Goal: Task Accomplishment & Management: Use online tool/utility

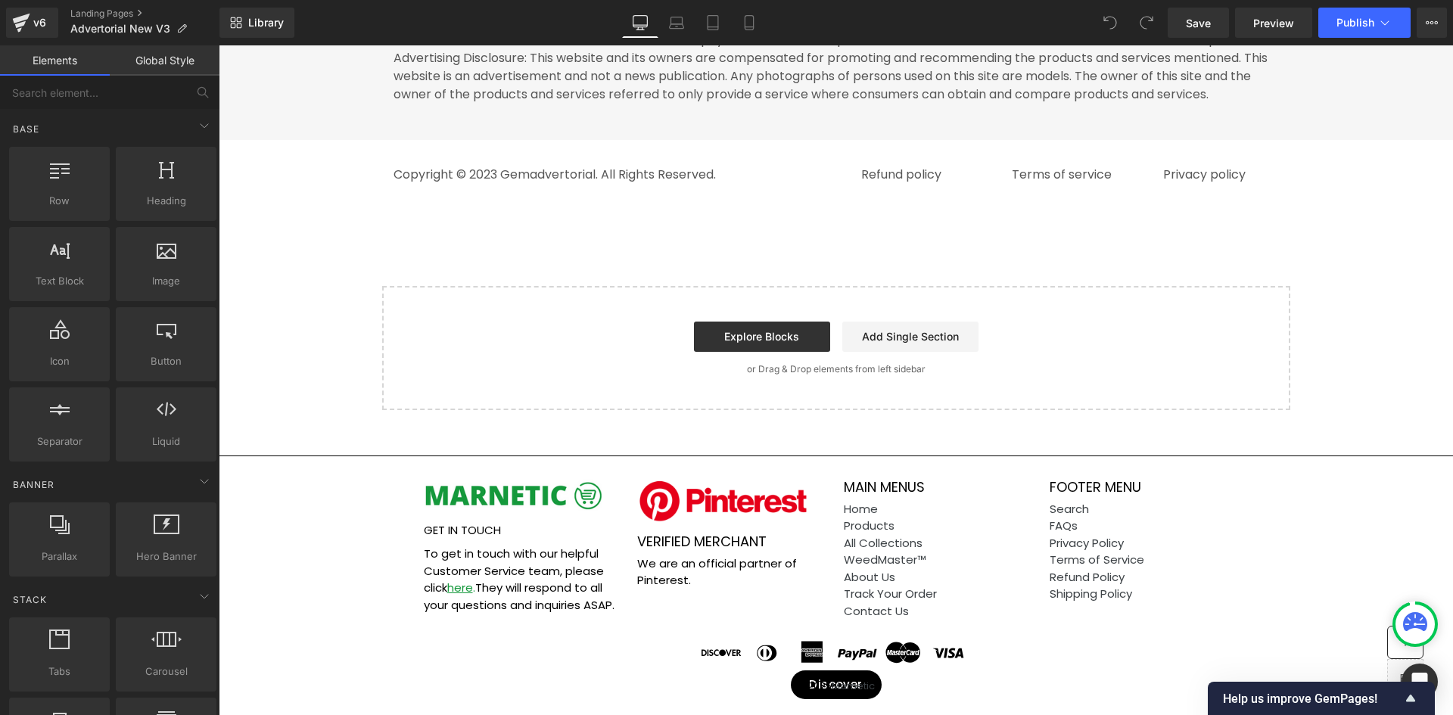
scroll to position [9368, 0]
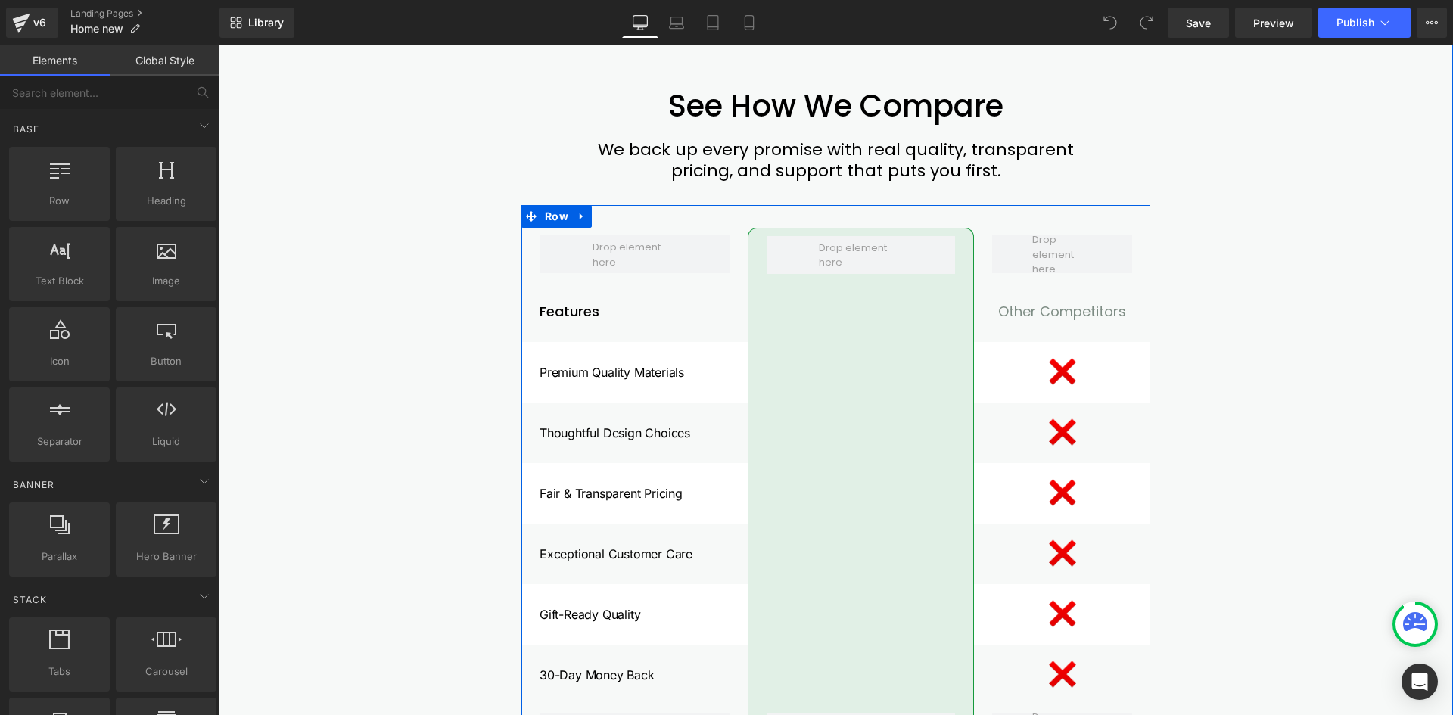
scroll to position [6624, 0]
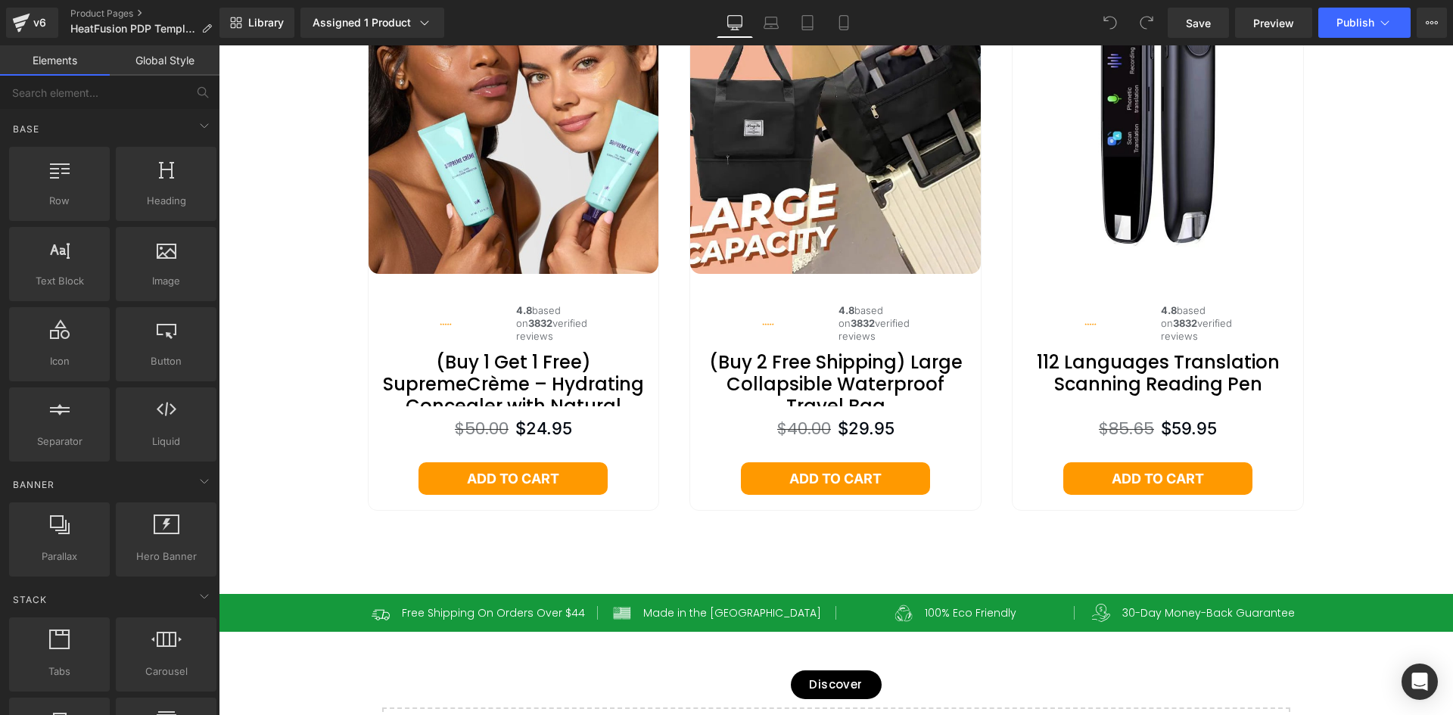
scroll to position [6736, 0]
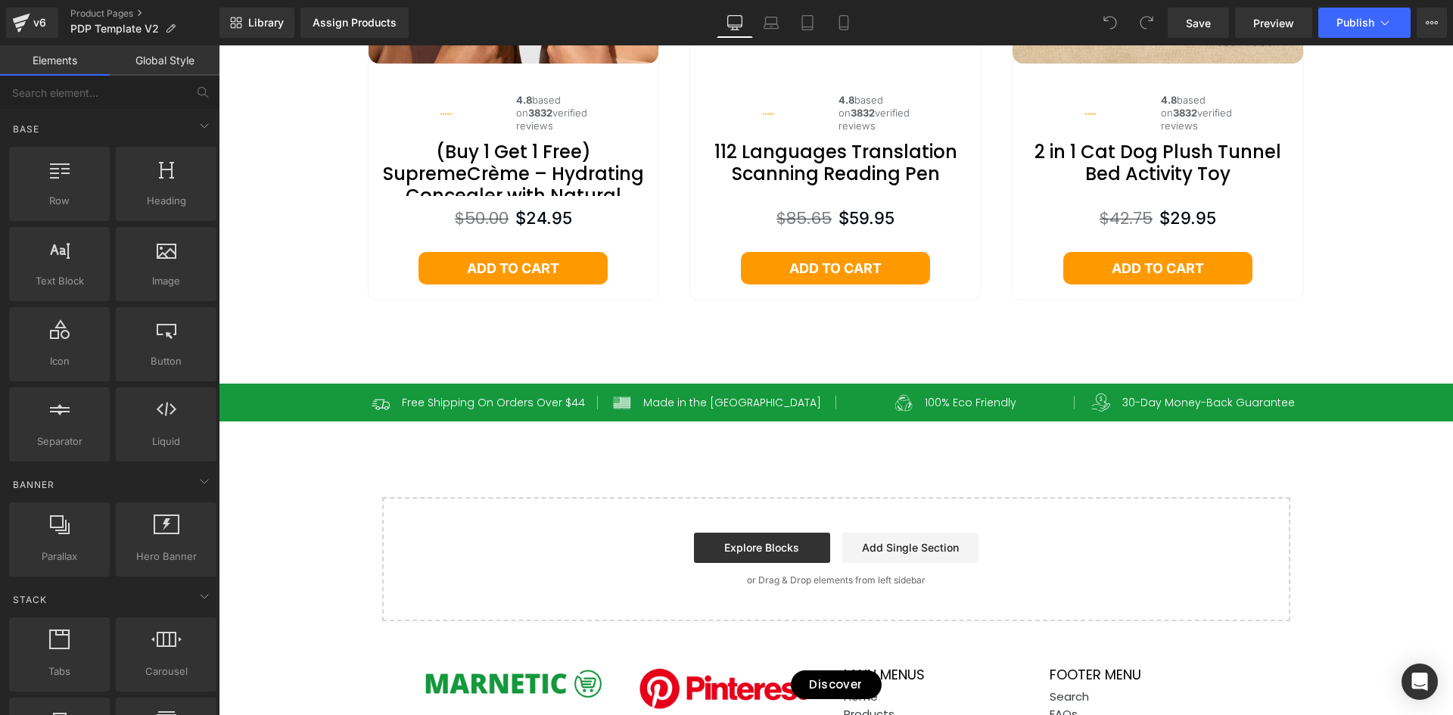
scroll to position [6720, 0]
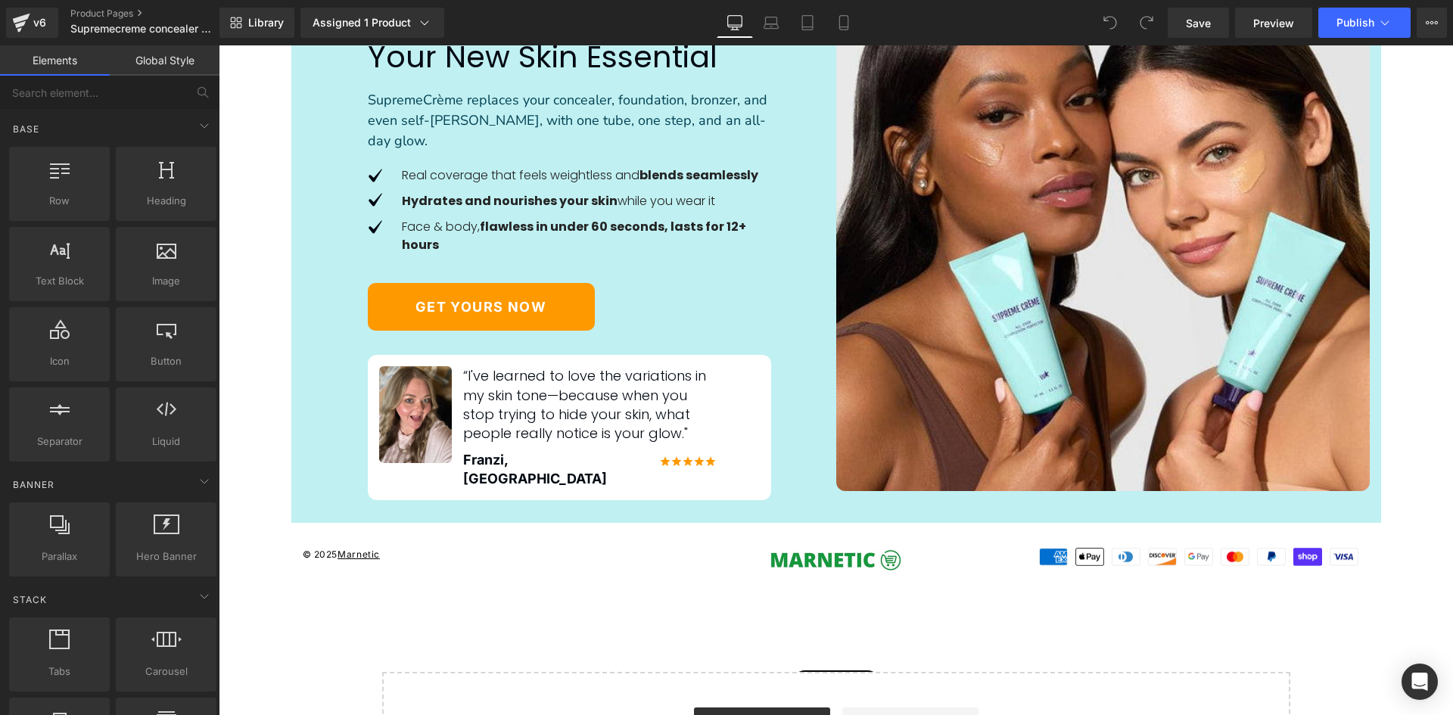
scroll to position [6625, 0]
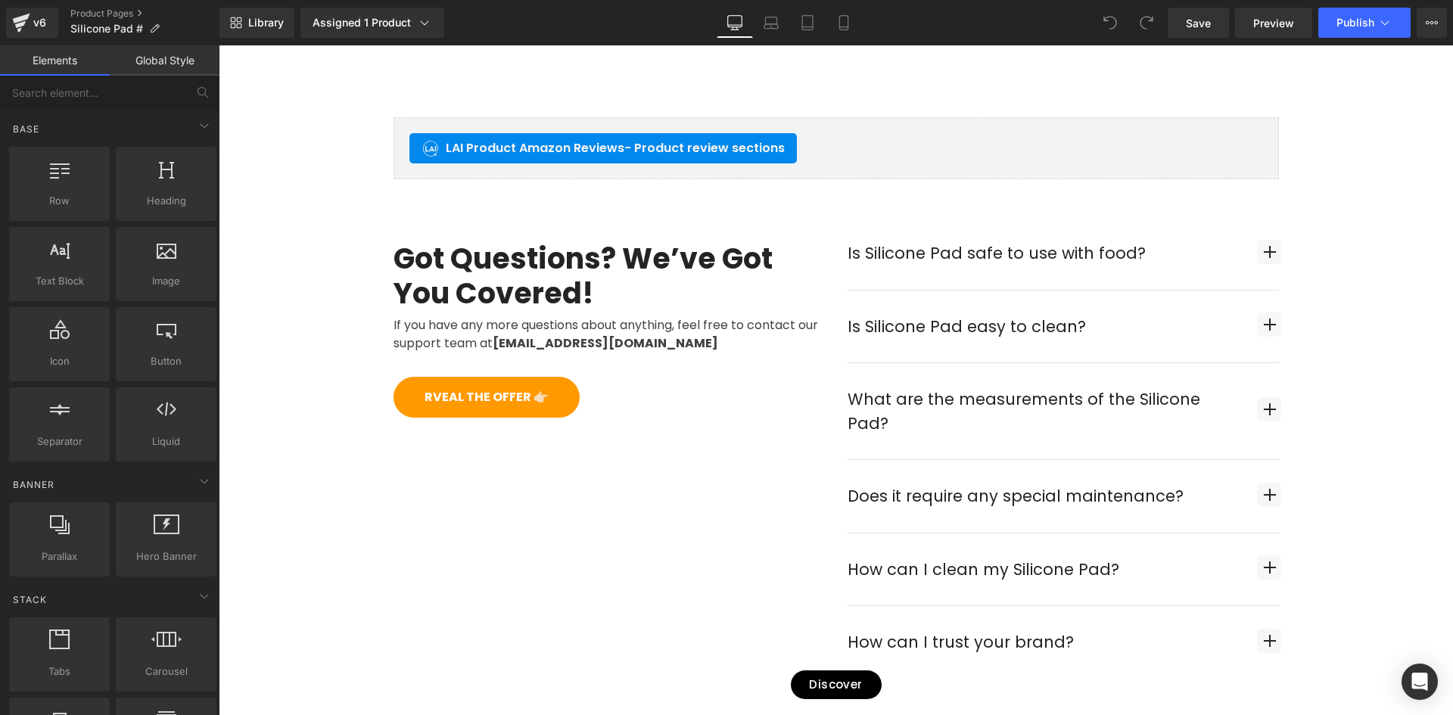
scroll to position [3786, 0]
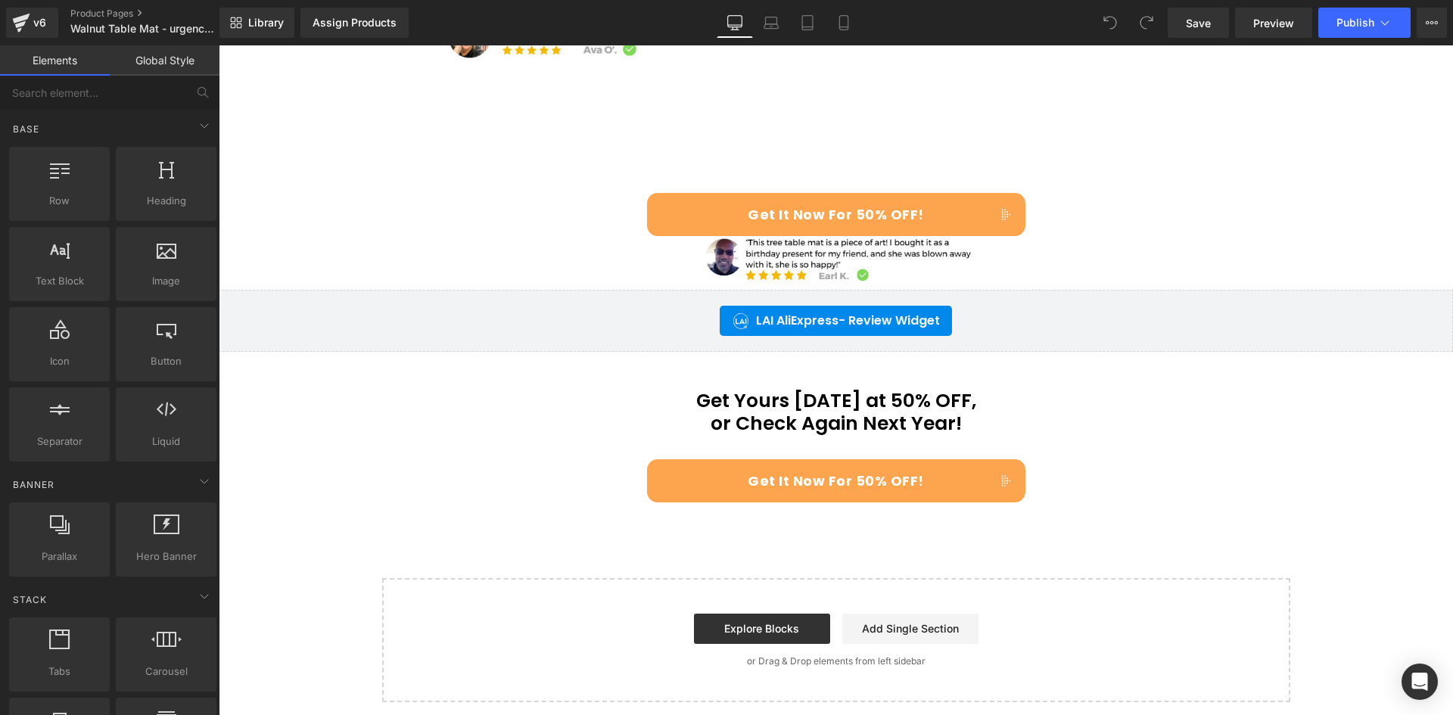
scroll to position [2733, 0]
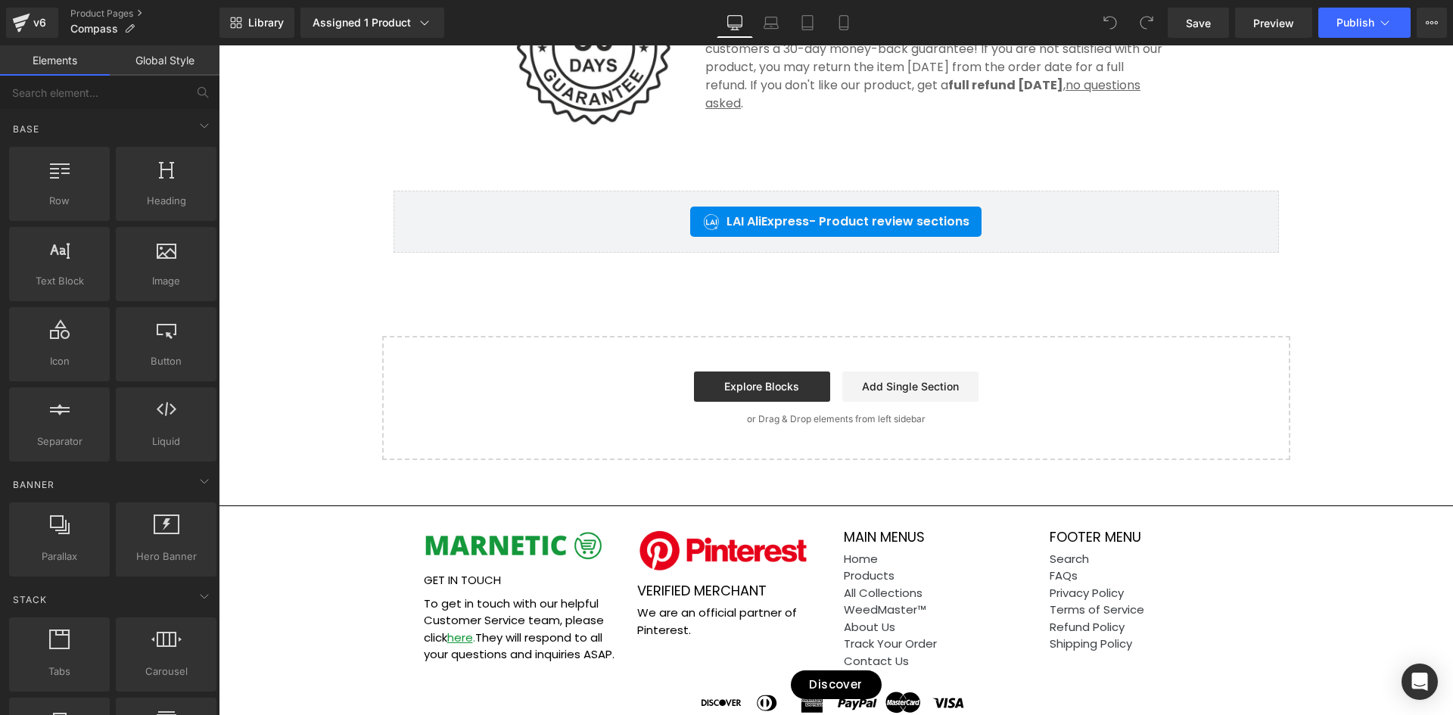
scroll to position [3204, 0]
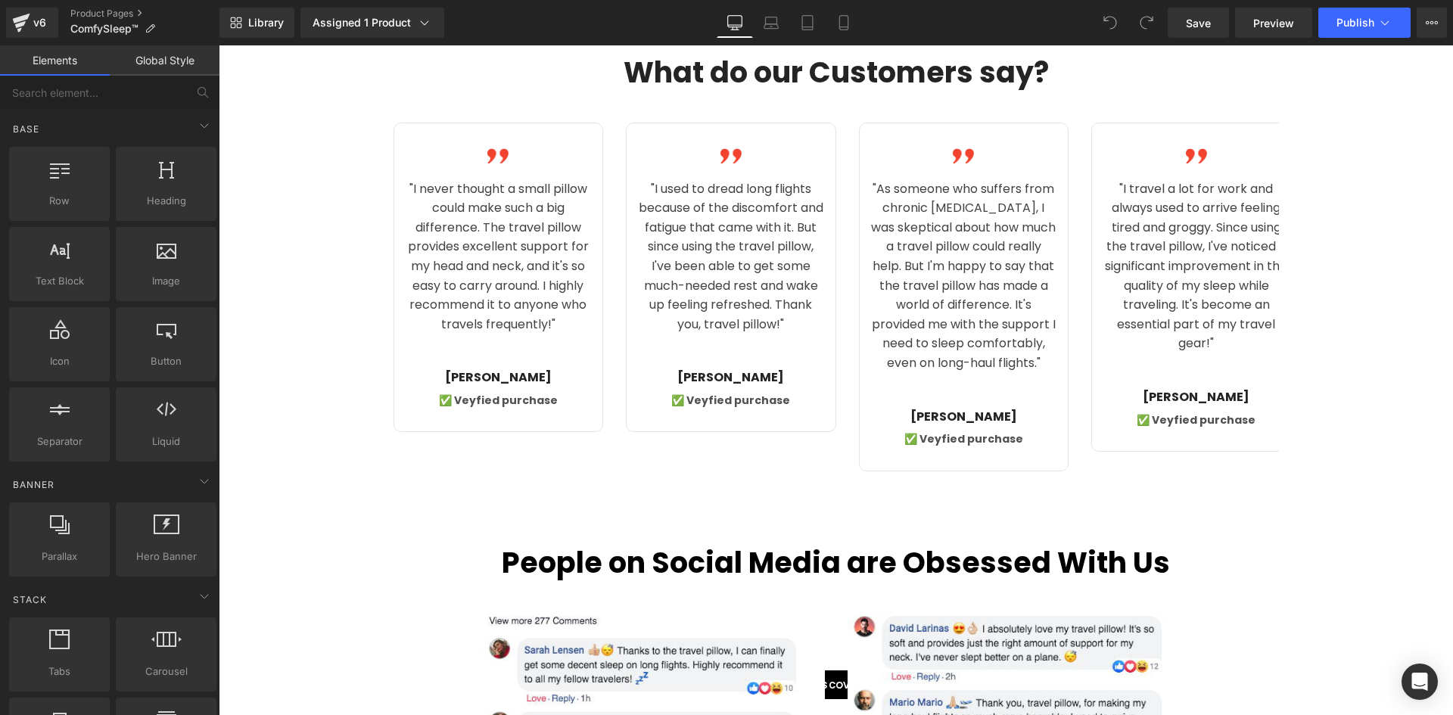
scroll to position [2574, 0]
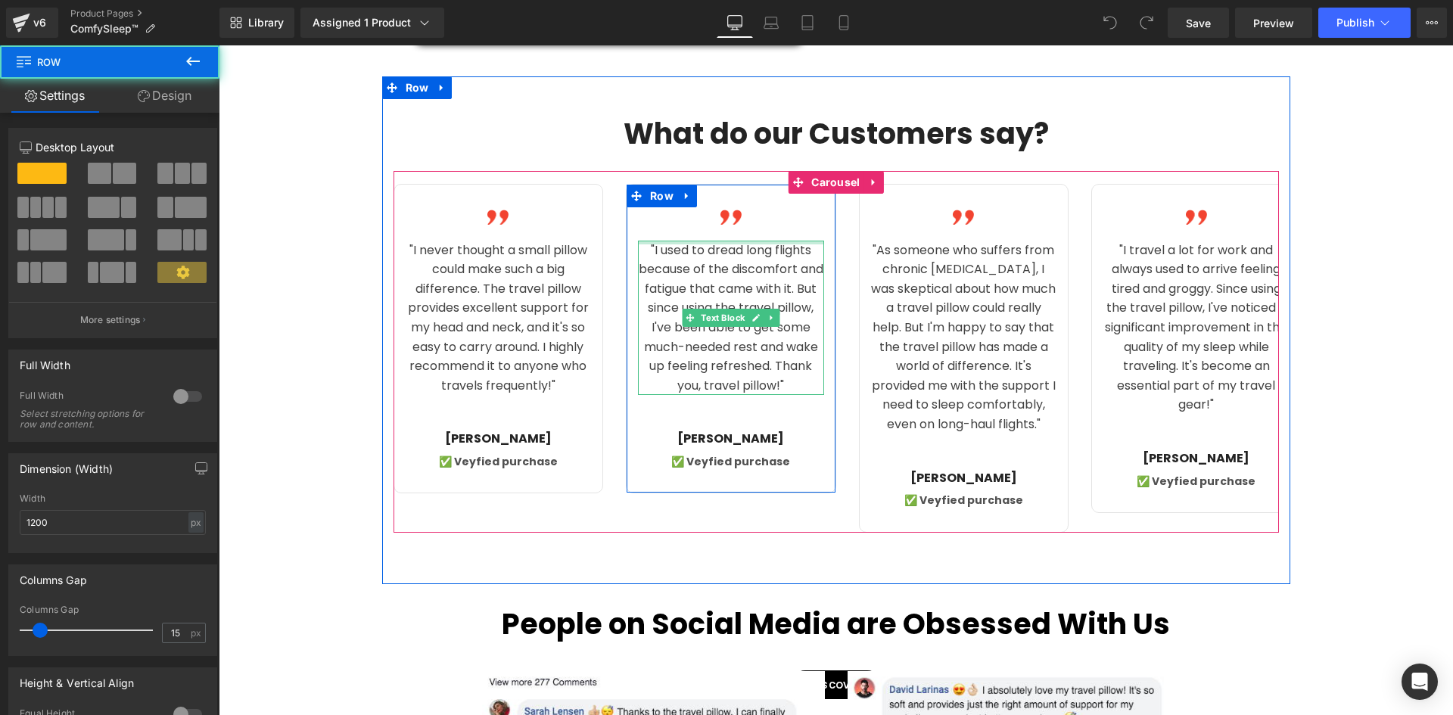
drag, startPoint x: 808, startPoint y: 239, endPoint x: 679, endPoint y: 241, distance: 129.5
click at [679, 241] on div "Image "I used to dread long flights because of the discomfort and fatigue that …" at bounding box center [731, 338] width 209 height 263
click at [679, 241] on div at bounding box center [731, 243] width 186 height 4
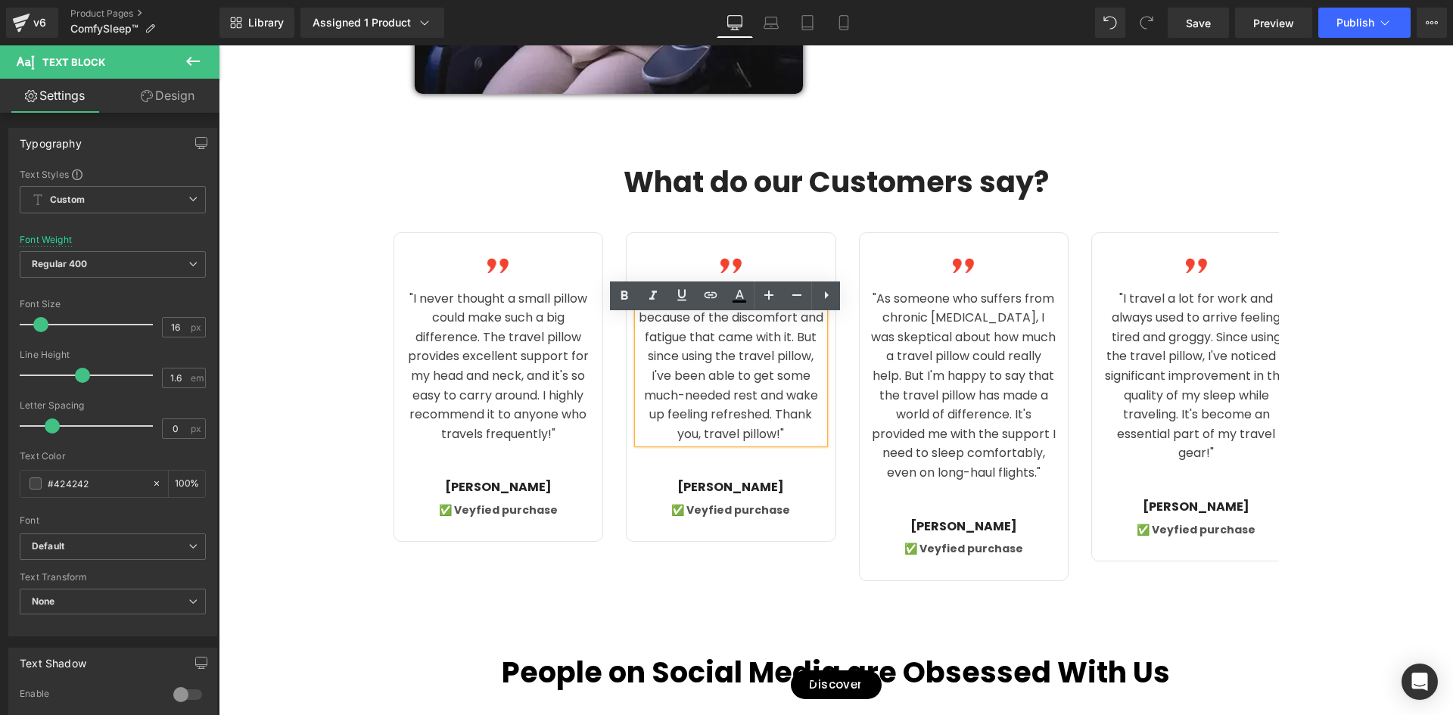
scroll to position [2498, 0]
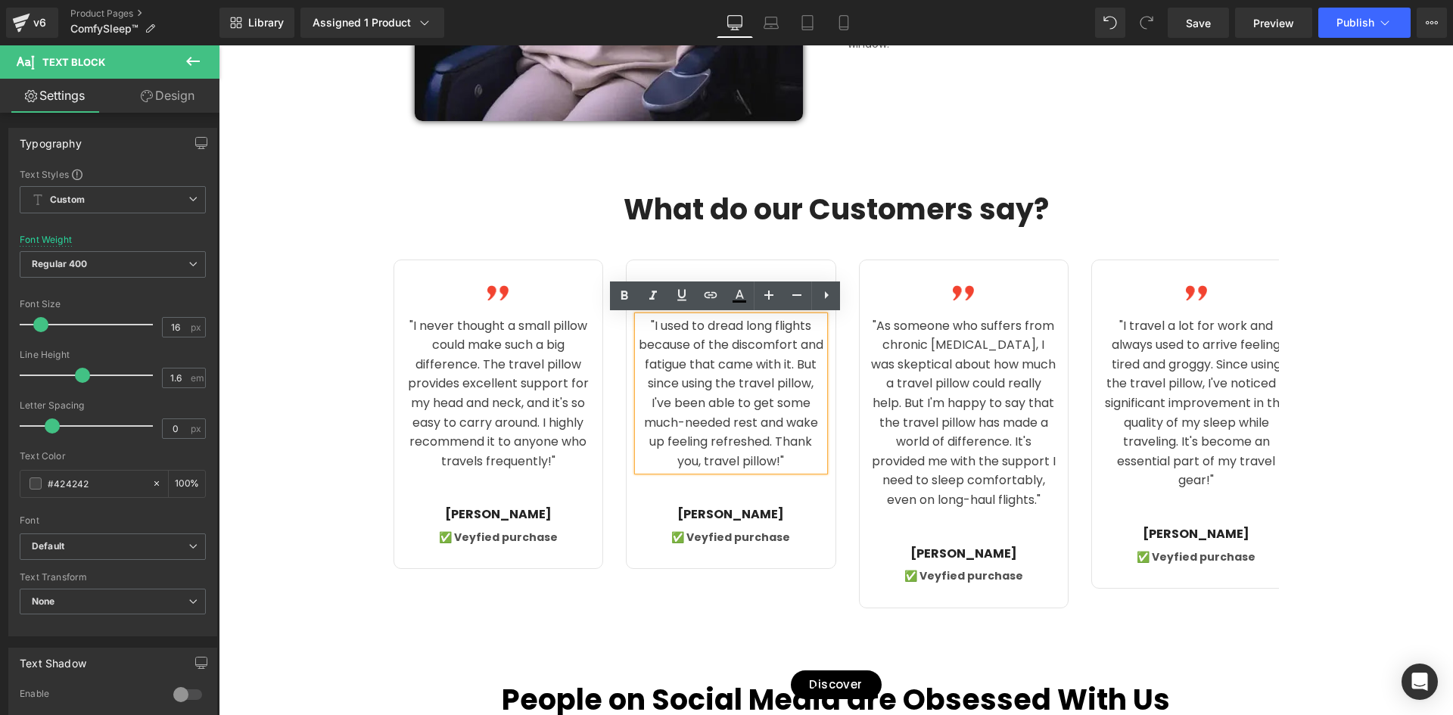
click at [861, 417] on div "Image "As someone who suffers from chronic neck pain, I was skeptical about how…" at bounding box center [964, 433] width 209 height 301
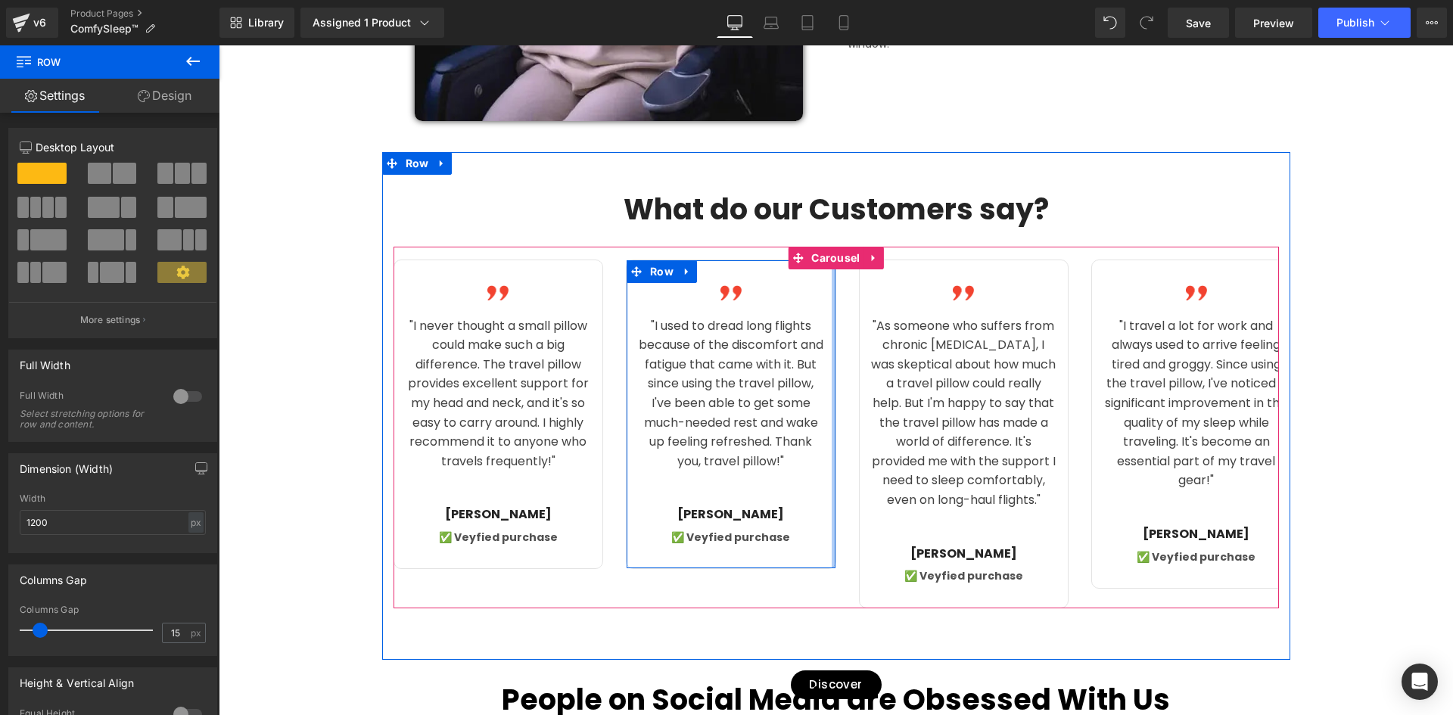
click at [832, 304] on div at bounding box center [834, 414] width 4 height 308
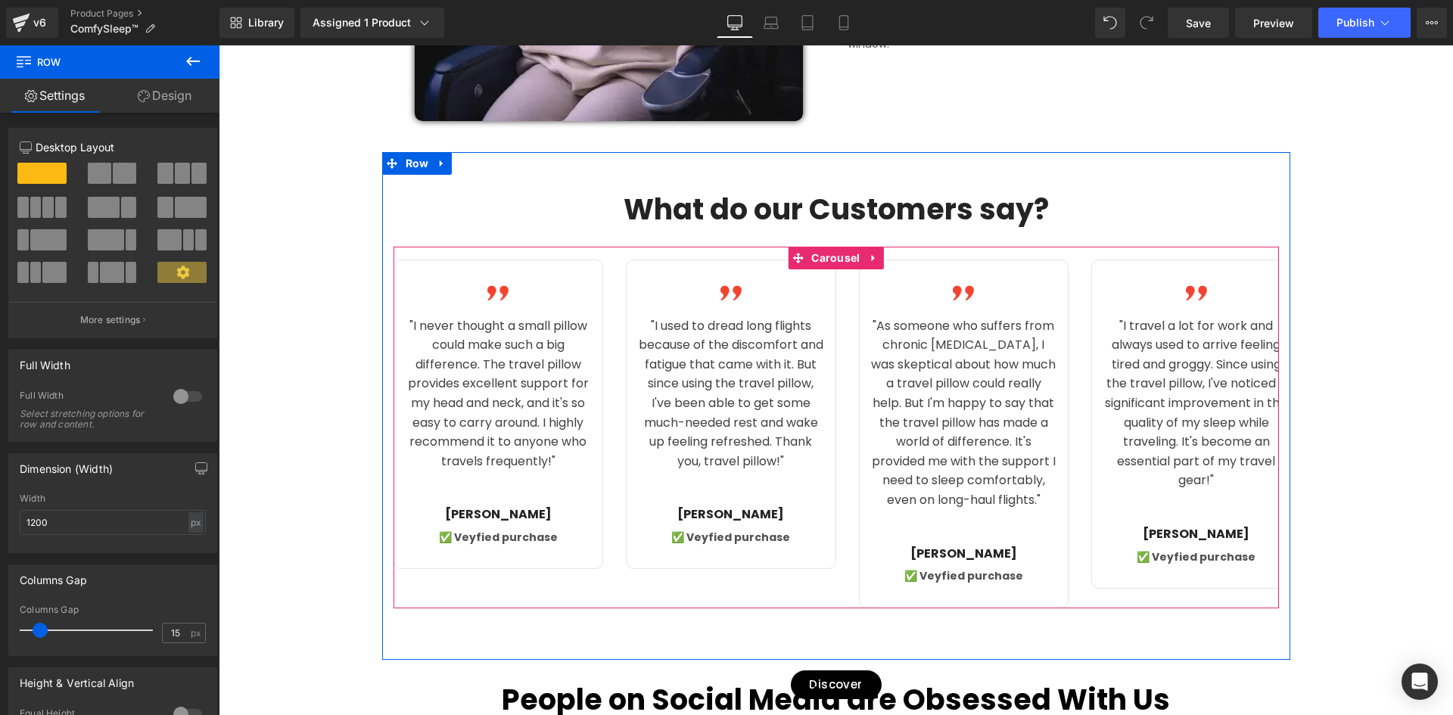
click at [836, 296] on div "Image "I never thought a small pillow could make such a big difference. The tra…" at bounding box center [859, 434] width 931 height 348
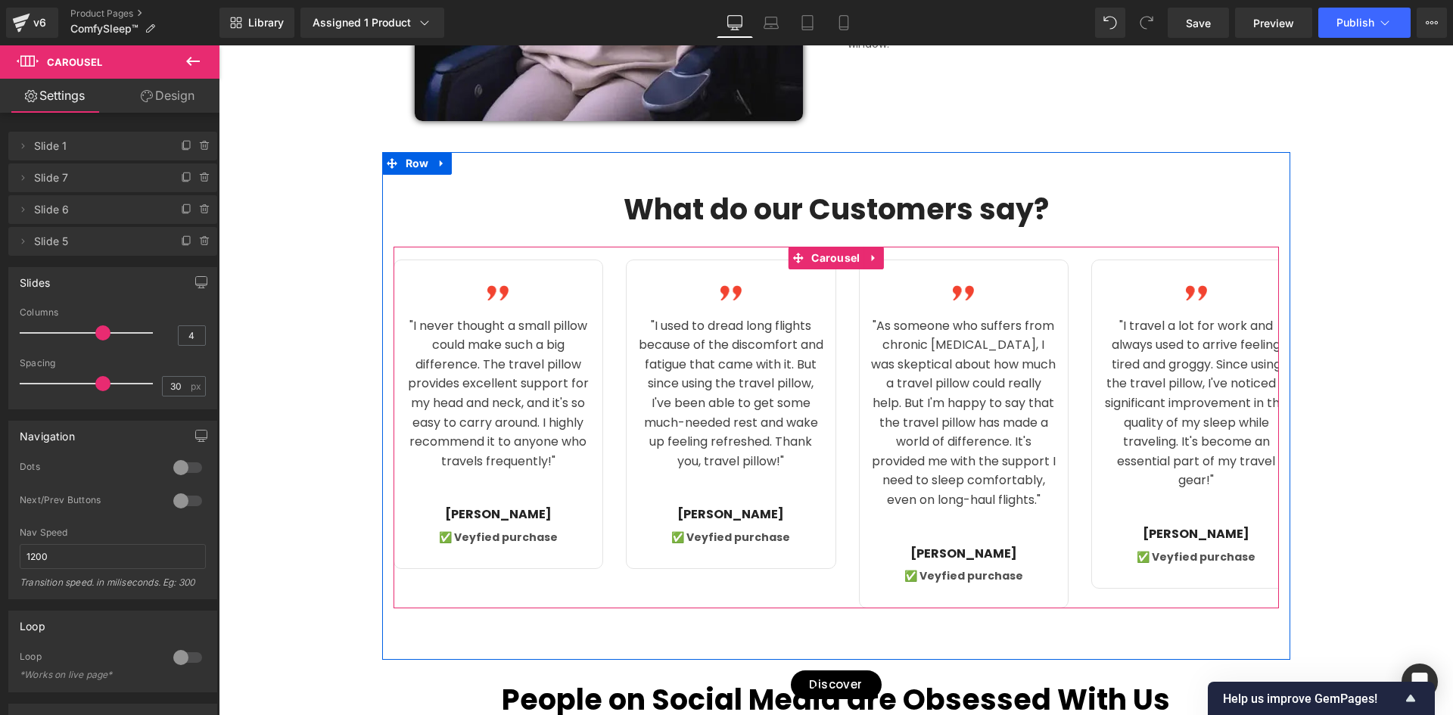
click at [844, 280] on div "Image "I never thought a small pillow could make such a big difference. The tra…" at bounding box center [859, 434] width 931 height 348
click at [836, 284] on div "Image "I never thought a small pillow could make such a big difference. The tra…" at bounding box center [859, 434] width 931 height 348
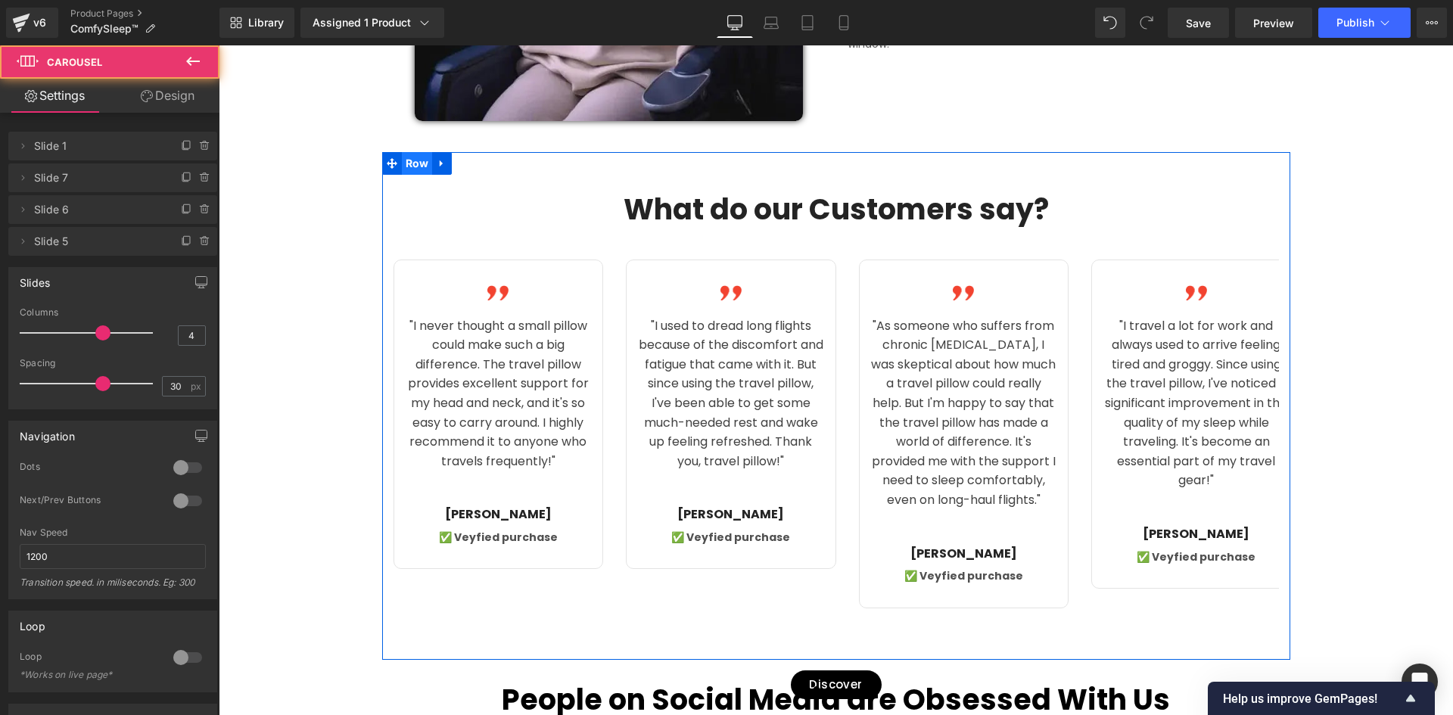
click at [407, 159] on span "Row" at bounding box center [417, 163] width 31 height 23
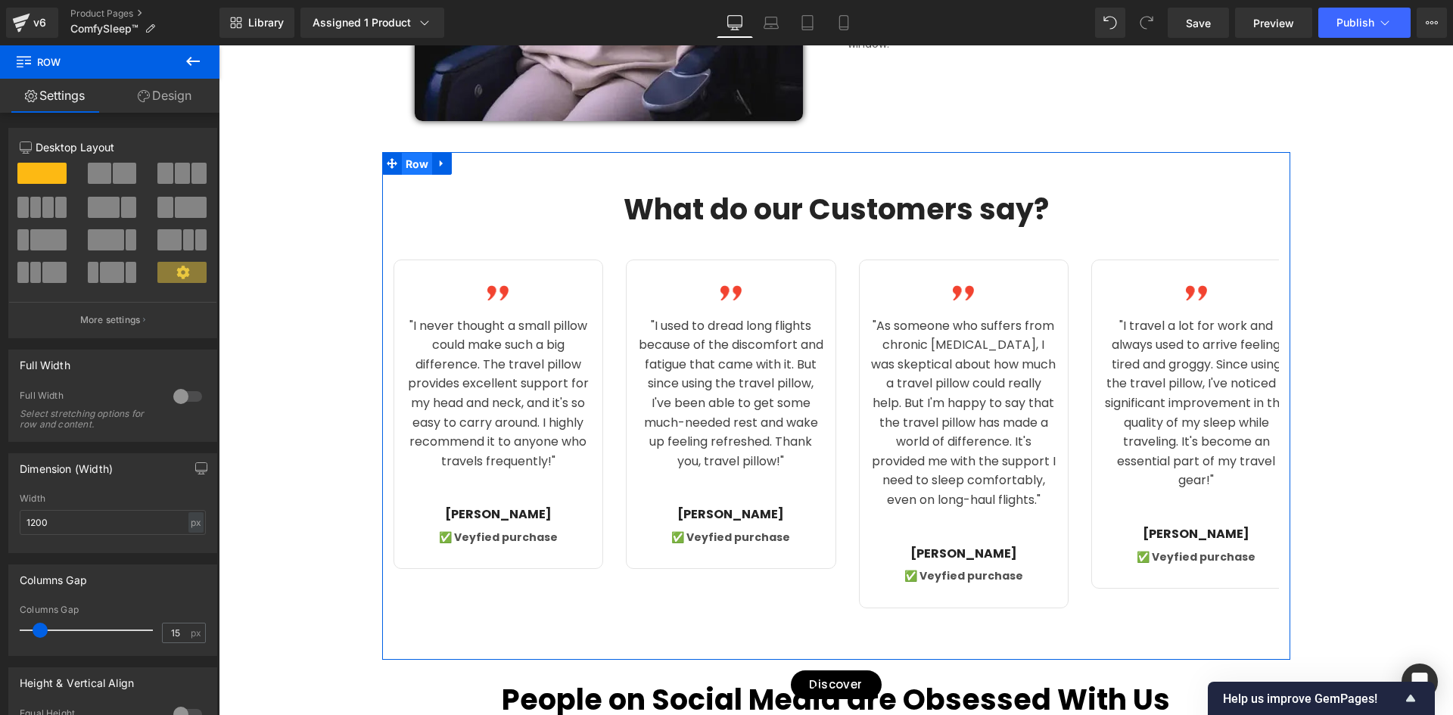
click at [407, 159] on span "Row" at bounding box center [417, 164] width 31 height 23
click at [437, 159] on icon at bounding box center [442, 163] width 11 height 11
click at [416, 160] on span "Row" at bounding box center [417, 164] width 31 height 23
click at [443, 166] on link at bounding box center [442, 163] width 20 height 23
click at [410, 182] on div "Text Block What do our Customers say? Heading Image "I never thought a small pi…" at bounding box center [836, 391] width 908 height 431
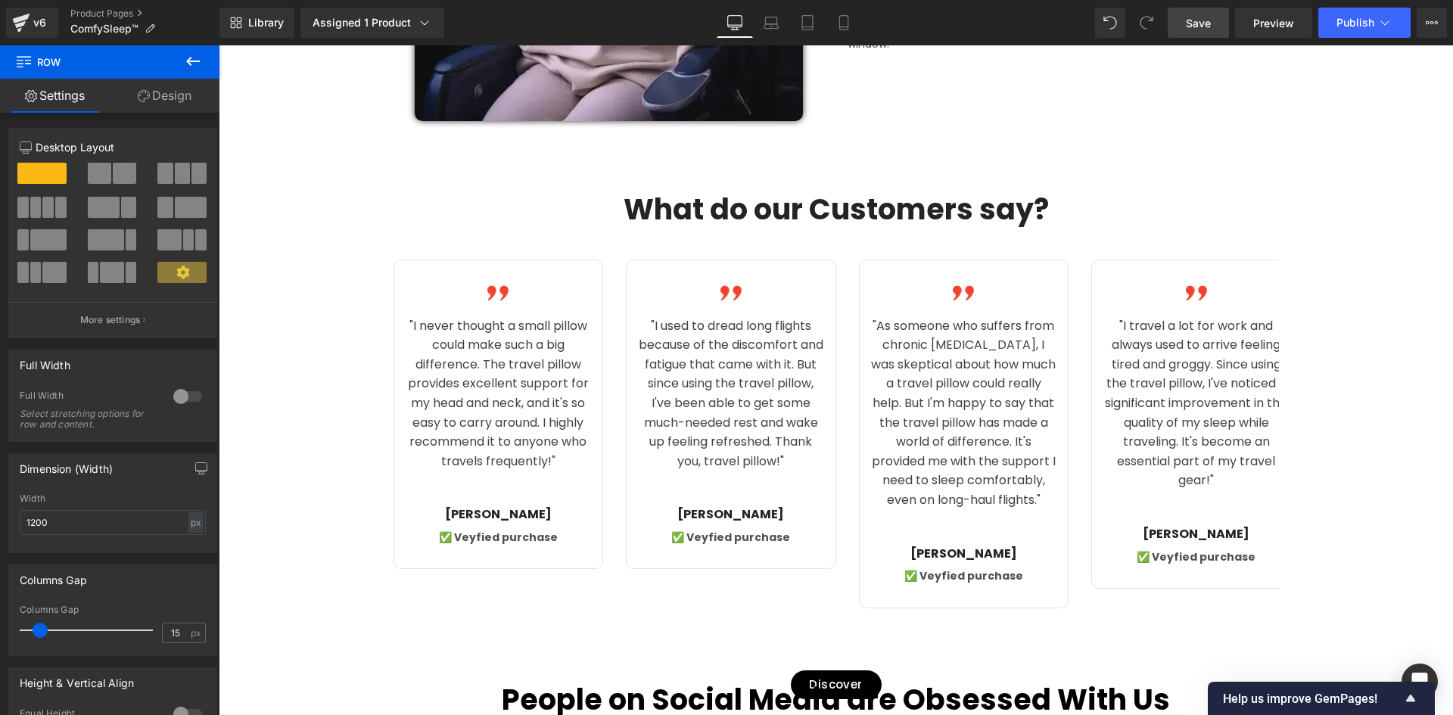
click at [1194, 23] on span "Save" at bounding box center [1198, 23] width 25 height 16
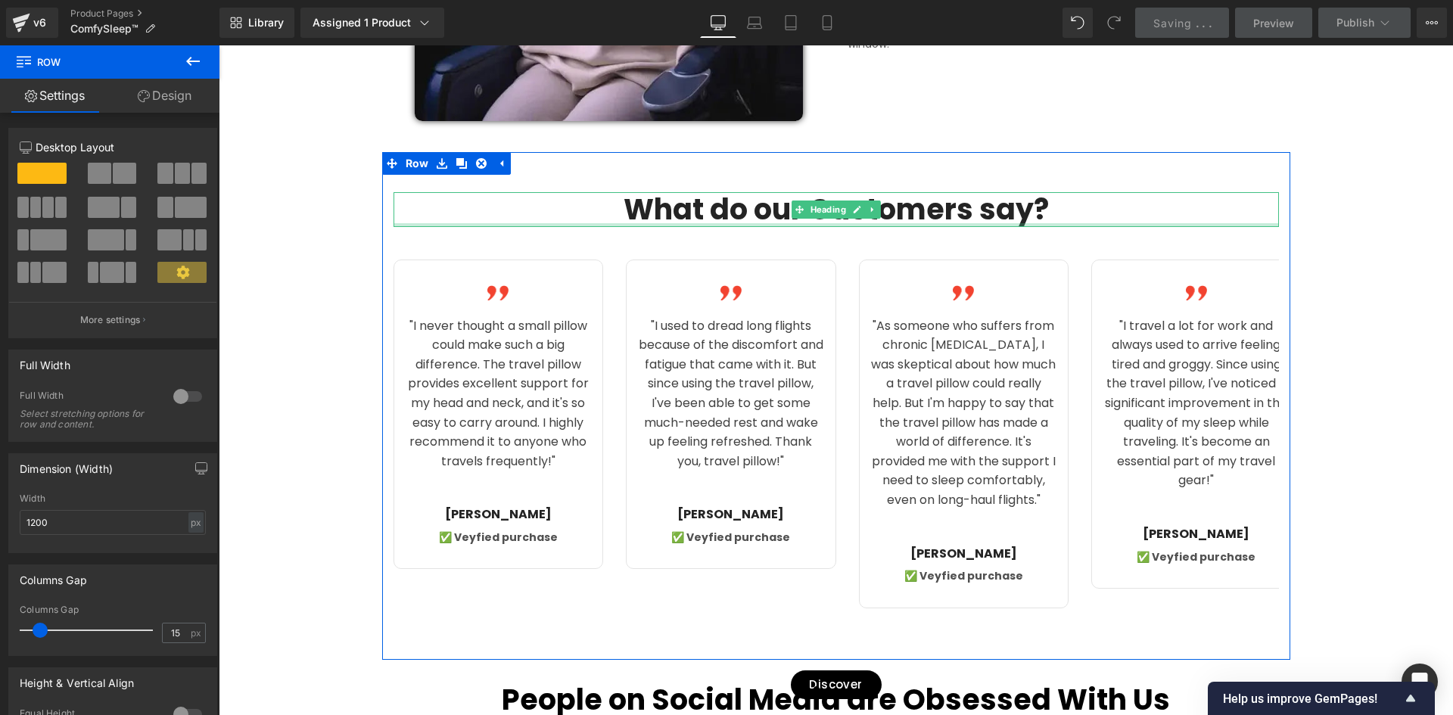
click at [497, 225] on div at bounding box center [837, 225] width 886 height 4
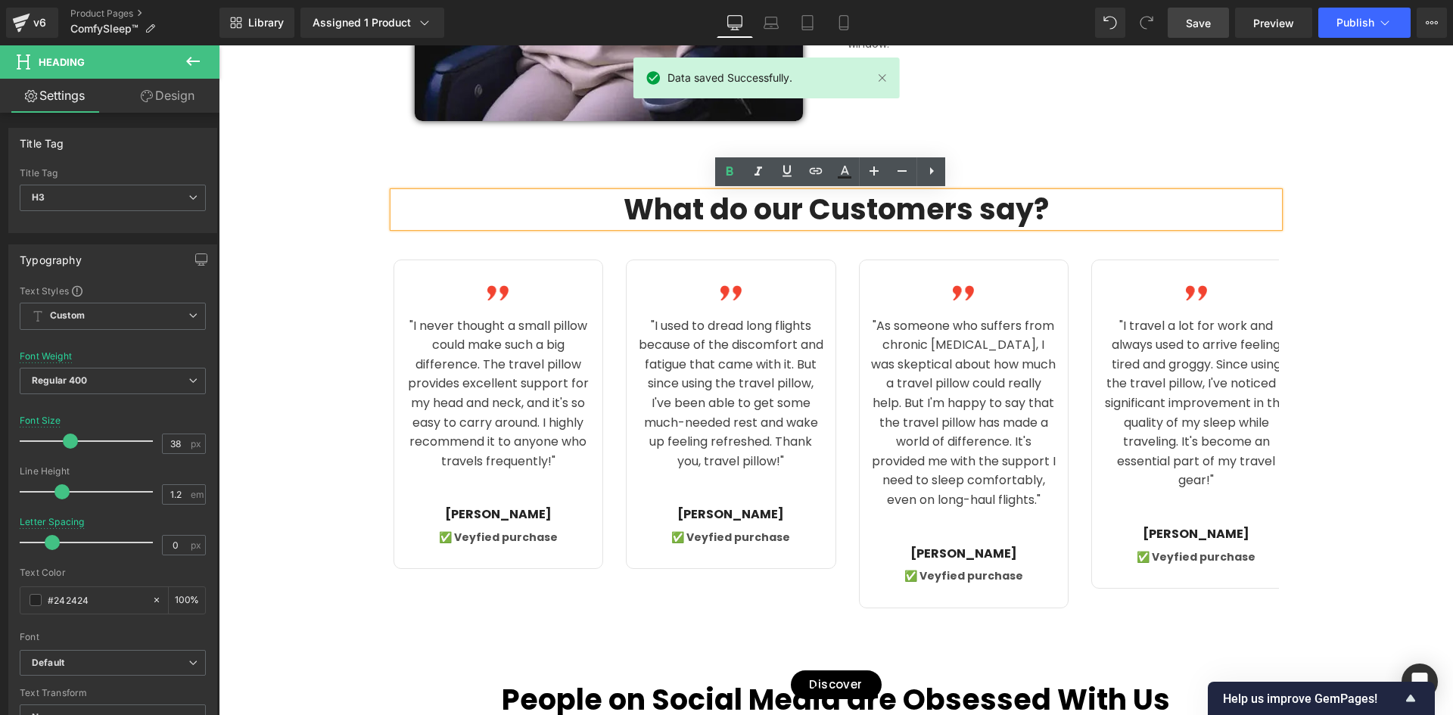
click at [219, 45] on div at bounding box center [219, 45] width 0 height 0
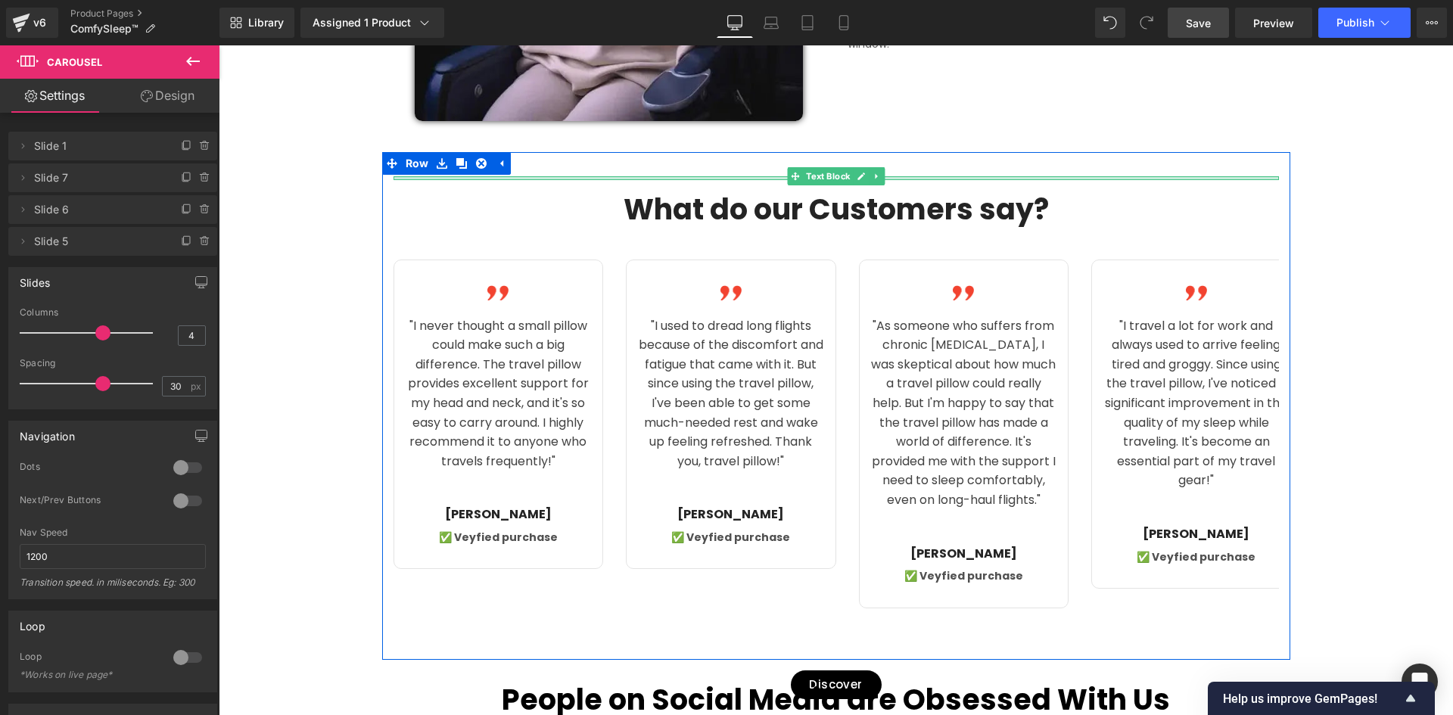
click at [394, 180] on div at bounding box center [837, 178] width 886 height 4
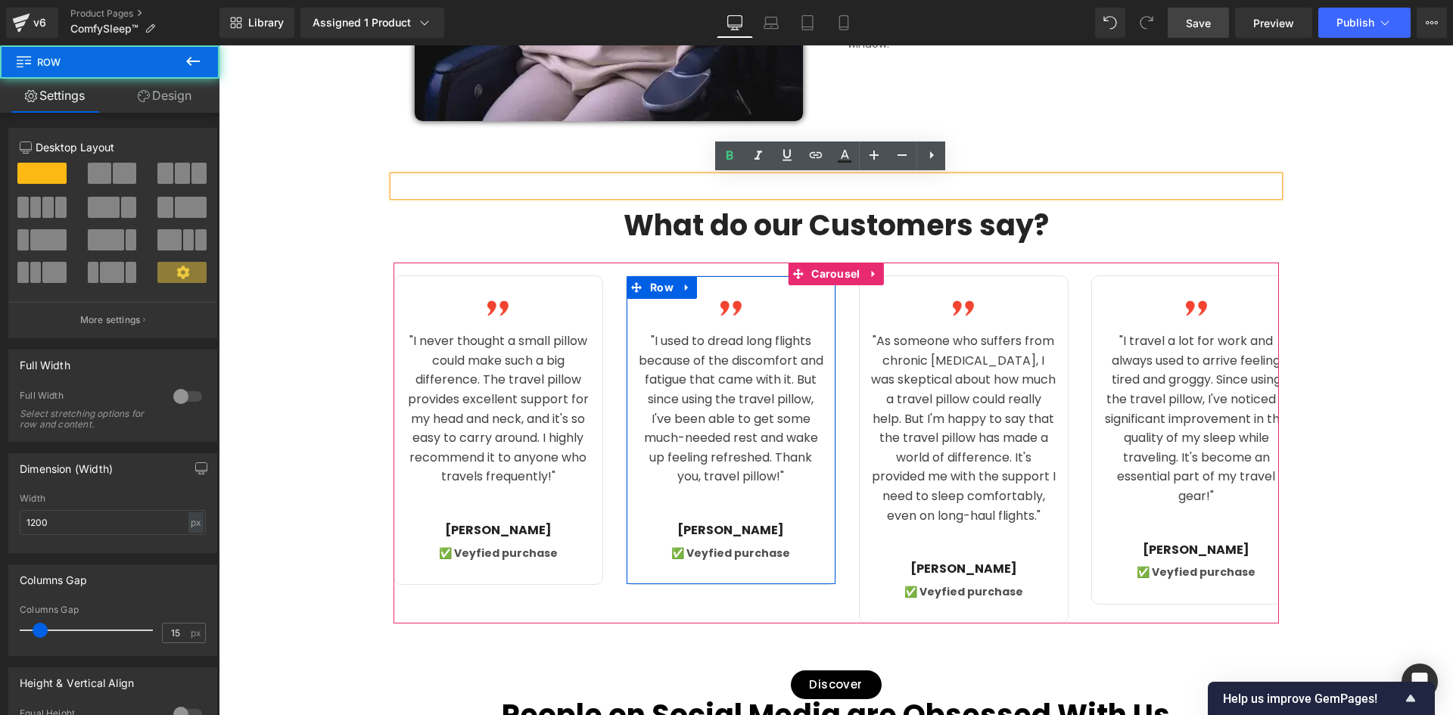
click at [811, 317] on div "Image "I used to dread long flights because of the discomfort and fatigue that …" at bounding box center [731, 430] width 209 height 263
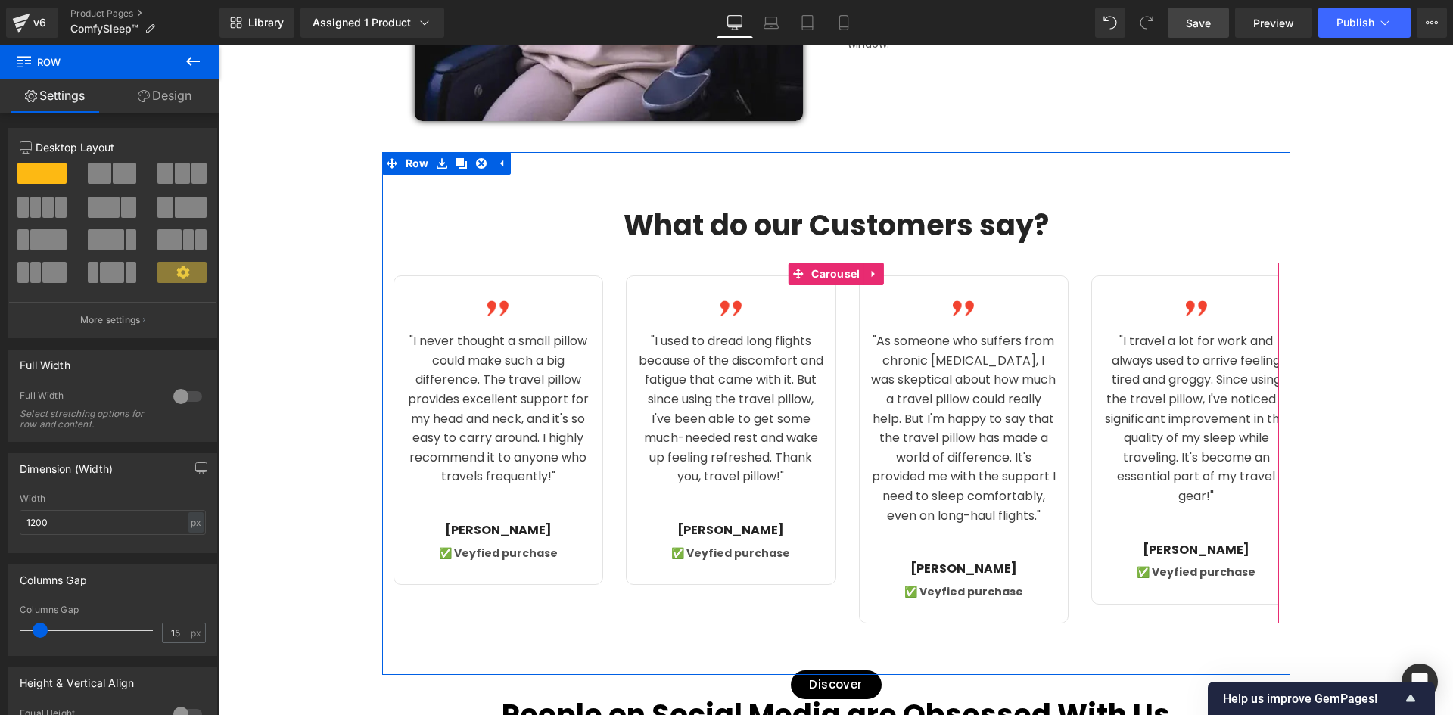
click at [838, 305] on div "Image "I never thought a small pillow could make such a big difference. The tra…" at bounding box center [859, 450] width 931 height 348
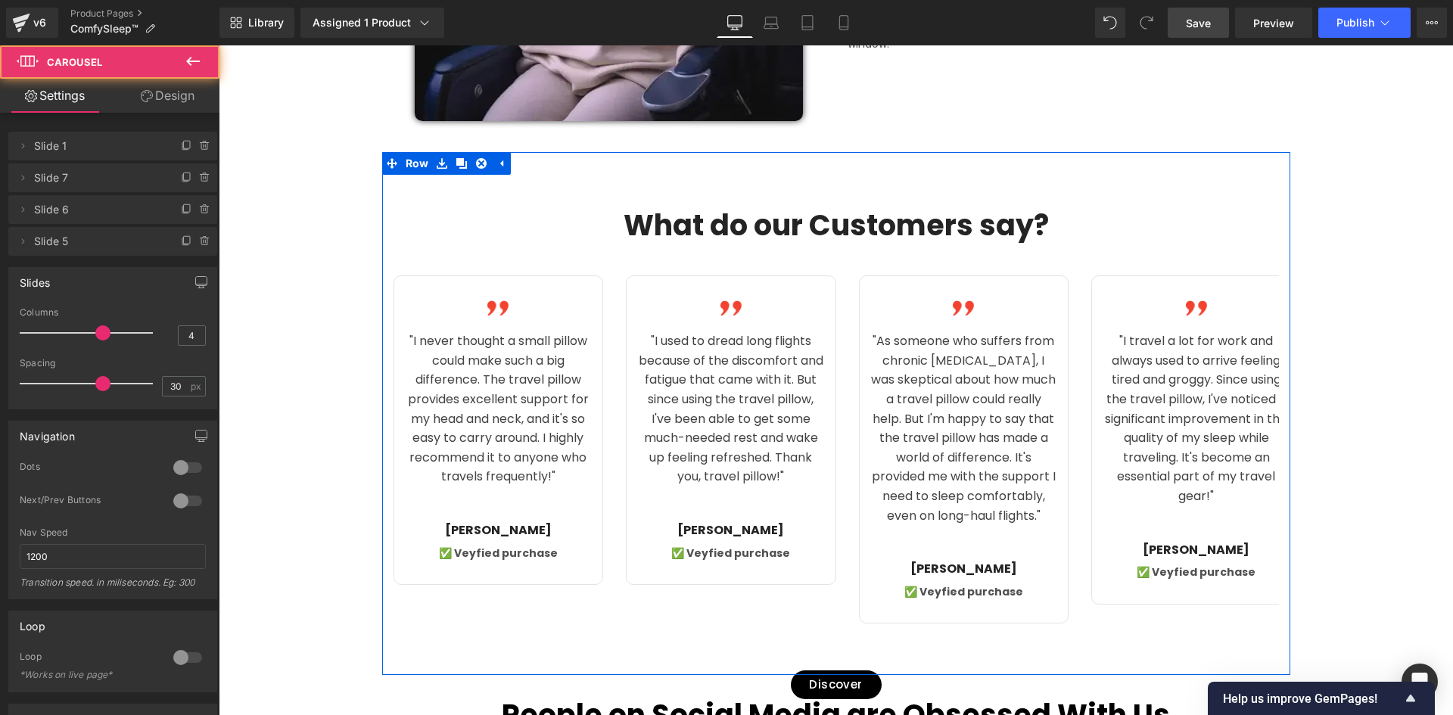
click at [219, 45] on div at bounding box center [219, 45] width 0 height 0
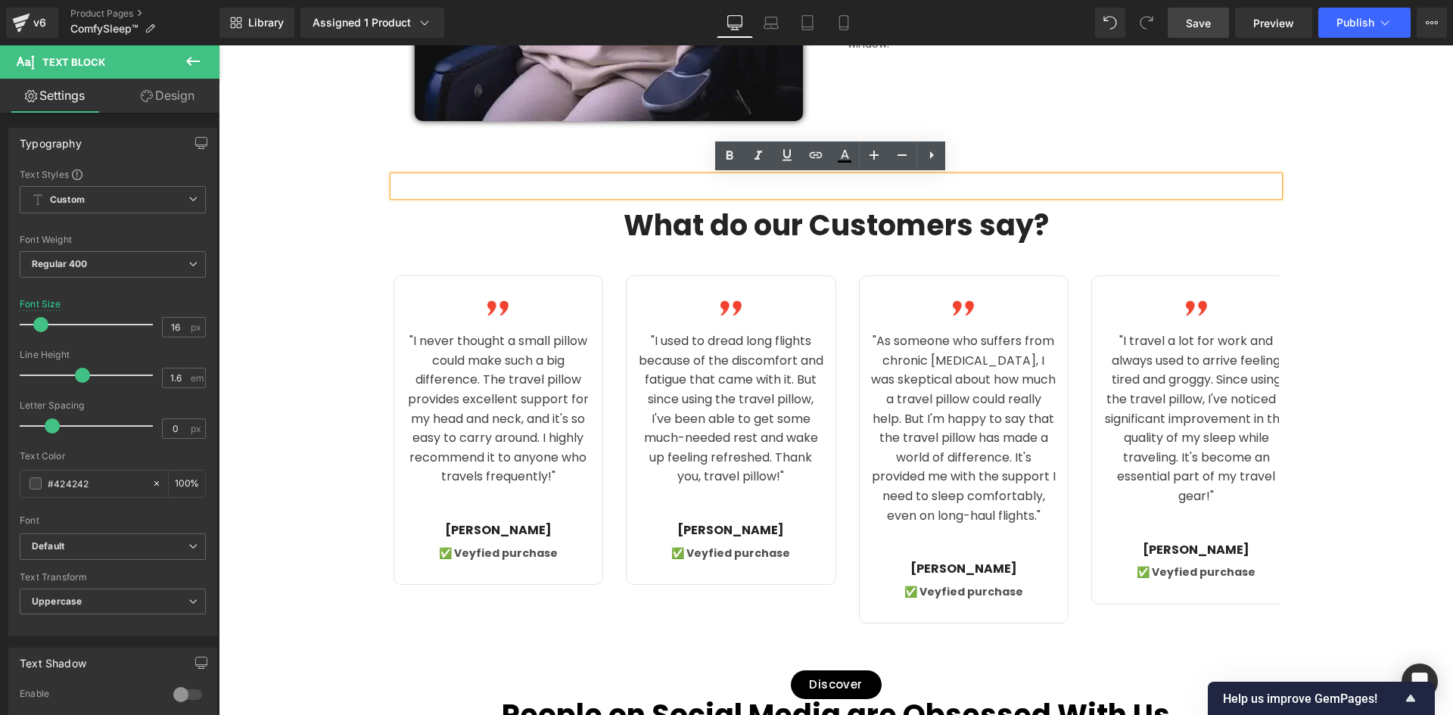
click at [406, 223] on h3 "What do our Customers say?" at bounding box center [837, 225] width 886 height 35
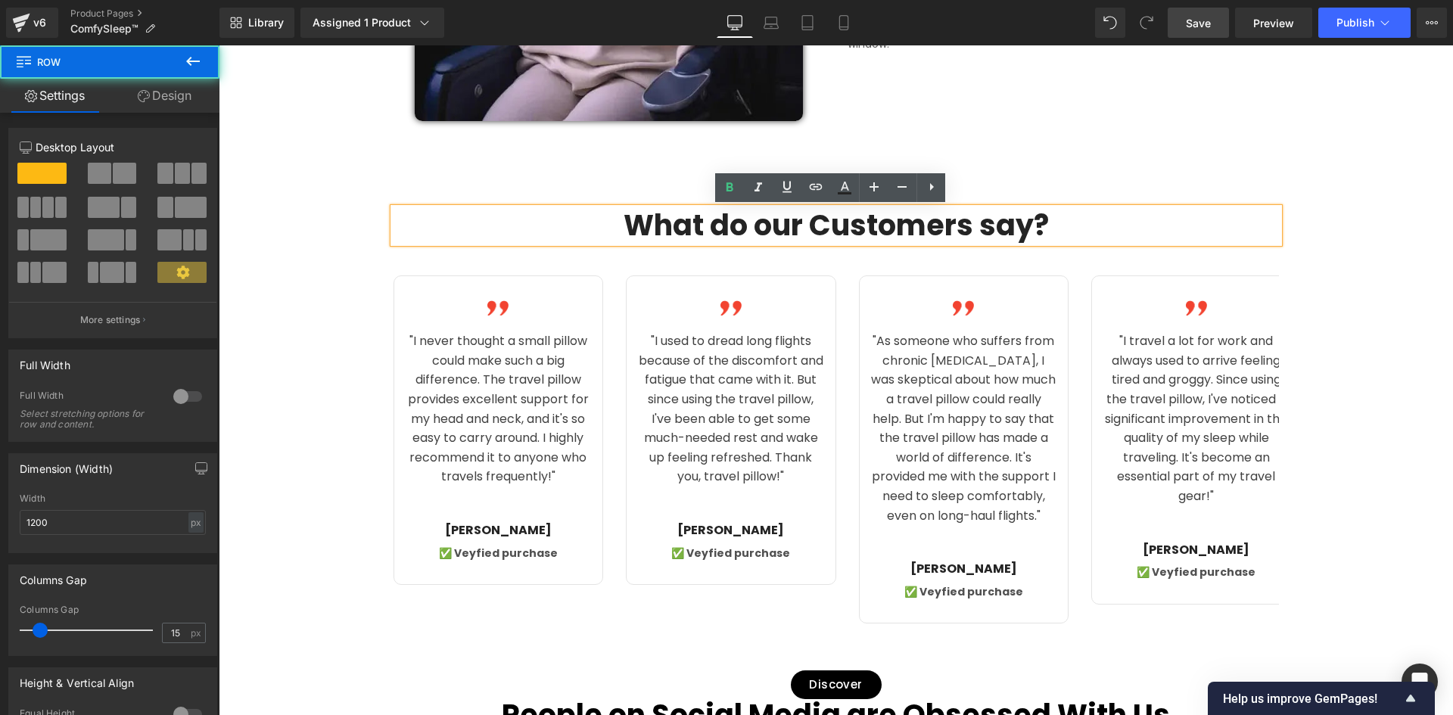
click at [392, 173] on div "Text Block What do our Customers say? Heading Image "I never thought a small pi…" at bounding box center [836, 413] width 908 height 523
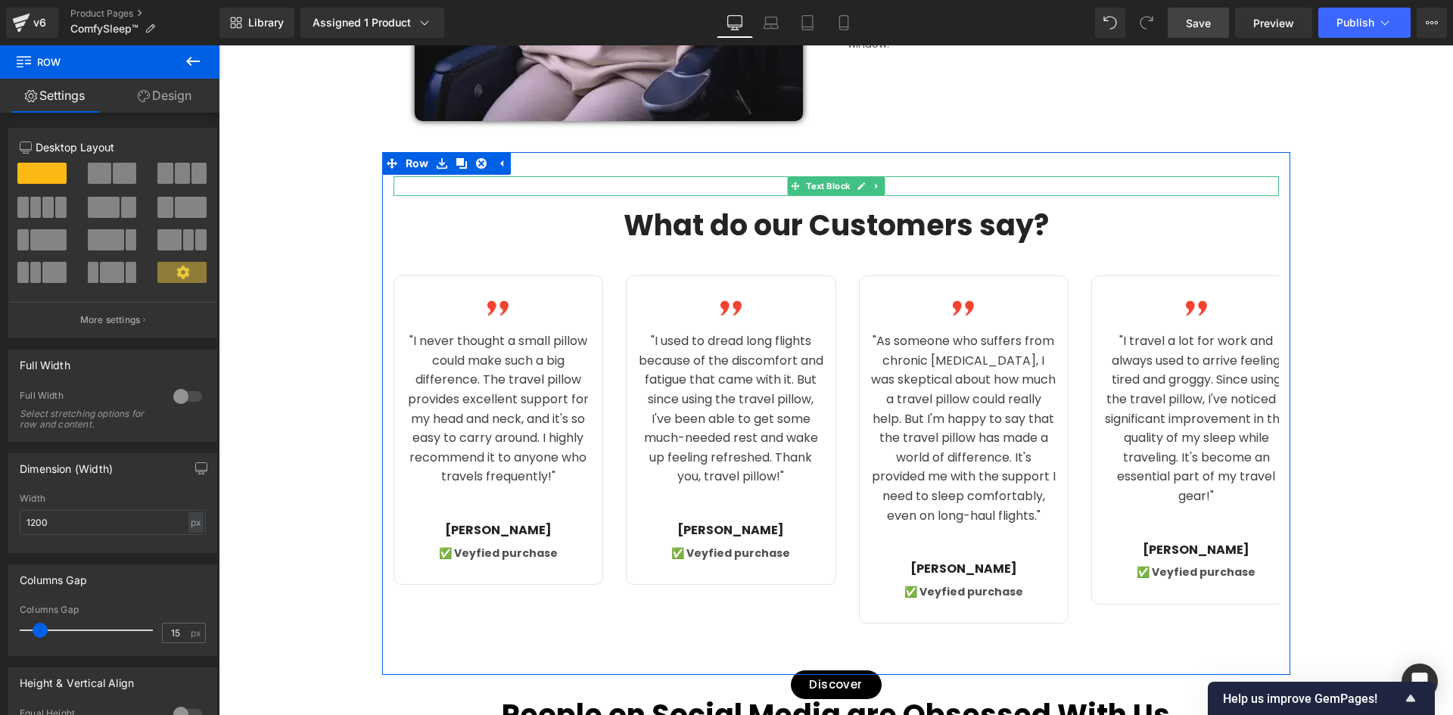
click at [400, 187] on div at bounding box center [837, 186] width 886 height 20
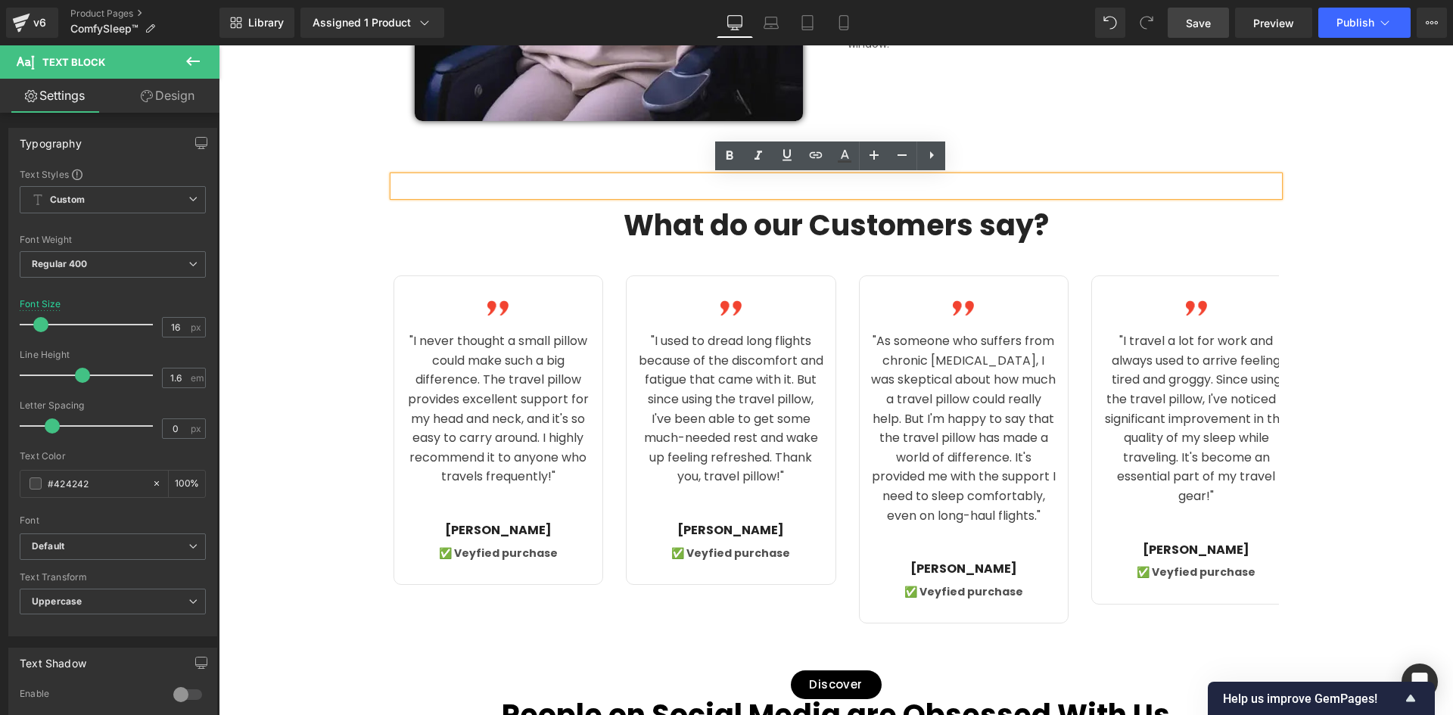
click at [409, 223] on h3 "What do our Customers say?" at bounding box center [837, 225] width 886 height 35
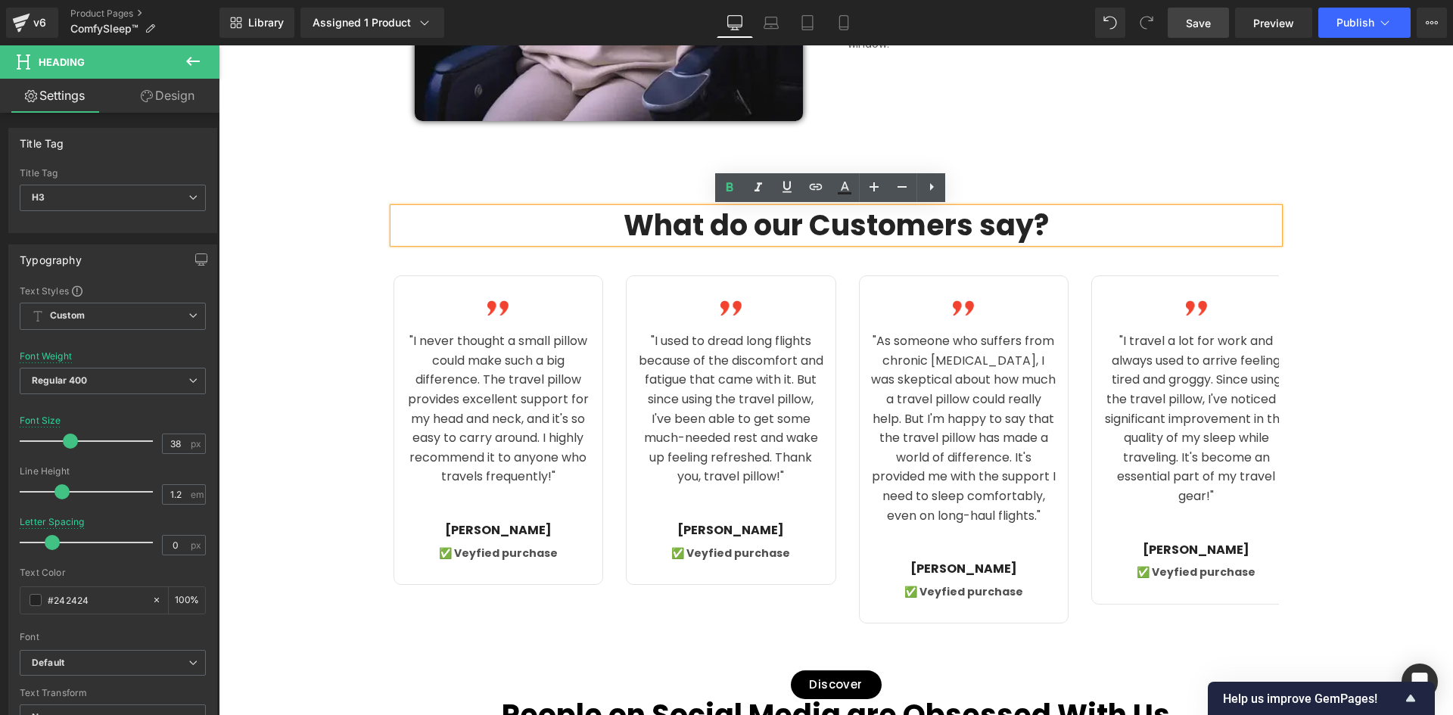
click at [405, 260] on div "Text Block What do our Customers say? Heading Image "I never thought a small pi…" at bounding box center [836, 399] width 908 height 447
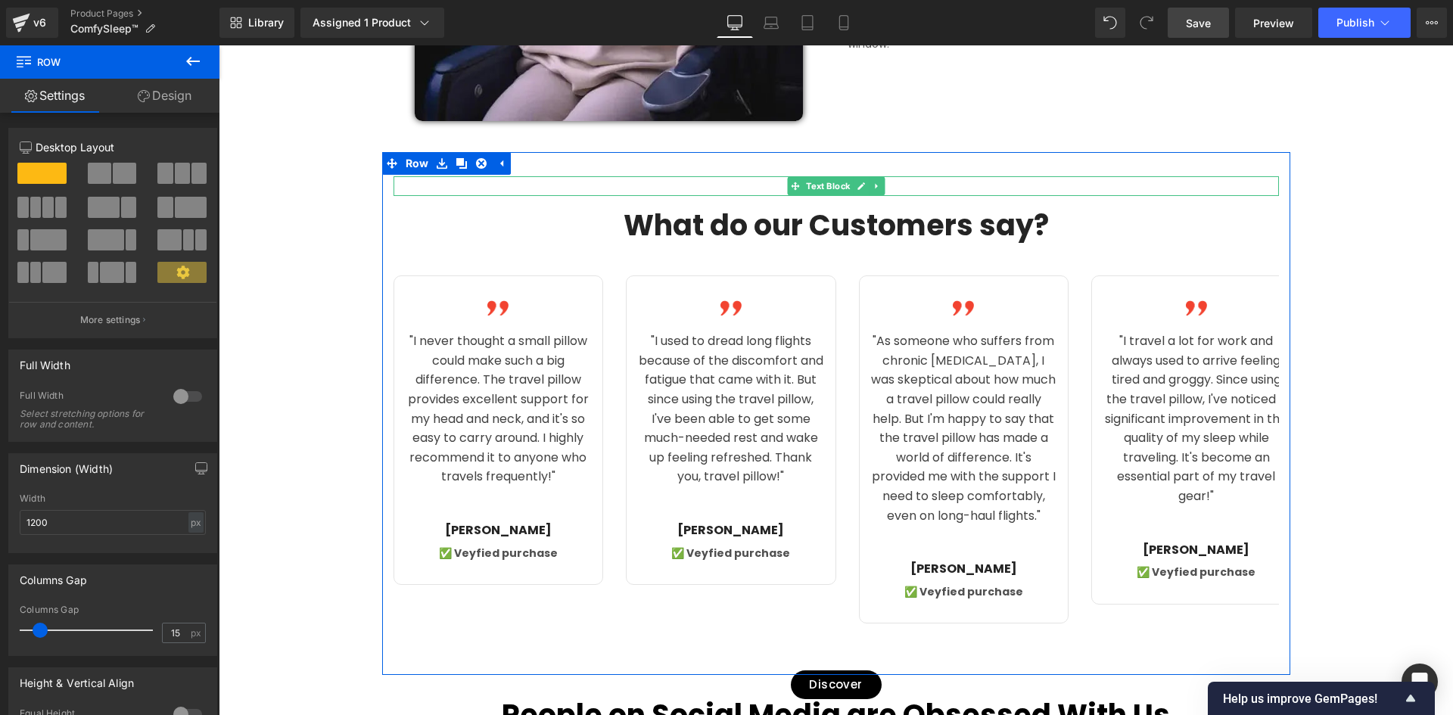
click at [409, 185] on div at bounding box center [837, 186] width 886 height 20
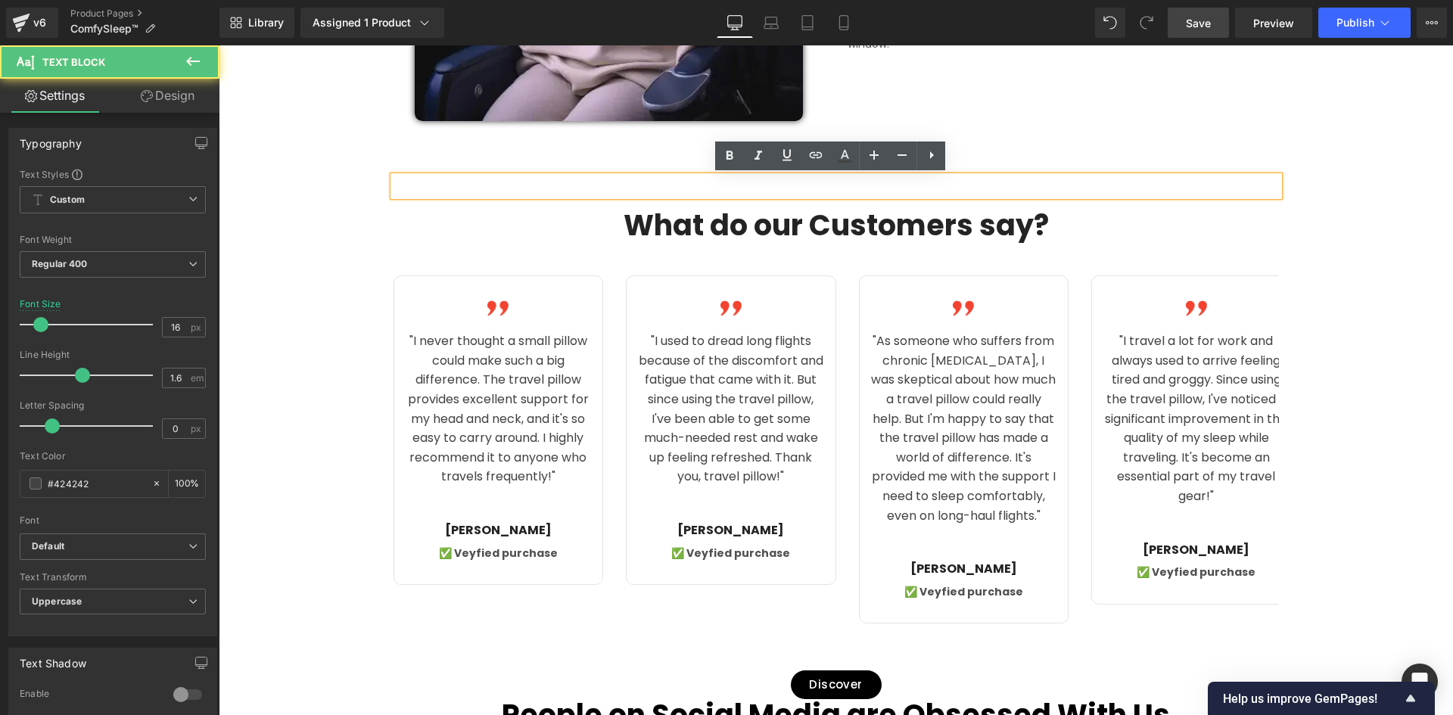
click at [394, 207] on div "Text Block What do our Customers say? Heading Image "I never thought a small pi…" at bounding box center [836, 399] width 908 height 447
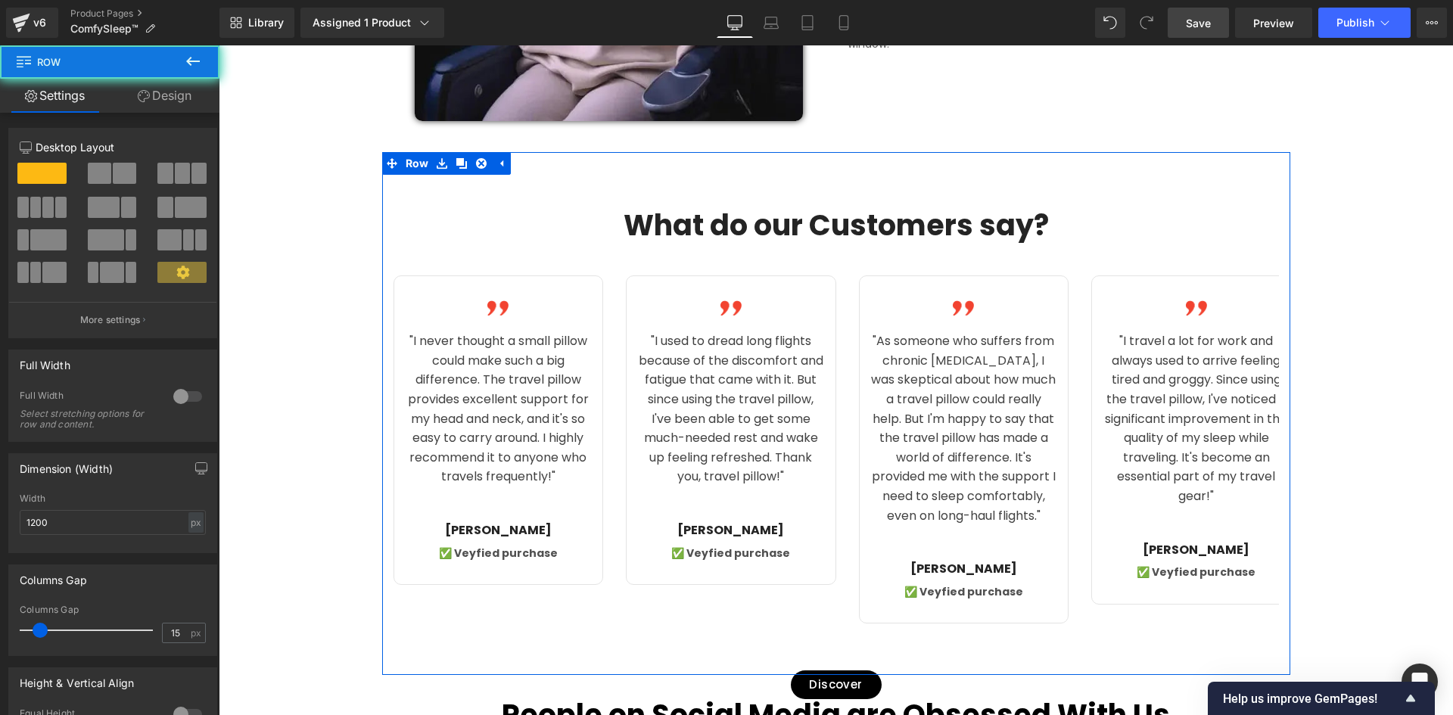
click at [390, 207] on div "Text Block What do our Customers say? Heading Image "I never thought a small pi…" at bounding box center [836, 399] width 908 height 447
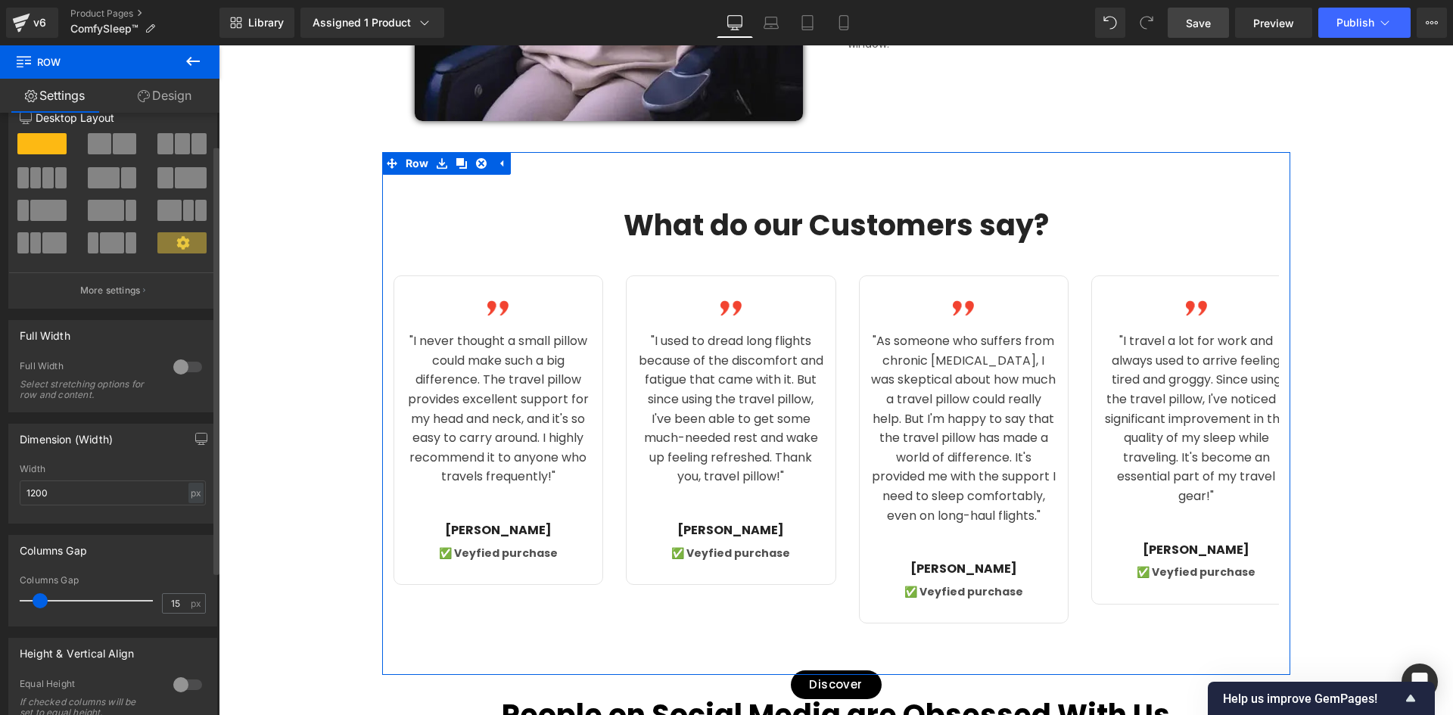
scroll to position [0, 0]
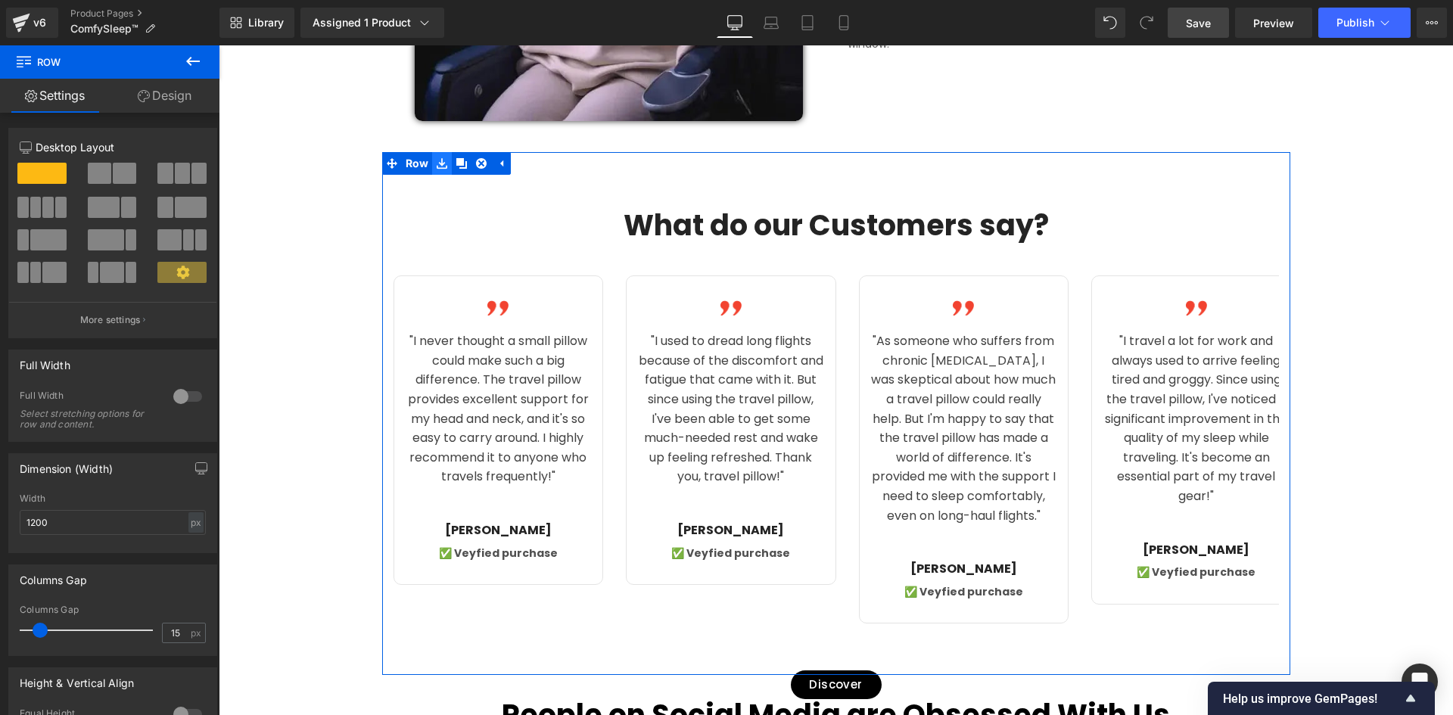
click at [437, 167] on icon at bounding box center [442, 163] width 11 height 11
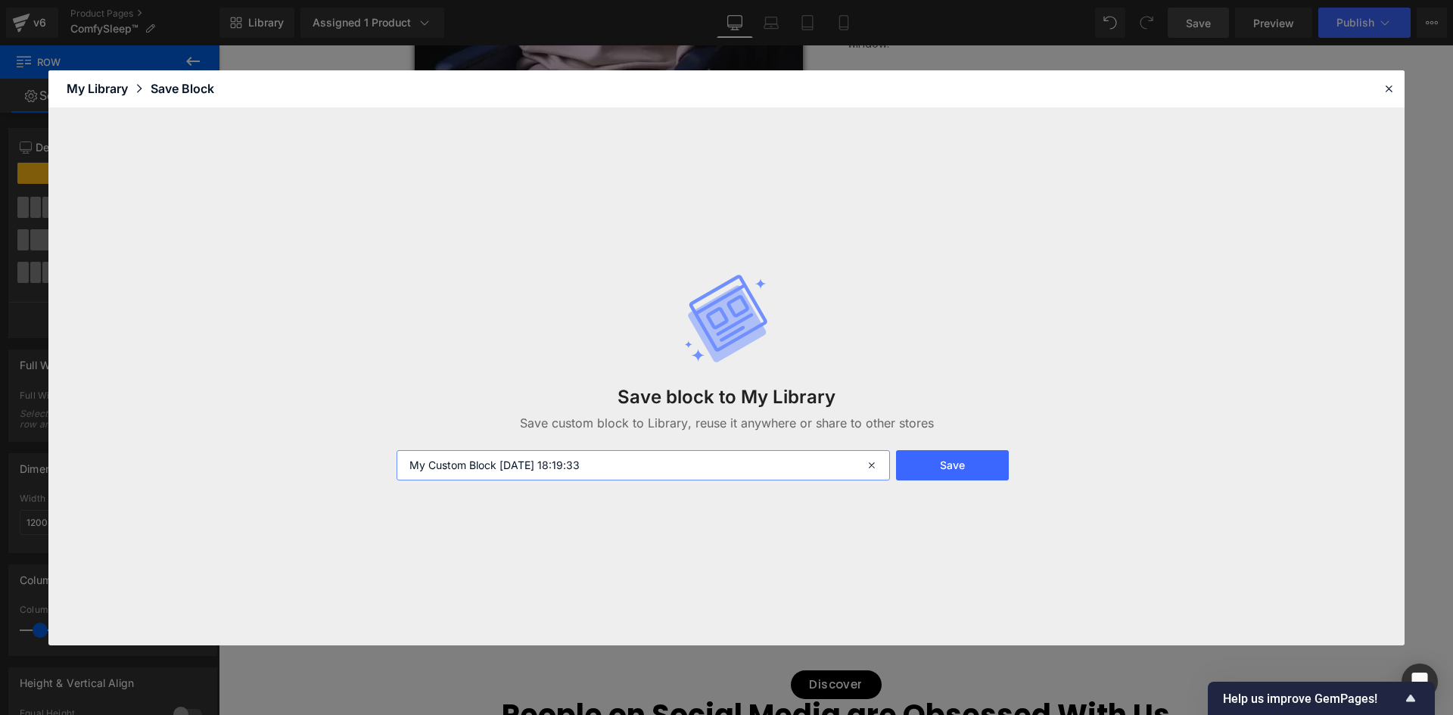
click at [651, 467] on input "My Custom Block 2025-10-09 18:19:33" at bounding box center [644, 465] width 494 height 30
drag, startPoint x: 655, startPoint y: 460, endPoint x: 411, endPoint y: 450, distance: 244.7
click at [411, 450] on input "My Custom Block 2025-10-09 18:19:33" at bounding box center [644, 465] width 494 height 30
type input "slider"
click at [956, 472] on button "Save" at bounding box center [952, 465] width 113 height 30
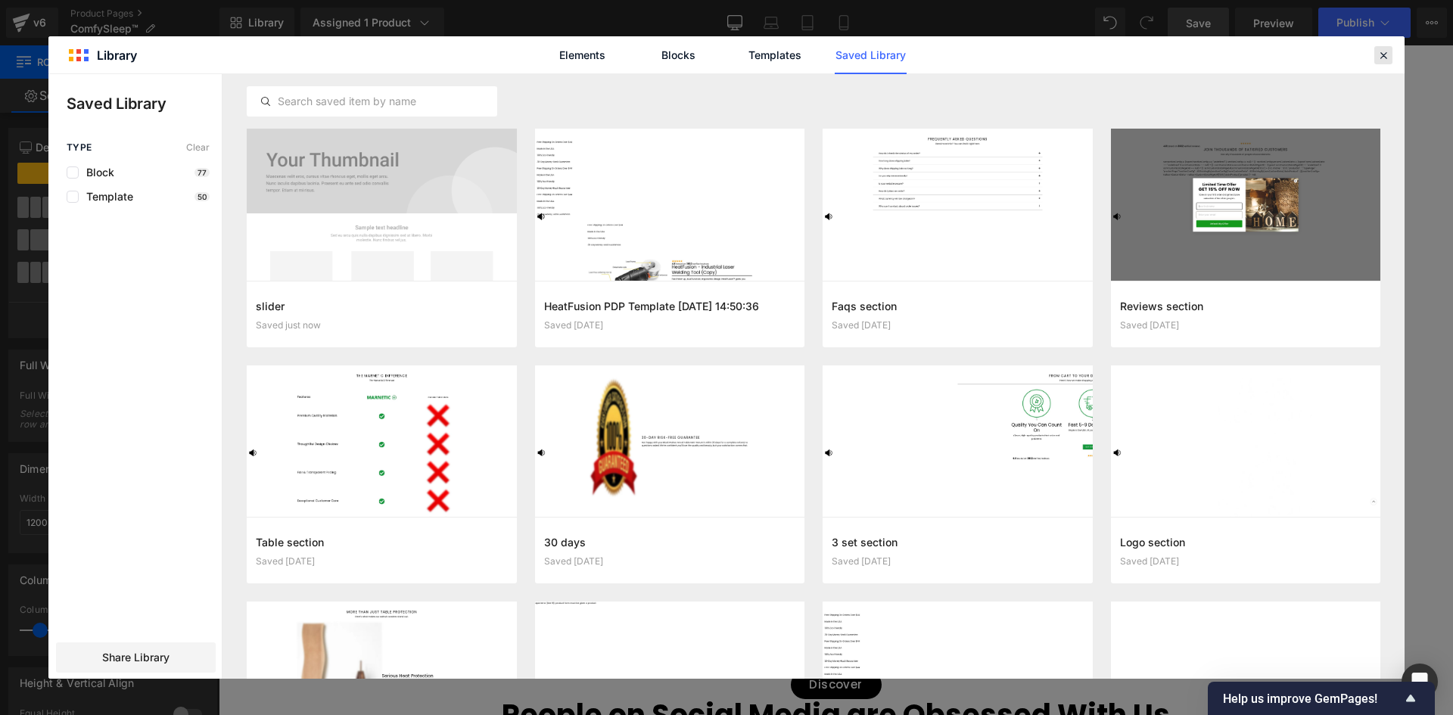
click at [1390, 54] on icon at bounding box center [1384, 55] width 14 height 14
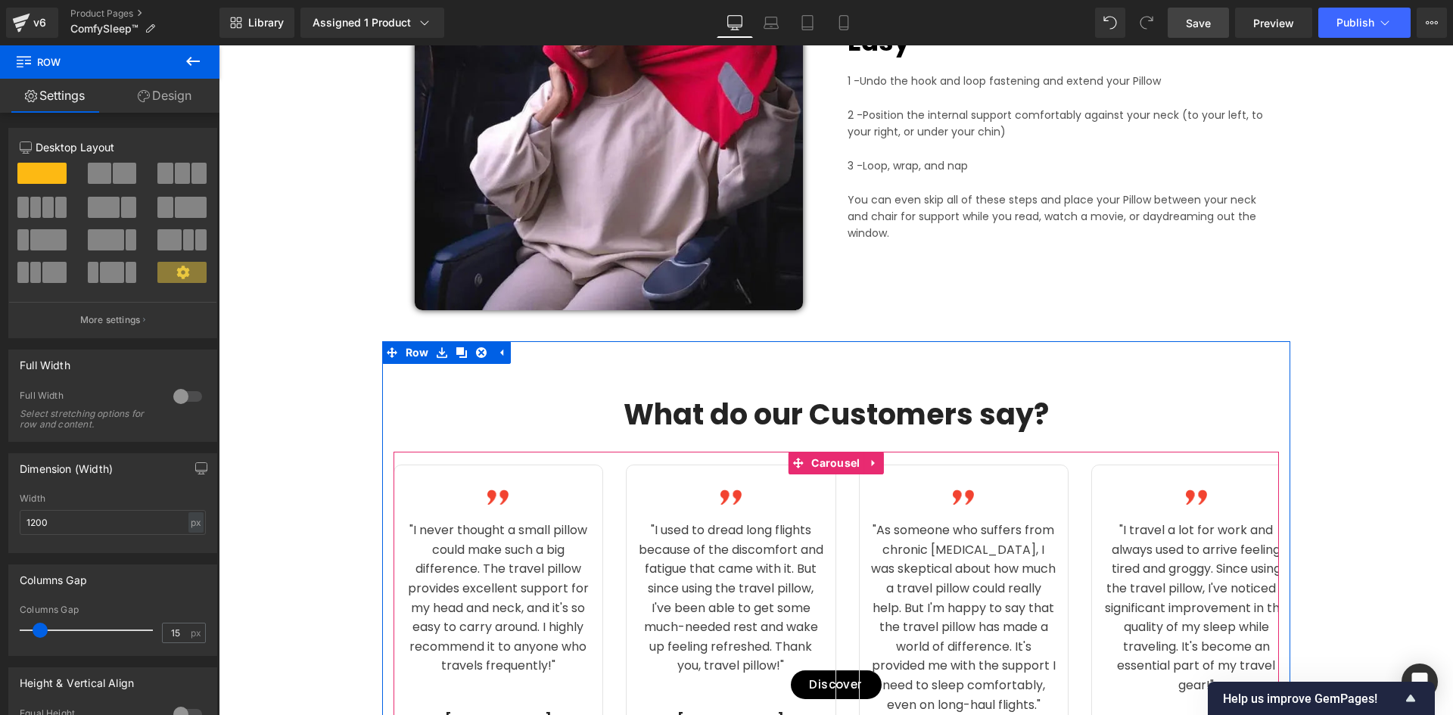
scroll to position [2271, 0]
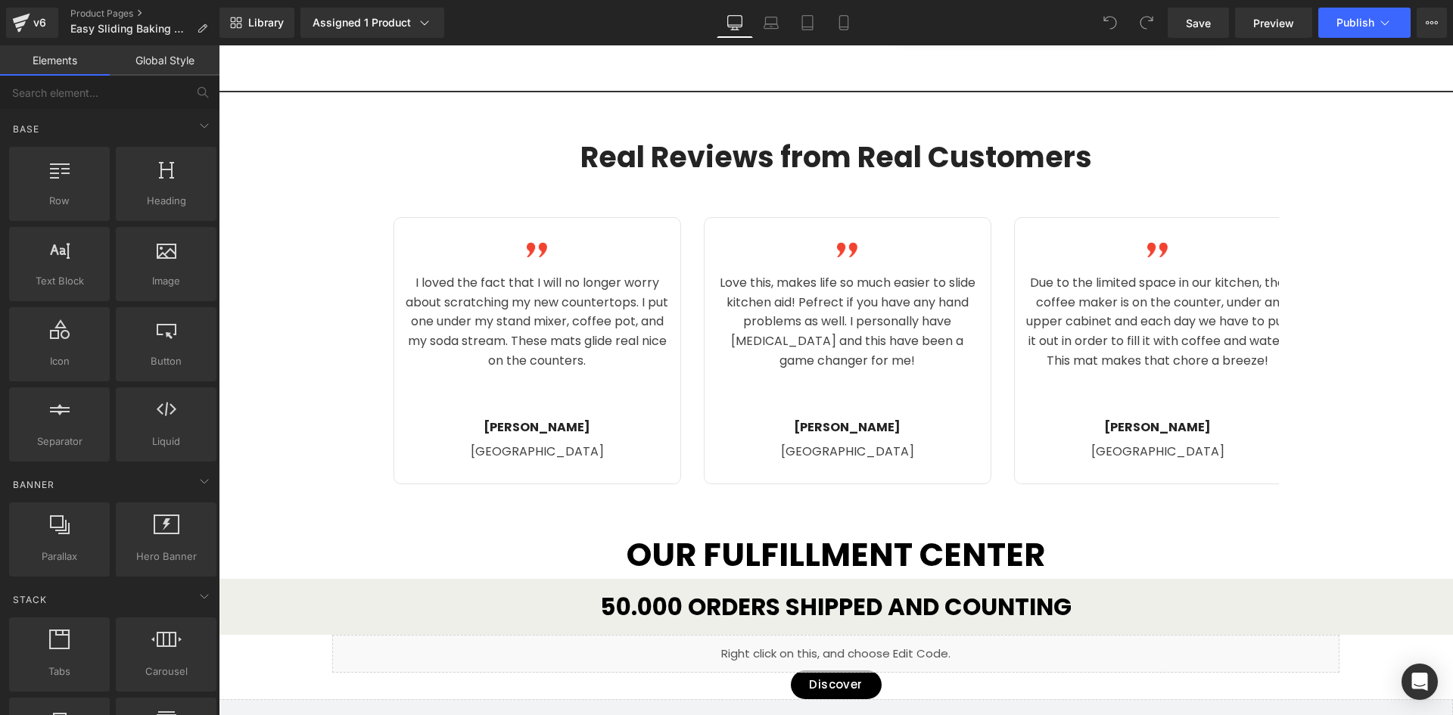
scroll to position [3255, 0]
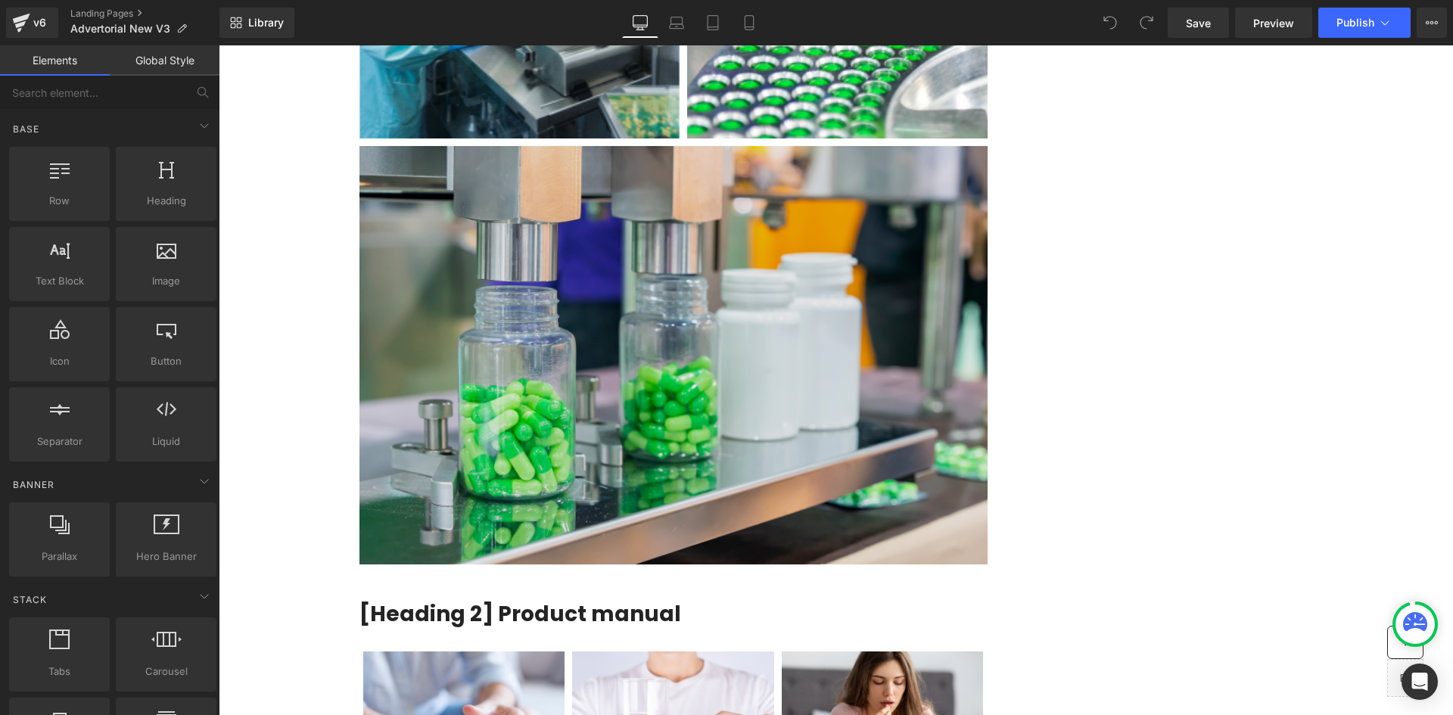
scroll to position [5660, 0]
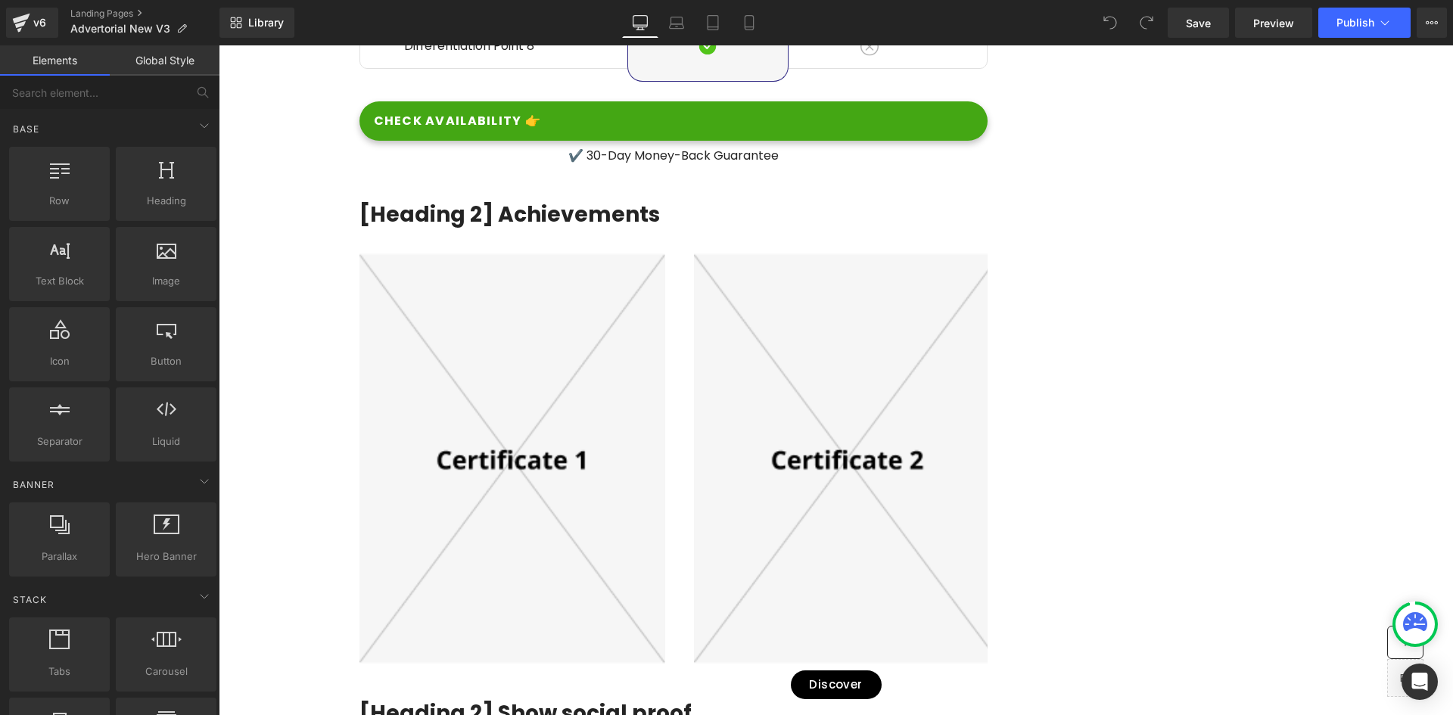
scroll to position [7115, 0]
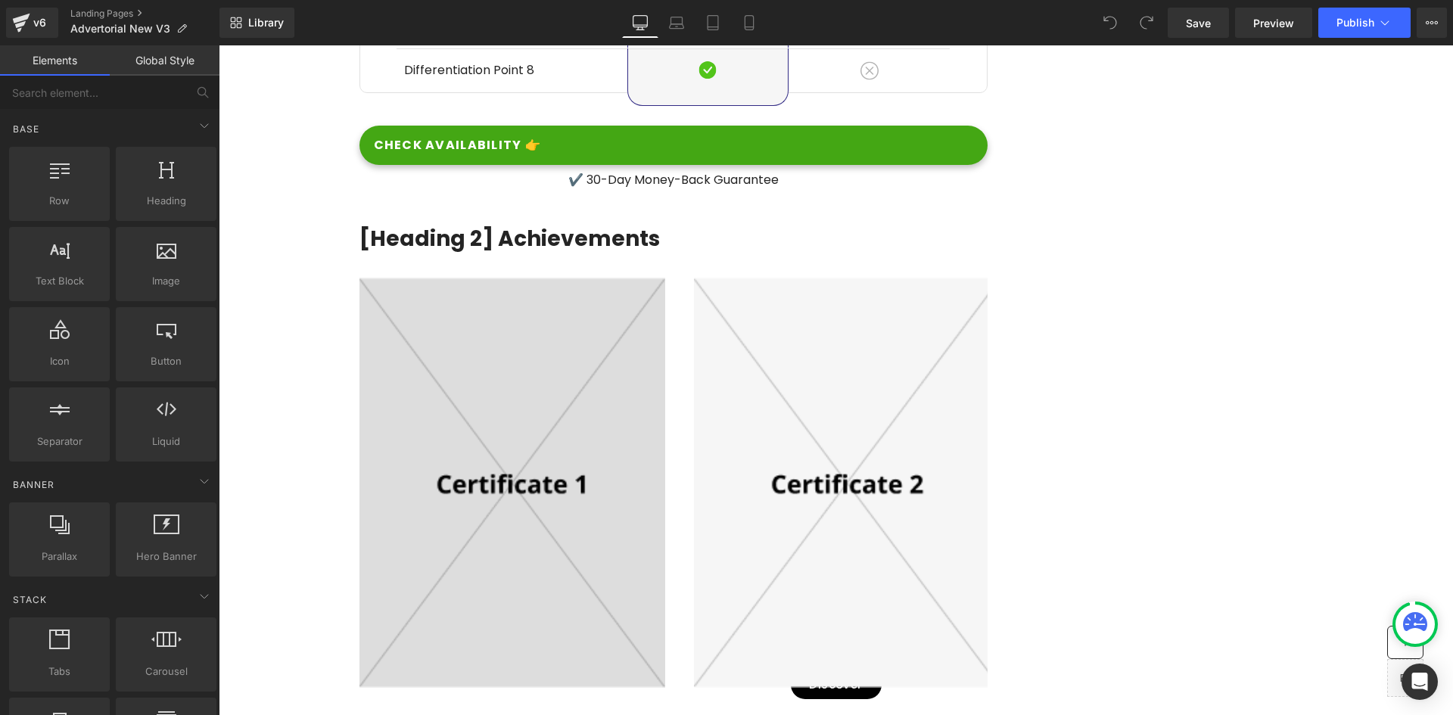
click at [574, 488] on img at bounding box center [513, 483] width 307 height 410
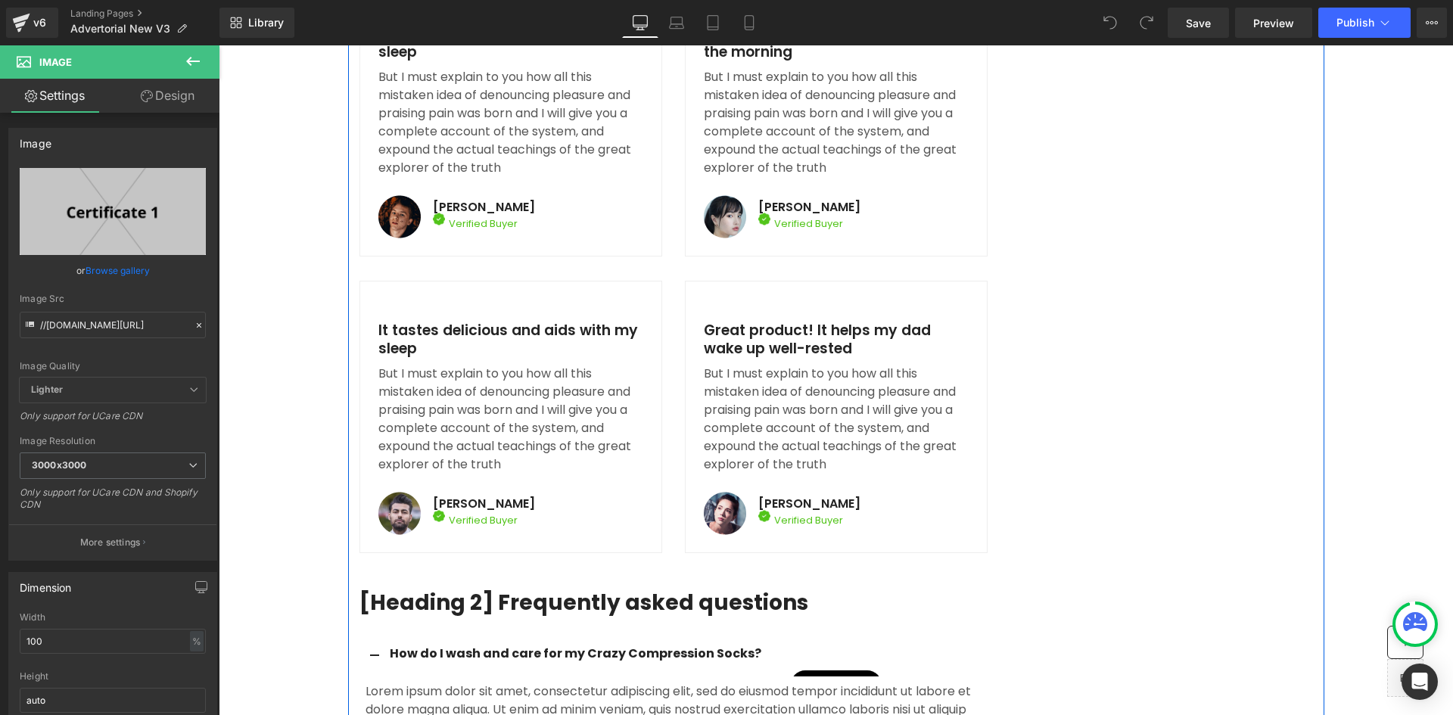
scroll to position [7948, 0]
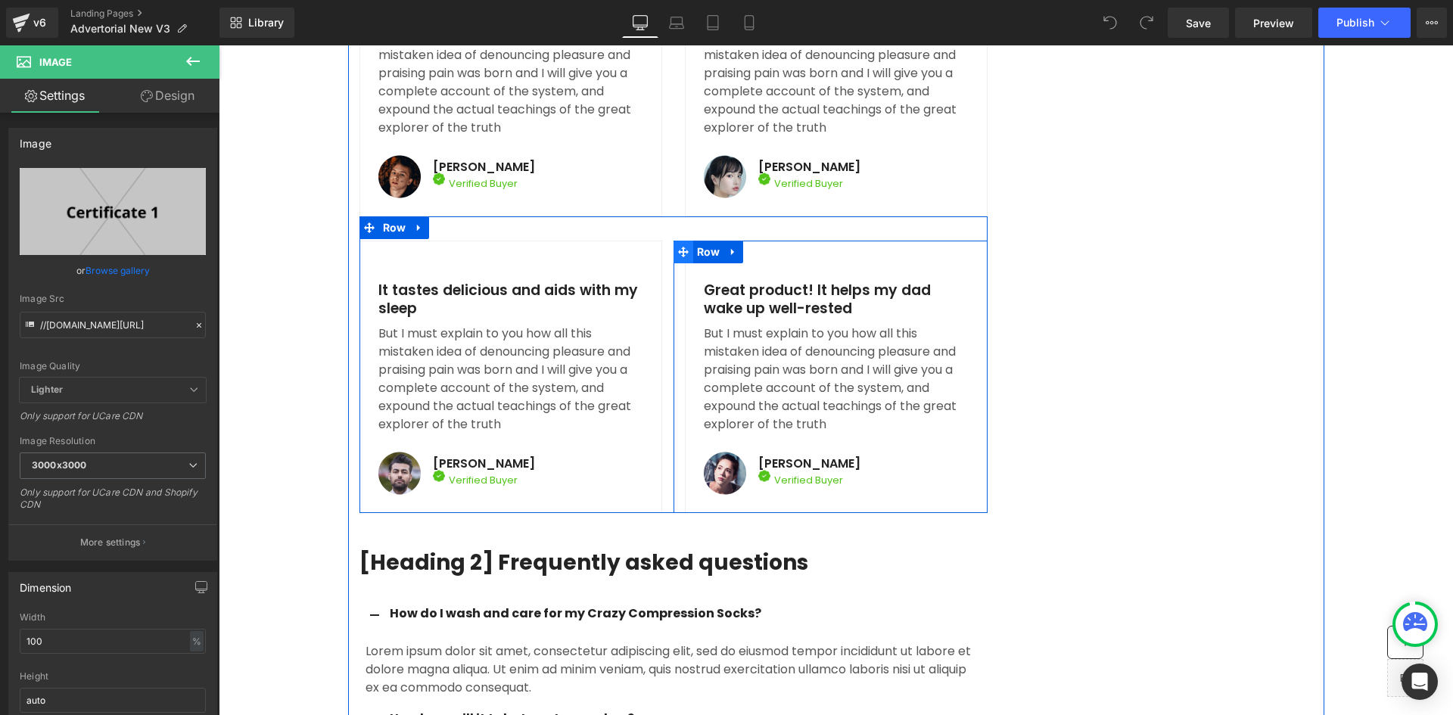
click at [674, 263] on span at bounding box center [684, 252] width 20 height 23
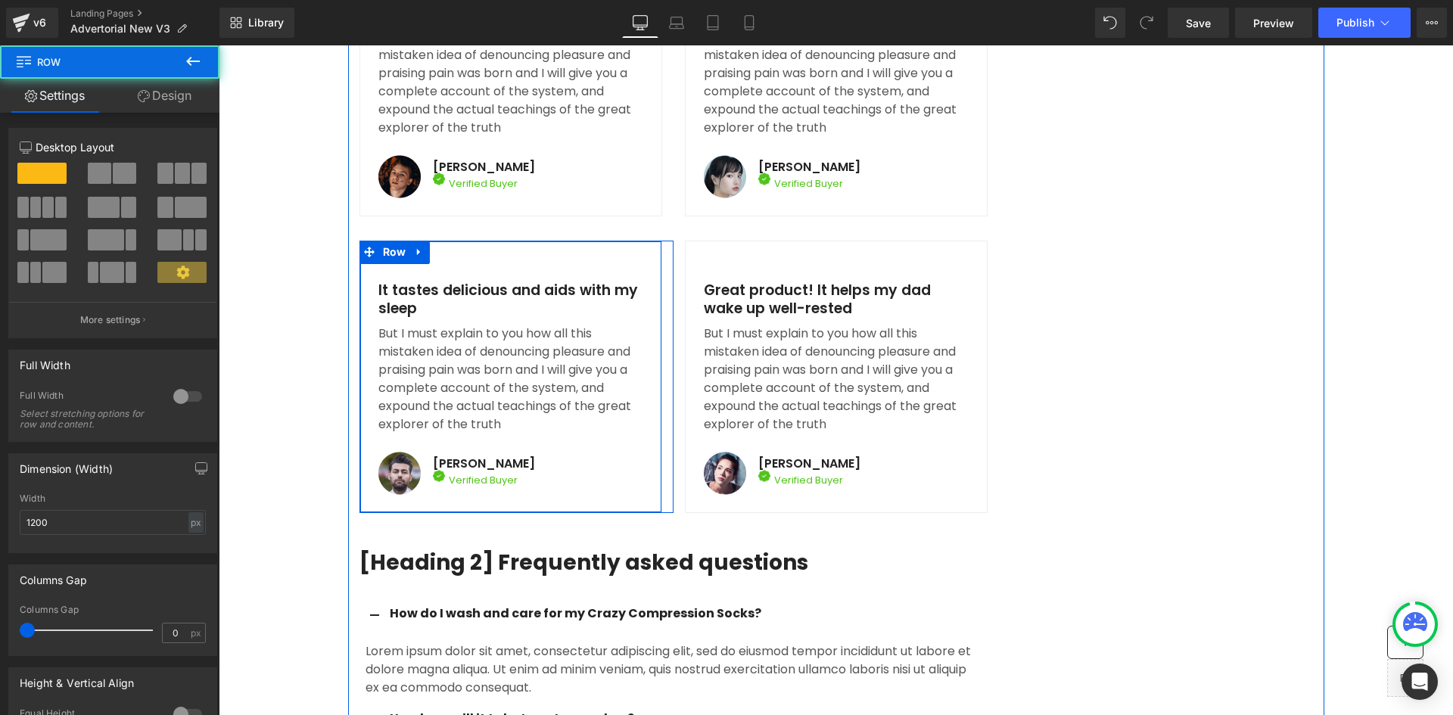
click at [637, 322] on div "Icon Icon Icon Icon Icon Icon List Hoz It tastes delicious and aids with my sle…" at bounding box center [511, 377] width 303 height 272
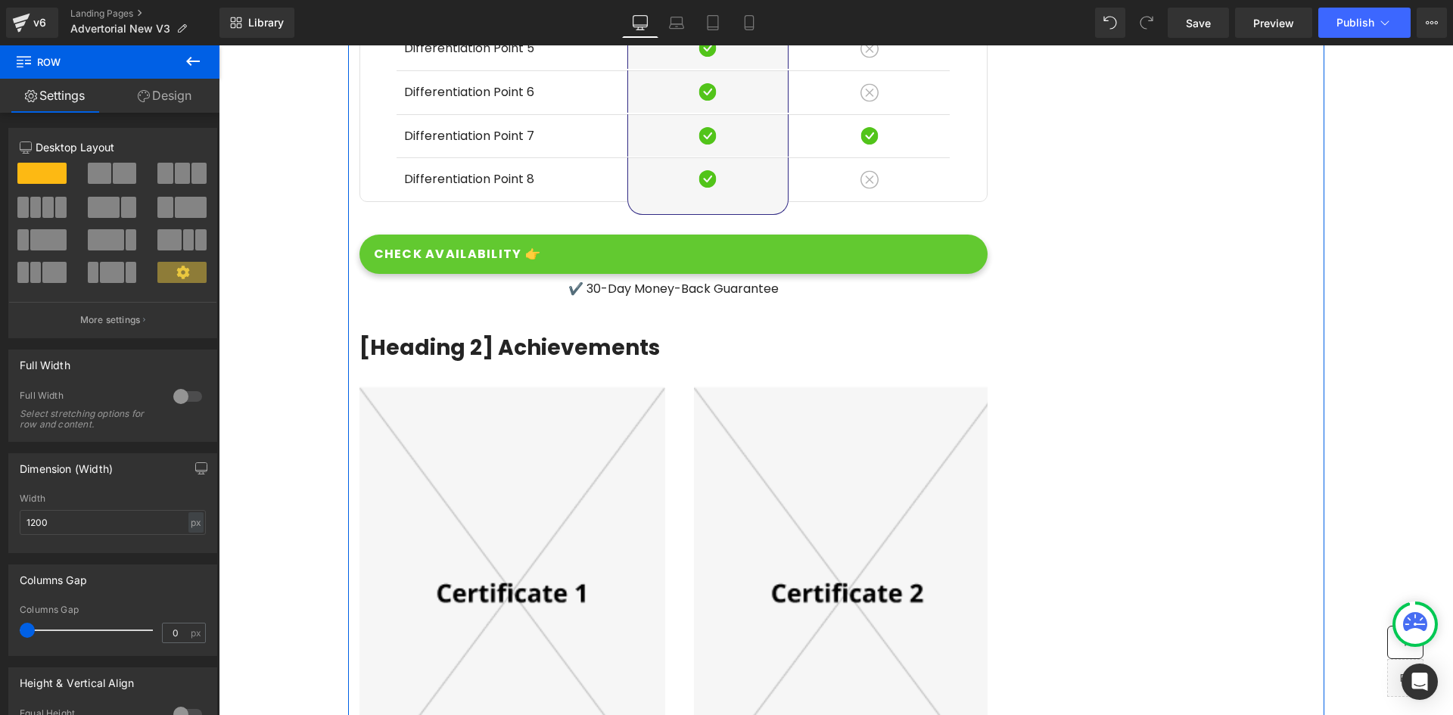
scroll to position [7115, 0]
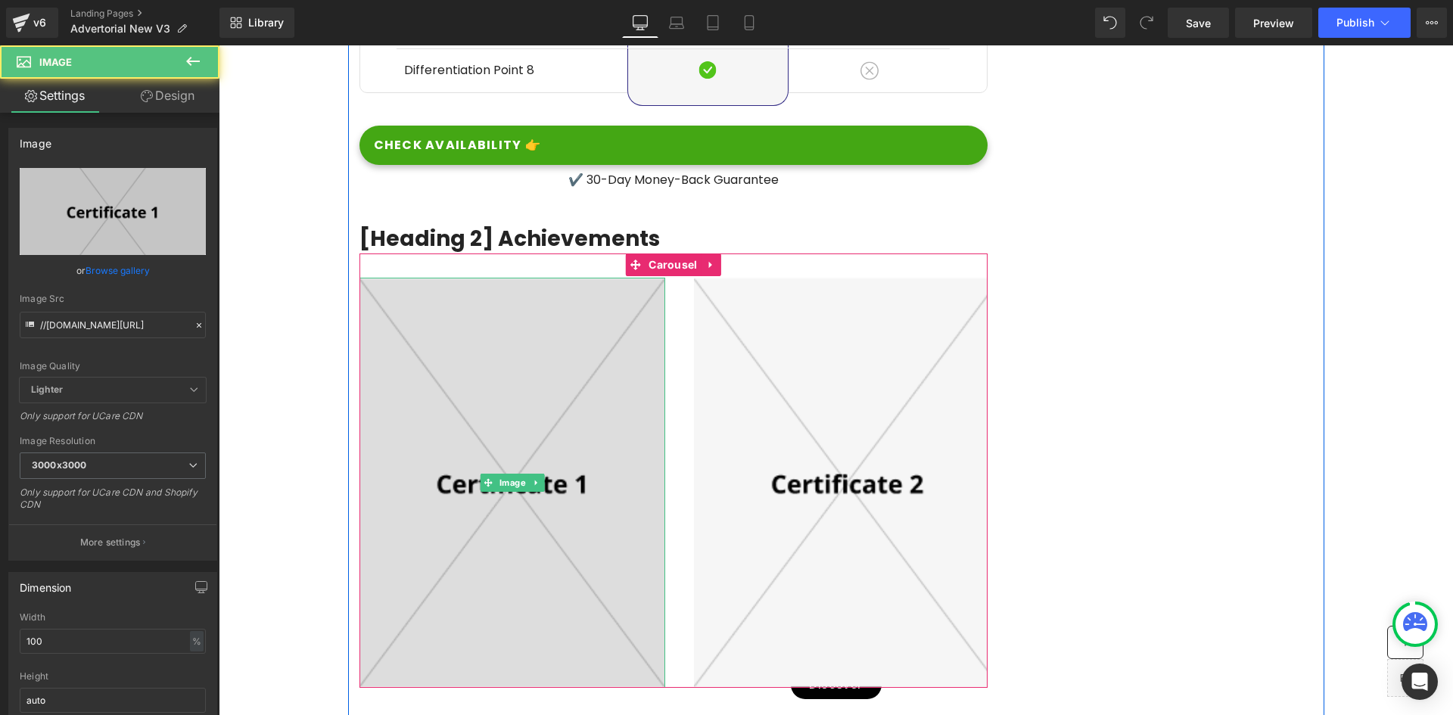
click at [633, 442] on img at bounding box center [513, 483] width 307 height 410
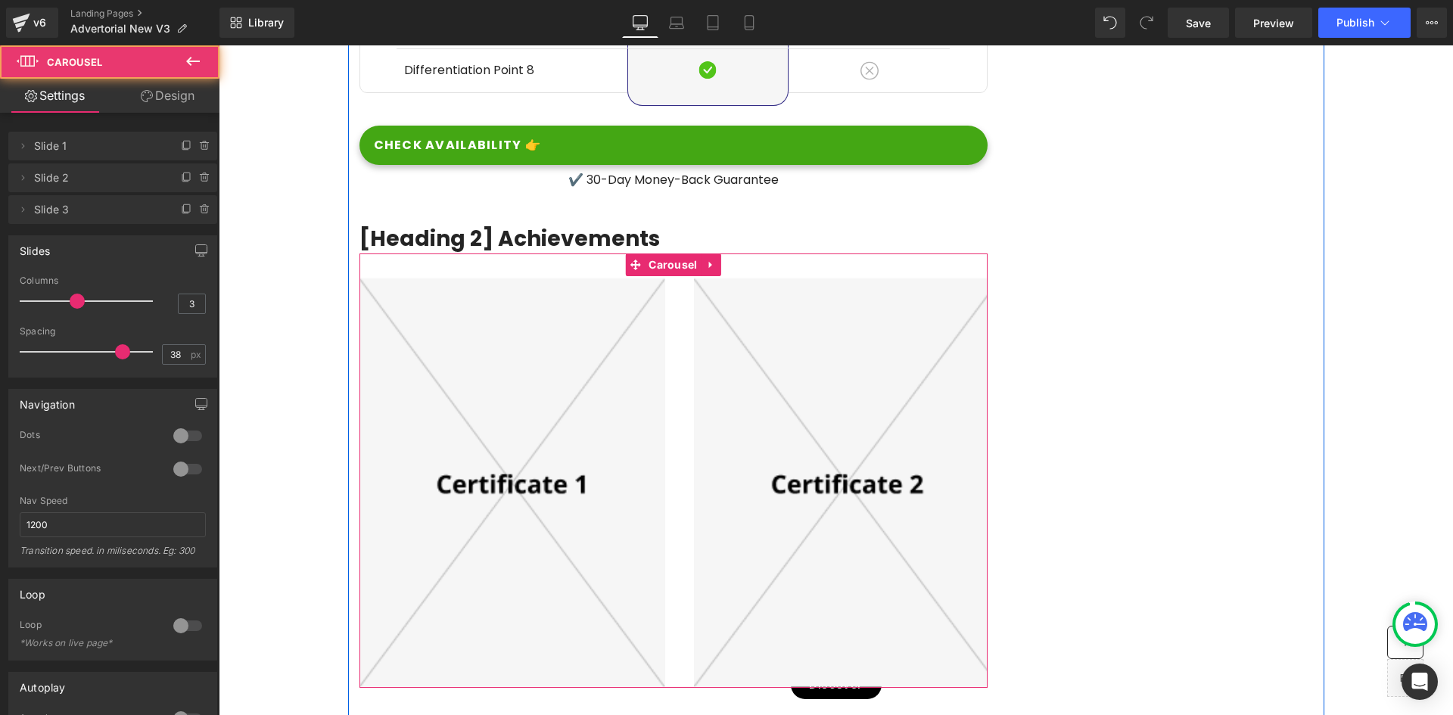
click at [668, 438] on div "Image Image Image" at bounding box center [863, 483] width 1006 height 410
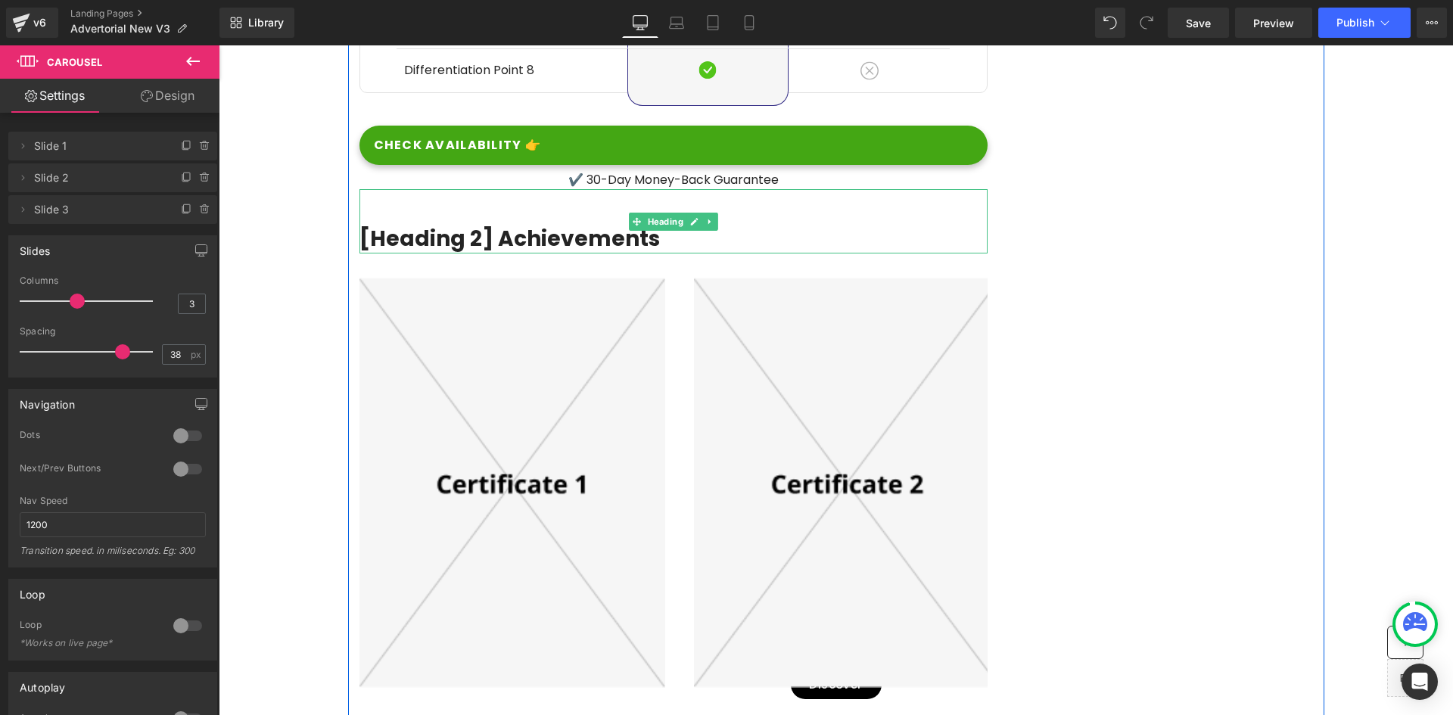
click at [599, 253] on div "[Heading 2] Achievements" at bounding box center [674, 221] width 628 height 64
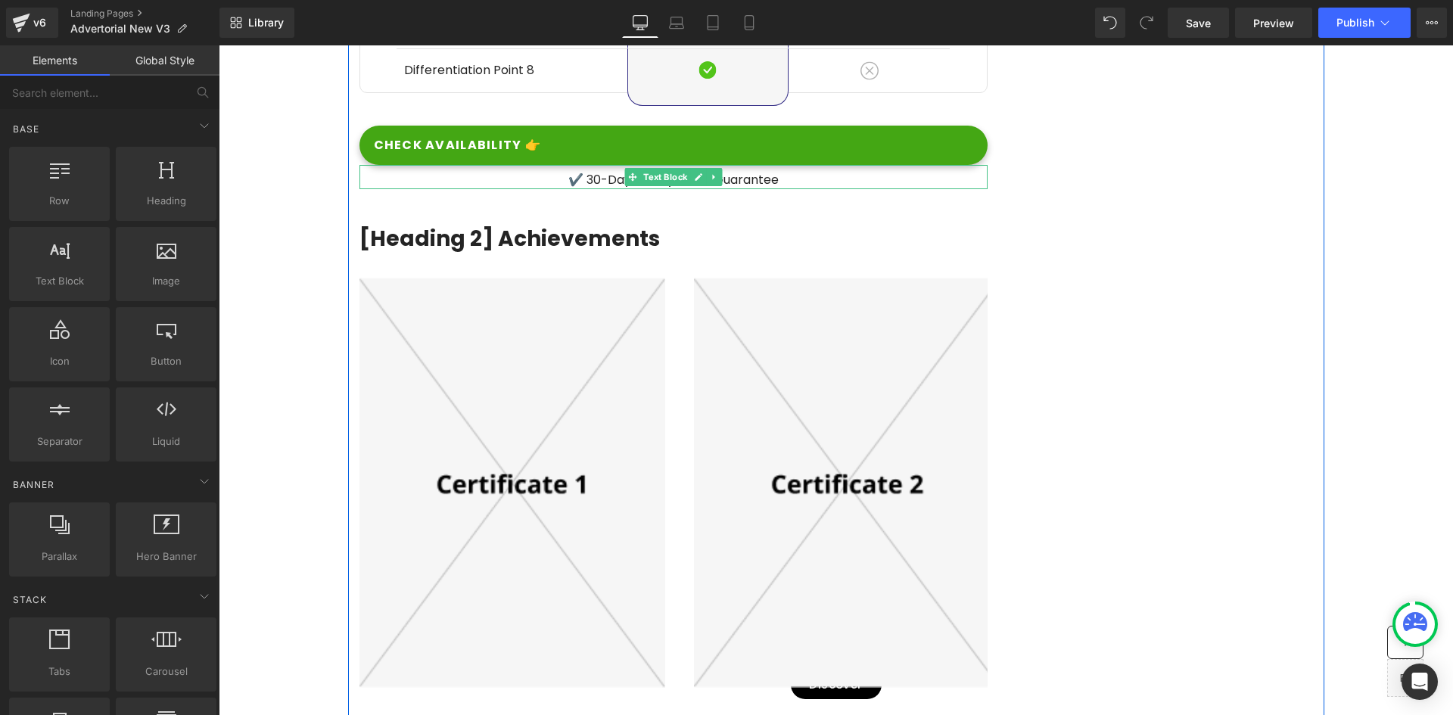
click at [393, 189] on p "✔️ 30-Day Money-Back Guarantee" at bounding box center [674, 180] width 628 height 18
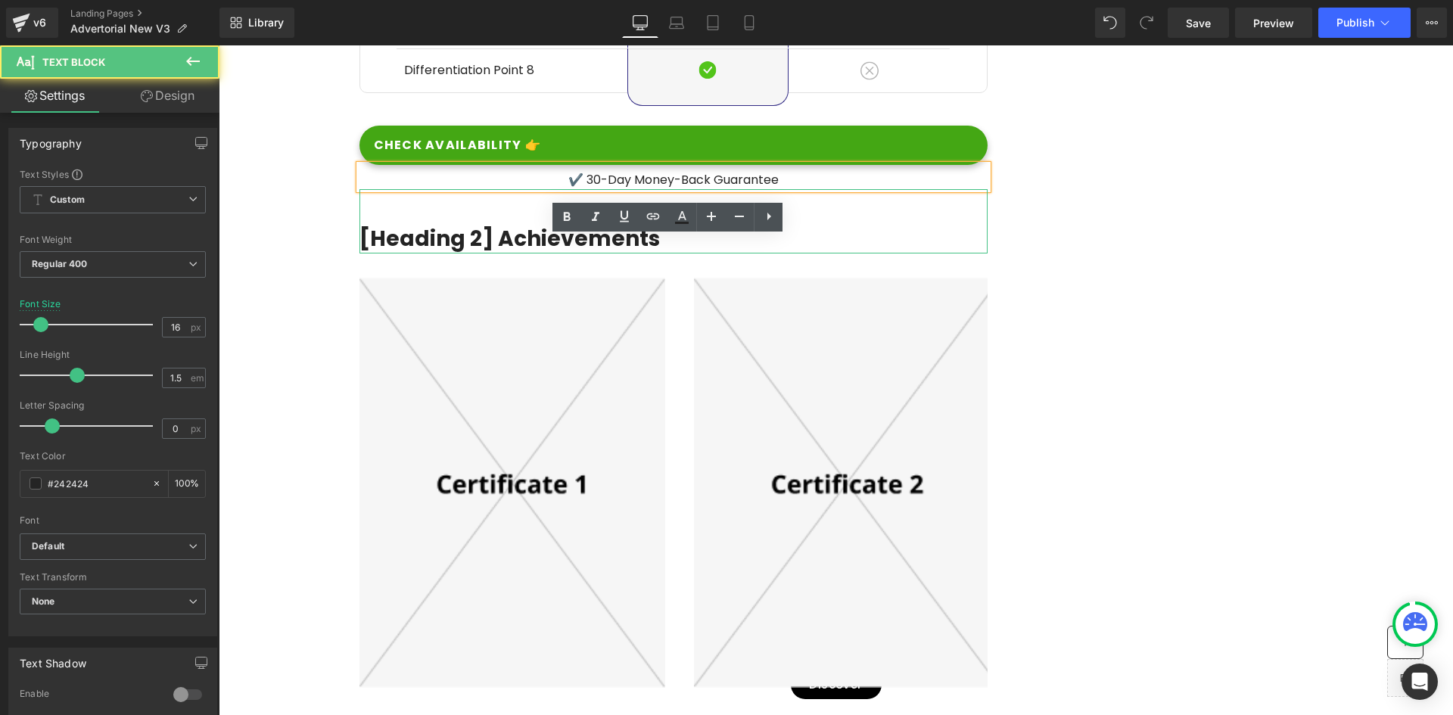
click at [381, 253] on div "[Heading 2] Achievements" at bounding box center [674, 221] width 628 height 64
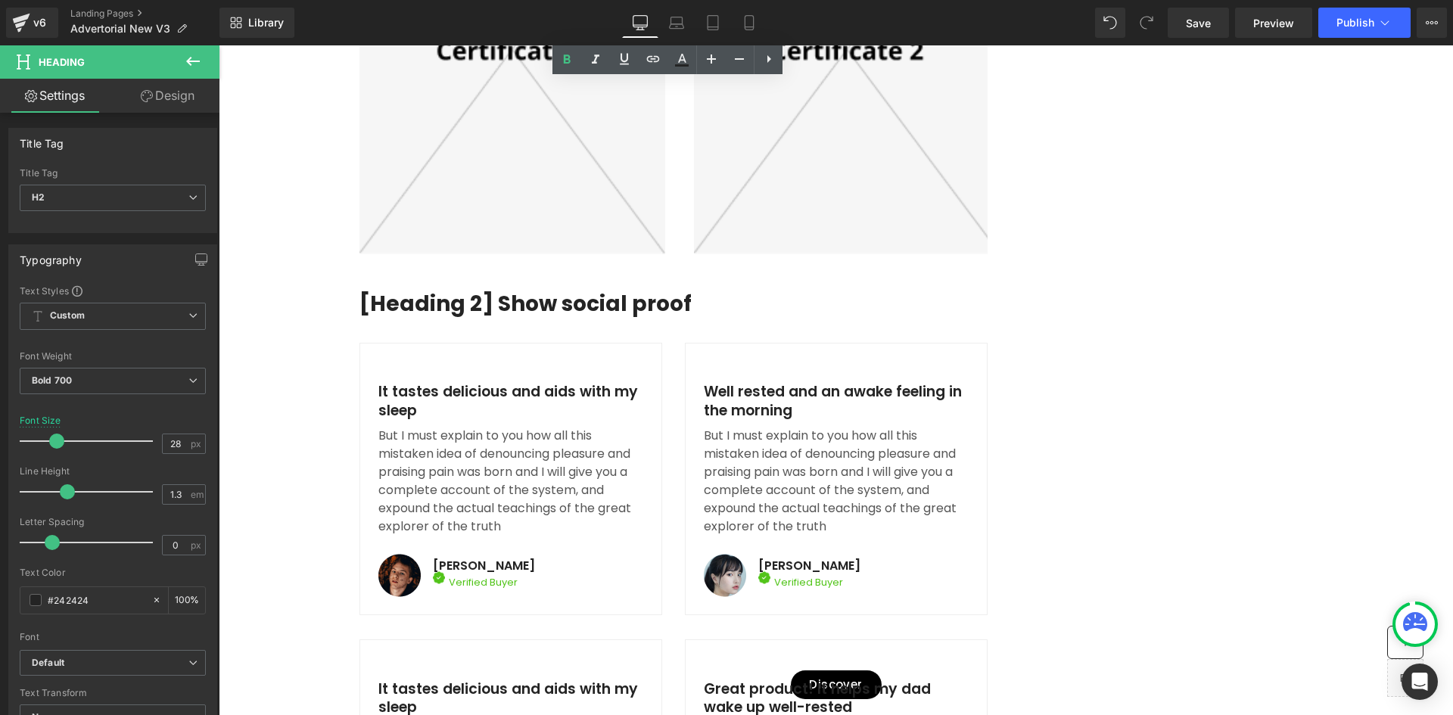
scroll to position [7569, 0]
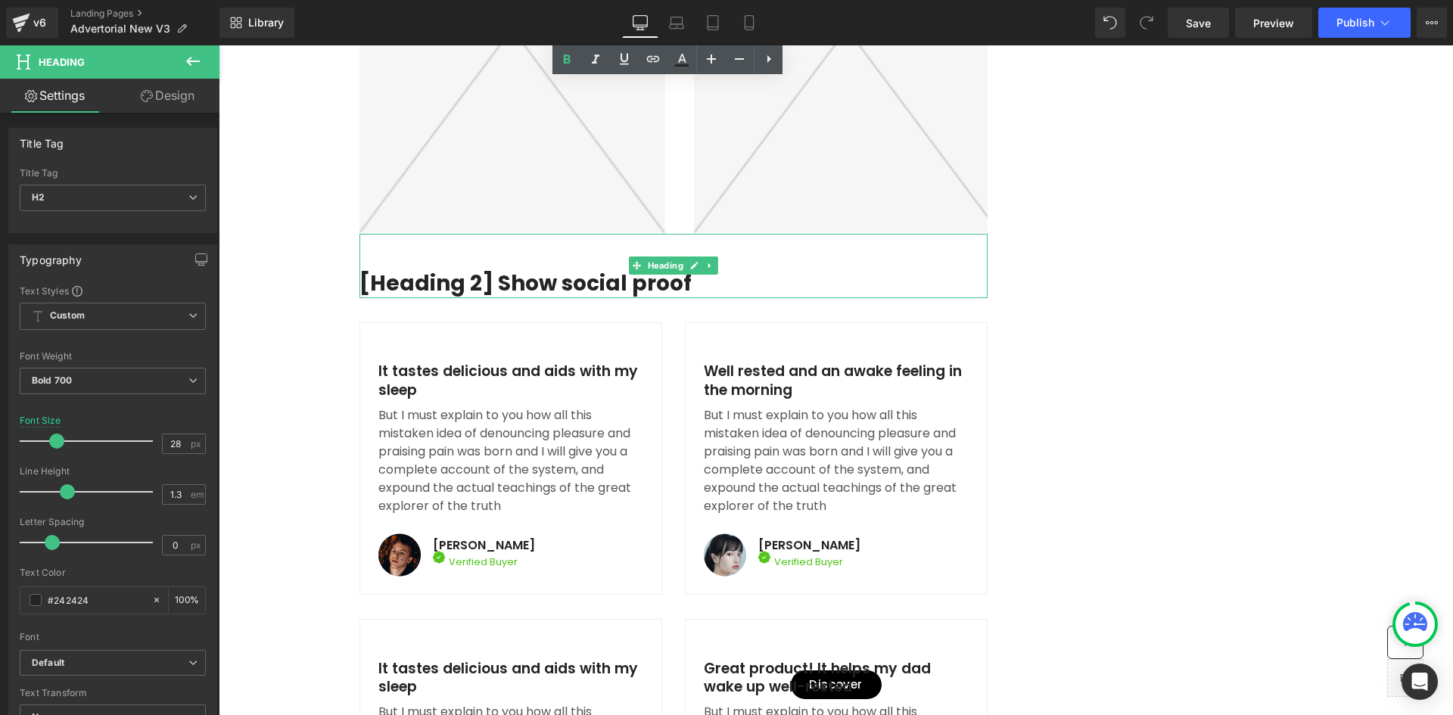
click at [682, 297] on h2 "[Heading 2] Show social proof" at bounding box center [674, 283] width 628 height 27
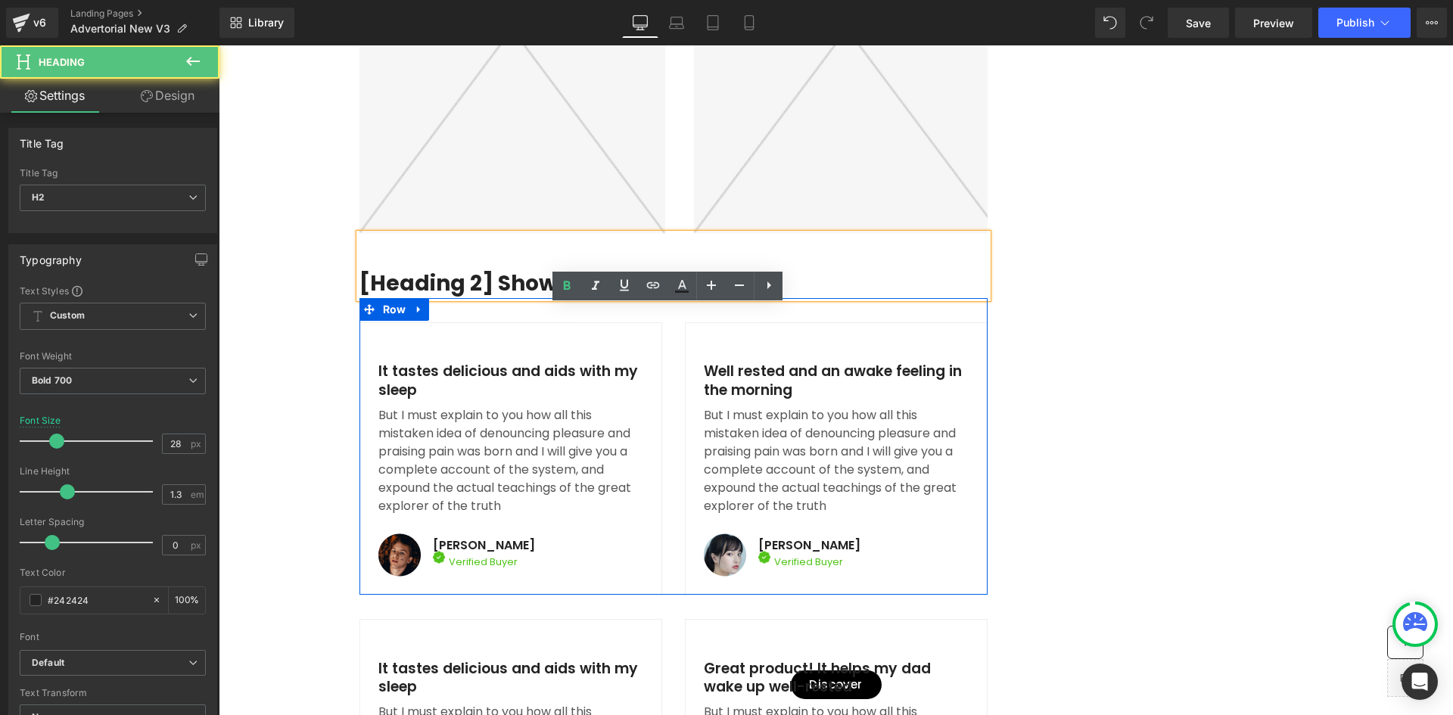
click at [655, 387] on div "Icon Icon Icon Icon Icon Icon List Hoz It tastes delicious and aids with my sle…" at bounding box center [674, 446] width 628 height 297
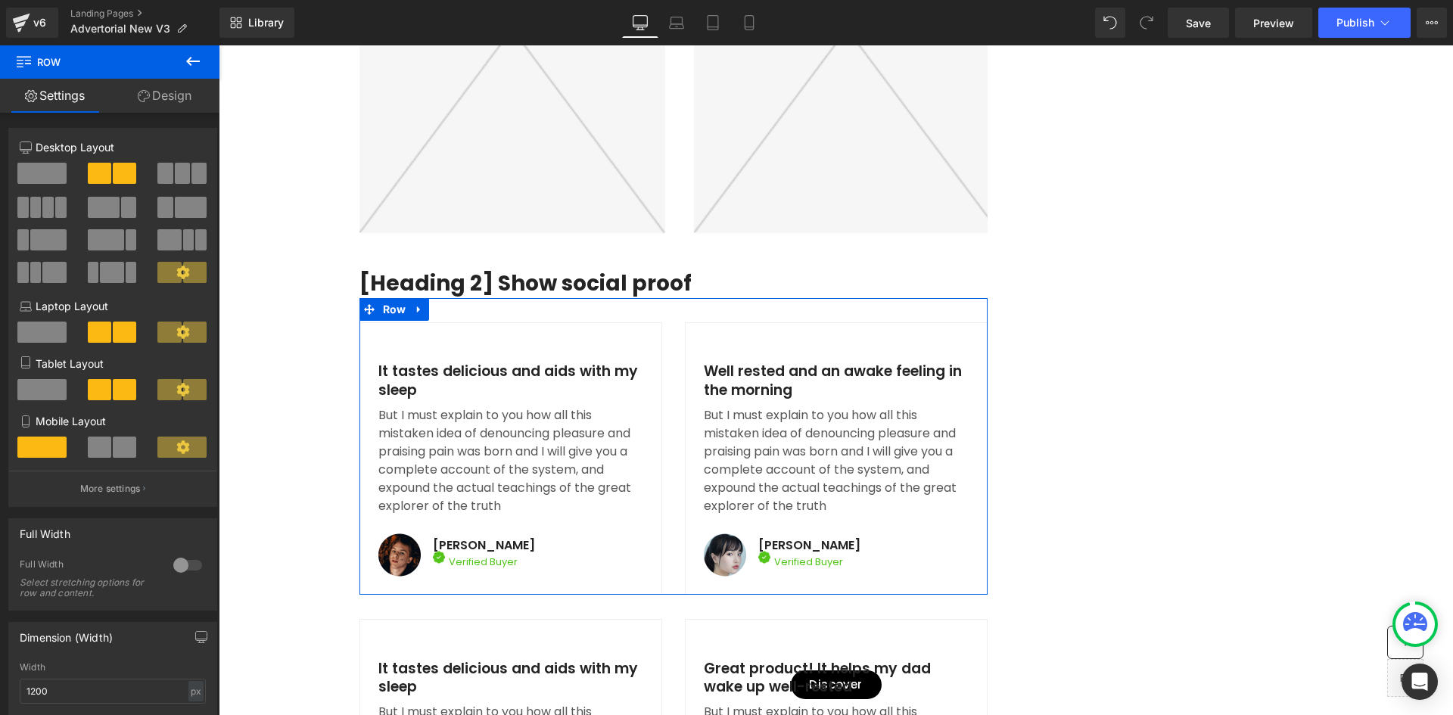
click at [181, 86] on link "Design" at bounding box center [165, 96] width 110 height 34
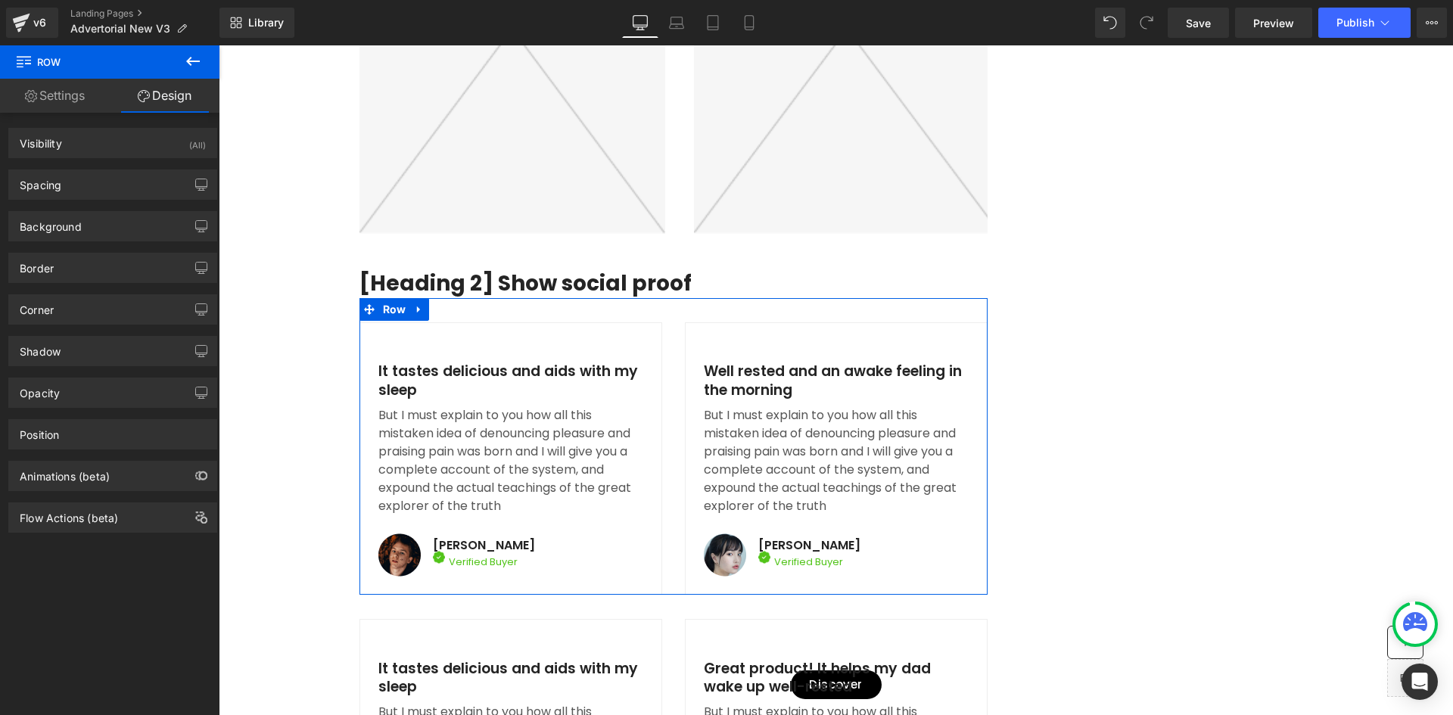
click at [56, 83] on link "Settings" at bounding box center [55, 96] width 110 height 34
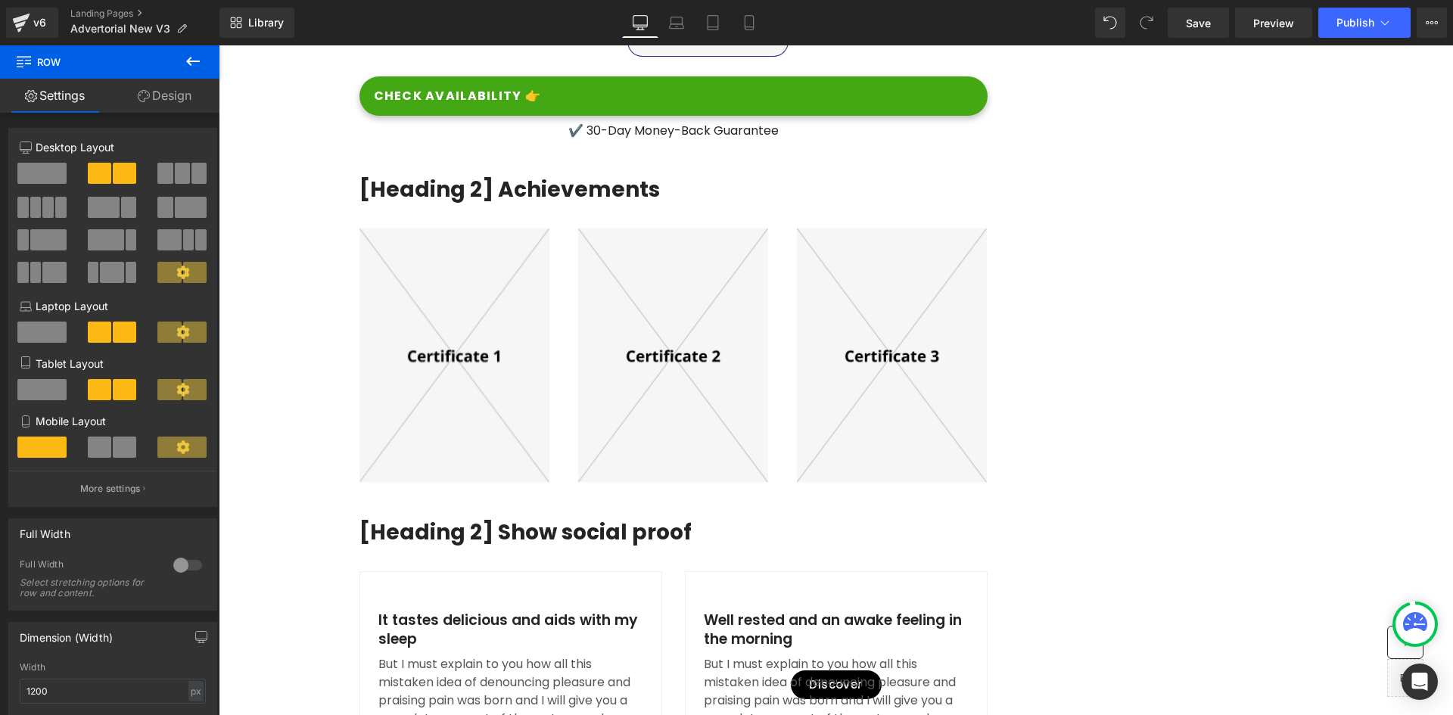
scroll to position [7075, 0]
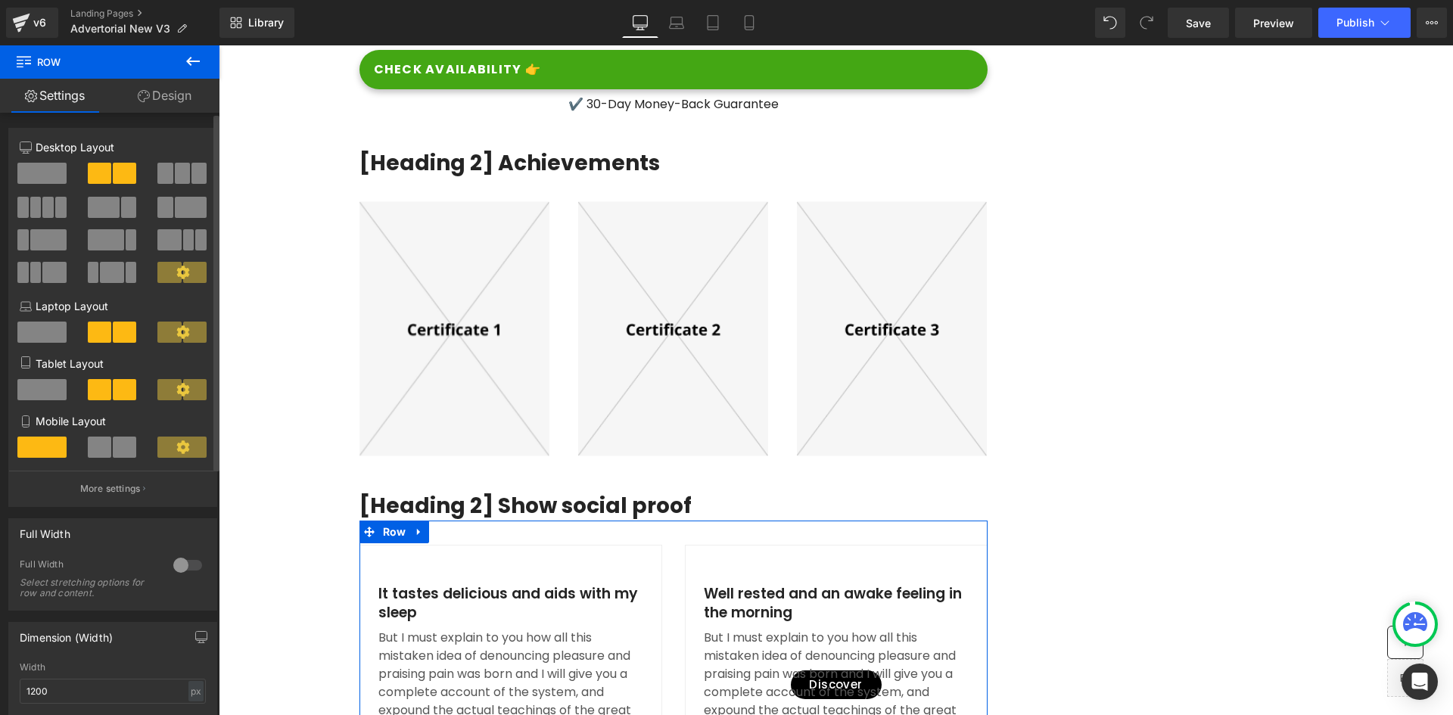
click at [45, 166] on span at bounding box center [41, 173] width 49 height 21
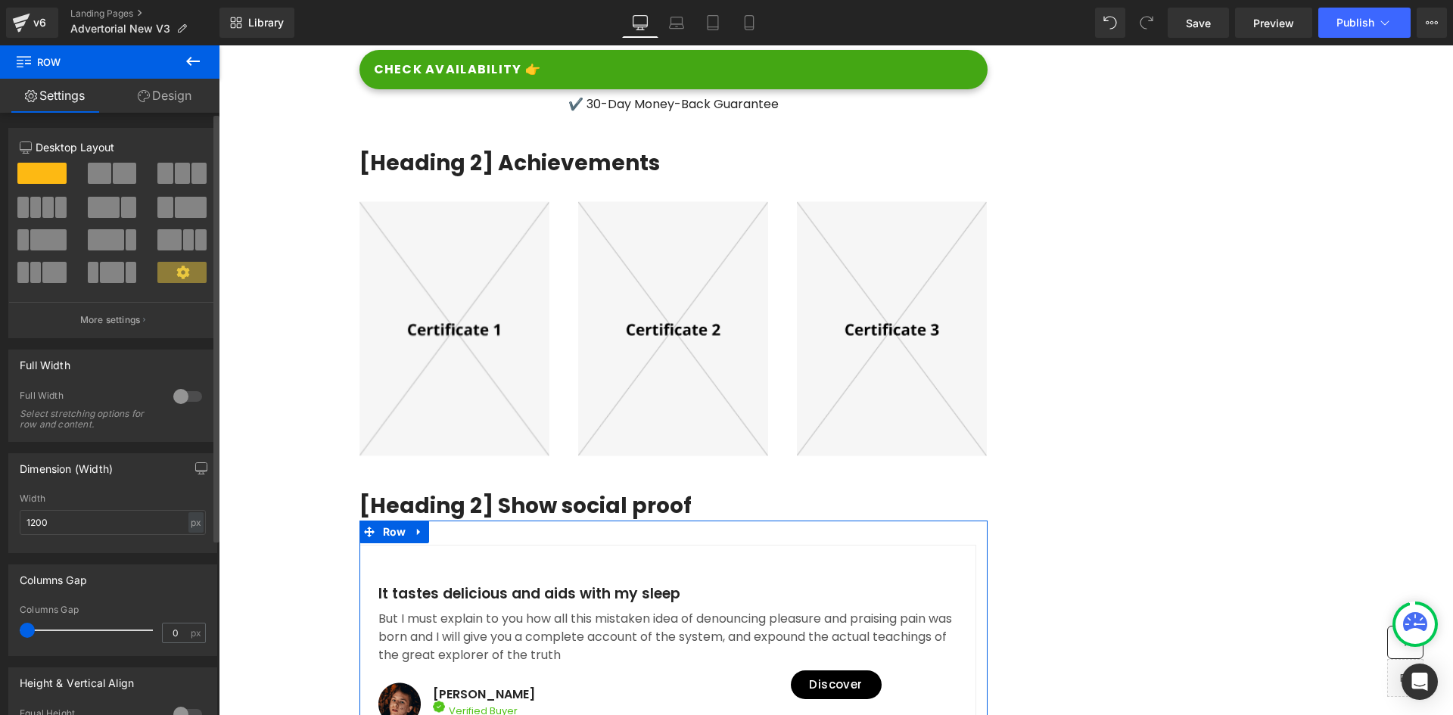
click at [98, 173] on span at bounding box center [99, 173] width 23 height 21
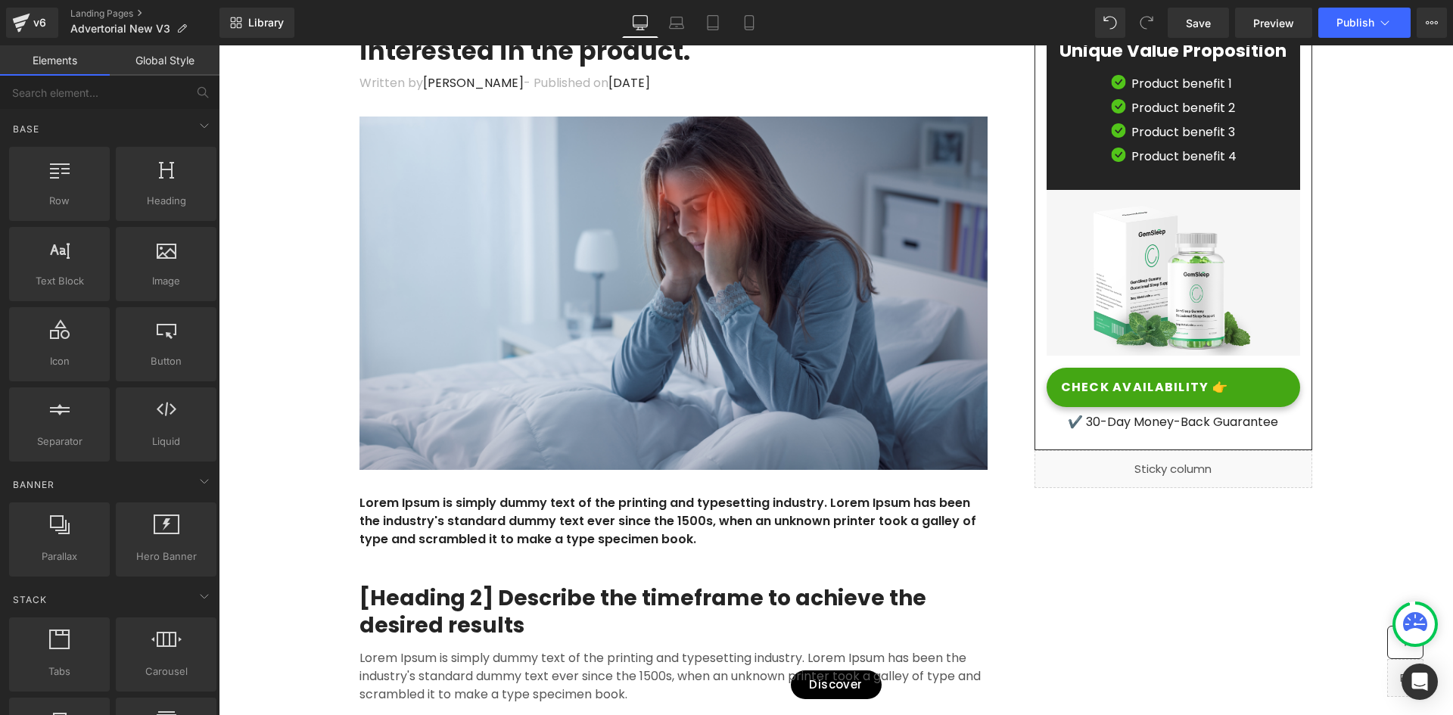
scroll to position [338, 0]
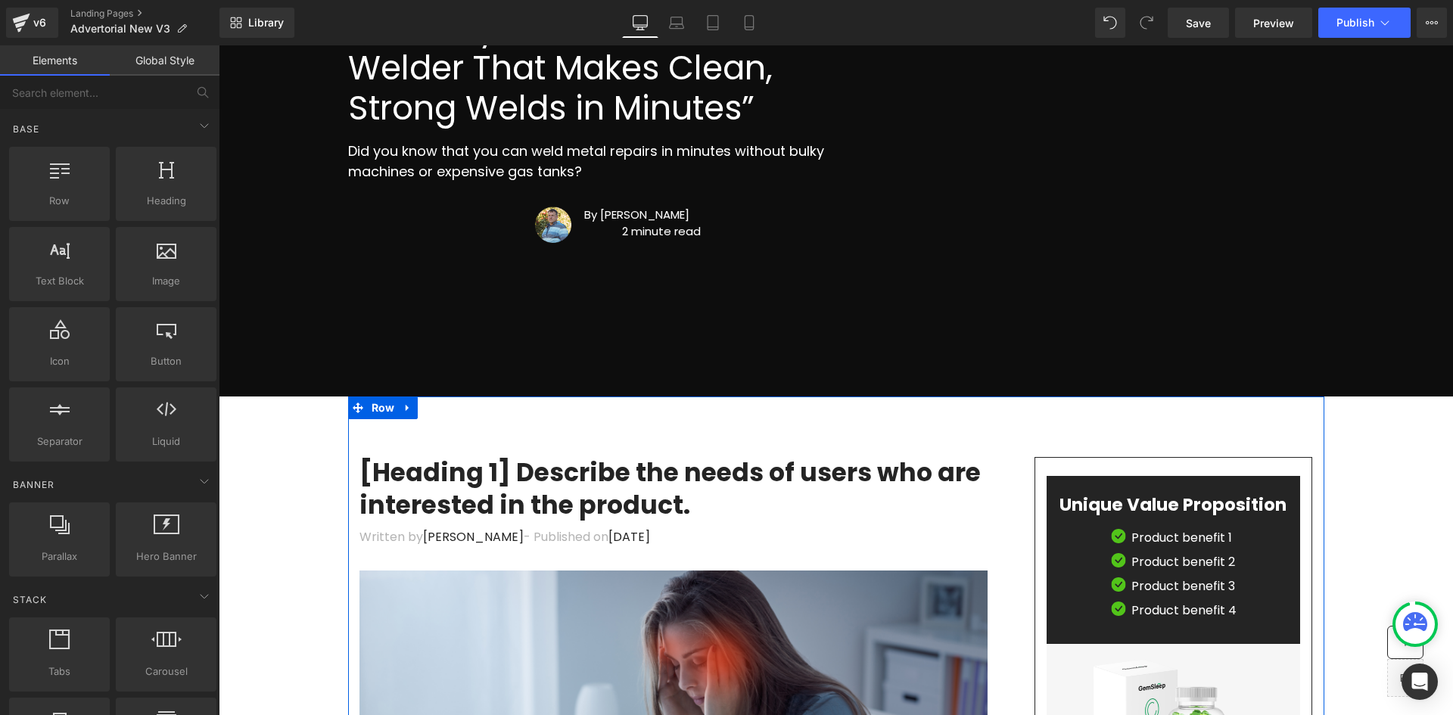
click at [219, 45] on div at bounding box center [219, 45] width 0 height 0
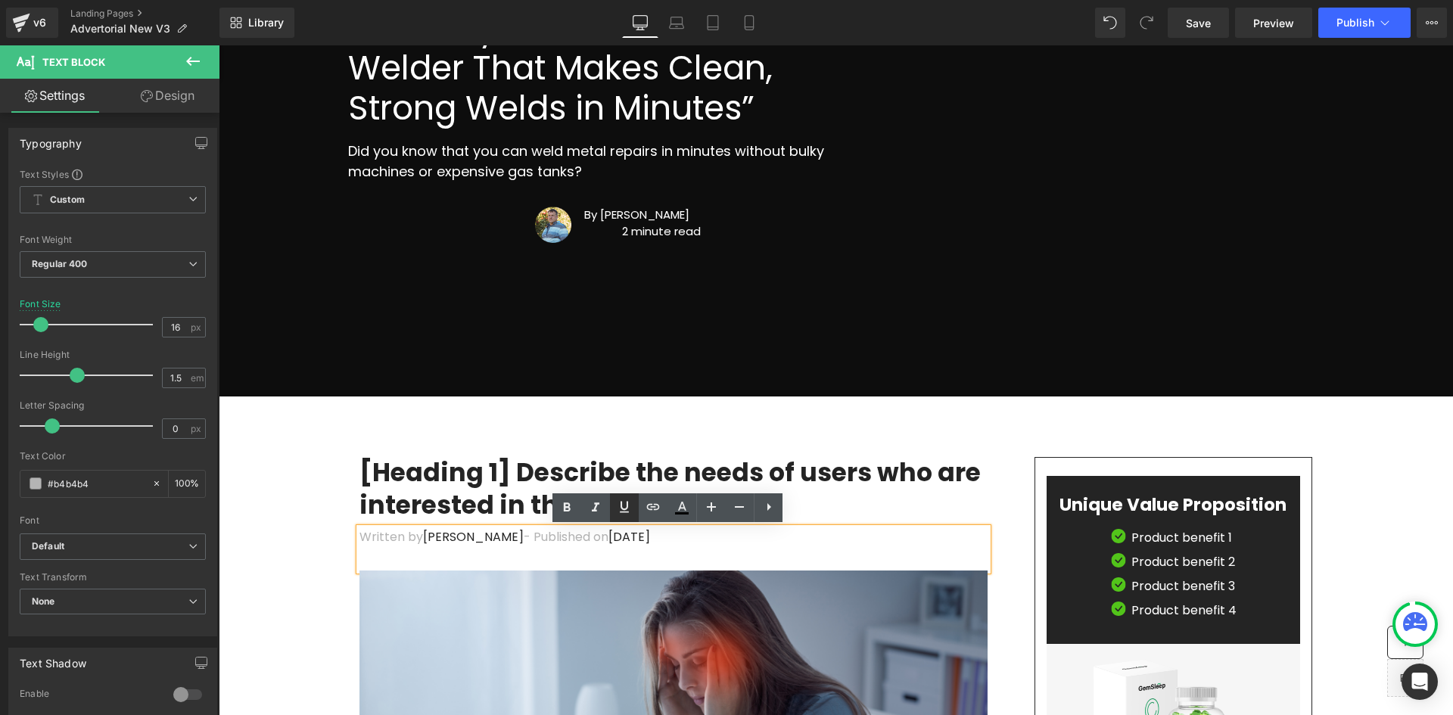
click at [624, 511] on icon at bounding box center [624, 507] width 18 height 18
click at [453, 478] on h1 "[Heading 1] Describe the needs of users who are interested in the product." at bounding box center [674, 489] width 628 height 65
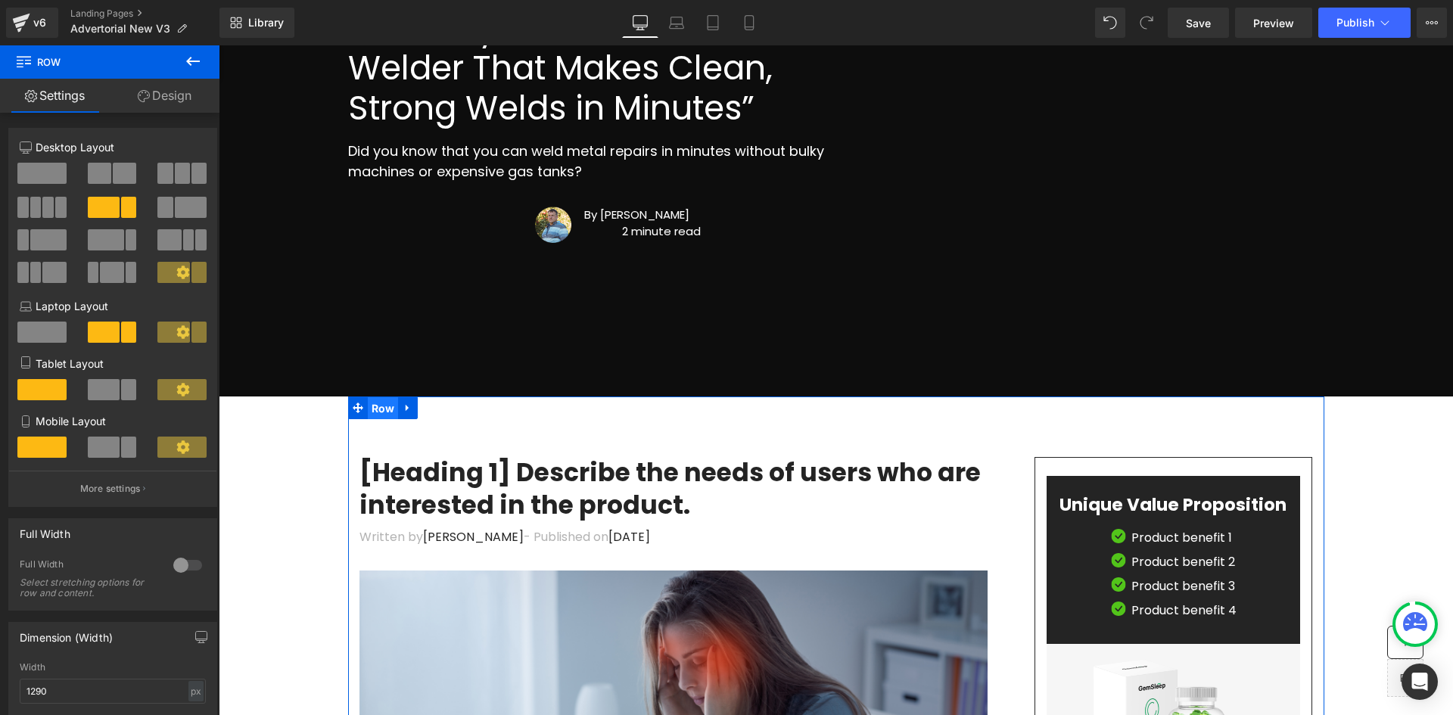
click at [372, 413] on span "Row" at bounding box center [383, 408] width 31 height 23
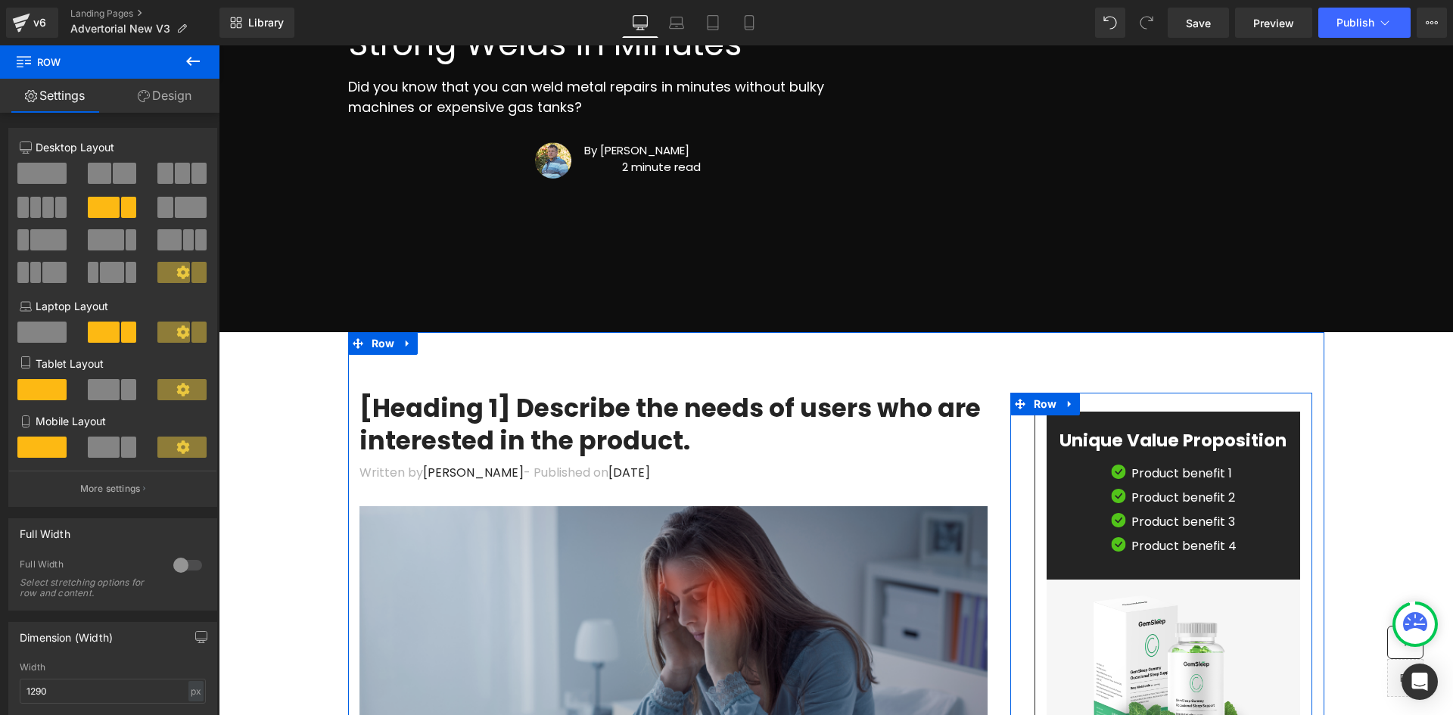
scroll to position [565, 0]
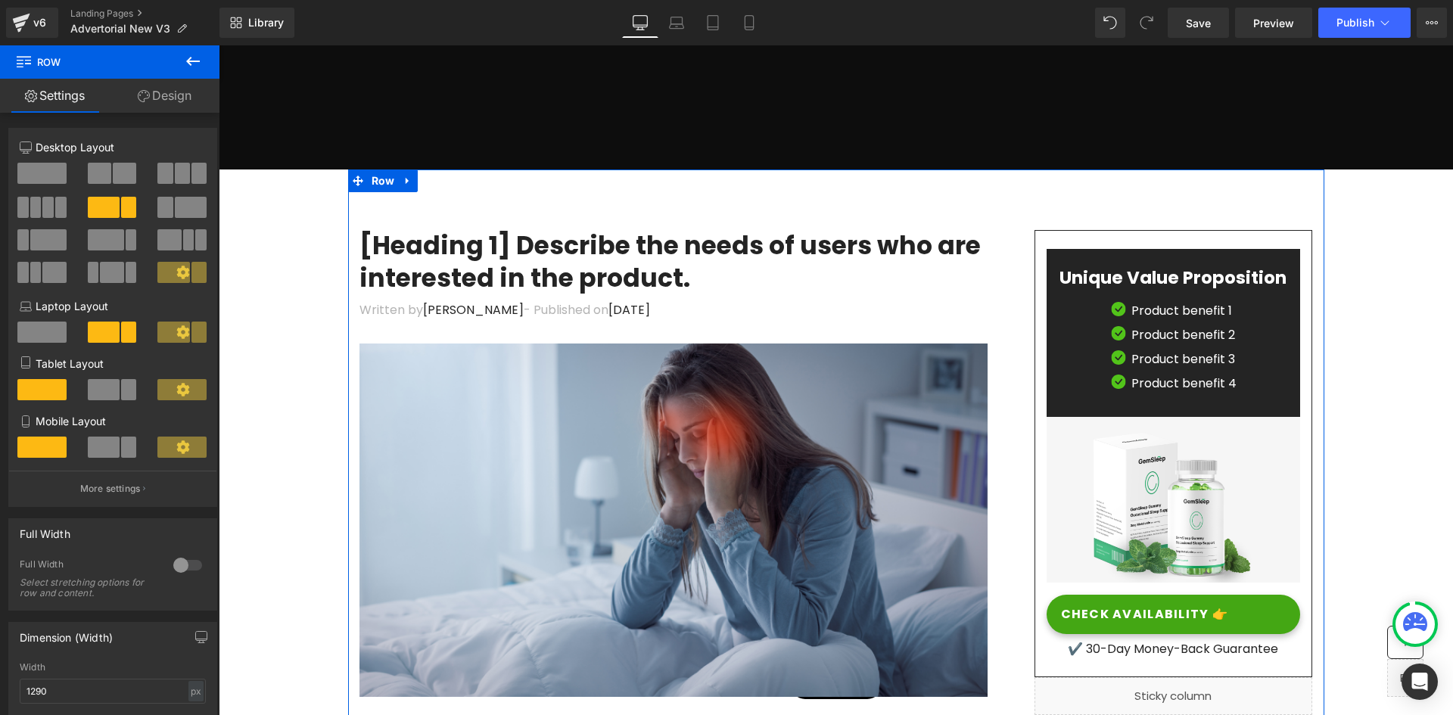
click at [655, 322] on div "Written by Dr.Marcus - Published on Feb 28, 2023 Text Block" at bounding box center [674, 322] width 628 height 42
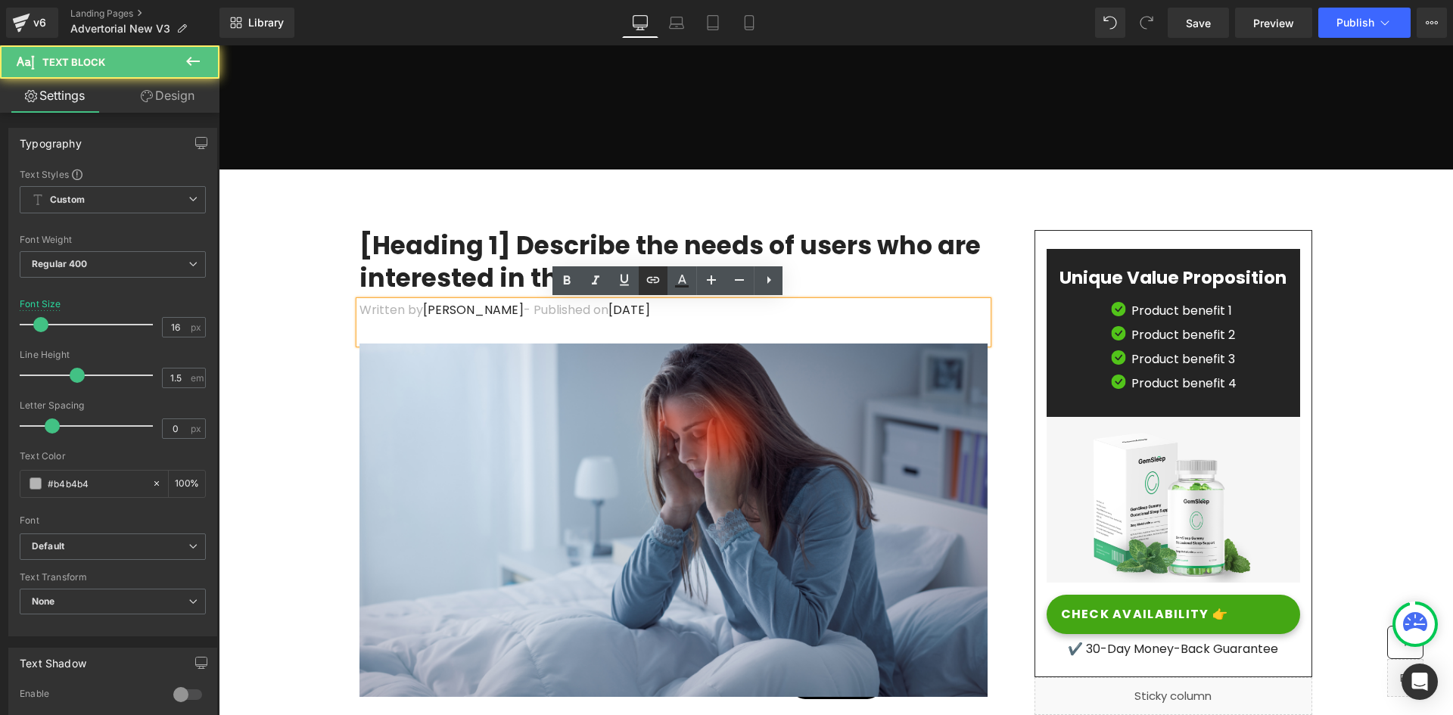
click at [639, 278] on link at bounding box center [653, 280] width 29 height 29
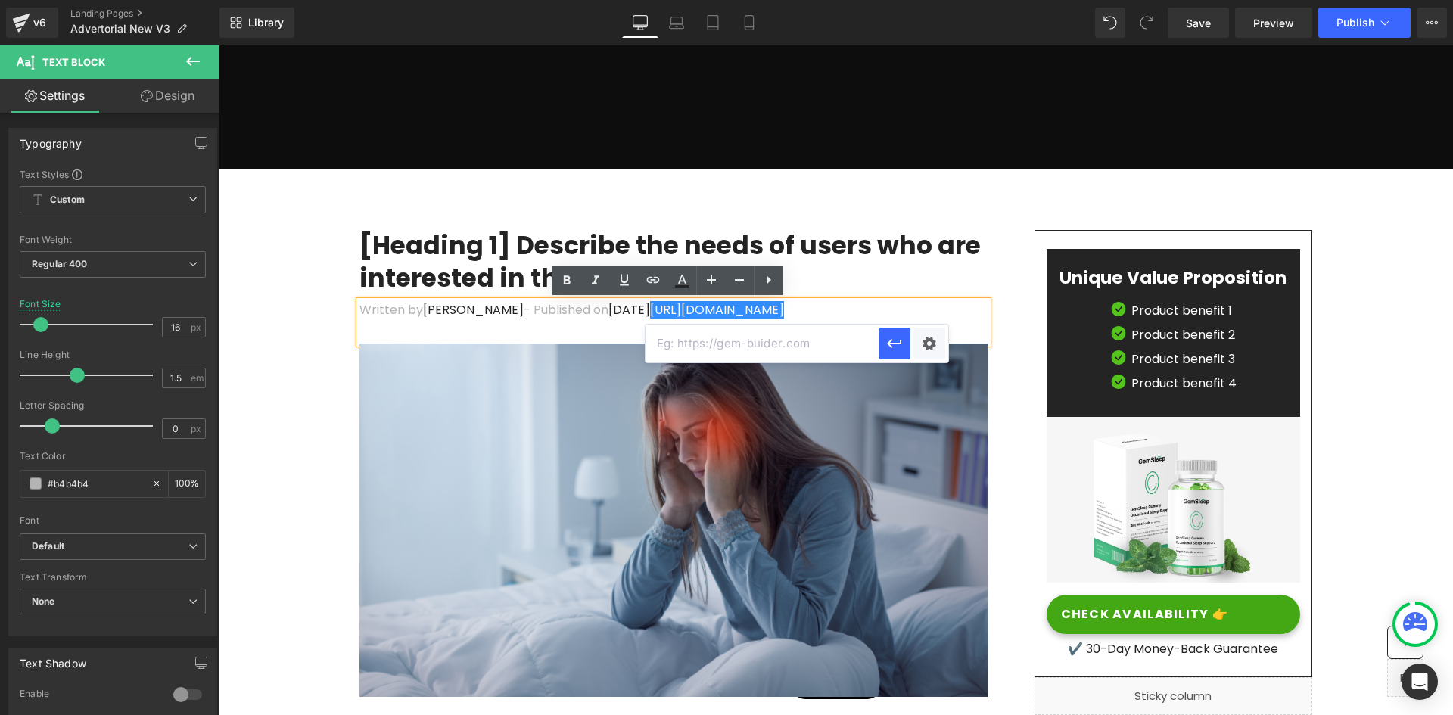
click at [849, 261] on h1 "[Heading 1] Describe the needs of users who are interested in the product." at bounding box center [674, 262] width 628 height 65
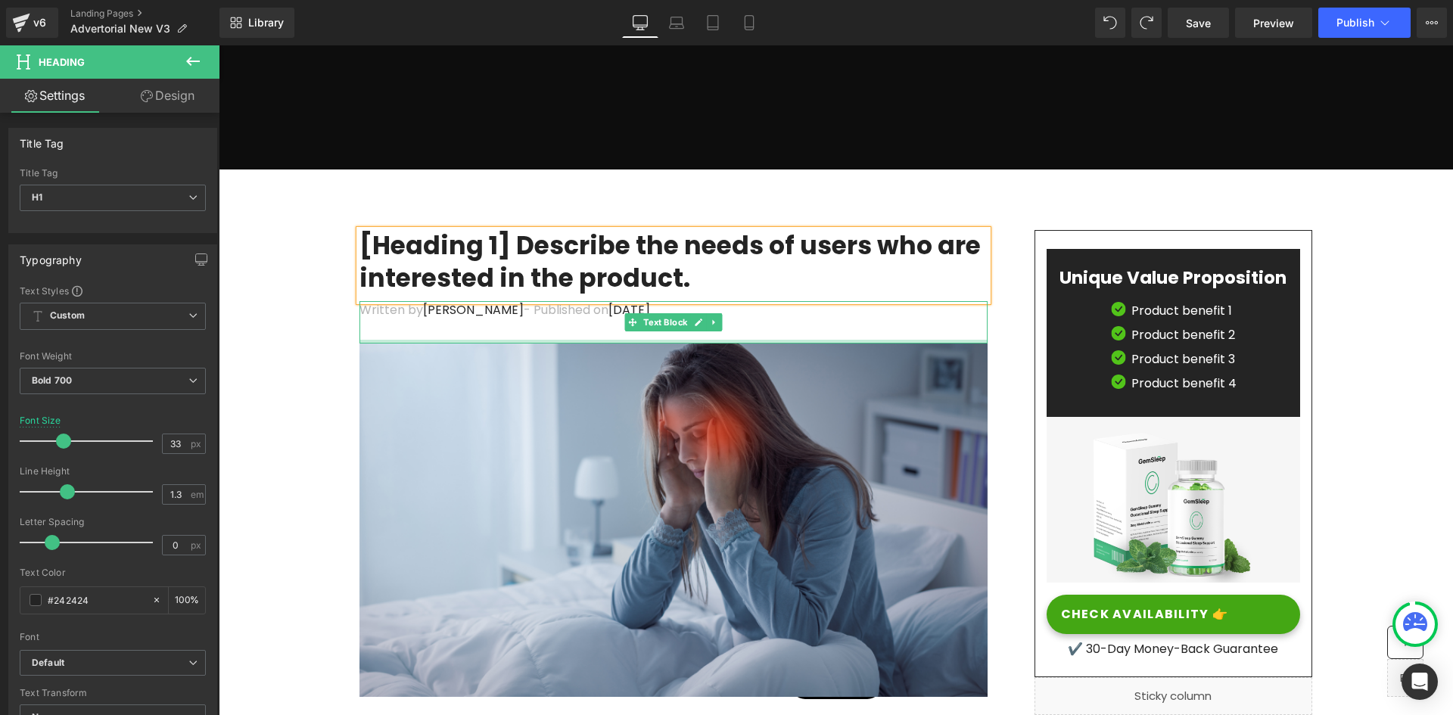
click at [575, 341] on div at bounding box center [674, 342] width 628 height 4
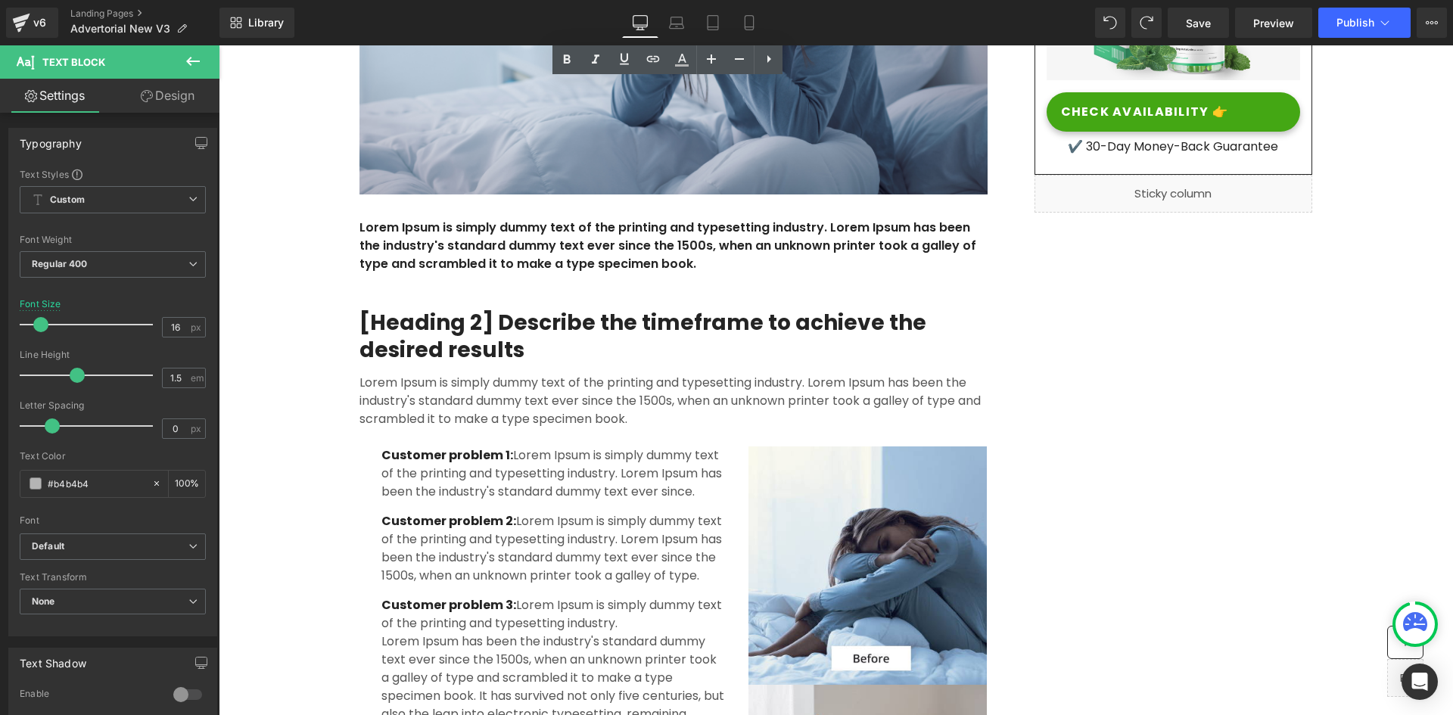
scroll to position [1095, 0]
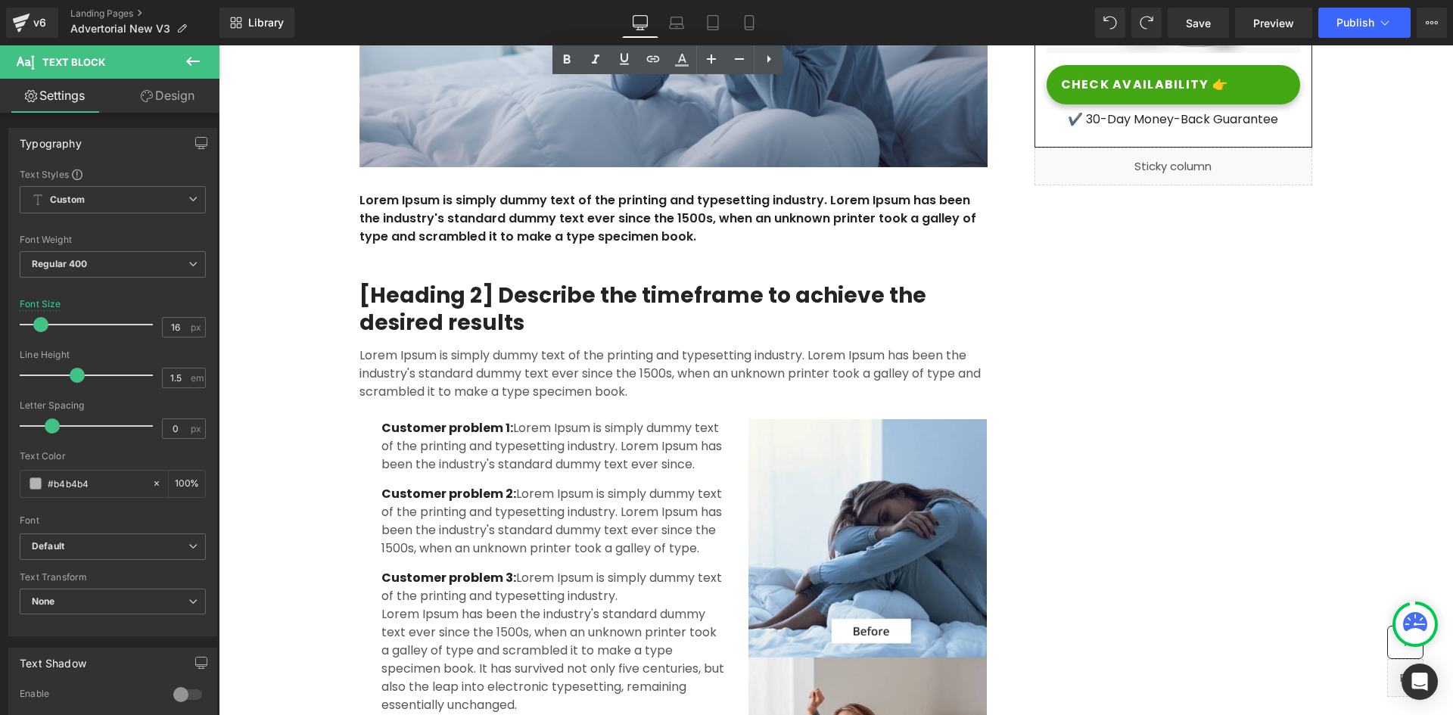
click at [493, 300] on h2 "[Heading 2] Describe the timeframe to achieve the desired results" at bounding box center [674, 309] width 628 height 55
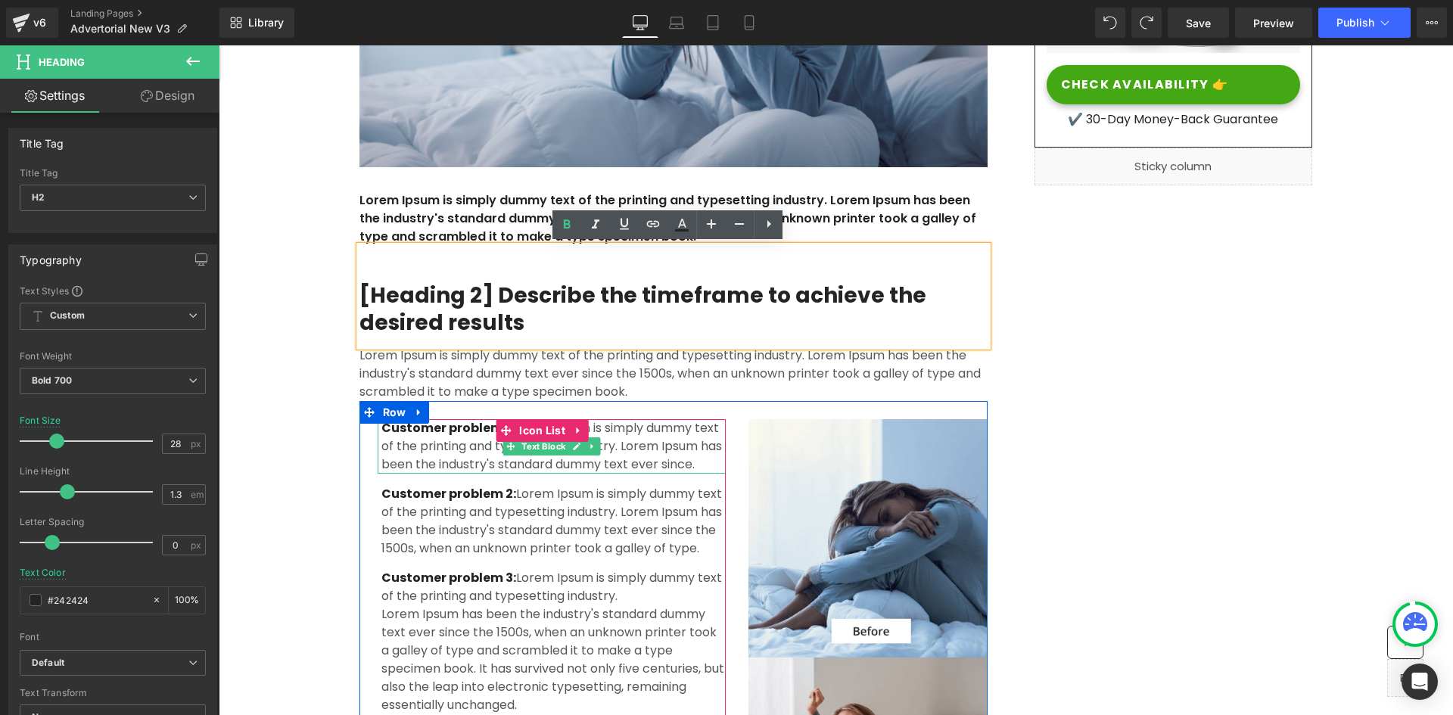
click at [447, 434] on span "Customer problem 1:" at bounding box center [447, 427] width 132 height 17
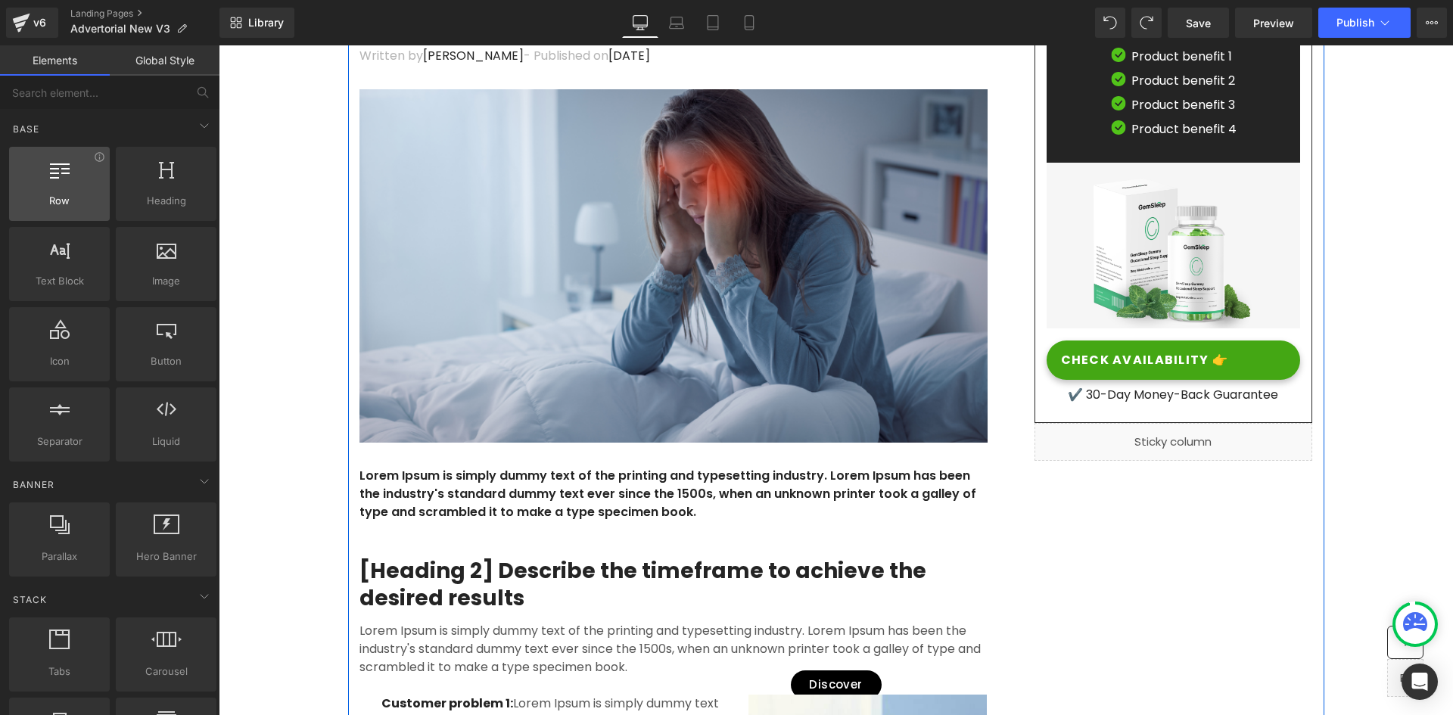
scroll to position [793, 0]
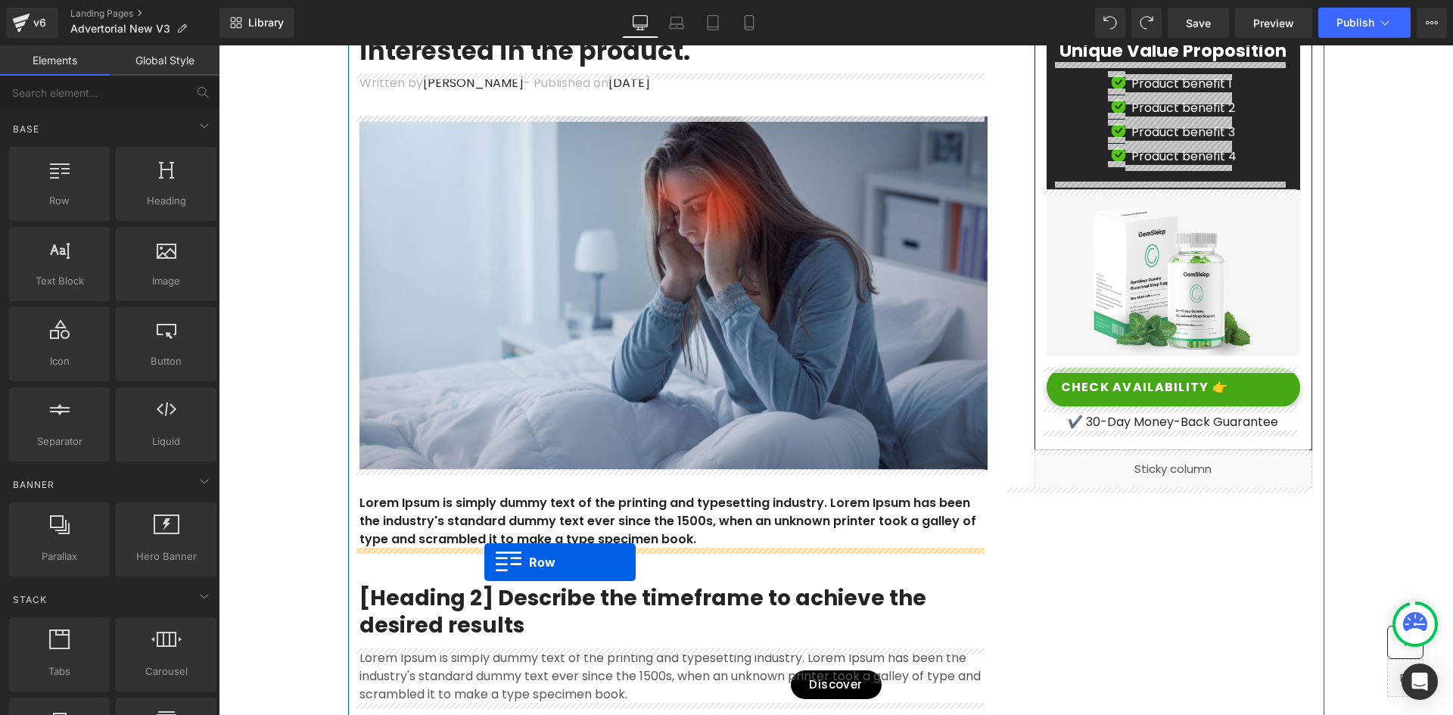
drag, startPoint x: 289, startPoint y: 221, endPoint x: 484, endPoint y: 562, distance: 393.3
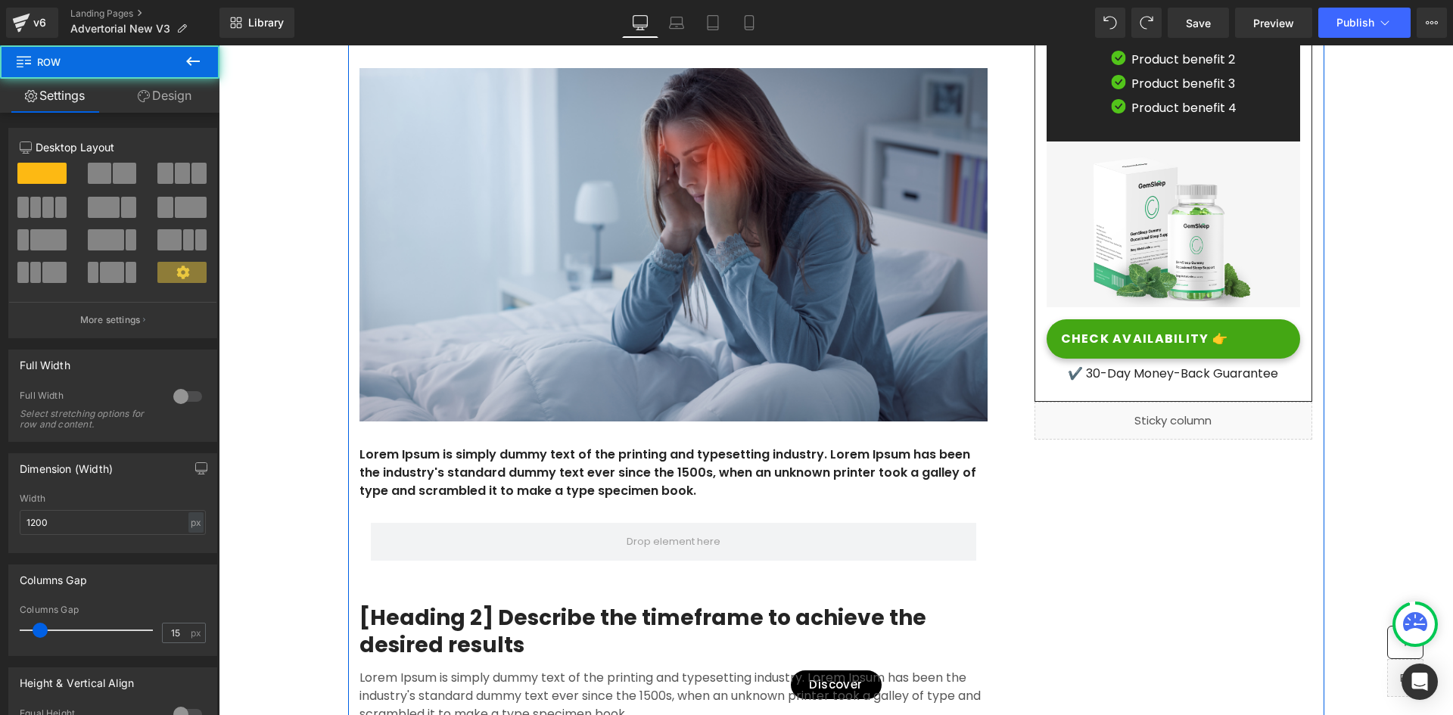
scroll to position [868, 0]
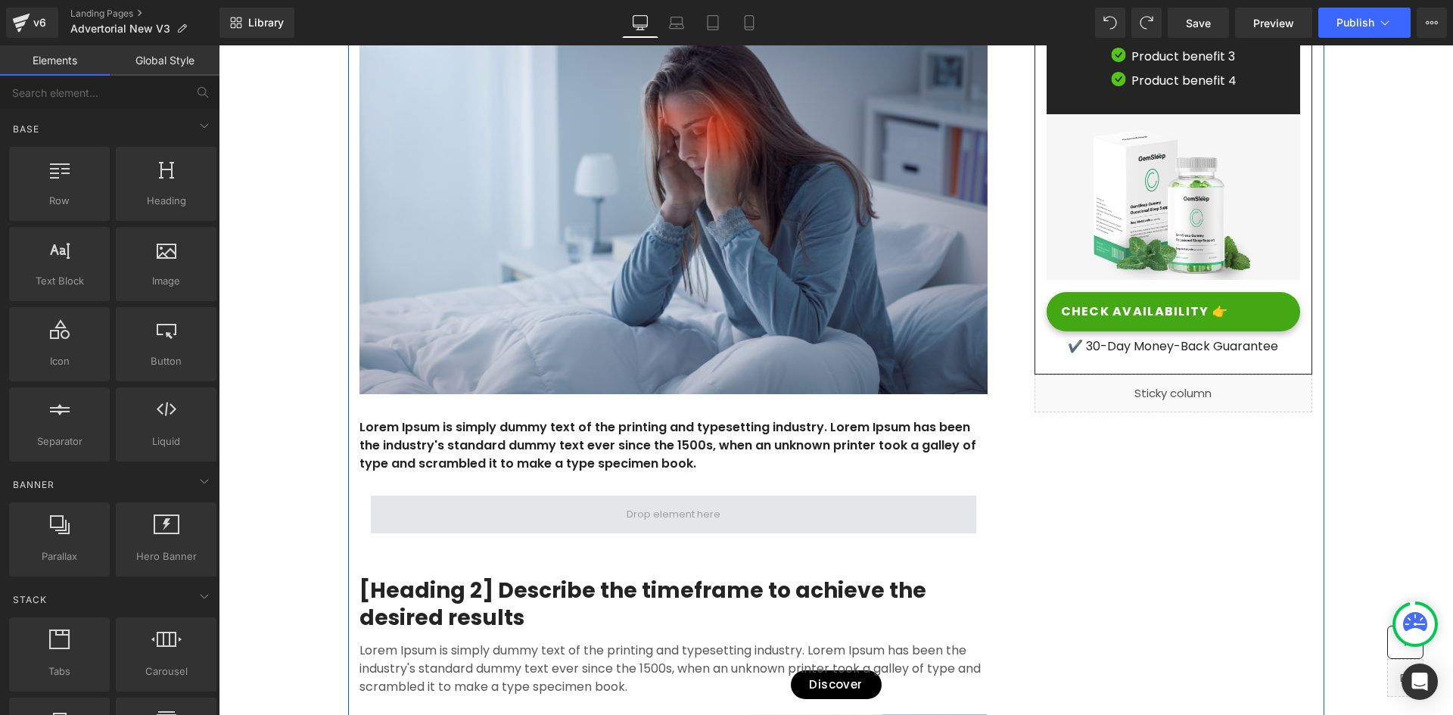
click at [649, 513] on span at bounding box center [673, 514] width 104 height 23
click at [642, 506] on span at bounding box center [673, 514] width 104 height 23
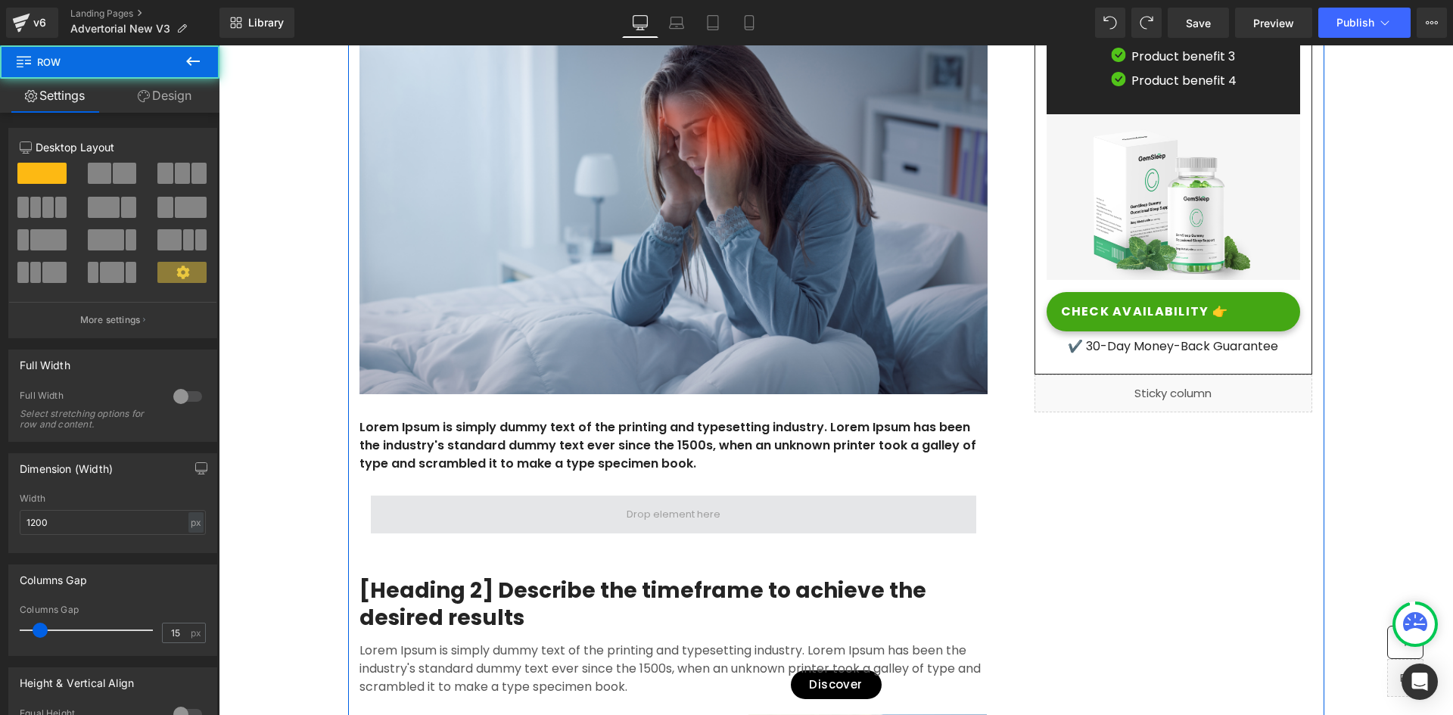
click at [696, 498] on span at bounding box center [674, 515] width 606 height 38
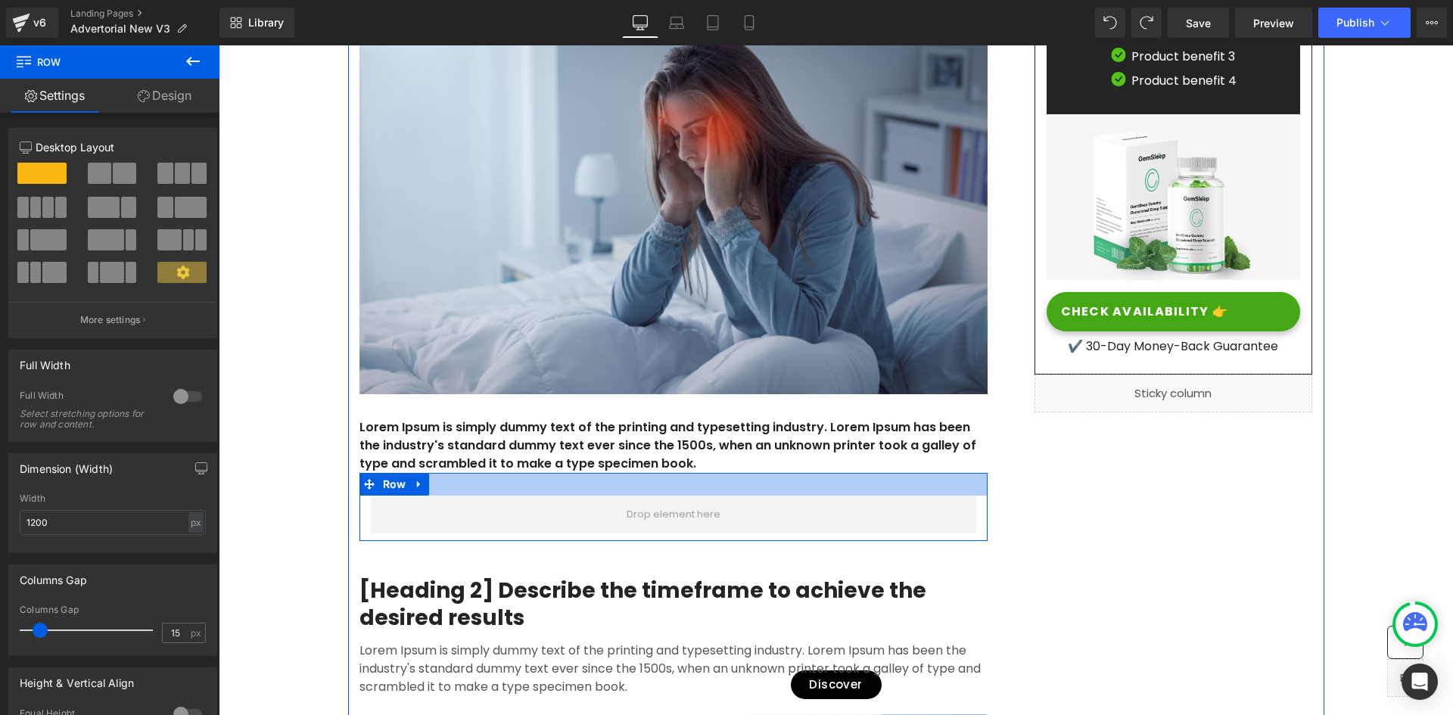
click at [547, 493] on div at bounding box center [674, 484] width 628 height 23
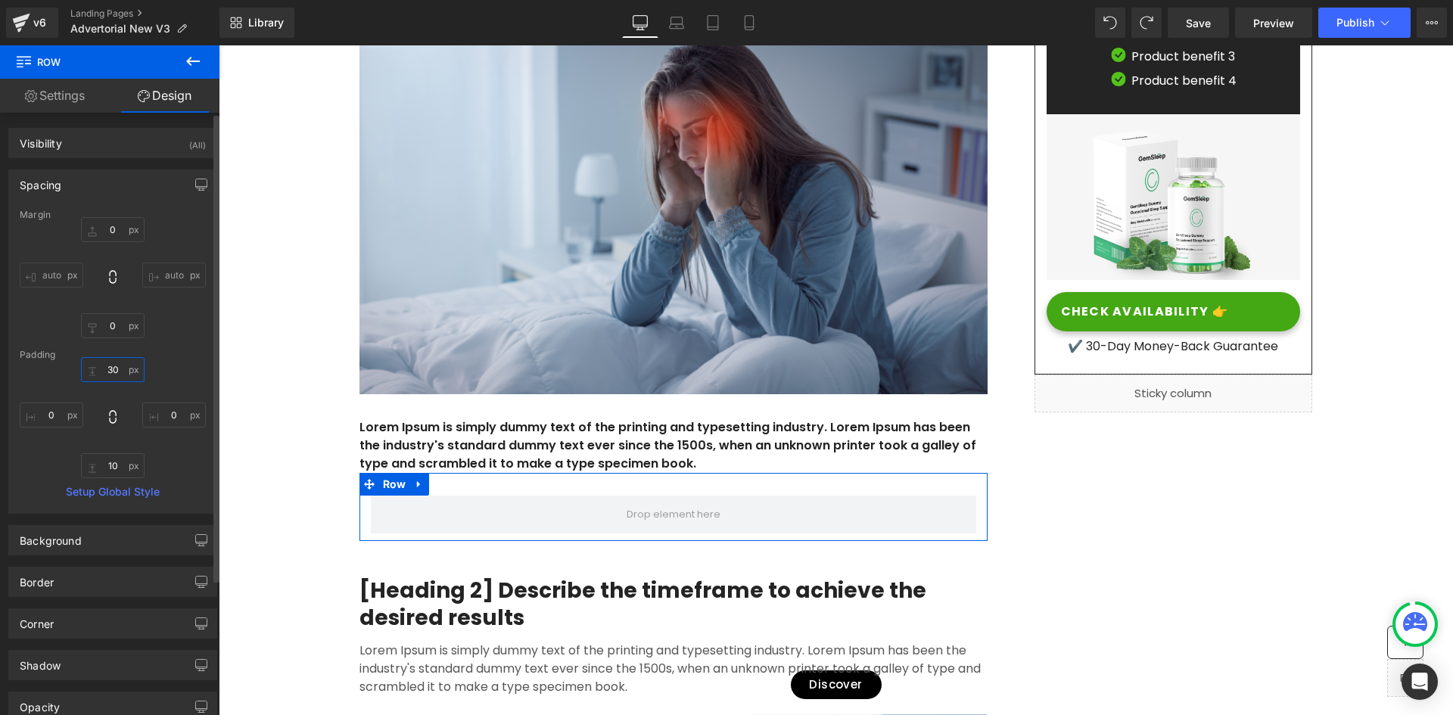
click at [113, 372] on input "30" at bounding box center [113, 369] width 64 height 25
type input "0"
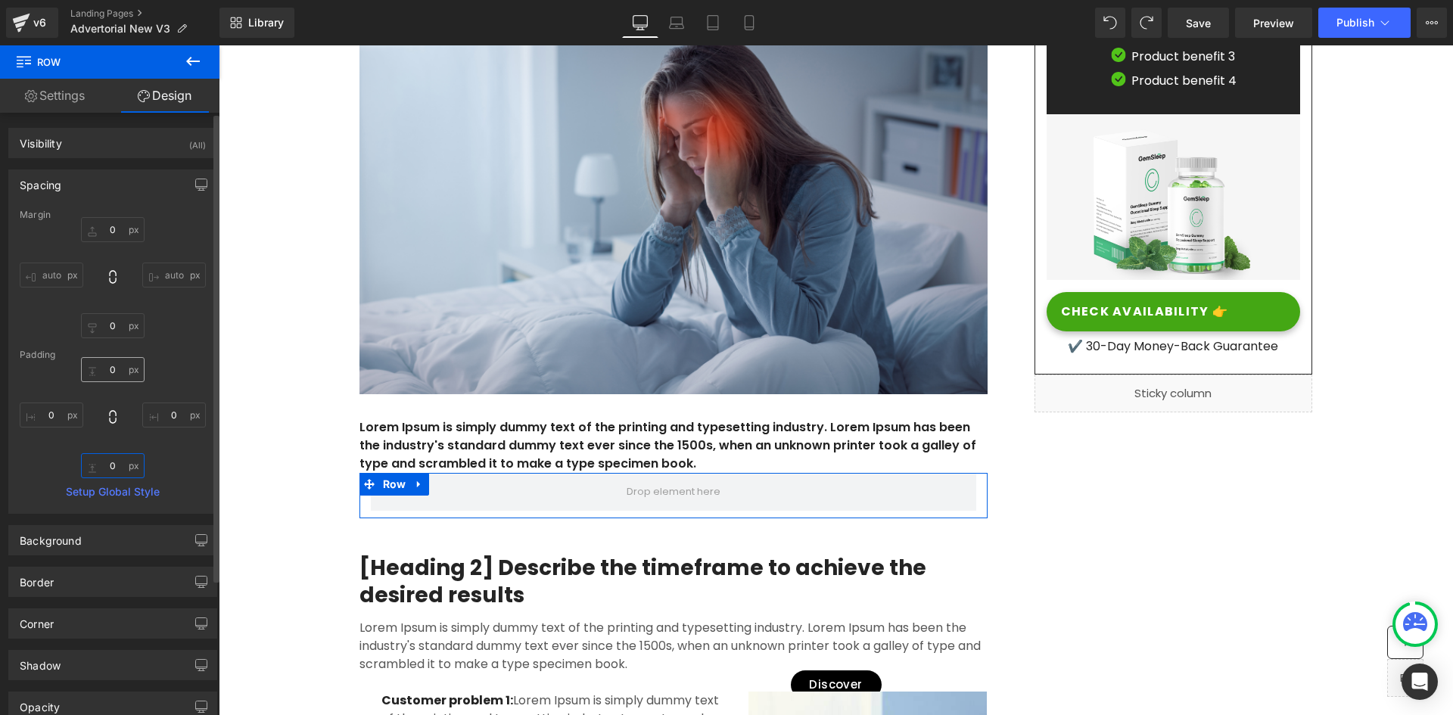
type input "0"
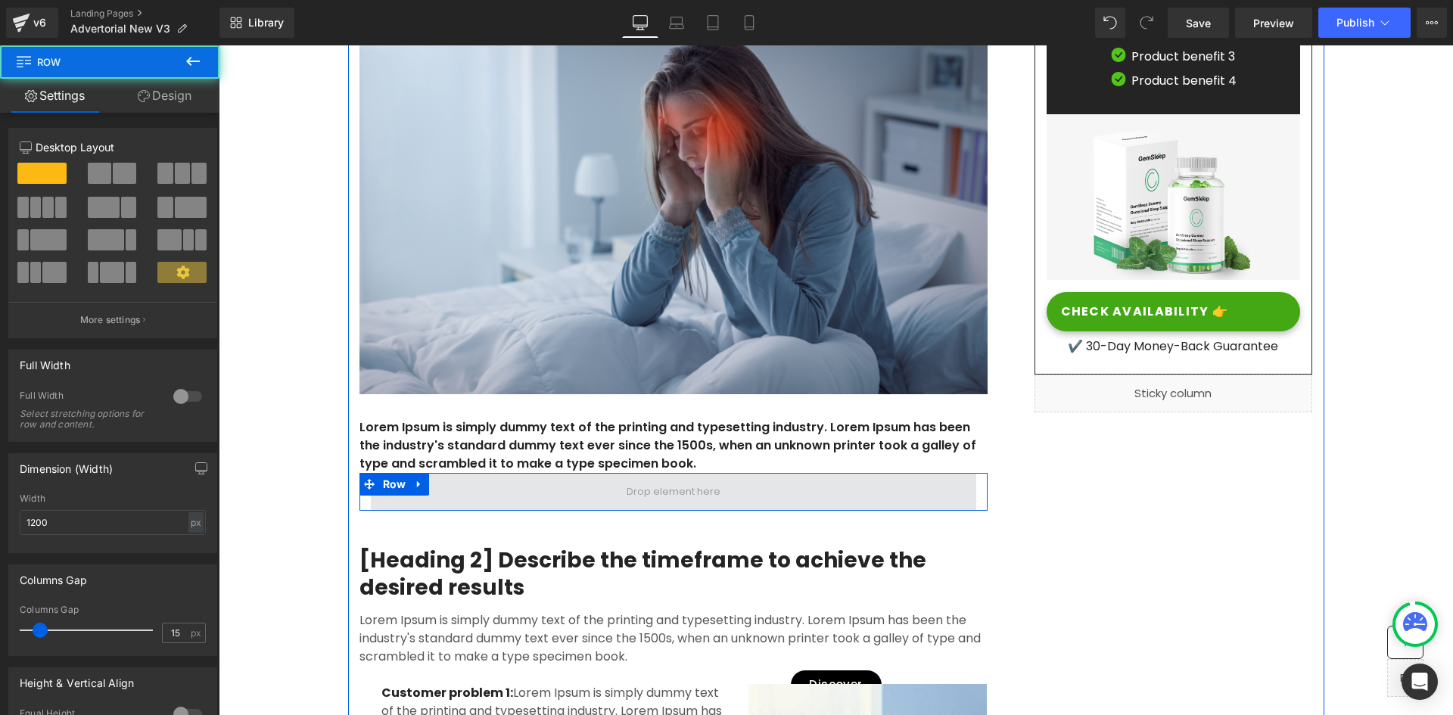
click at [478, 492] on span at bounding box center [674, 492] width 606 height 38
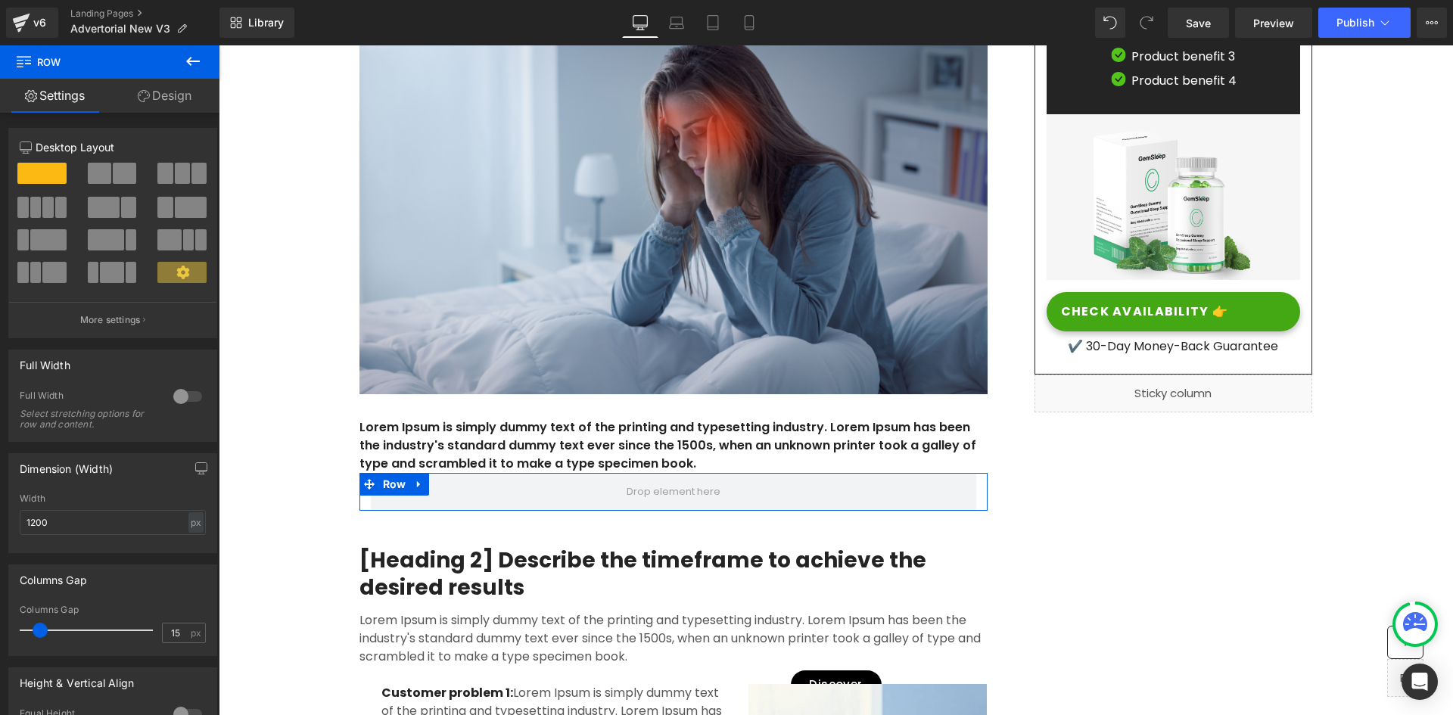
click at [155, 92] on link "Design" at bounding box center [165, 96] width 110 height 34
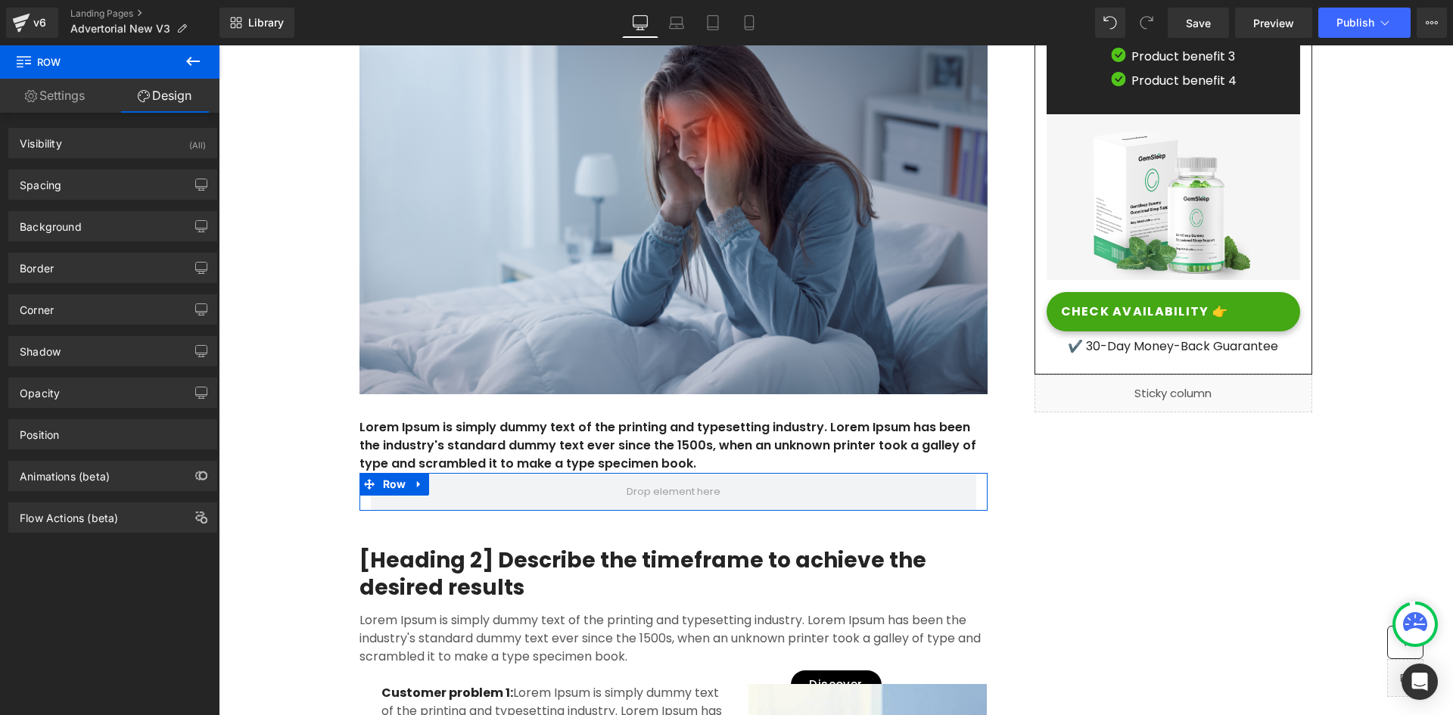
click at [59, 95] on link "Settings" at bounding box center [55, 96] width 110 height 34
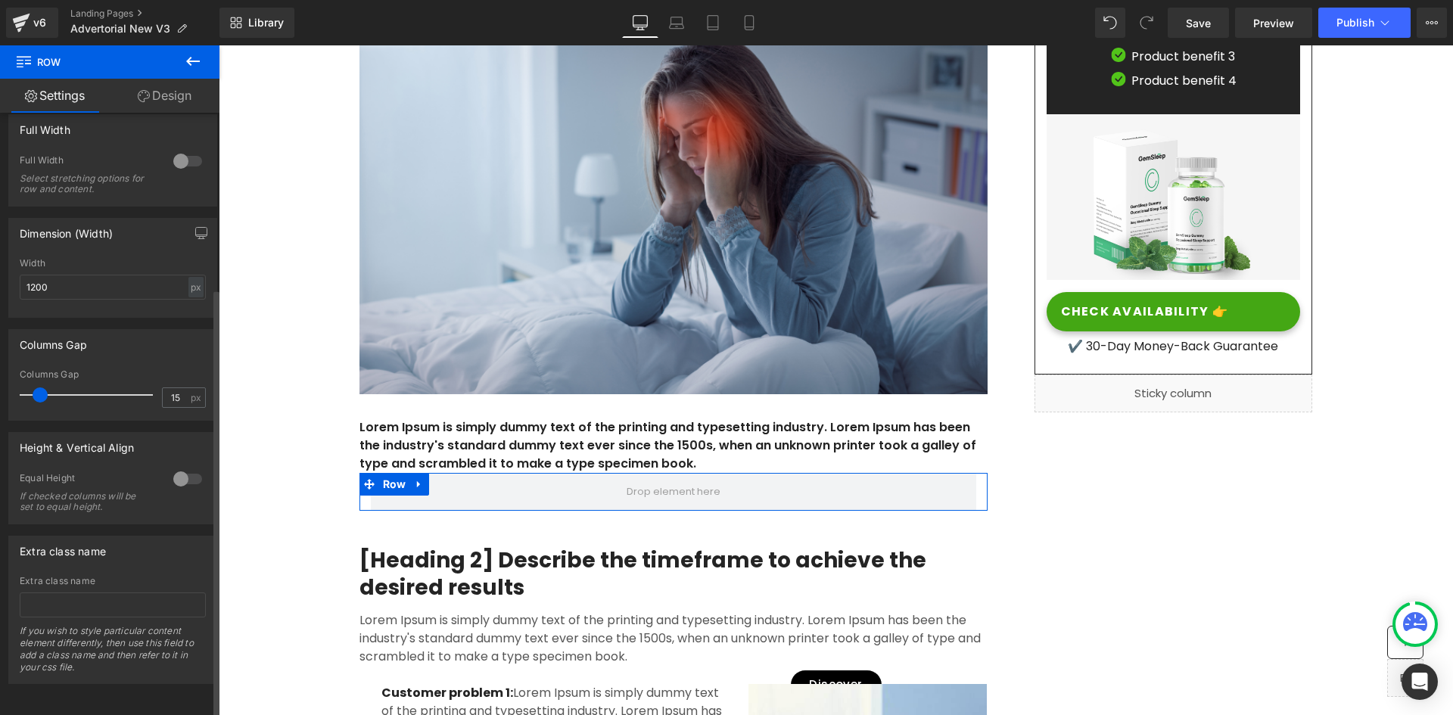
scroll to position [0, 0]
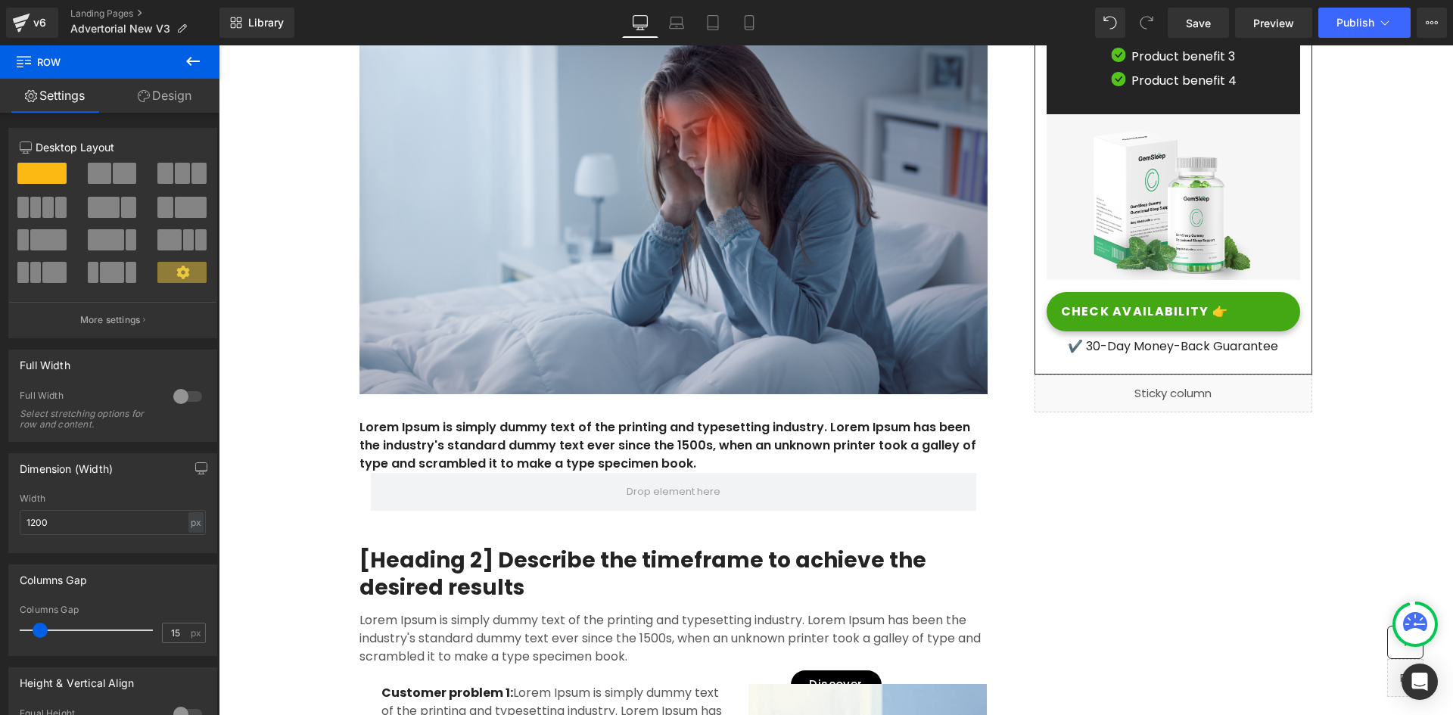
click at [22, 58] on icon at bounding box center [24, 60] width 14 height 14
click at [195, 58] on icon at bounding box center [193, 61] width 18 height 18
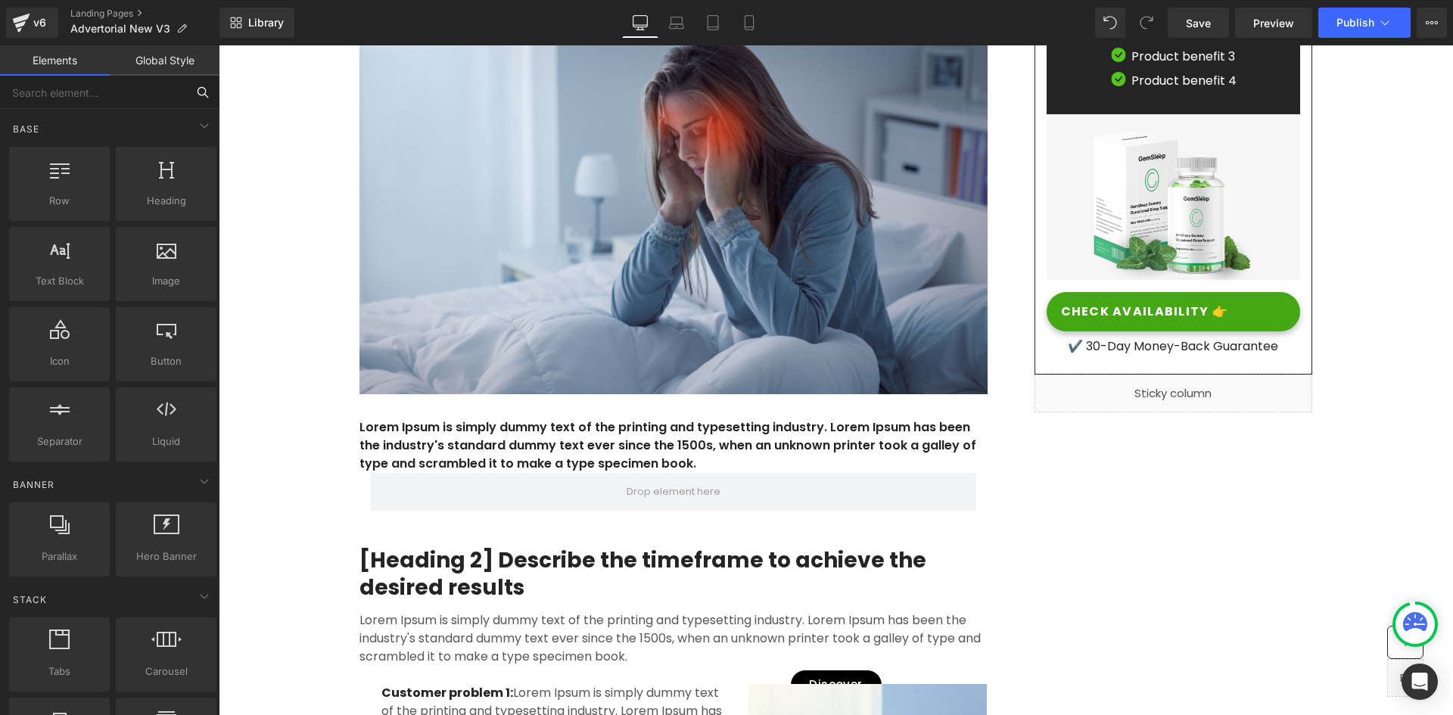
click at [120, 94] on input "text" at bounding box center [93, 92] width 186 height 33
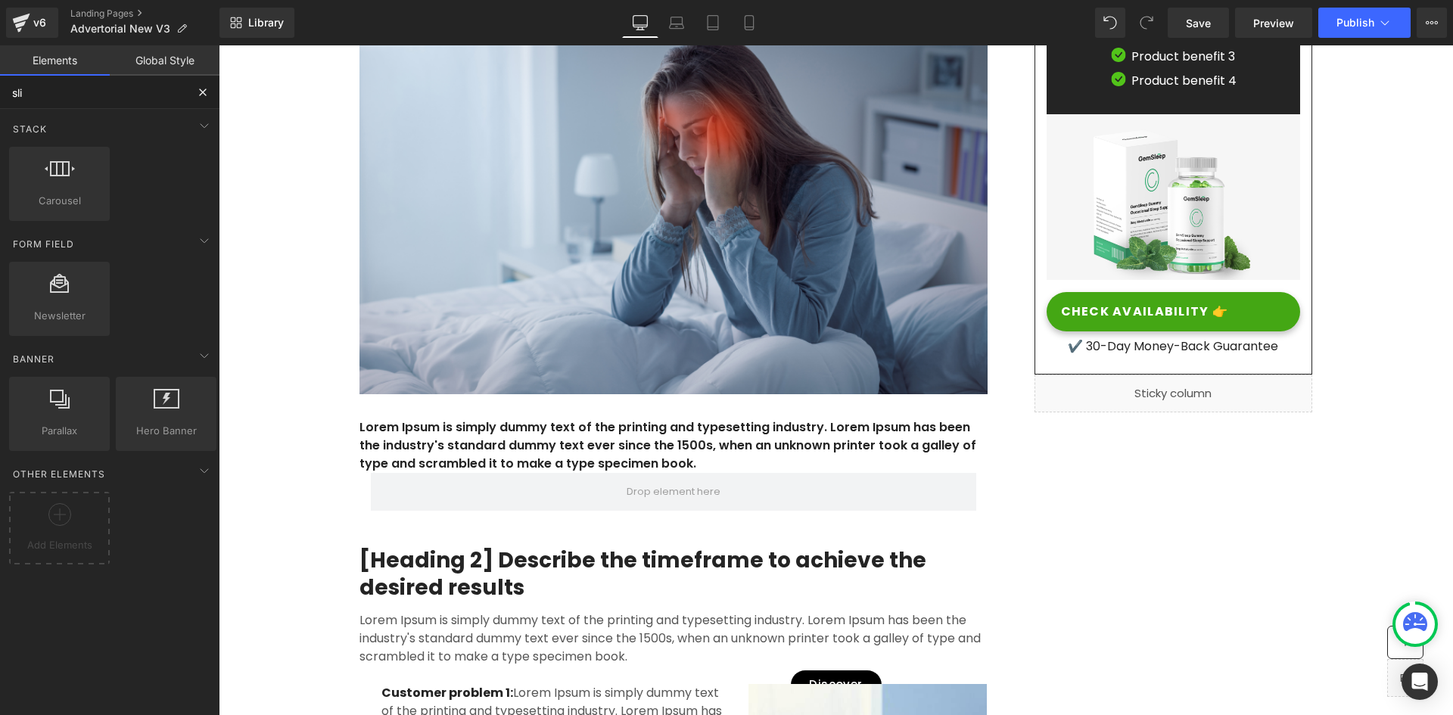
type input "slid"
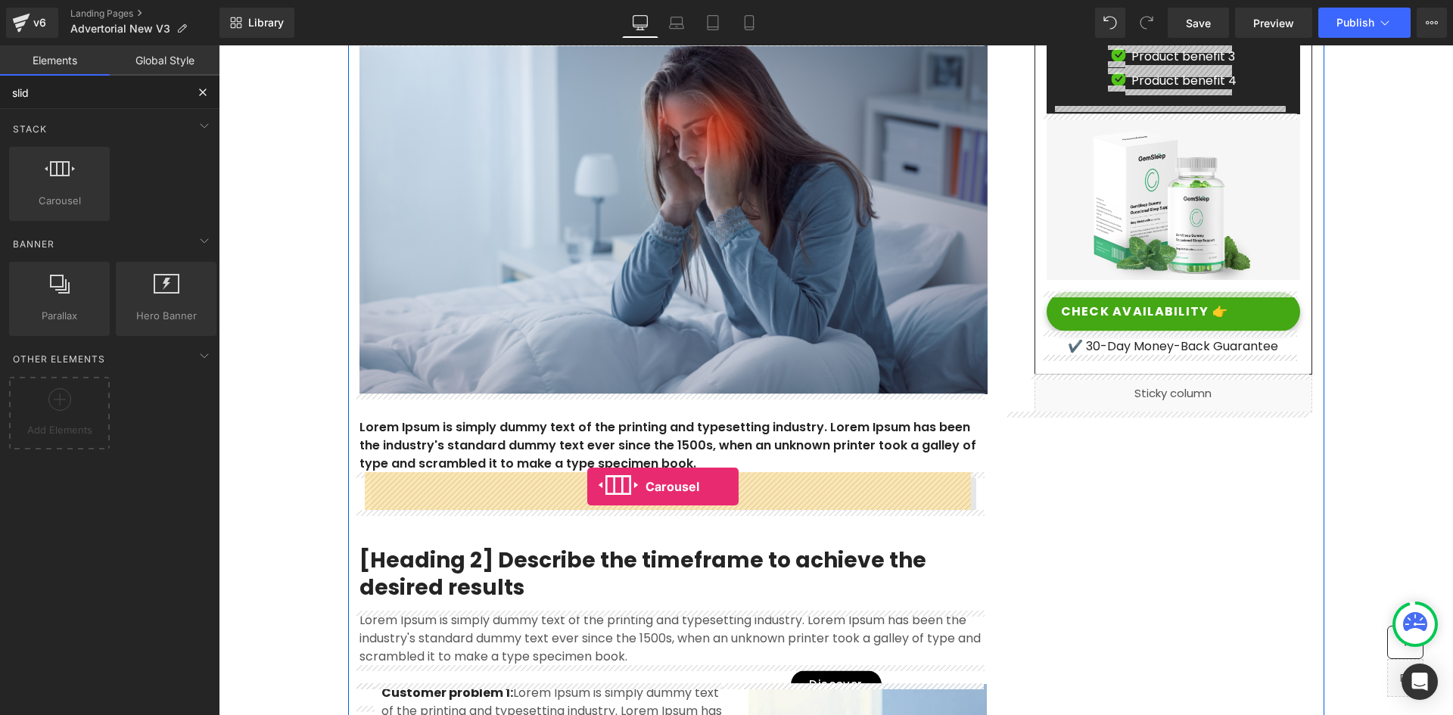
drag, startPoint x: 266, startPoint y: 215, endPoint x: 587, endPoint y: 487, distance: 421.1
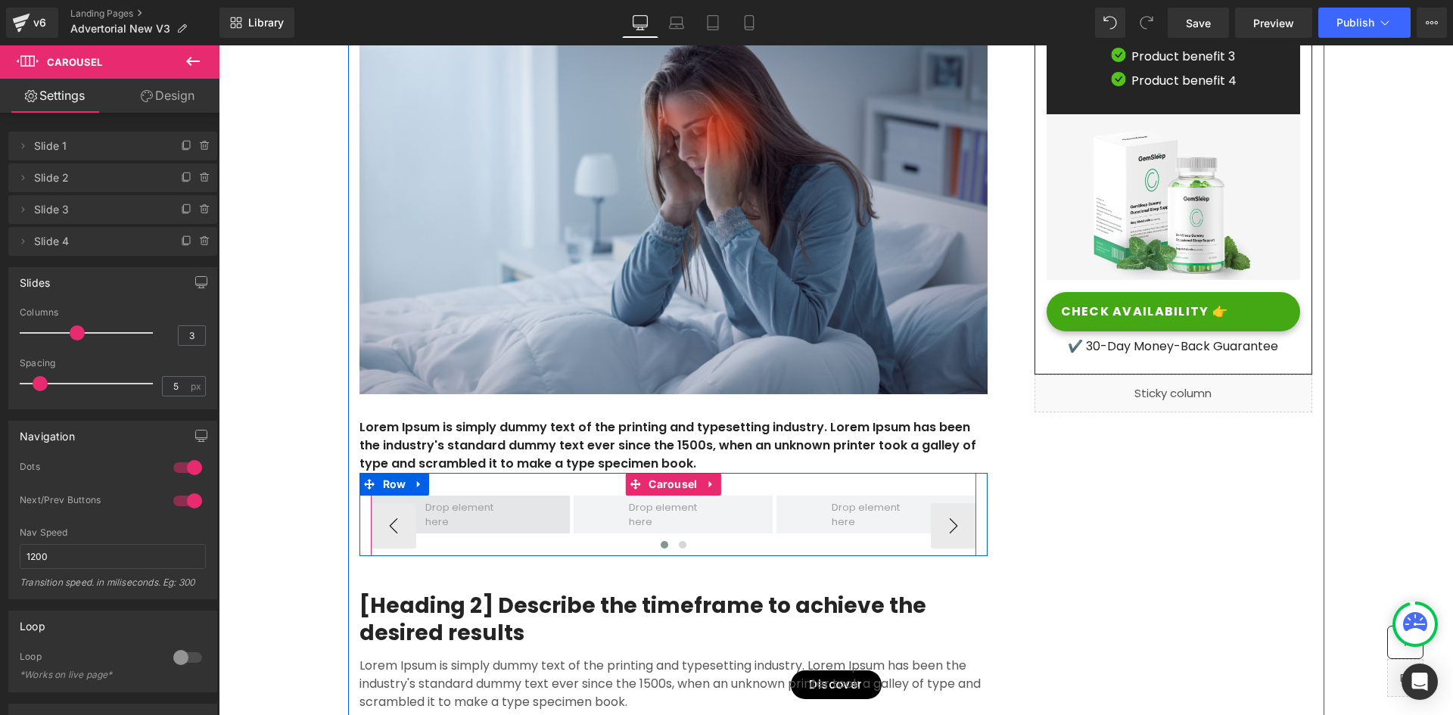
click at [530, 517] on span at bounding box center [470, 515] width 199 height 38
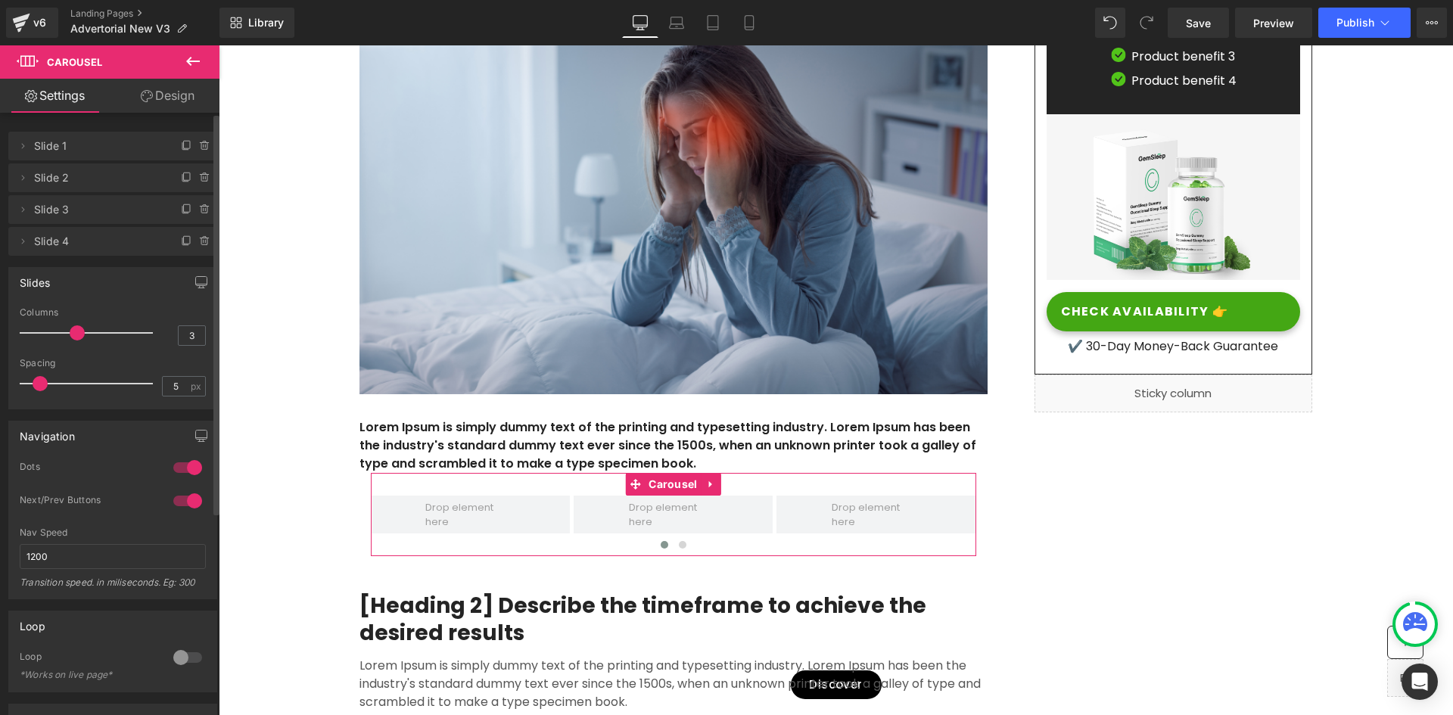
click at [58, 151] on span "Slide 1" at bounding box center [97, 146] width 127 height 29
click at [17, 144] on icon at bounding box center [23, 146] width 12 height 12
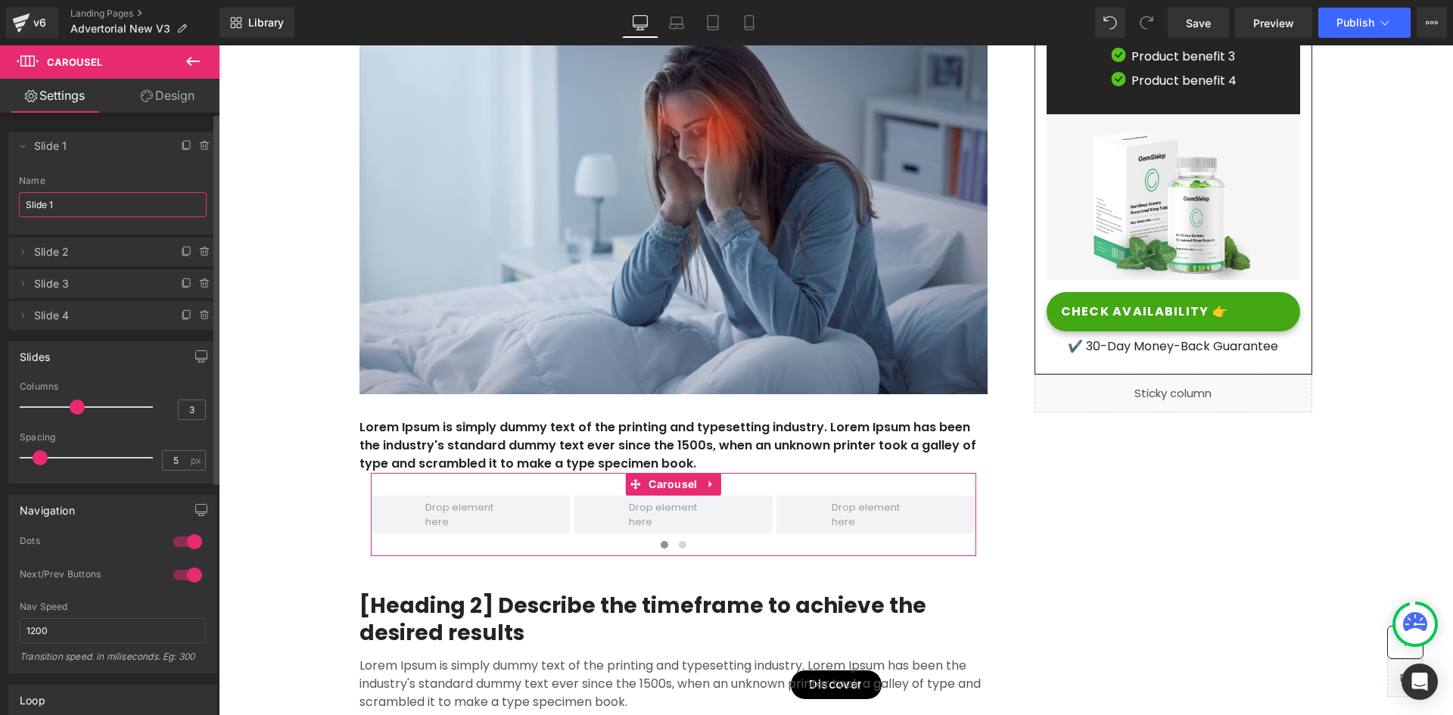
click at [42, 204] on input "Slide 1" at bounding box center [113, 204] width 188 height 25
click at [24, 148] on icon at bounding box center [23, 146] width 12 height 12
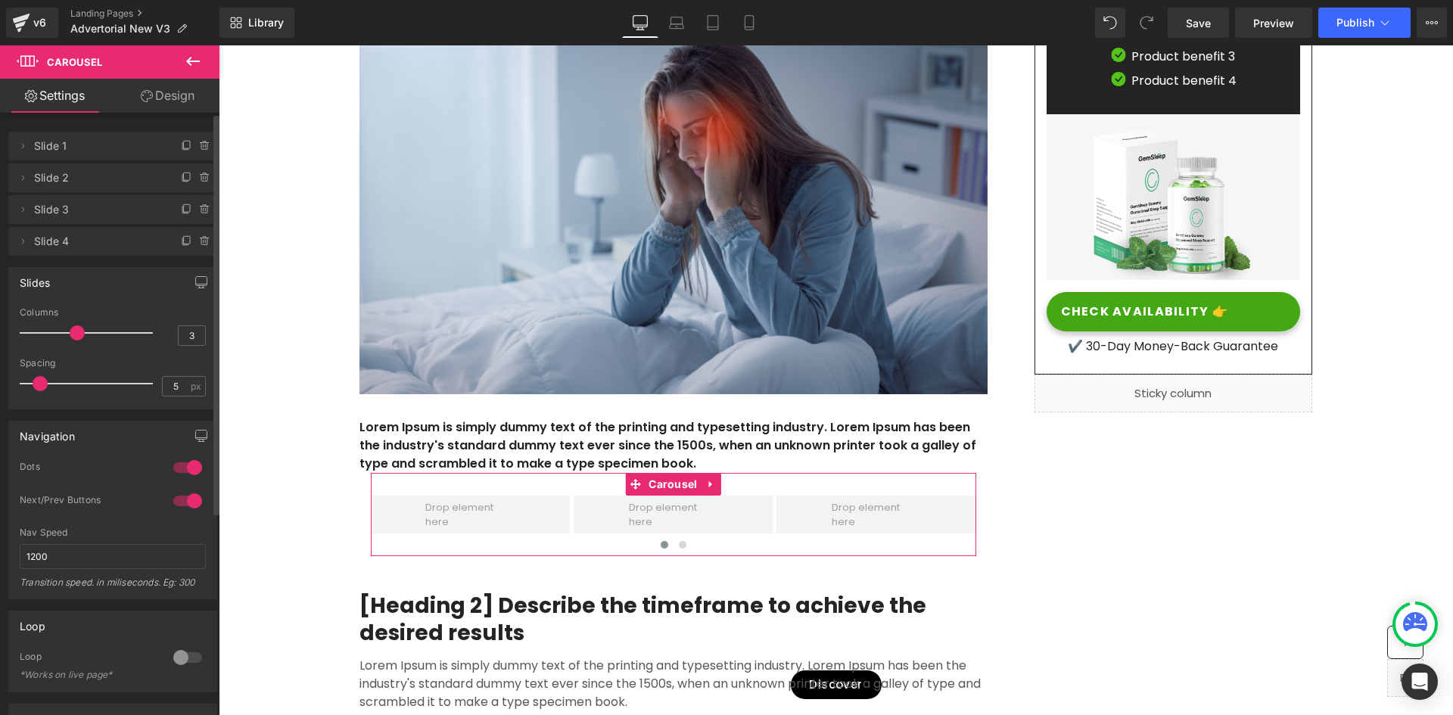
click at [39, 152] on span "Slide 1" at bounding box center [97, 146] width 127 height 29
click at [23, 148] on icon at bounding box center [23, 146] width 12 height 12
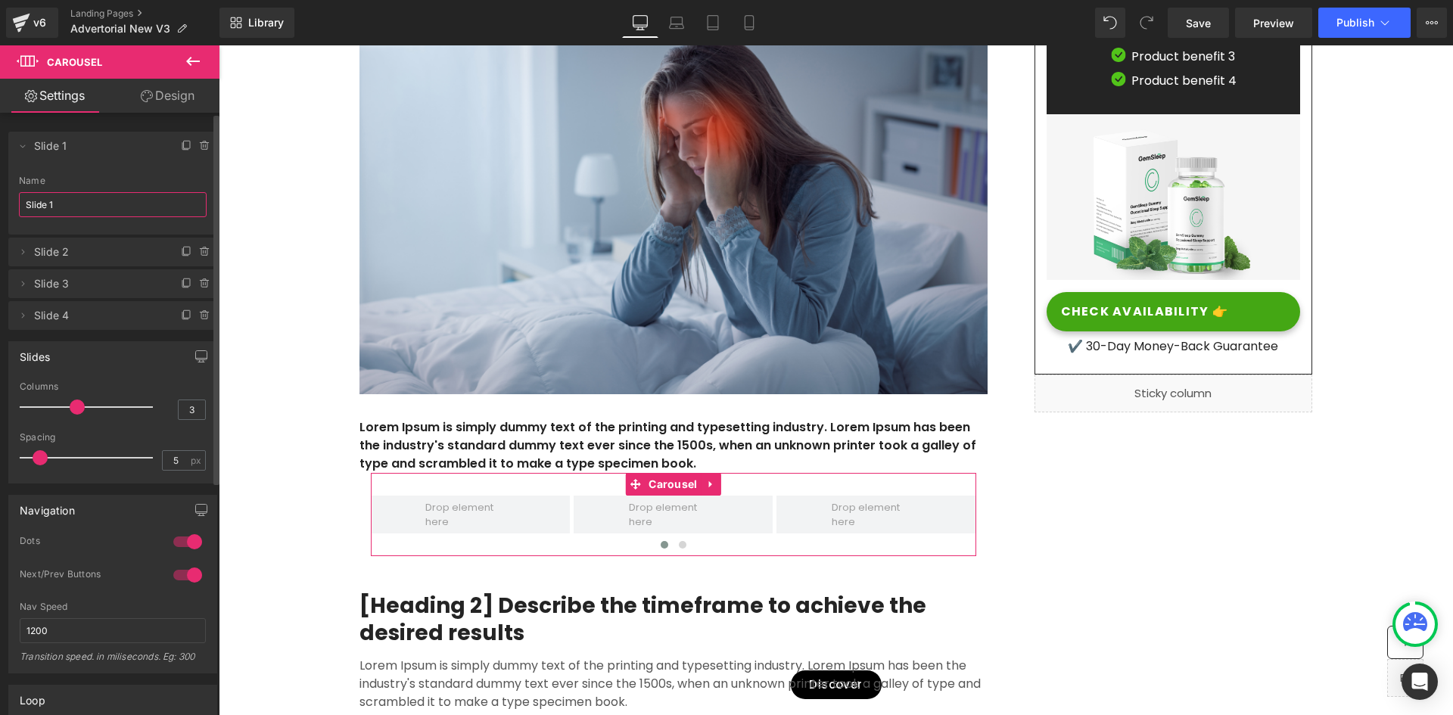
click at [69, 210] on input "Slide 1" at bounding box center [113, 204] width 188 height 25
click at [85, 163] on li "Delete Cancel Slide 1 Slide 1 Name Slide 1" at bounding box center [112, 183] width 209 height 103
click at [84, 201] on input "Slide 1" at bounding box center [113, 204] width 188 height 25
click at [153, 89] on link "Design" at bounding box center [168, 96] width 110 height 34
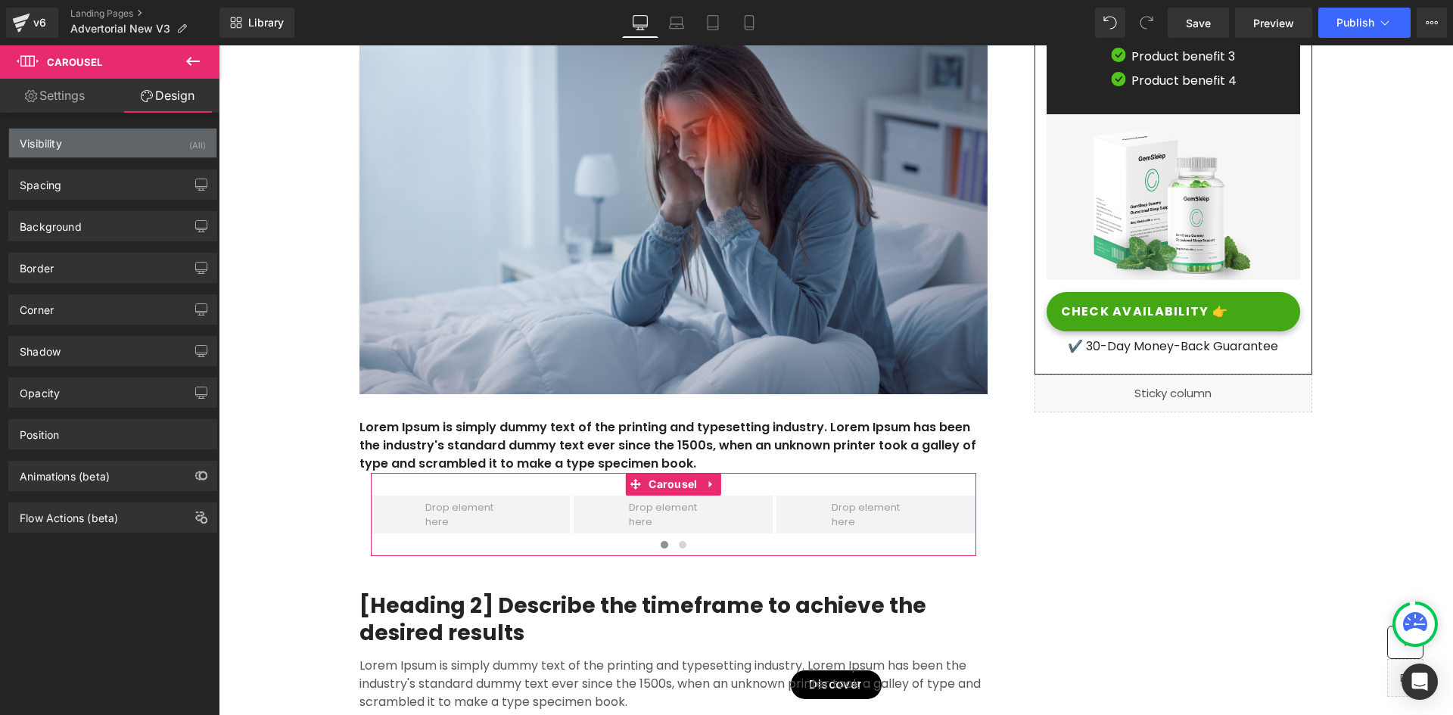
click at [65, 141] on div "Visibility (All)" at bounding box center [112, 143] width 207 height 29
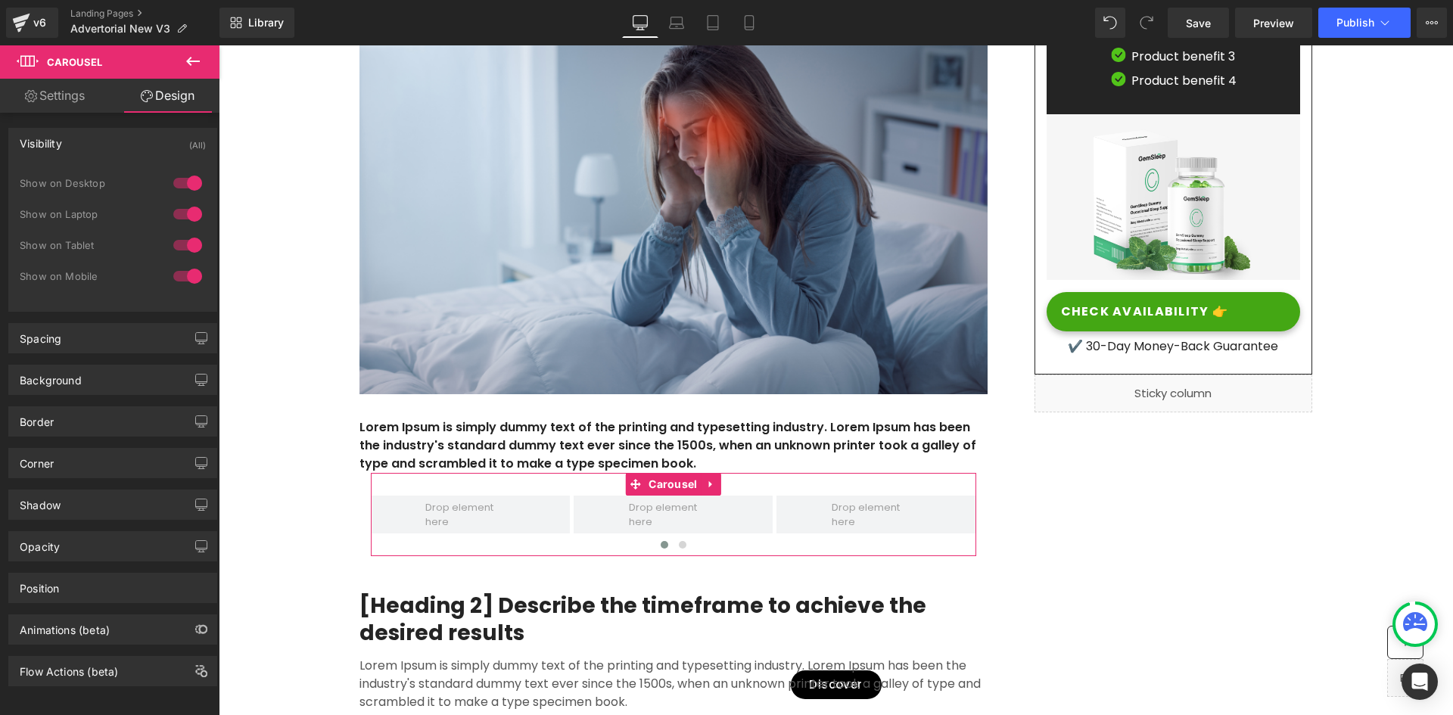
click at [65, 142] on div "Visibility (All)" at bounding box center [112, 143] width 207 height 29
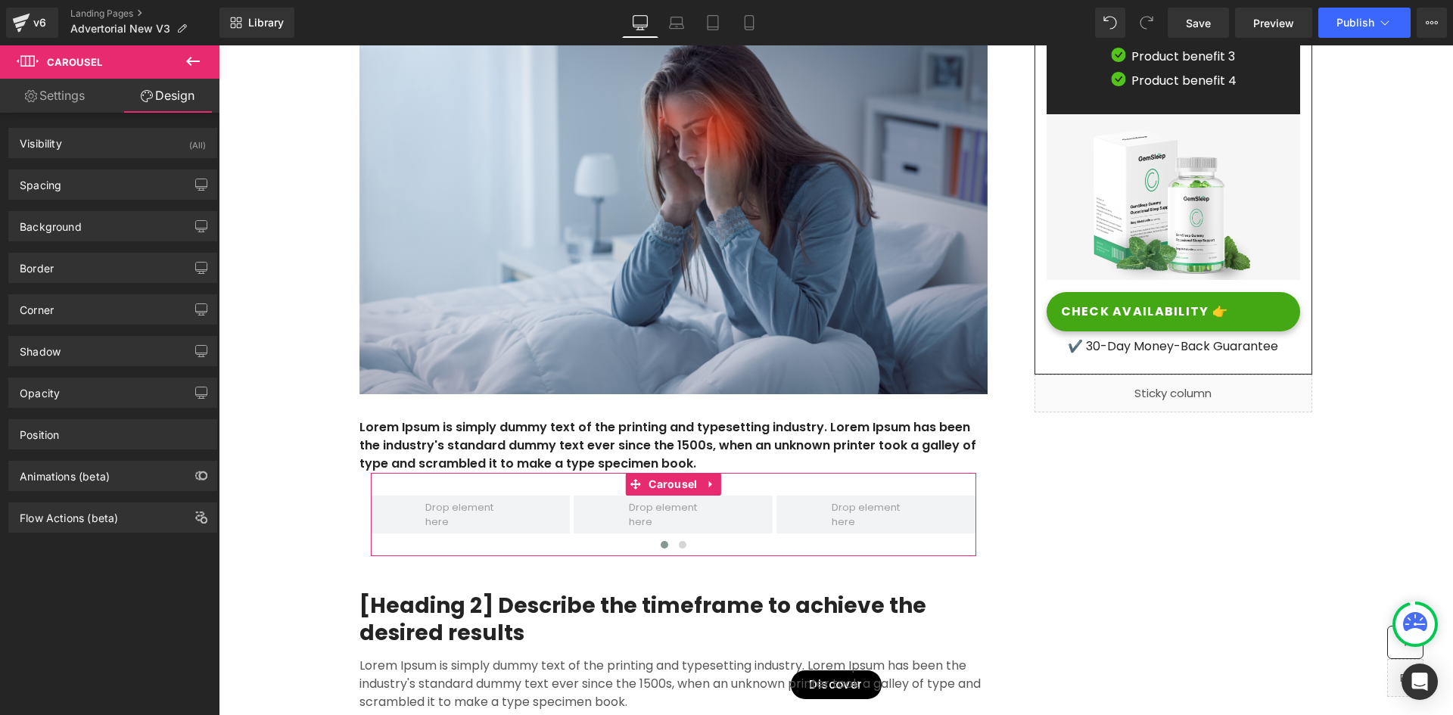
click at [44, 95] on link "Settings" at bounding box center [55, 96] width 110 height 34
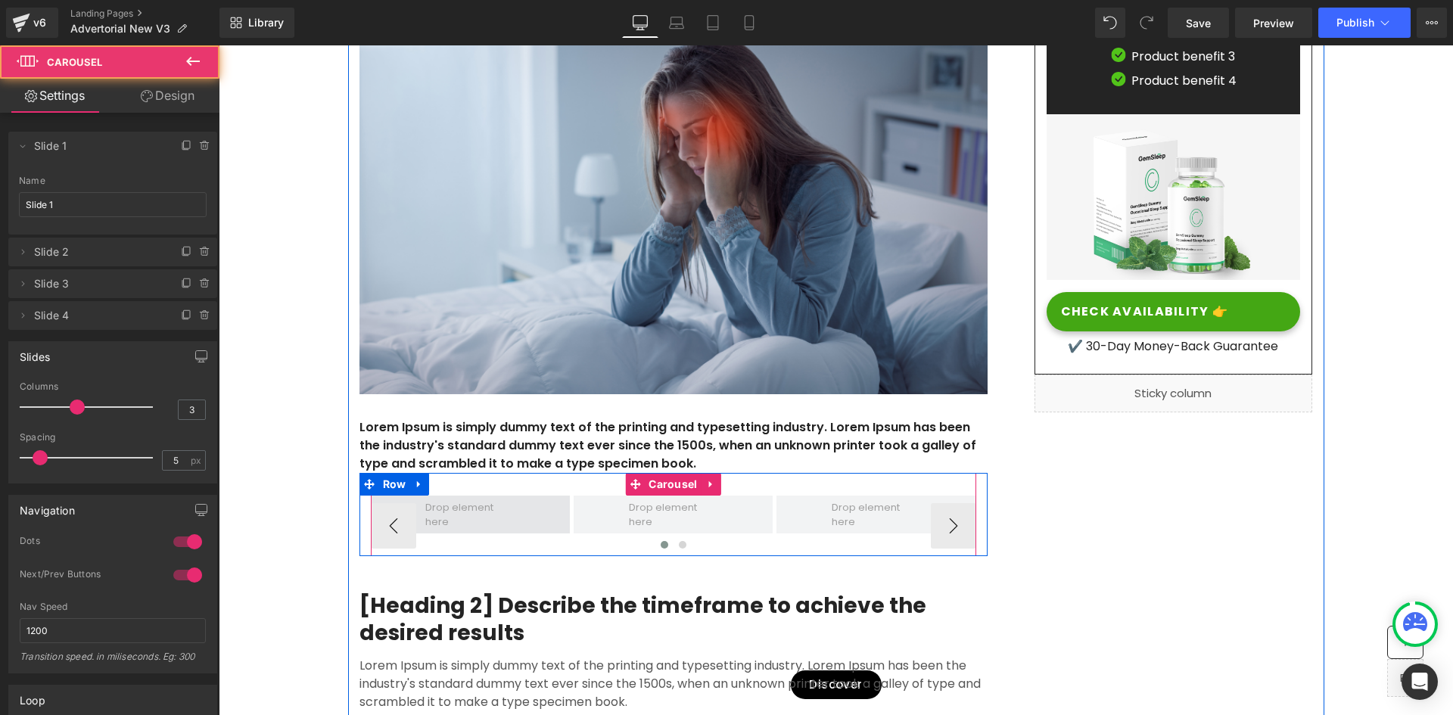
click at [535, 496] on span at bounding box center [470, 515] width 199 height 38
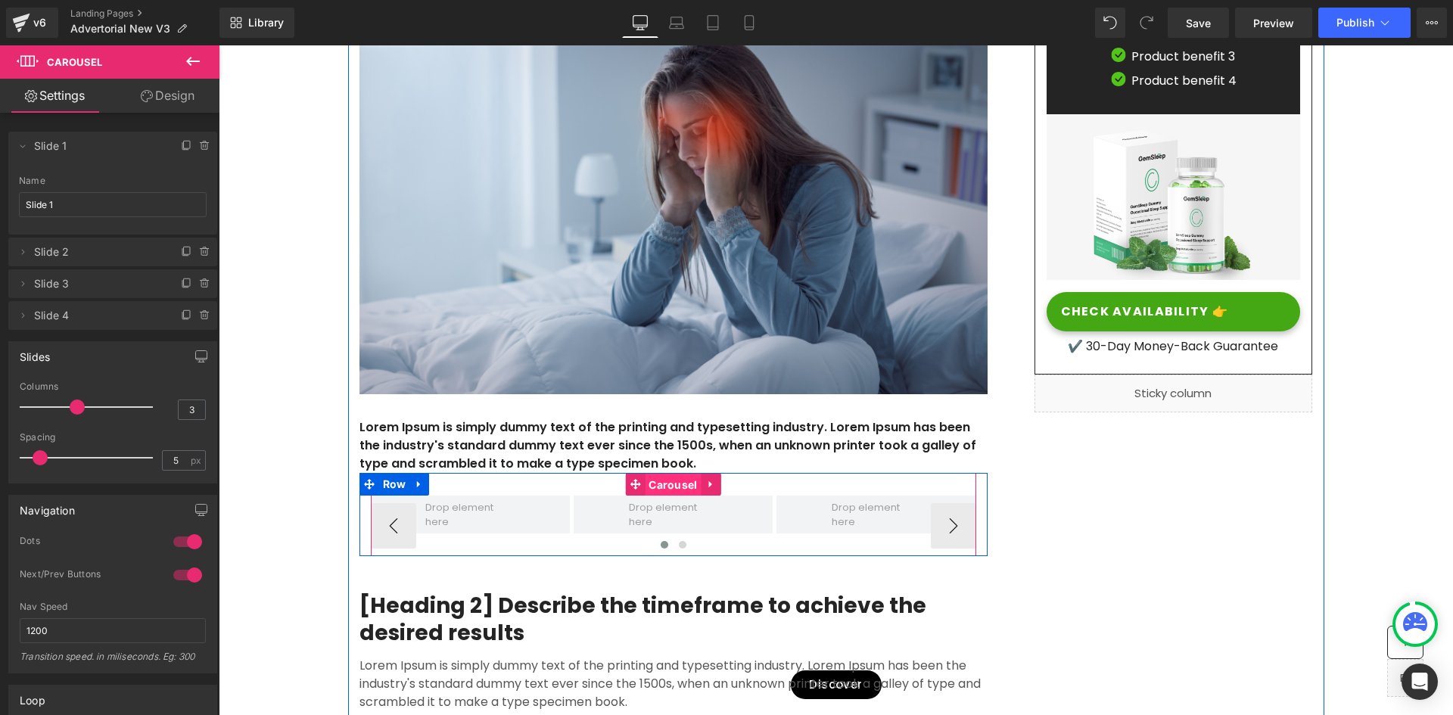
click at [664, 488] on span "Carousel" at bounding box center [673, 485] width 56 height 23
click at [648, 480] on span "Carousel" at bounding box center [673, 485] width 56 height 23
click at [631, 481] on icon at bounding box center [635, 484] width 11 height 11
click at [706, 481] on icon at bounding box center [711, 483] width 11 height 11
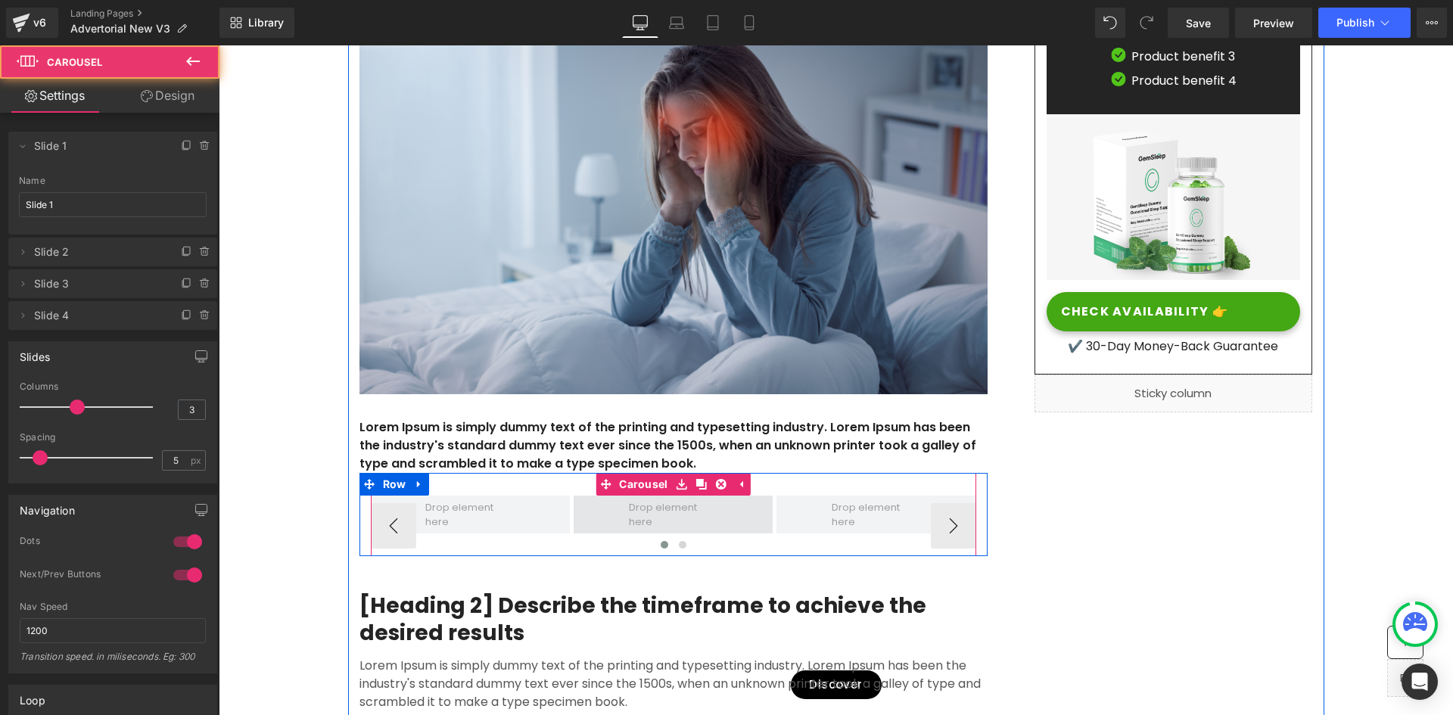
click at [591, 511] on span at bounding box center [673, 515] width 199 height 38
click at [449, 522] on span at bounding box center [470, 514] width 100 height 37
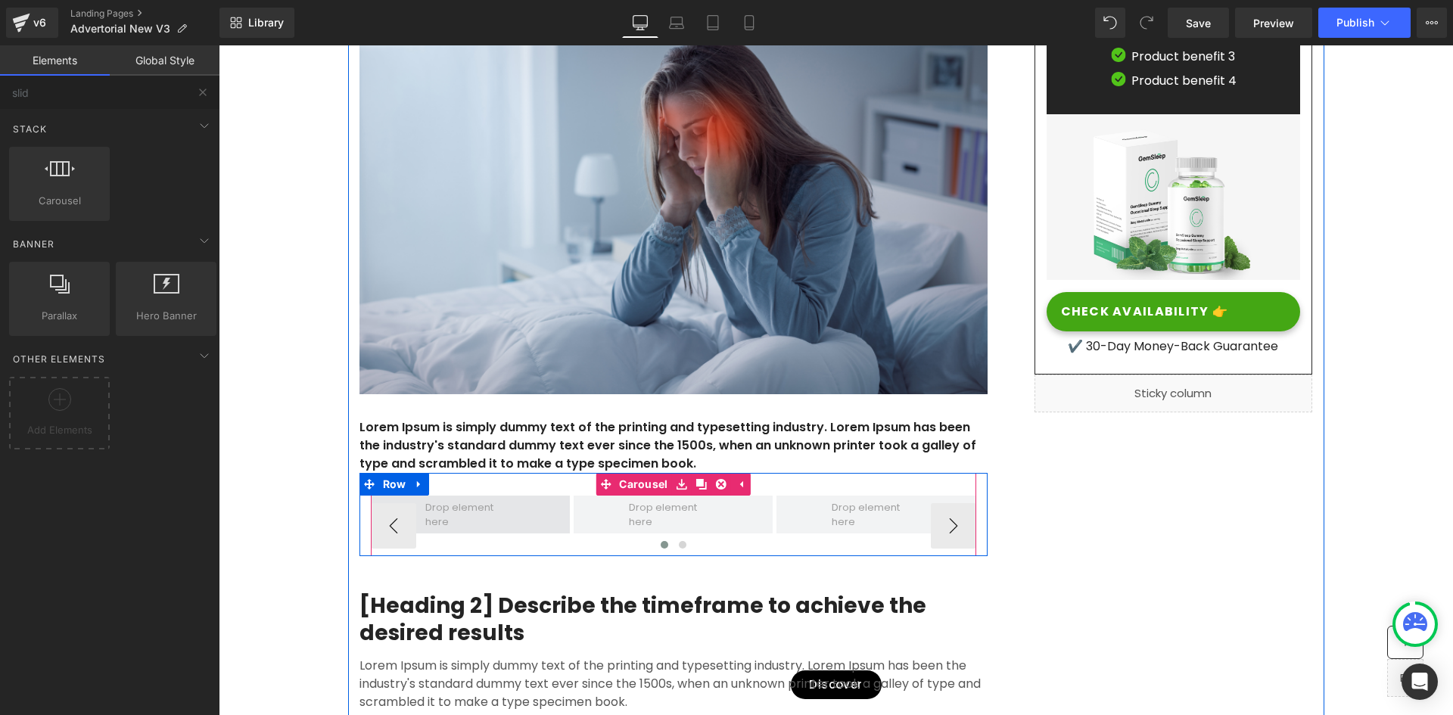
click at [479, 514] on span at bounding box center [470, 514] width 100 height 37
click at [467, 518] on span at bounding box center [470, 514] width 100 height 37
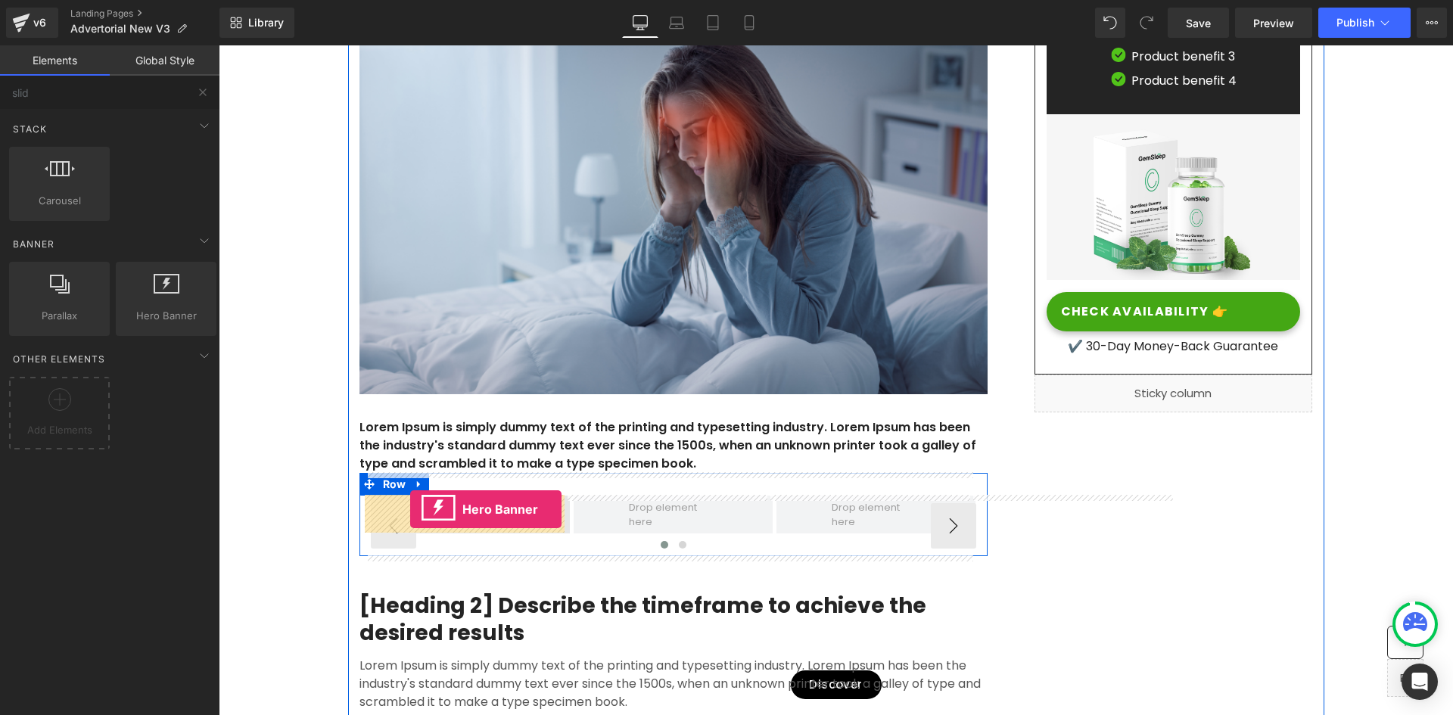
drag, startPoint x: 380, startPoint y: 332, endPoint x: 410, endPoint y: 509, distance: 180.4
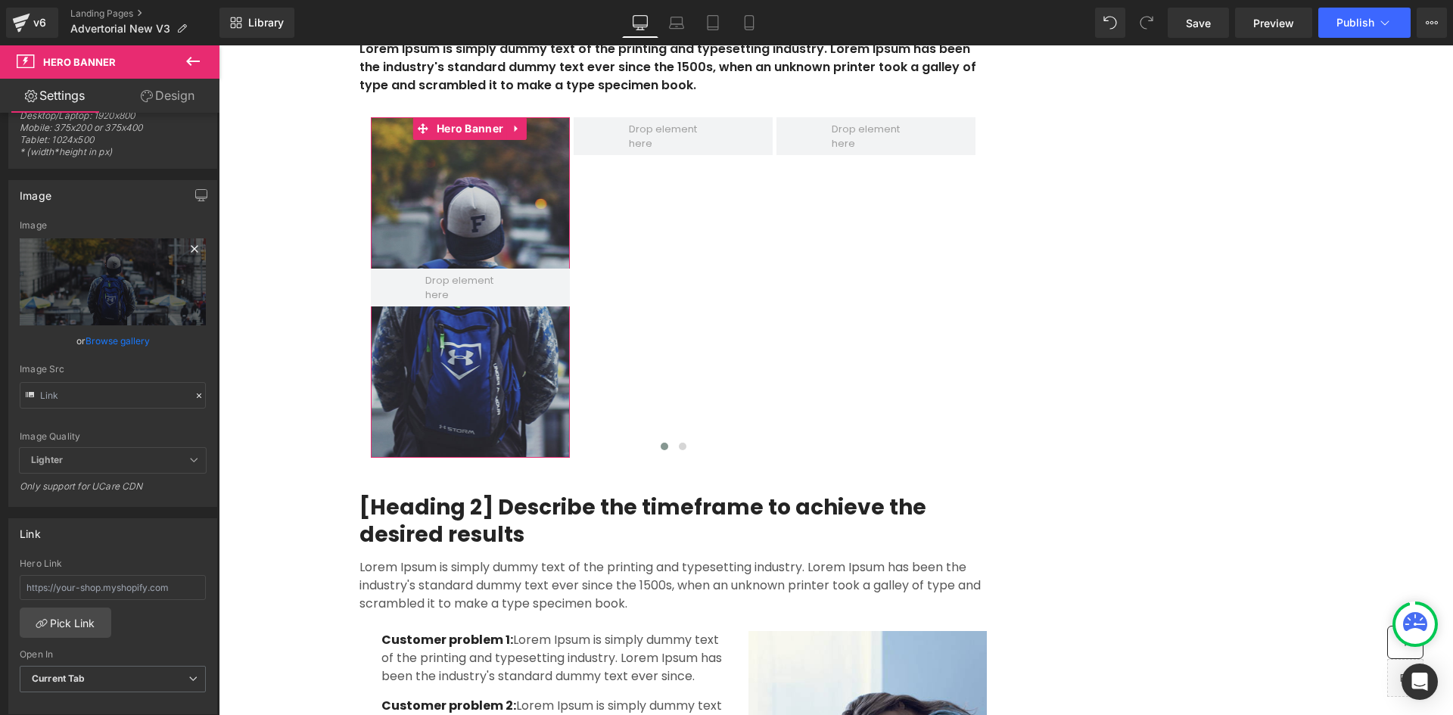
scroll to position [151, 0]
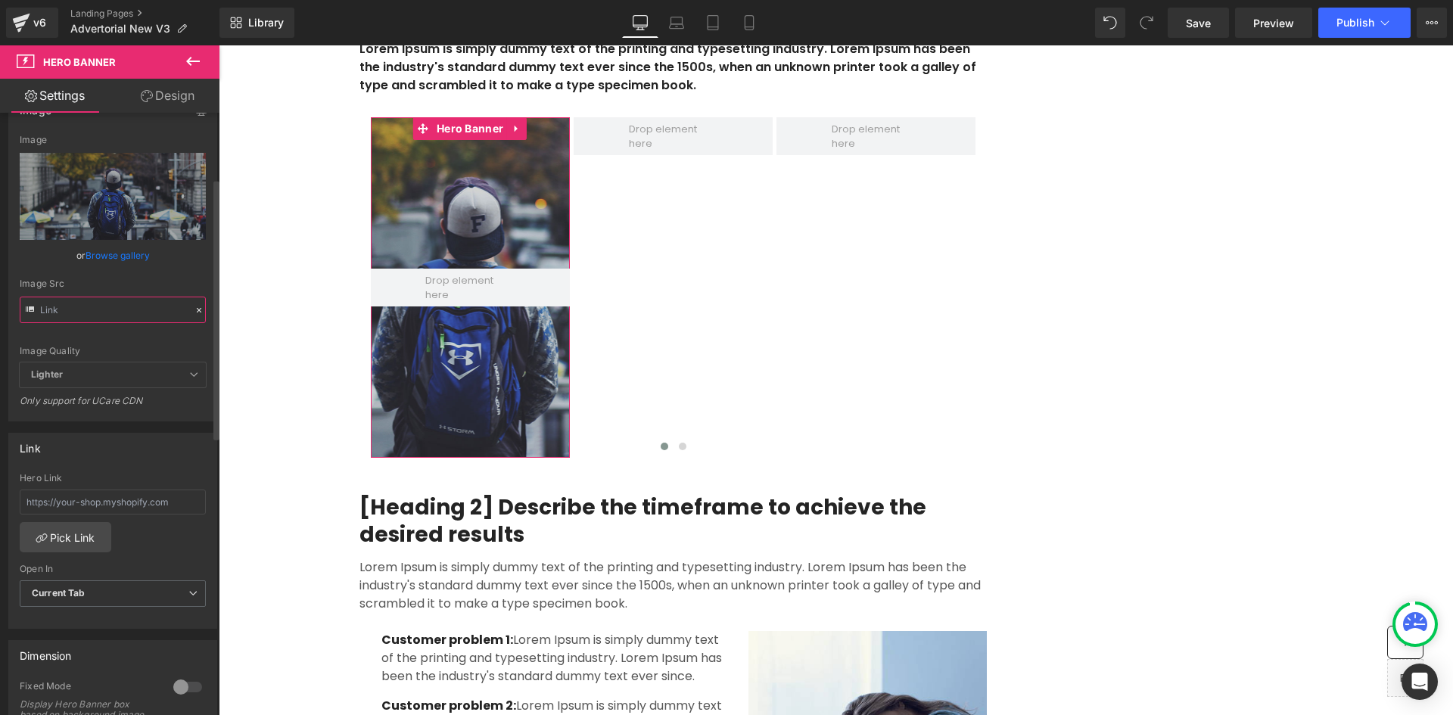
click at [108, 311] on input "text" at bounding box center [113, 310] width 186 height 26
click at [197, 312] on icon at bounding box center [199, 310] width 5 height 5
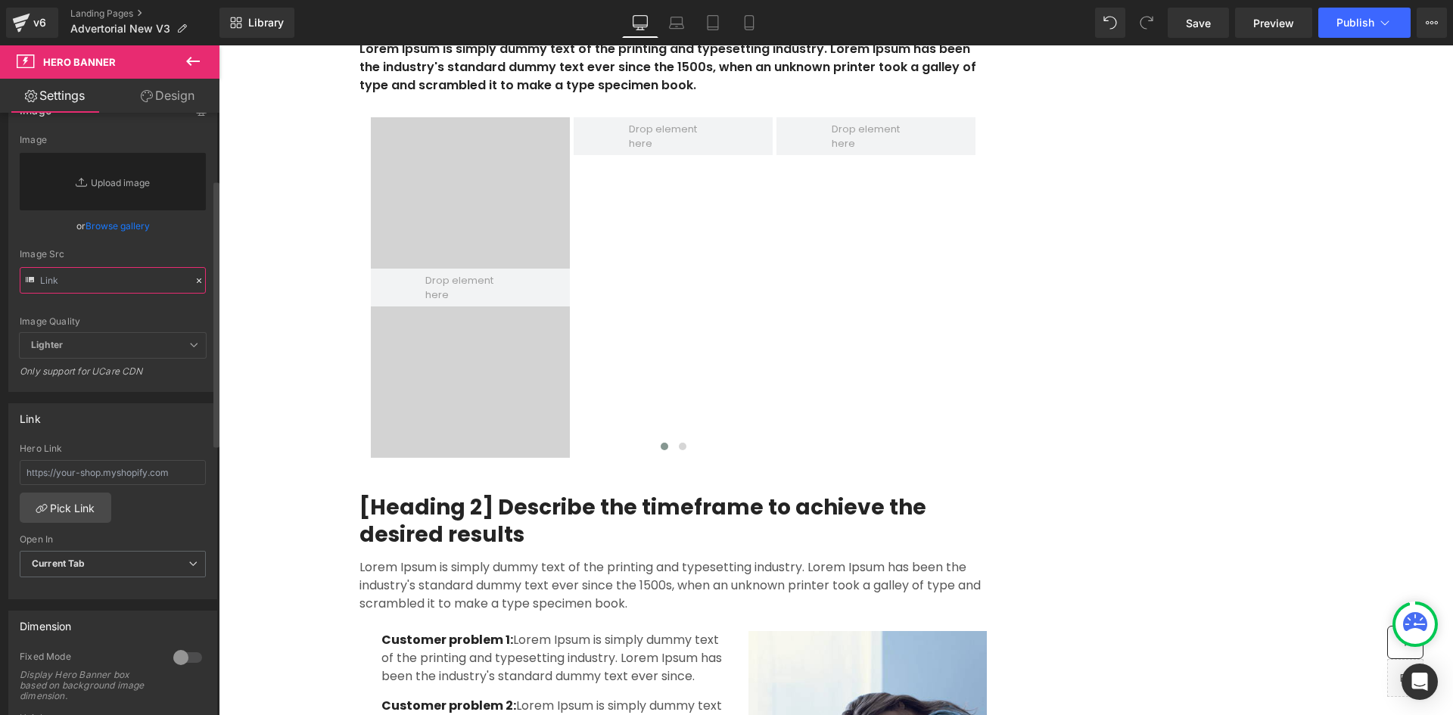
click at [157, 279] on input "text" at bounding box center [113, 280] width 186 height 26
click at [194, 280] on icon at bounding box center [199, 281] width 11 height 11
drag, startPoint x: 190, startPoint y: 354, endPoint x: 184, endPoint y: 347, distance: 9.1
click at [185, 348] on span "Lighter" at bounding box center [113, 345] width 186 height 25
click at [189, 347] on icon at bounding box center [193, 345] width 9 height 9
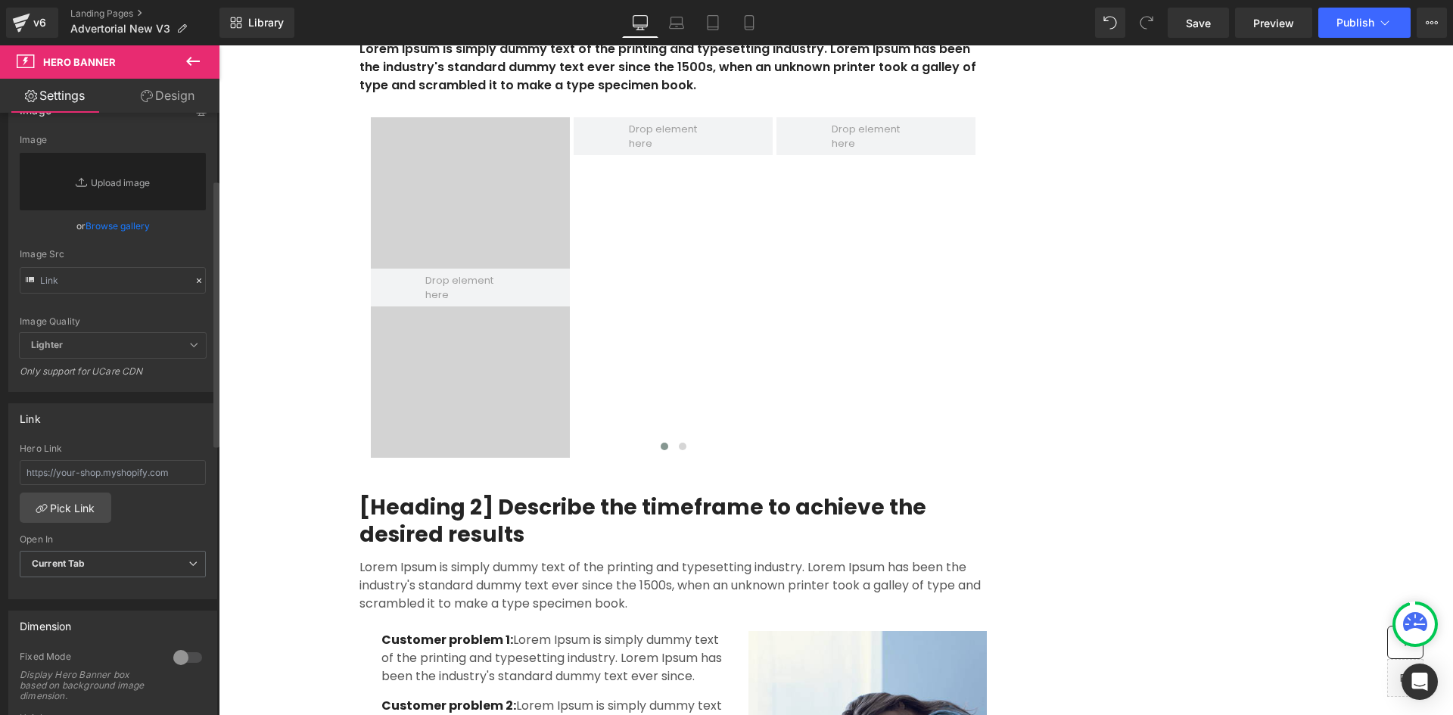
click at [189, 347] on icon at bounding box center [193, 345] width 9 height 9
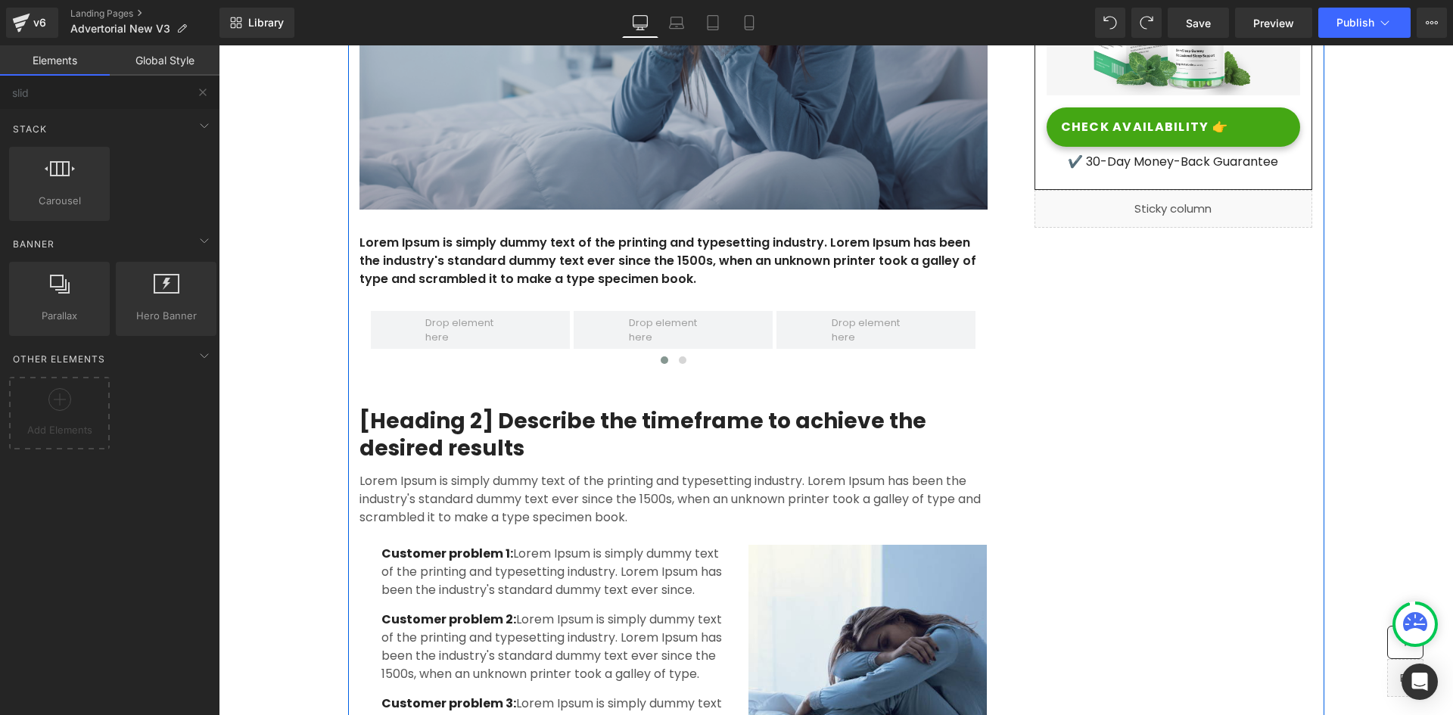
scroll to position [1020, 0]
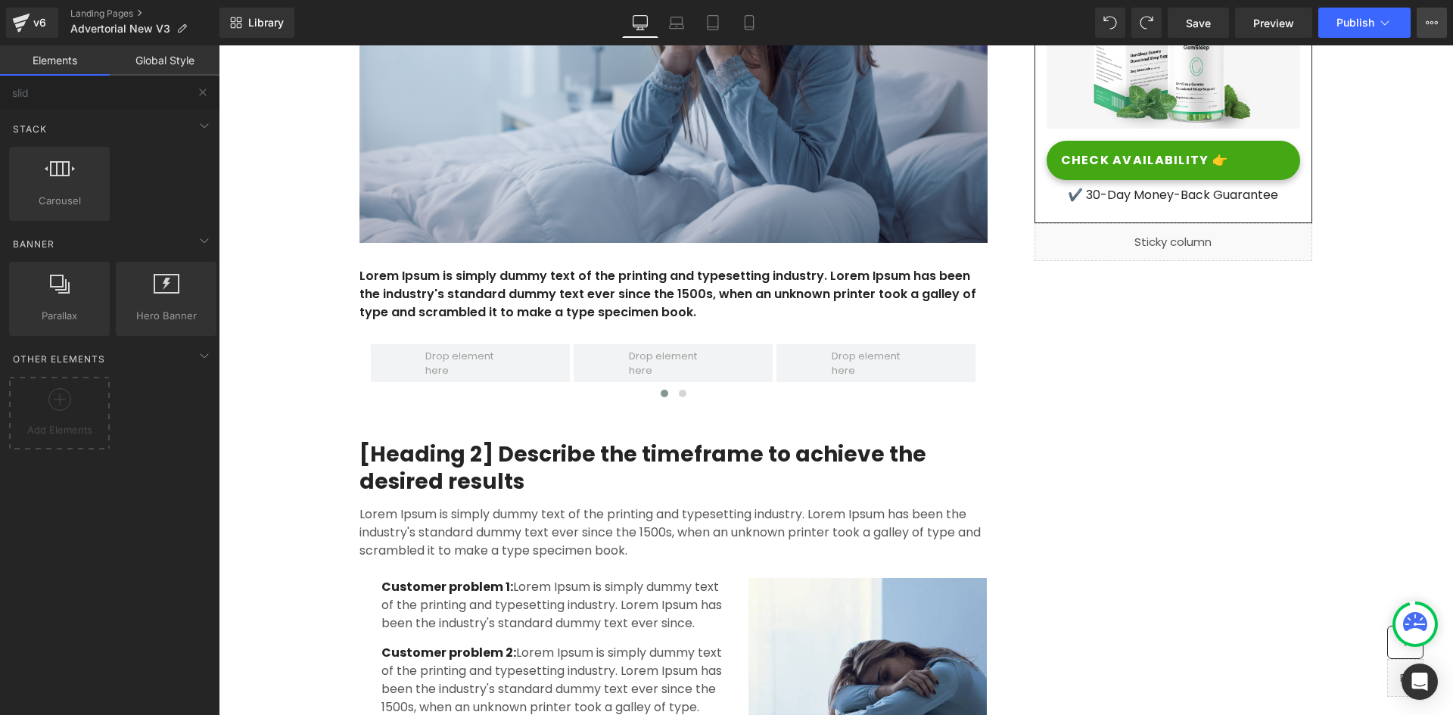
click at [1434, 16] on button "View Live Page View with current Template Save Template to Library Schedule Pub…" at bounding box center [1432, 23] width 30 height 30
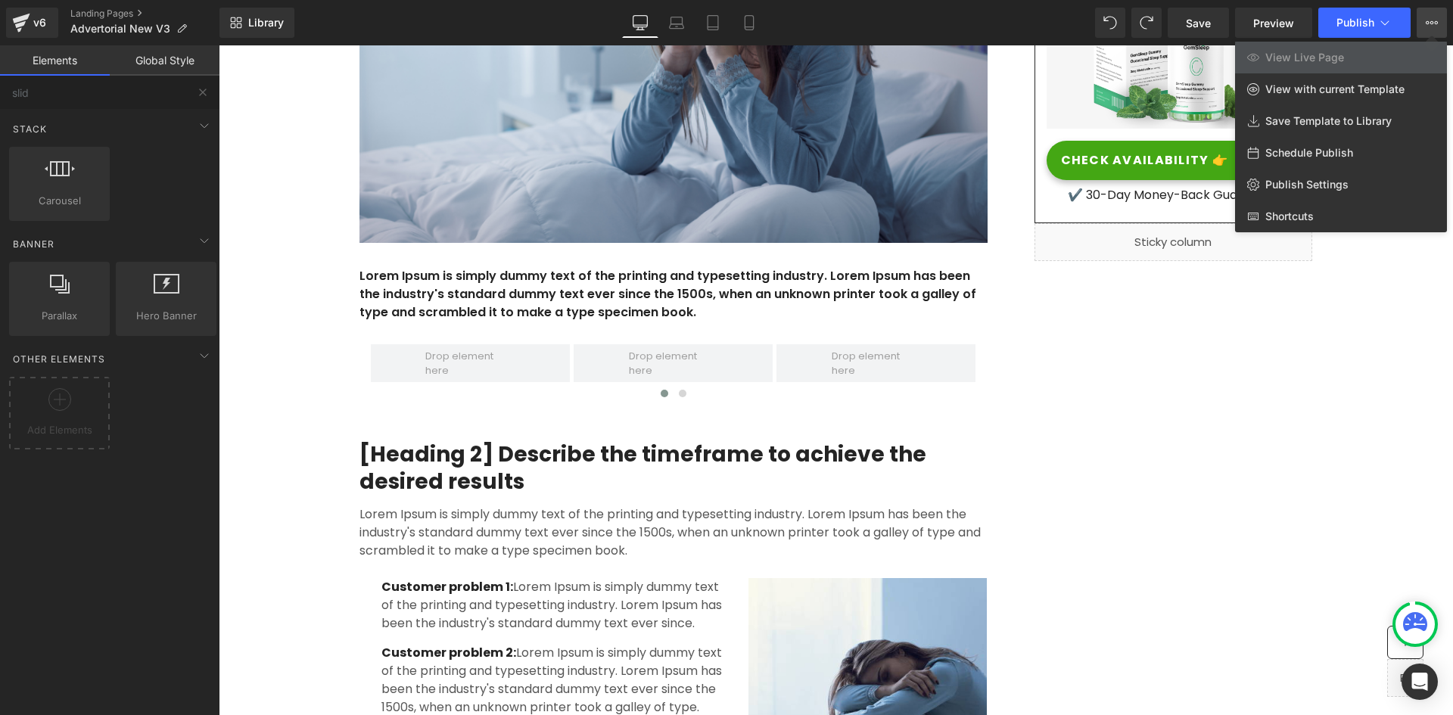
click at [647, 398] on div at bounding box center [836, 380] width 1235 height 670
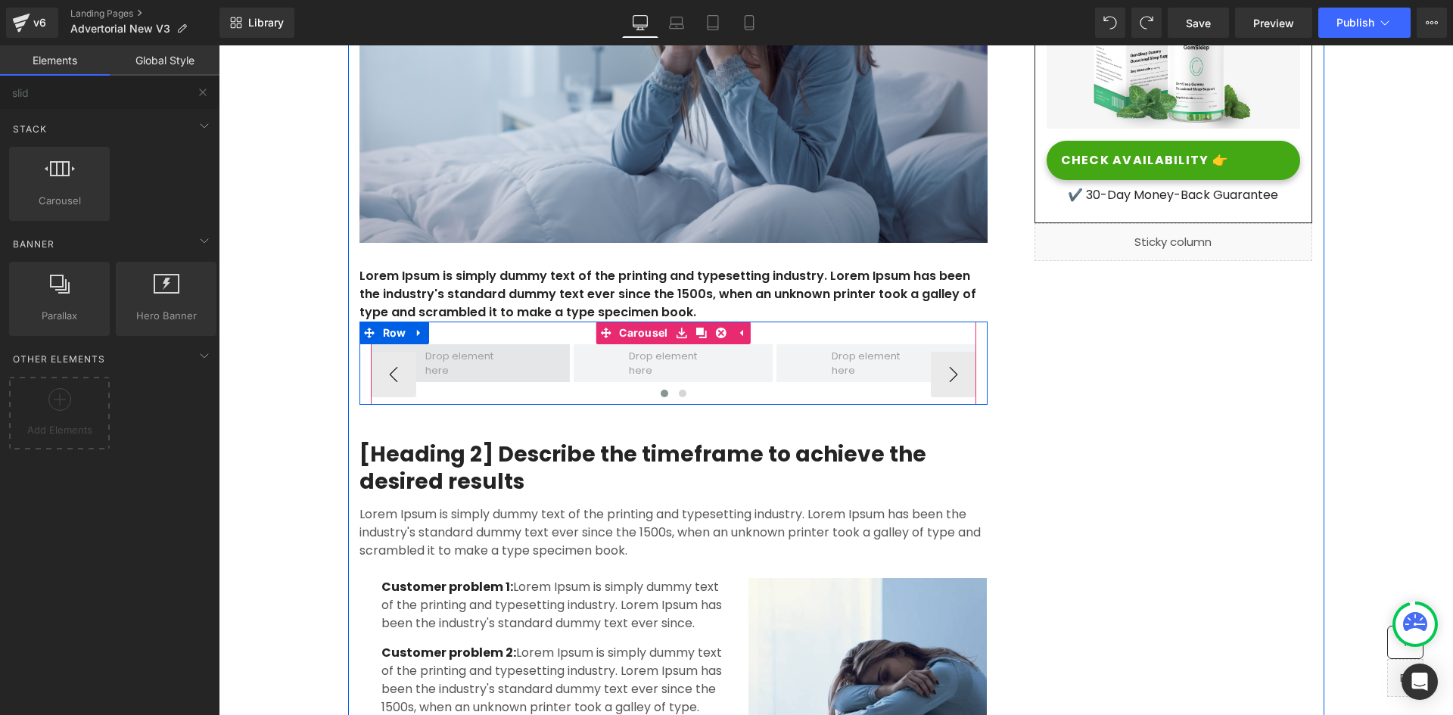
click at [447, 375] on span at bounding box center [470, 362] width 100 height 37
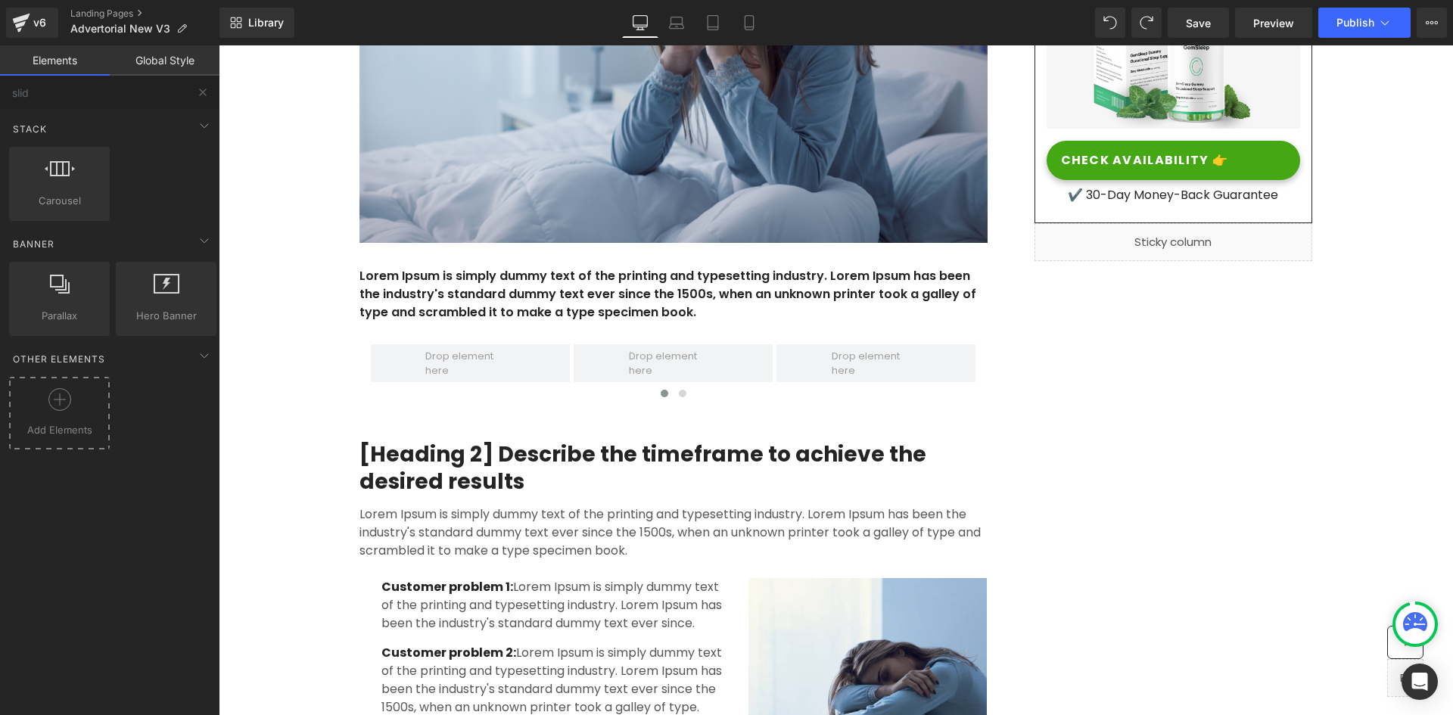
click at [54, 397] on icon at bounding box center [59, 399] width 23 height 23
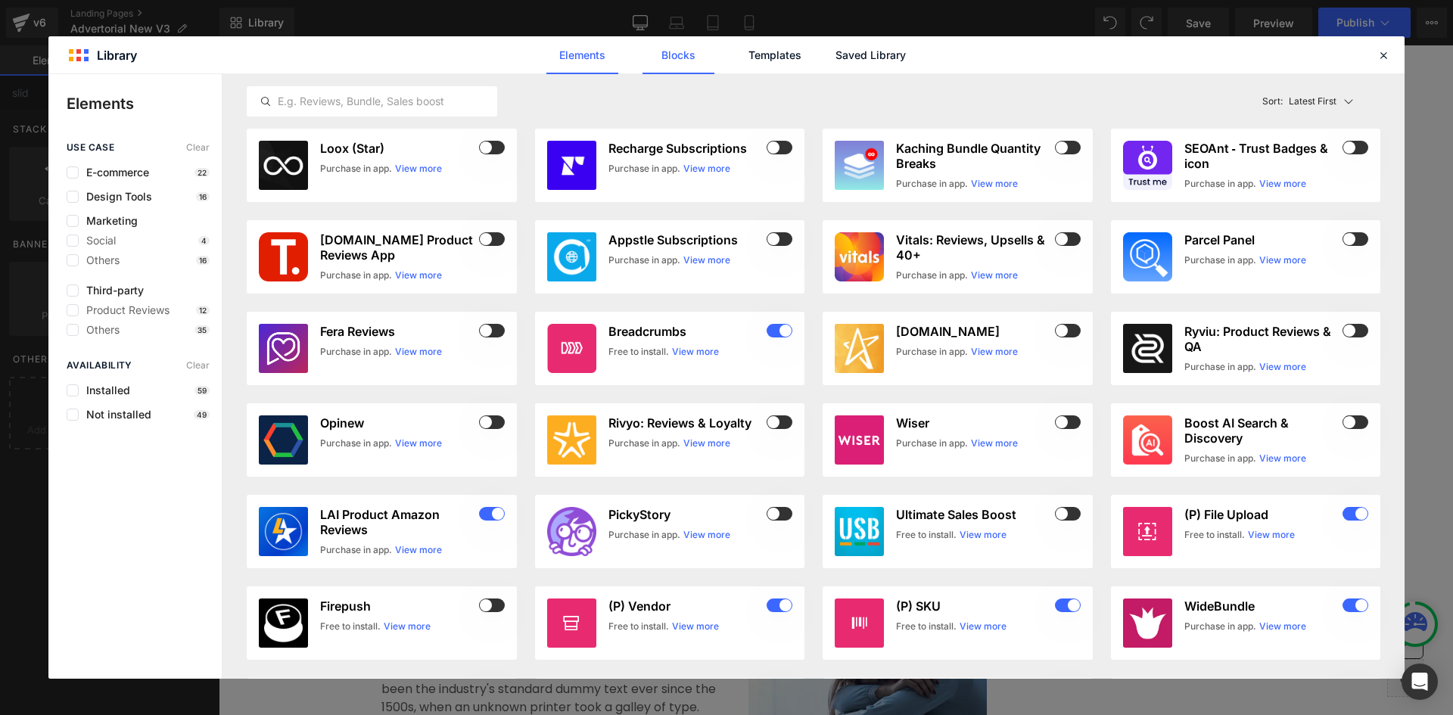
click at [699, 58] on link "Blocks" at bounding box center [679, 55] width 72 height 38
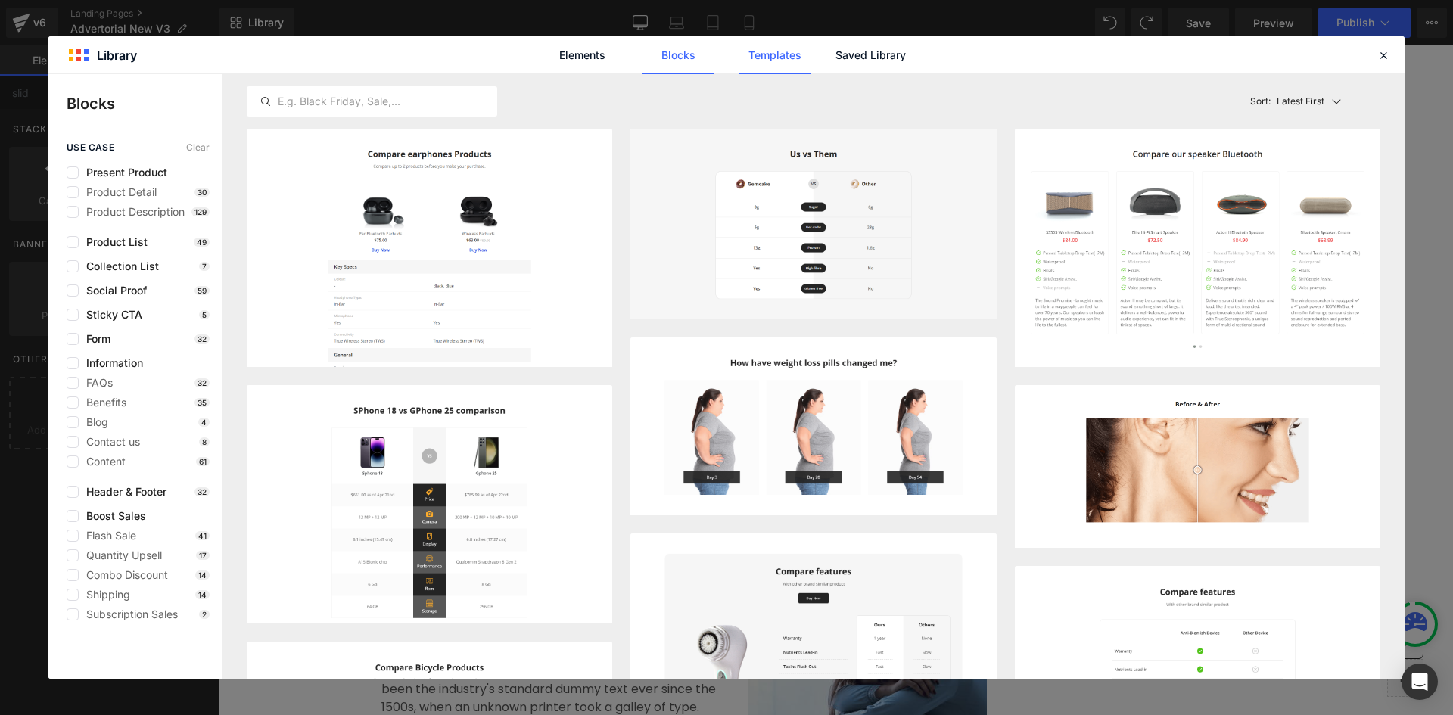
click at [768, 54] on link "Templates" at bounding box center [775, 55] width 72 height 38
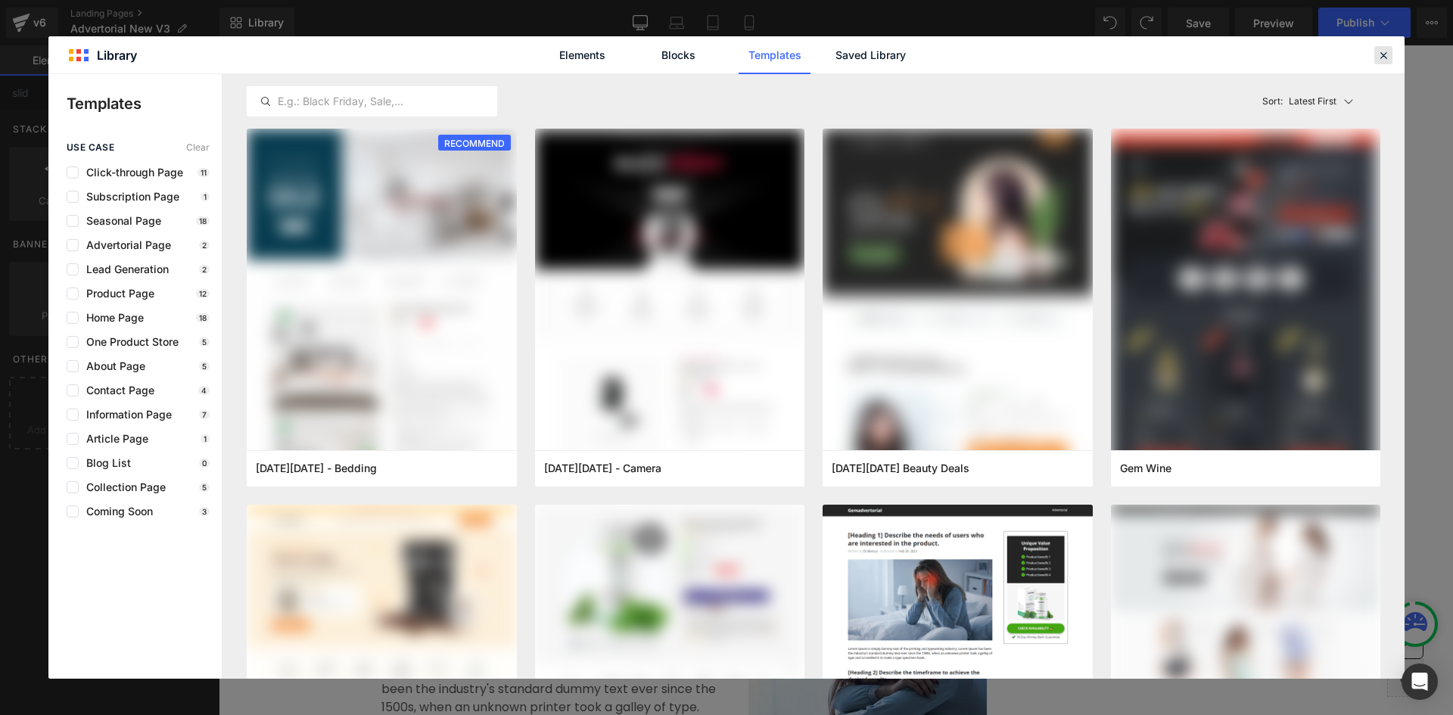
click at [1383, 58] on icon at bounding box center [1384, 55] width 14 height 14
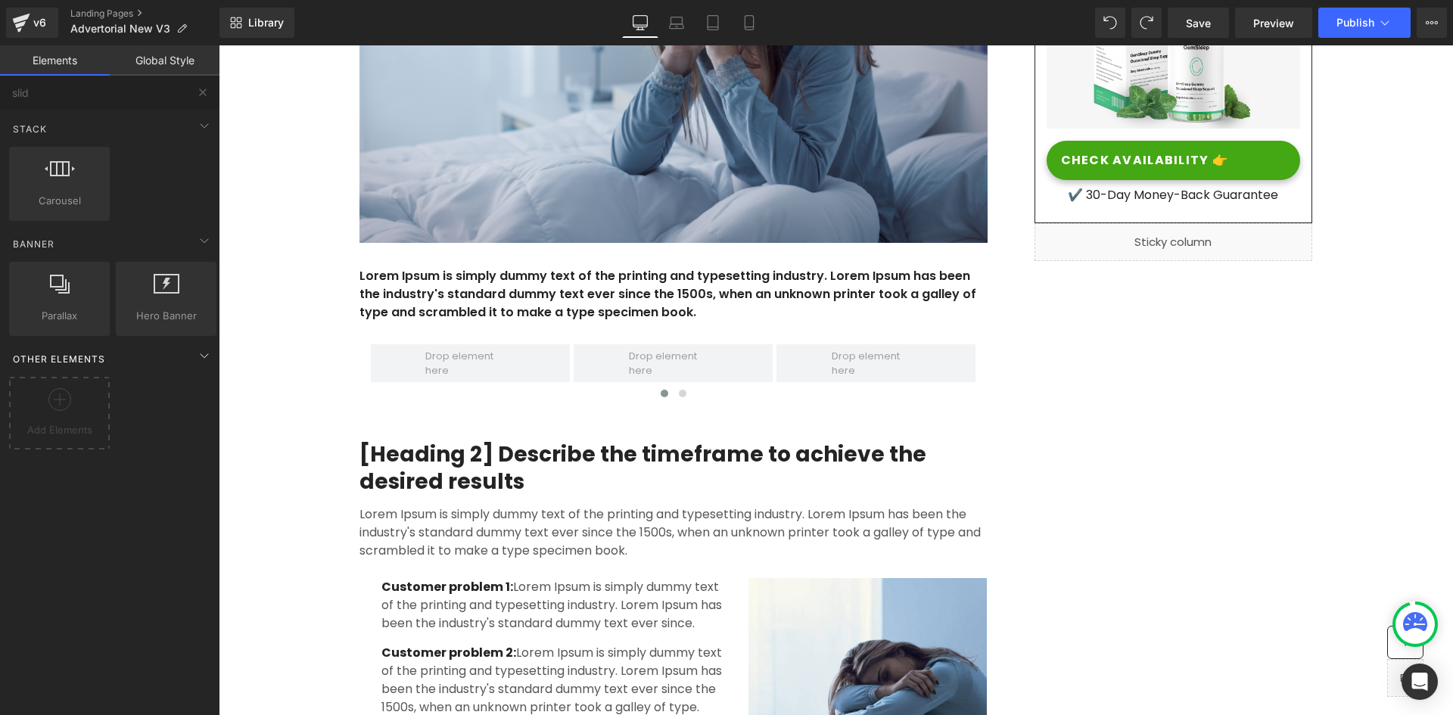
click at [179, 355] on div "Other Elements" at bounding box center [112, 359] width 213 height 30
click at [151, 58] on link "Global Style" at bounding box center [165, 60] width 110 height 30
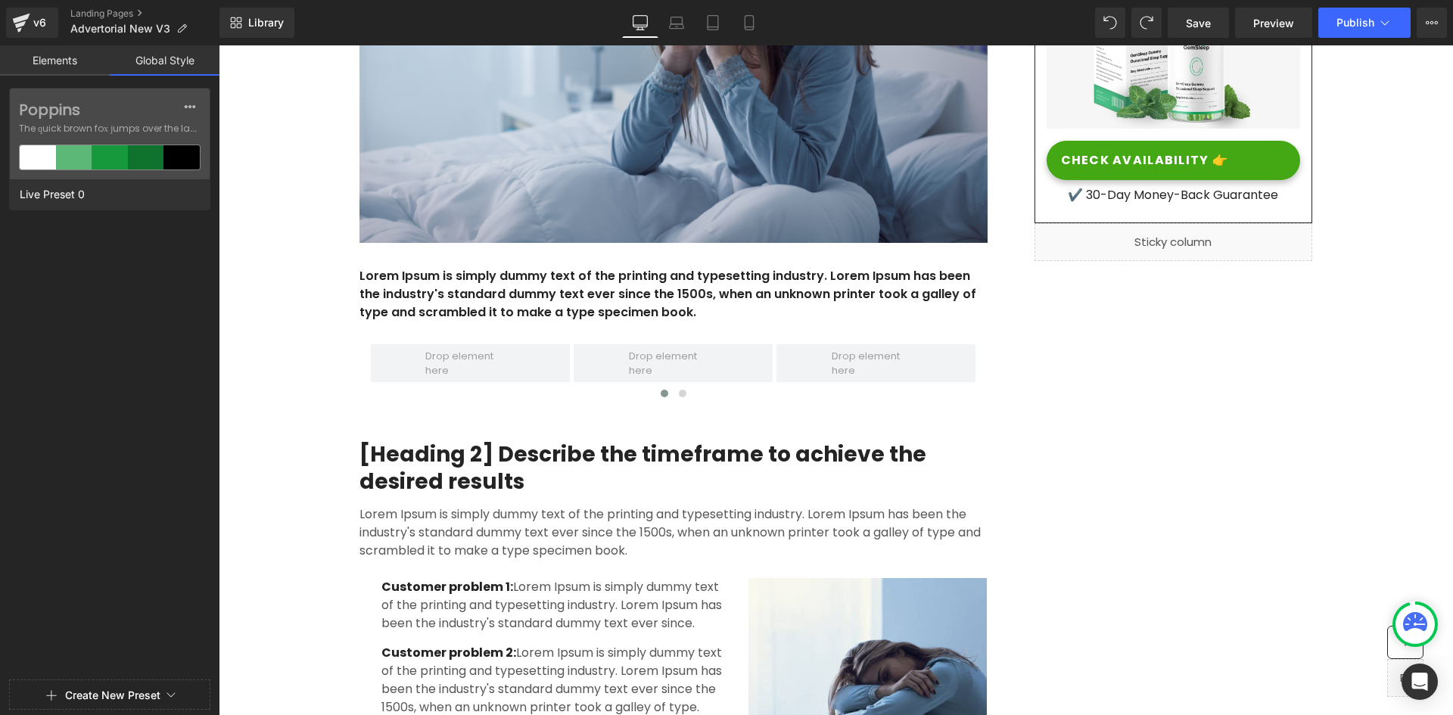
click at [49, 59] on link "Elements" at bounding box center [55, 60] width 110 height 30
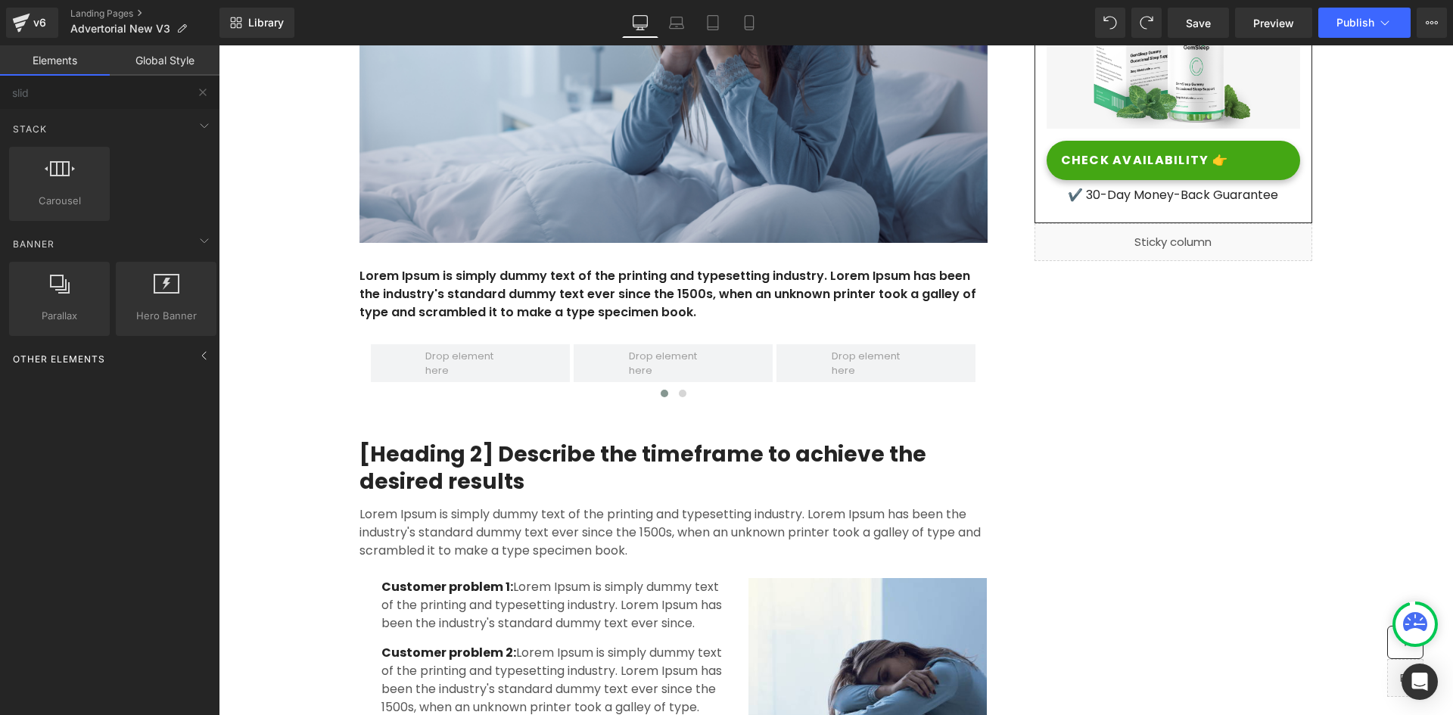
click at [170, 361] on div "Other Elements" at bounding box center [112, 359] width 213 height 30
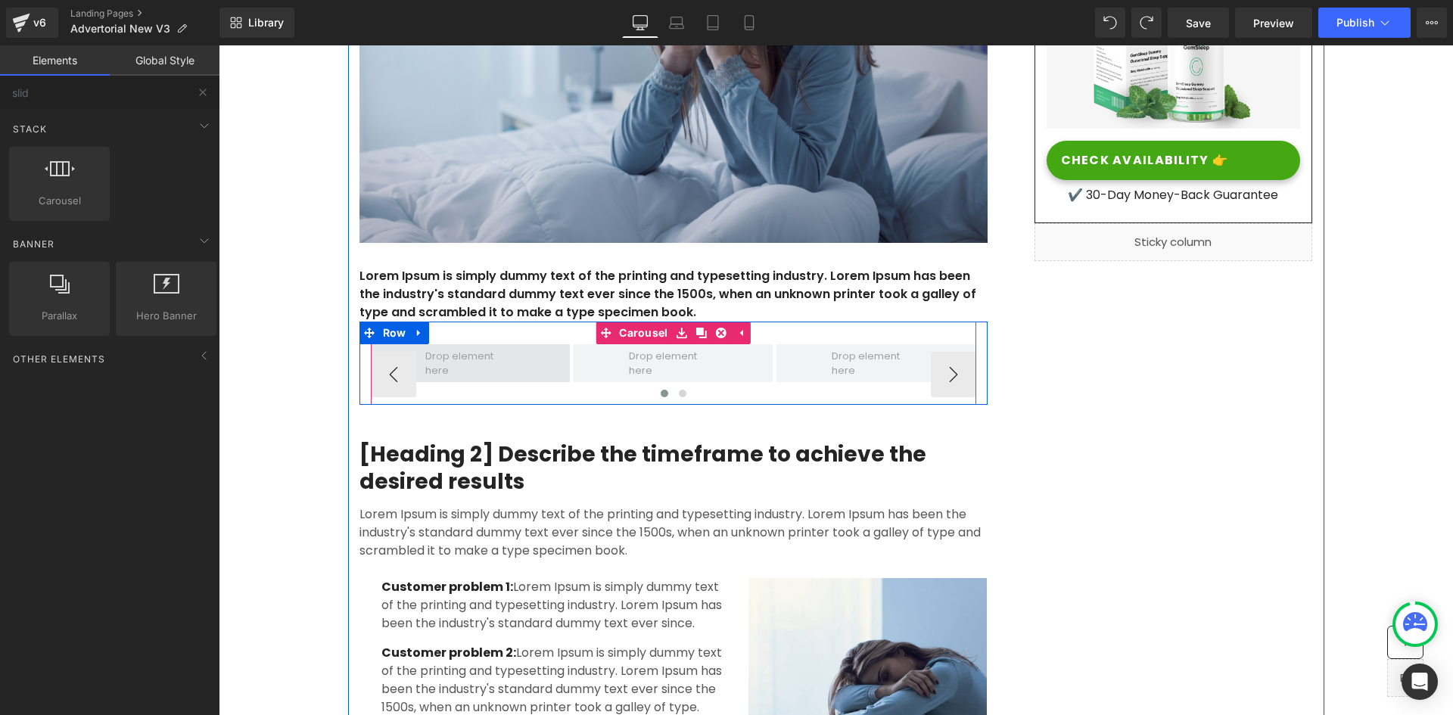
click at [482, 349] on span at bounding box center [470, 362] width 100 height 37
click at [437, 375] on span at bounding box center [470, 362] width 100 height 37
drag, startPoint x: 274, startPoint y: 330, endPoint x: 405, endPoint y: 365, distance: 135.5
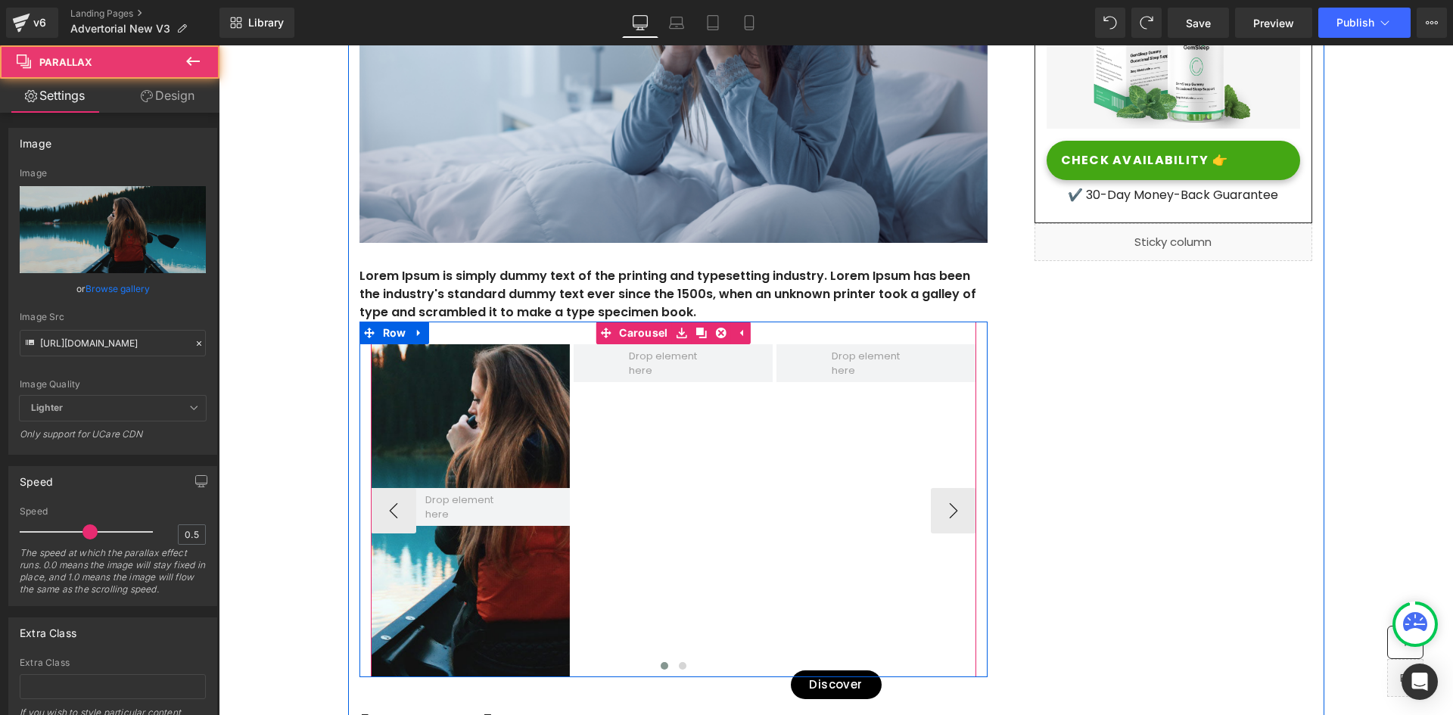
scroll to position [10395, 1223]
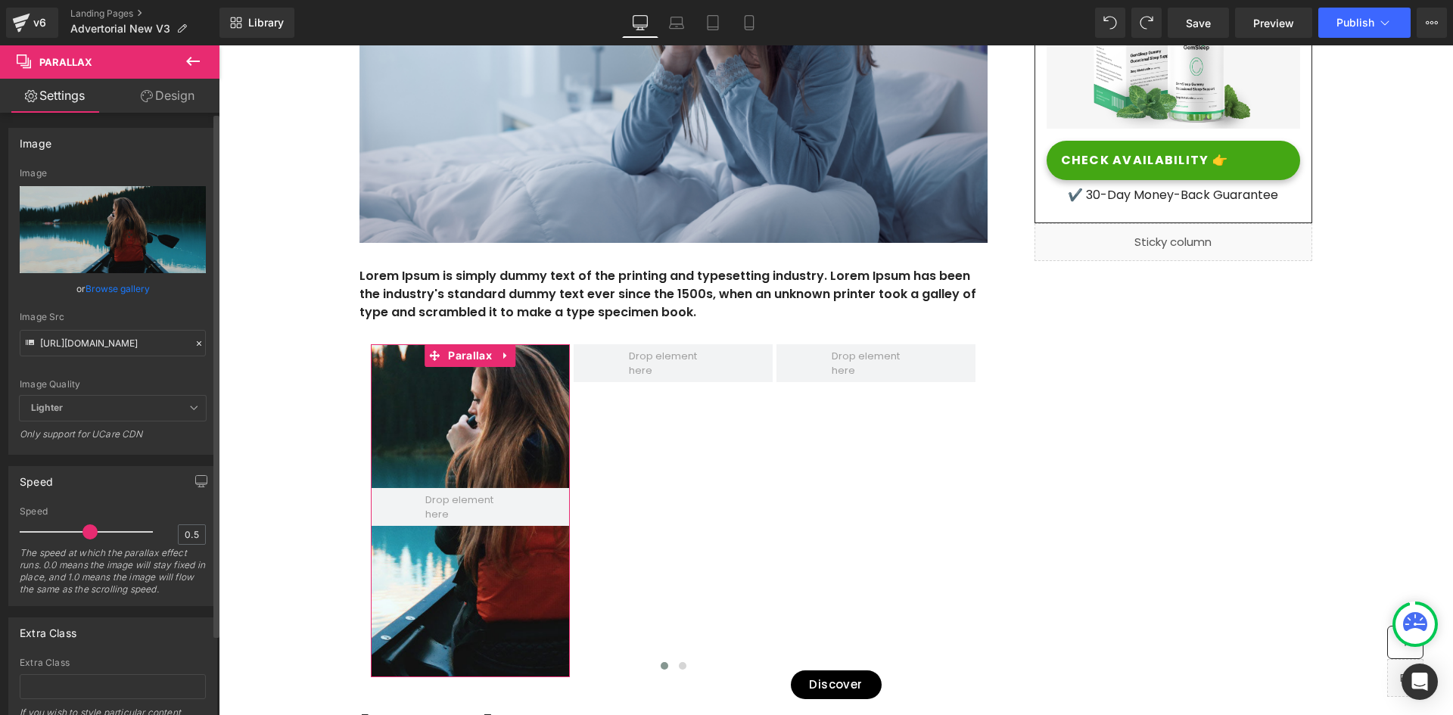
click at [131, 413] on span "Lighter" at bounding box center [113, 408] width 186 height 25
click at [135, 408] on span "Lighter" at bounding box center [113, 408] width 186 height 25
click at [182, 405] on span "Lighter" at bounding box center [113, 408] width 186 height 25
click at [194, 405] on span "Lighter" at bounding box center [113, 408] width 186 height 25
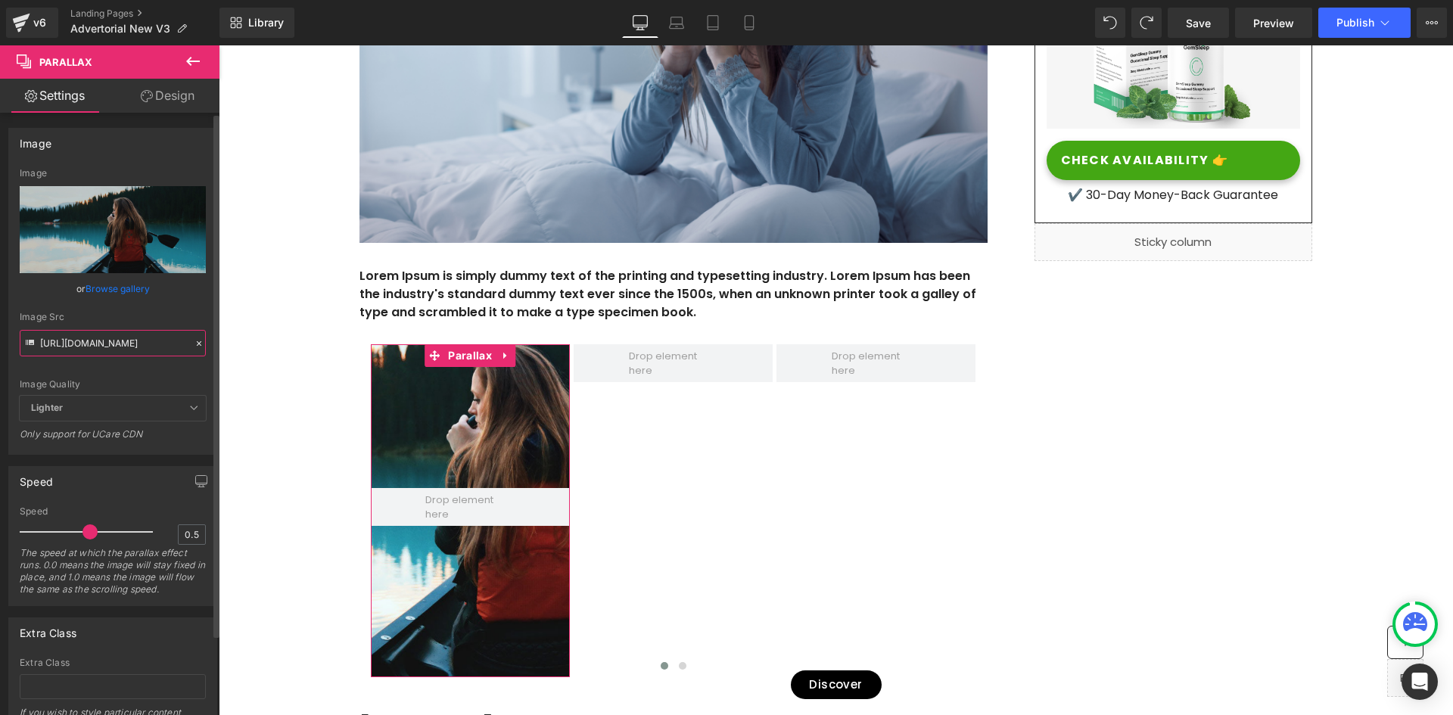
click at [167, 334] on input "https://cdn.shopify.com/s/files/1/0657/0813/files/slide-girl_2048x.jpg" at bounding box center [113, 343] width 186 height 26
click at [172, 98] on link "Design" at bounding box center [168, 96] width 110 height 34
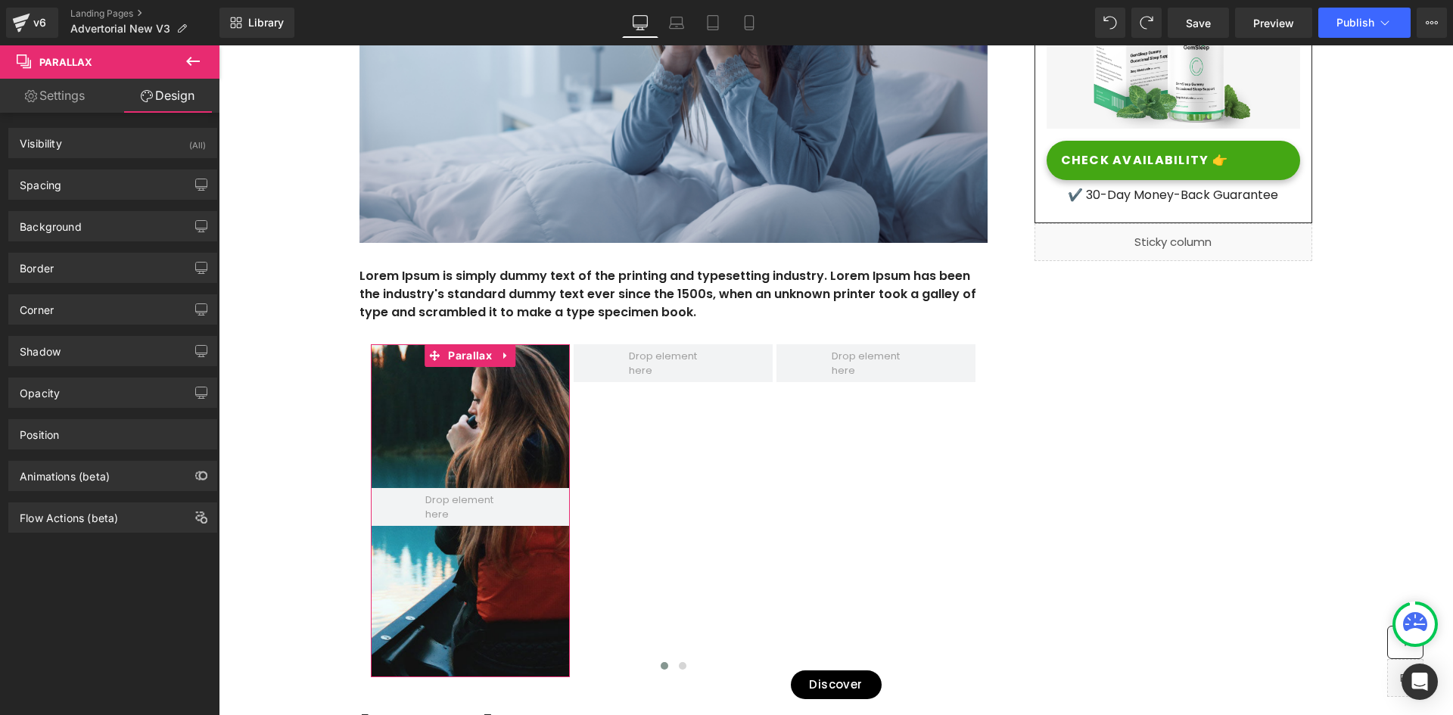
click at [50, 103] on link "Settings" at bounding box center [55, 96] width 110 height 34
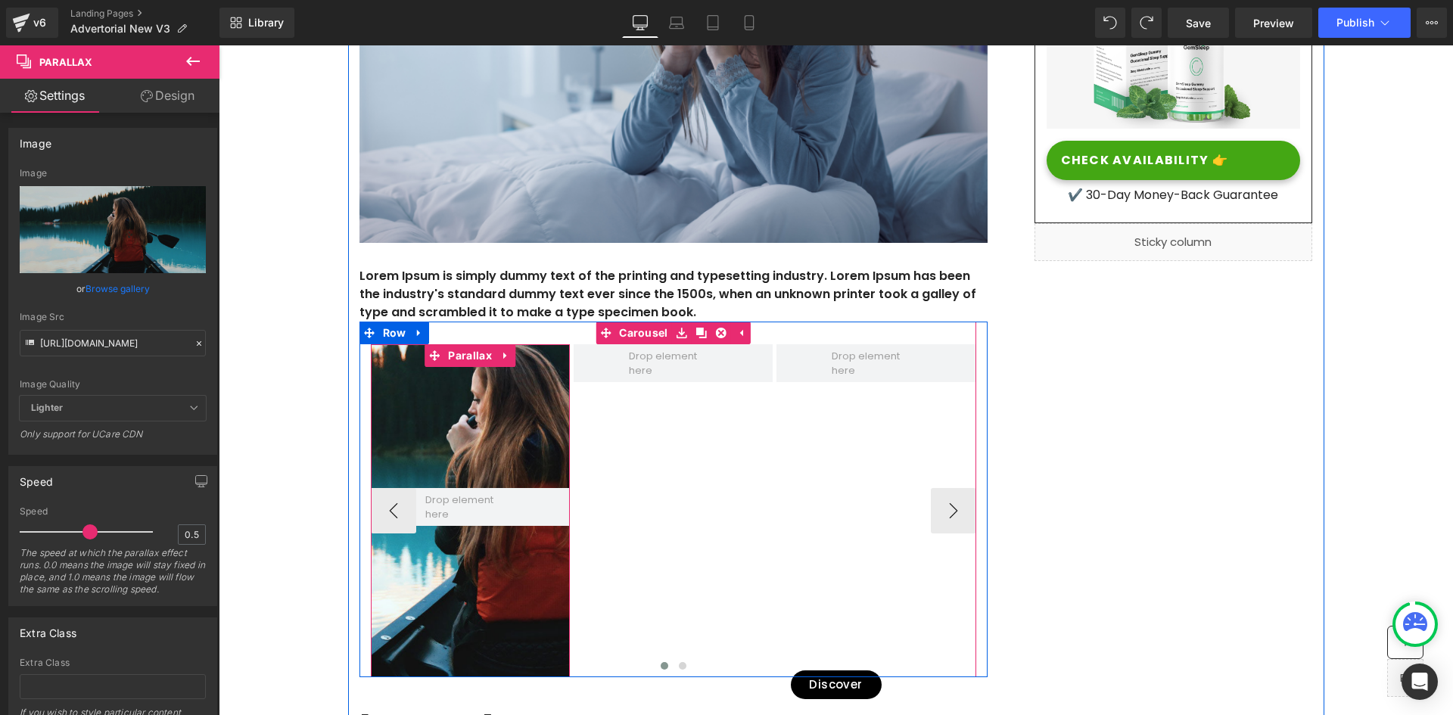
click at [432, 443] on div at bounding box center [470, 483] width 199 height 500
click at [453, 424] on div at bounding box center [470, 483] width 199 height 500
click at [514, 484] on div at bounding box center [470, 483] width 199 height 500
click at [506, 509] on span at bounding box center [470, 506] width 100 height 37
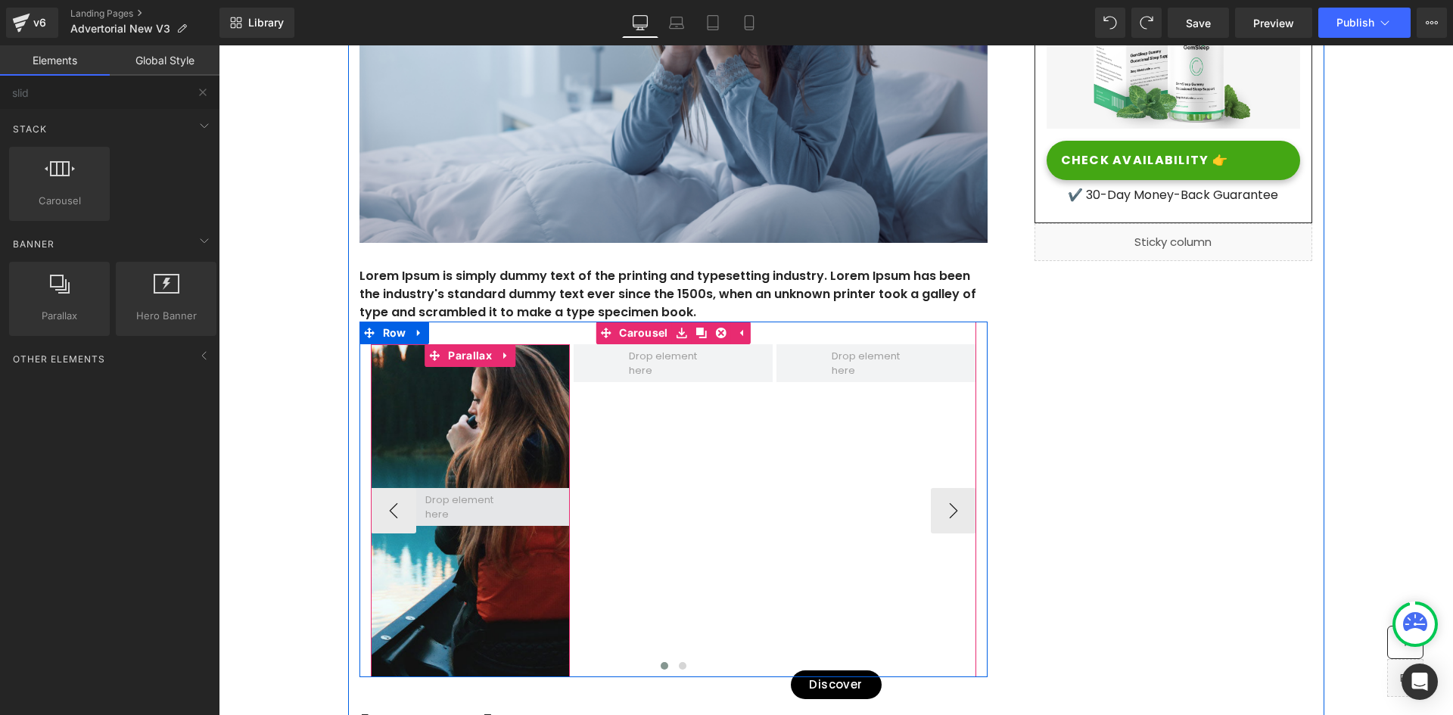
click at [506, 510] on span at bounding box center [470, 506] width 100 height 37
click at [503, 456] on div at bounding box center [470, 483] width 199 height 500
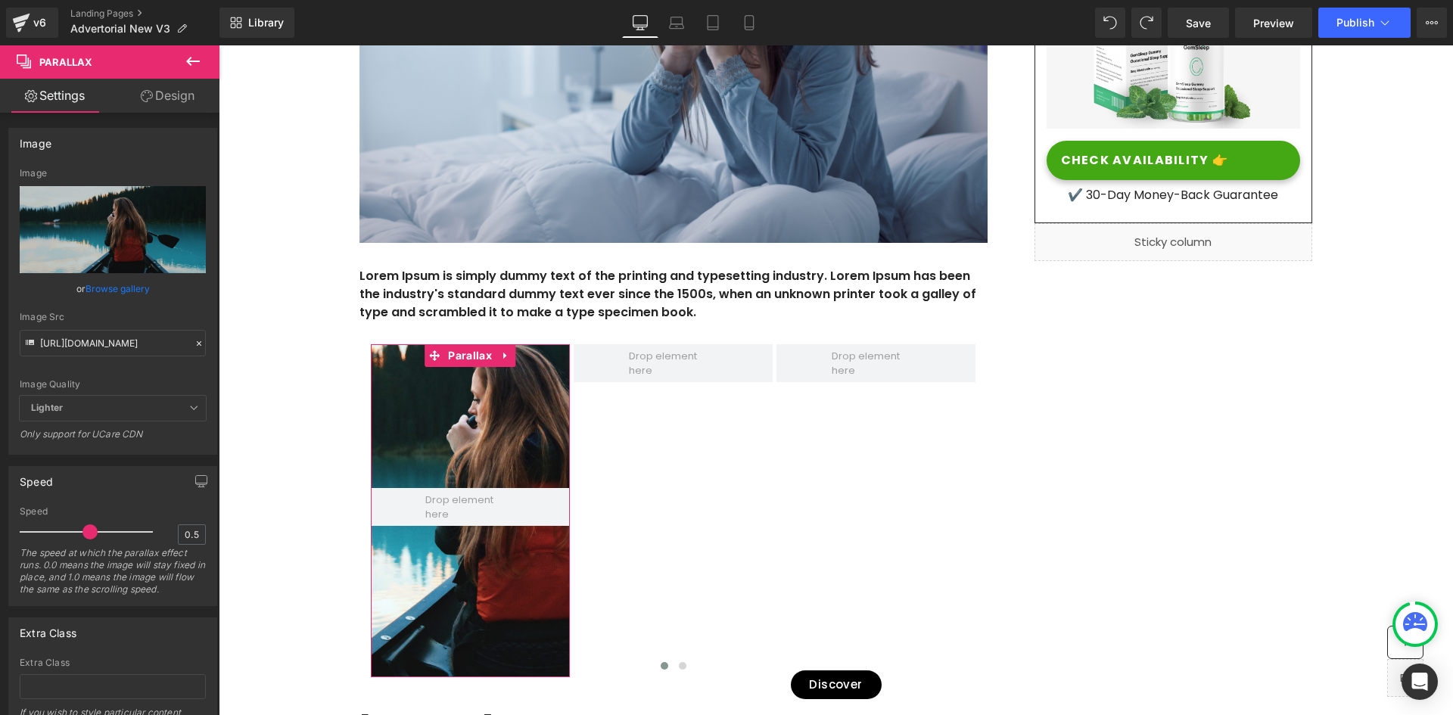
click at [197, 341] on icon at bounding box center [199, 343] width 11 height 11
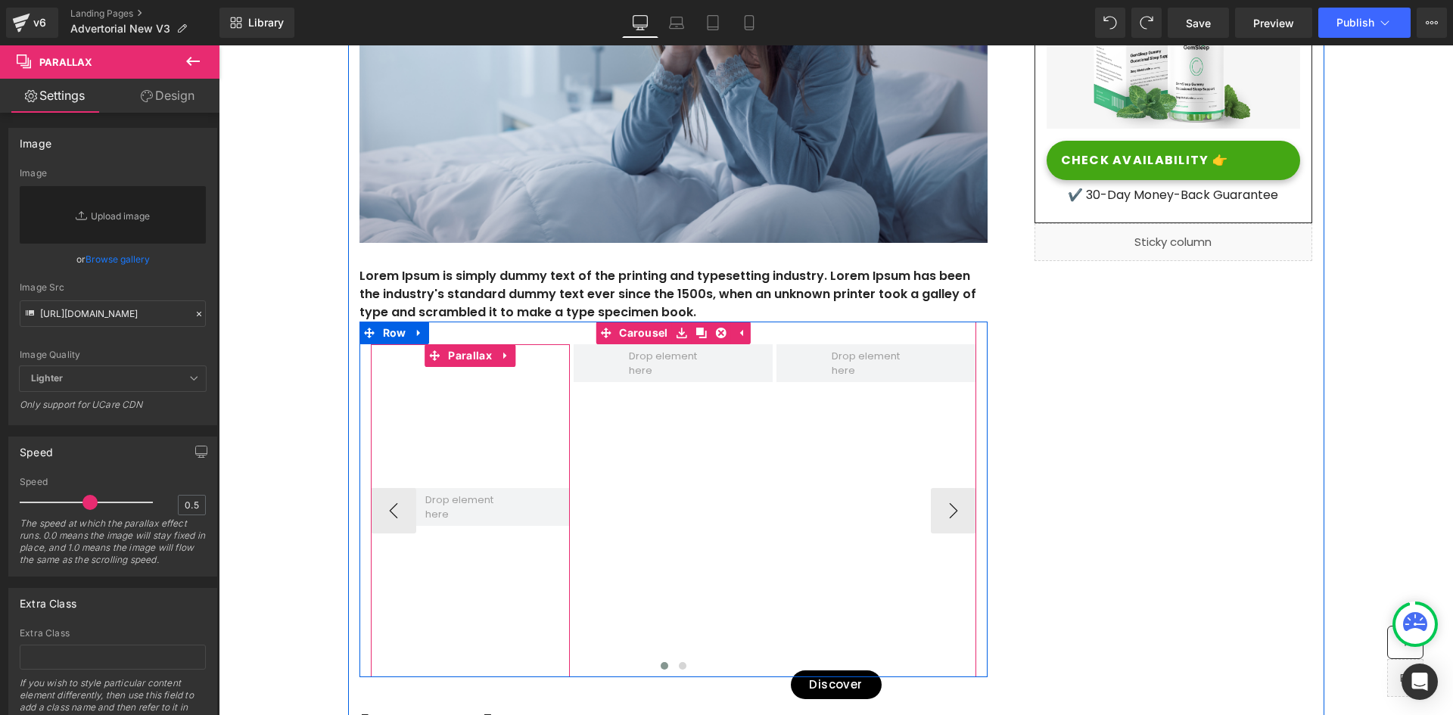
click at [522, 447] on div at bounding box center [470, 483] width 199 height 500
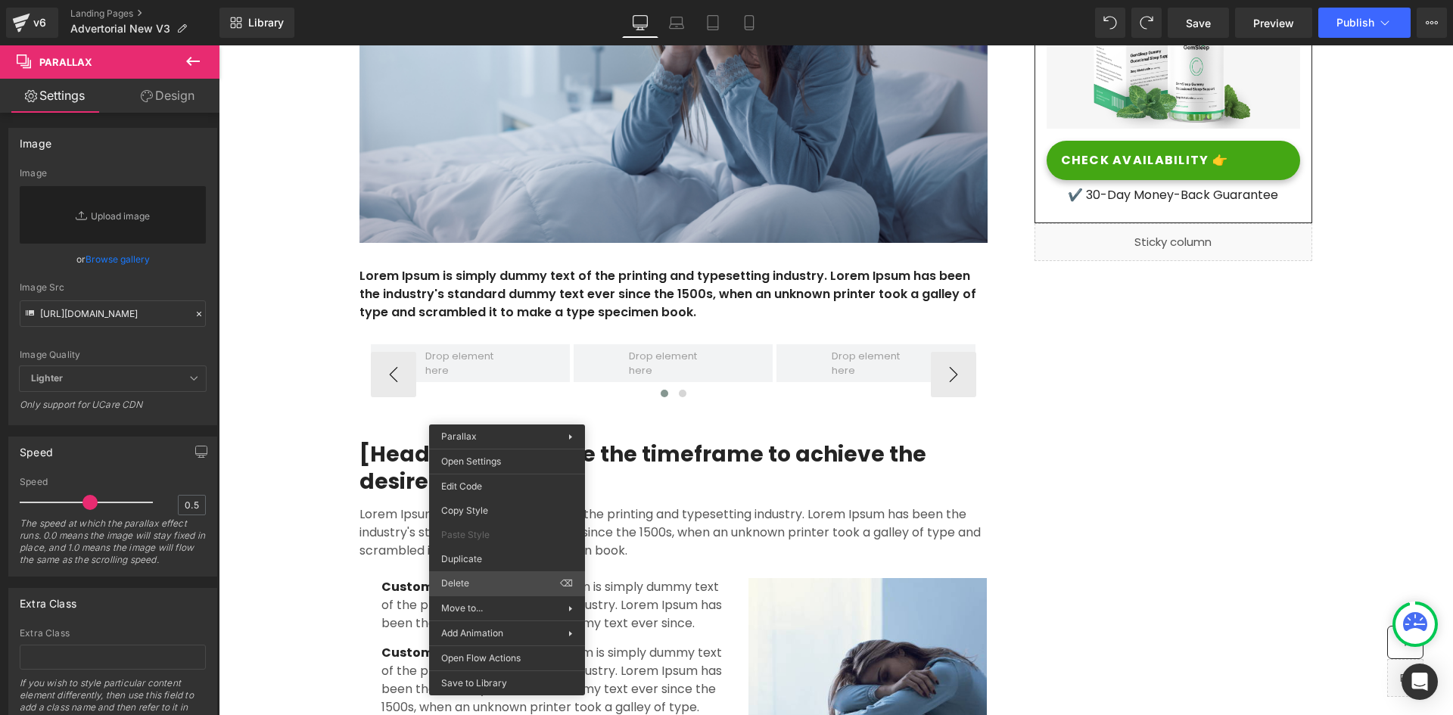
scroll to position [10122, 1223]
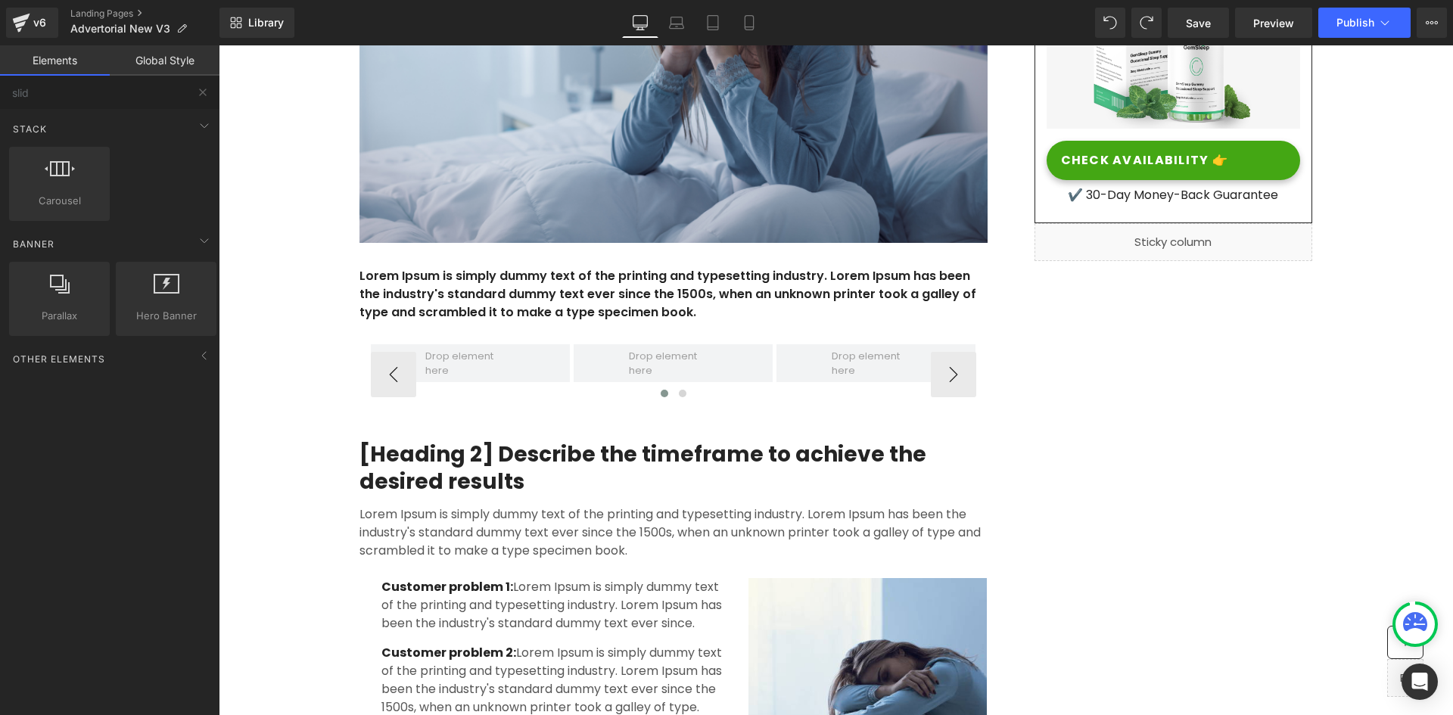
click at [219, 45] on div at bounding box center [219, 45] width 0 height 0
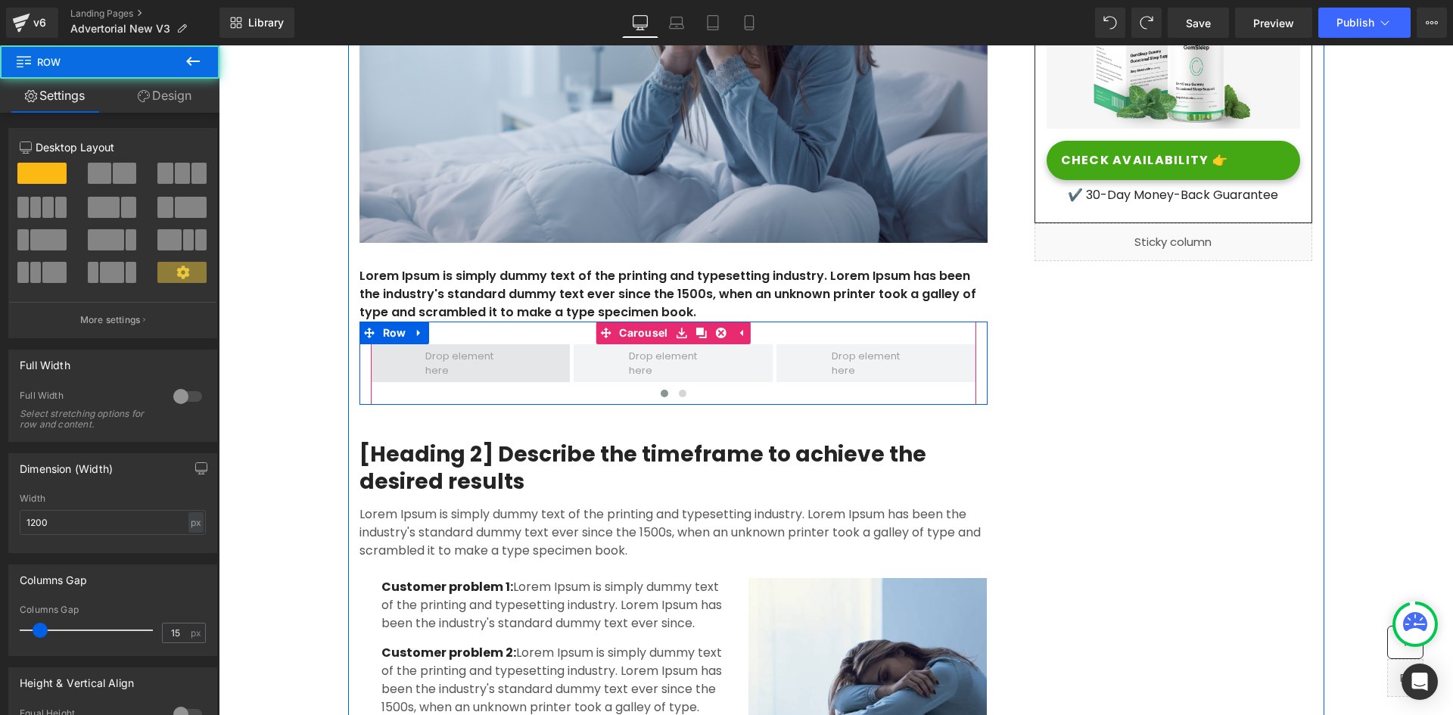
click at [519, 369] on span at bounding box center [470, 363] width 199 height 38
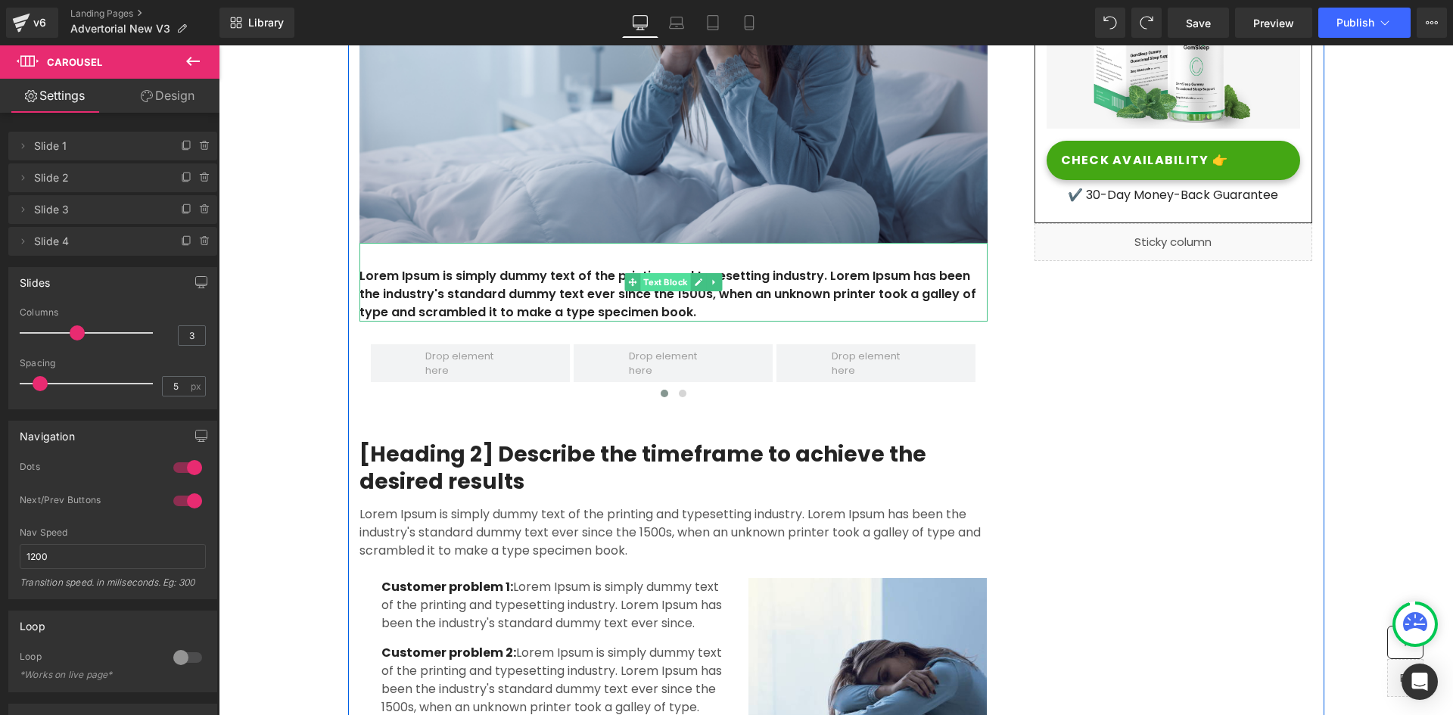
click at [671, 282] on span "Text Block" at bounding box center [665, 282] width 50 height 18
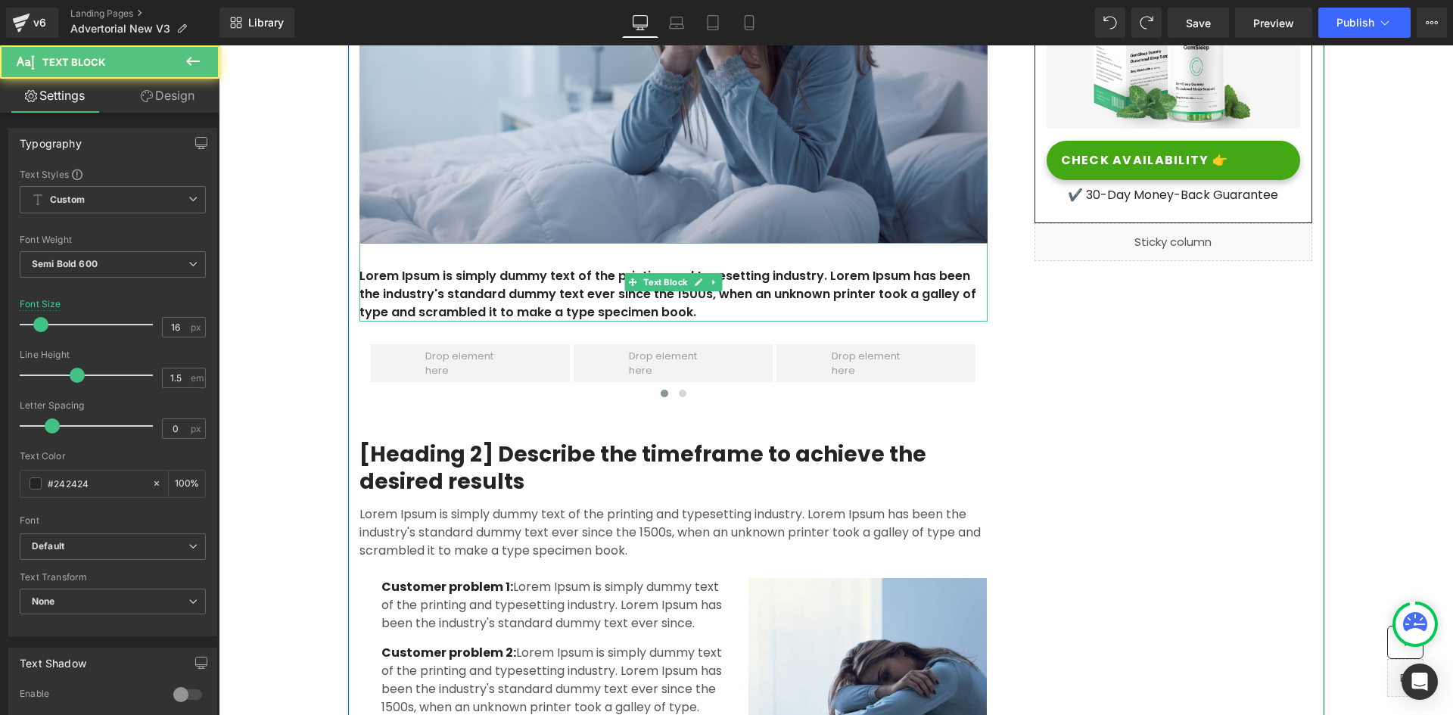
click at [537, 283] on p "Lorem Ipsum is simply dummy text of the printing and typesetting industry. Lore…" at bounding box center [674, 294] width 628 height 54
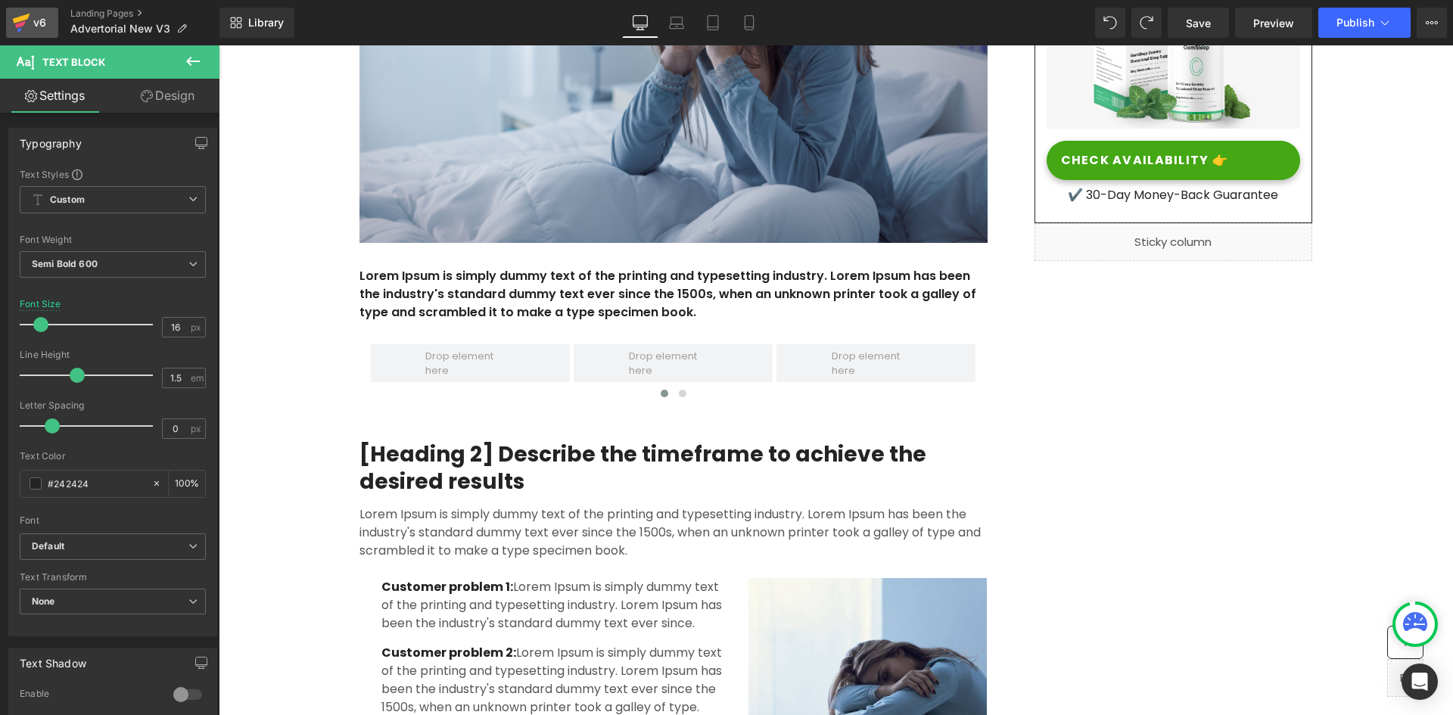
click at [12, 18] on icon at bounding box center [21, 23] width 18 height 38
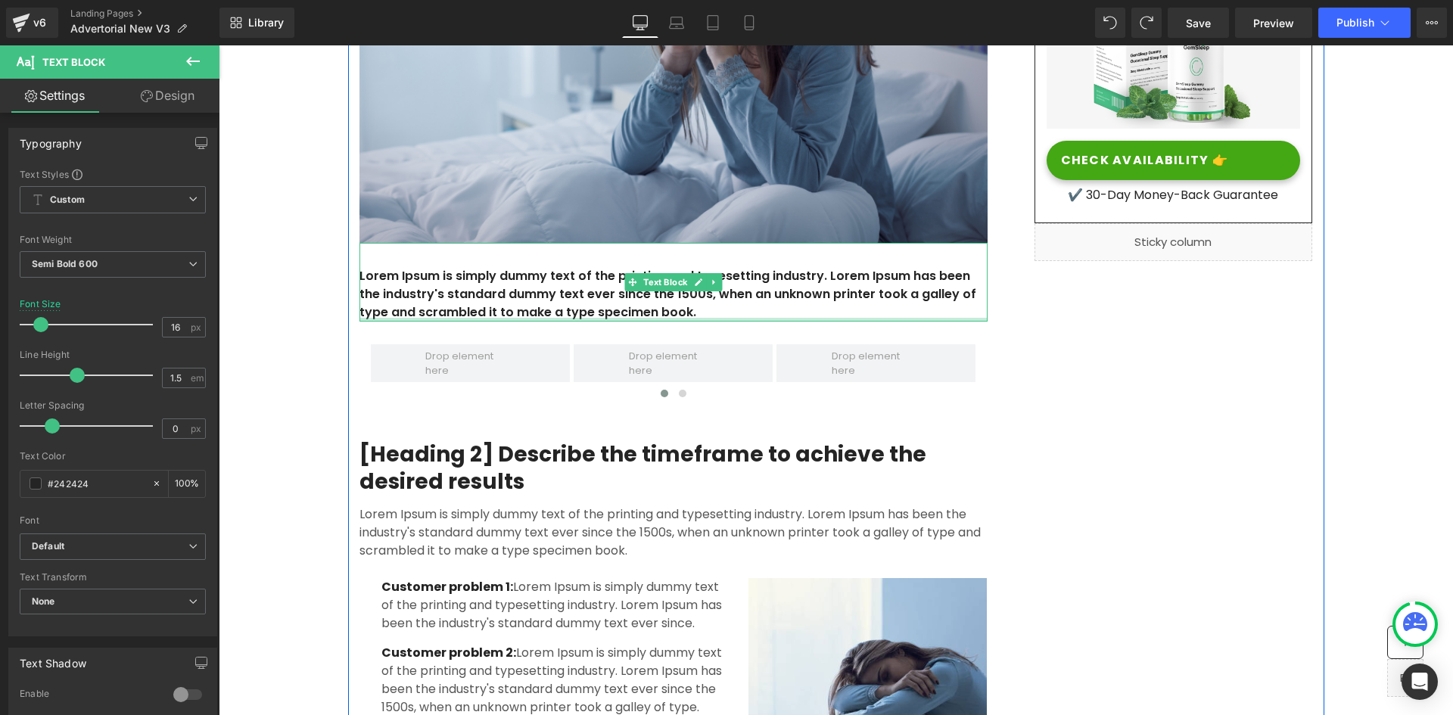
click at [631, 318] on div at bounding box center [674, 320] width 628 height 4
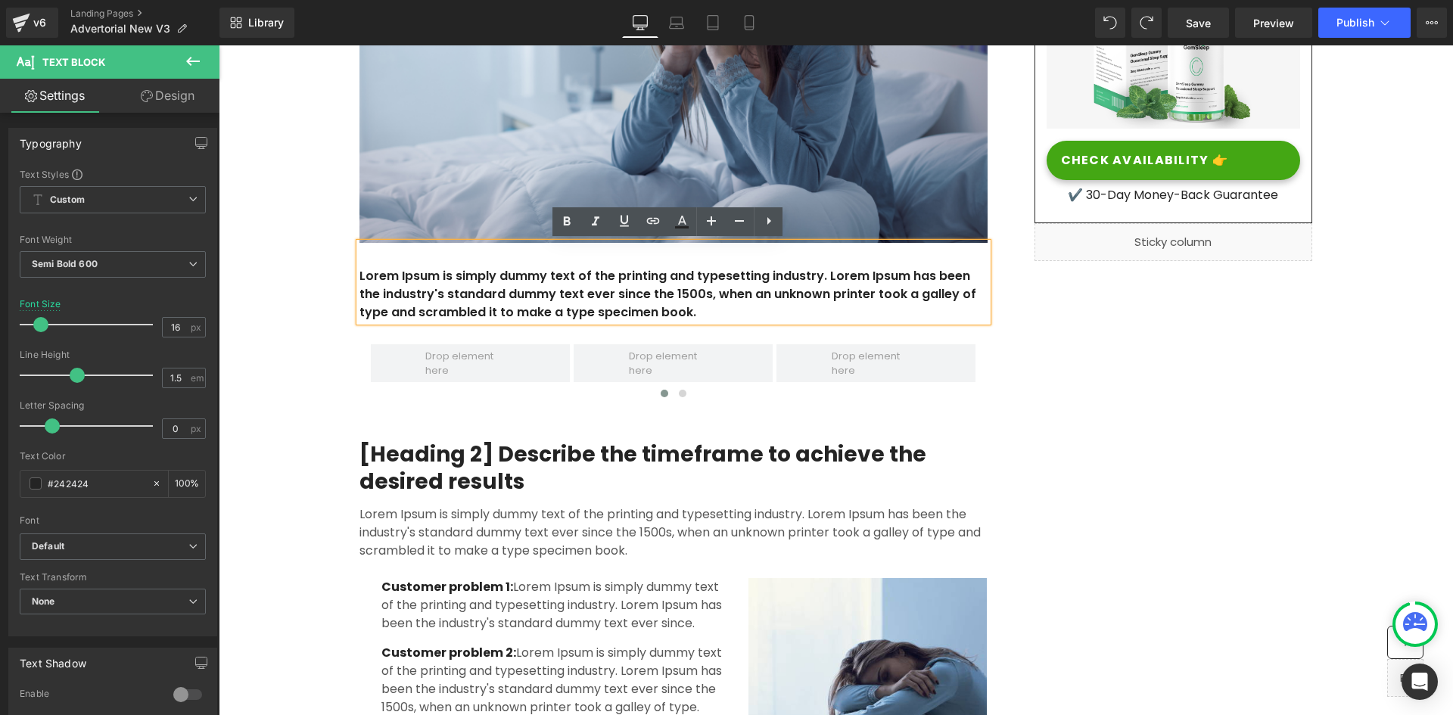
click at [589, 282] on p "Lorem Ipsum is simply dummy text of the printing and typesetting industry. Lore…" at bounding box center [674, 294] width 628 height 54
click at [1432, 12] on button "View Live Page View with current Template Save Template to Library Schedule Pub…" at bounding box center [1432, 23] width 30 height 30
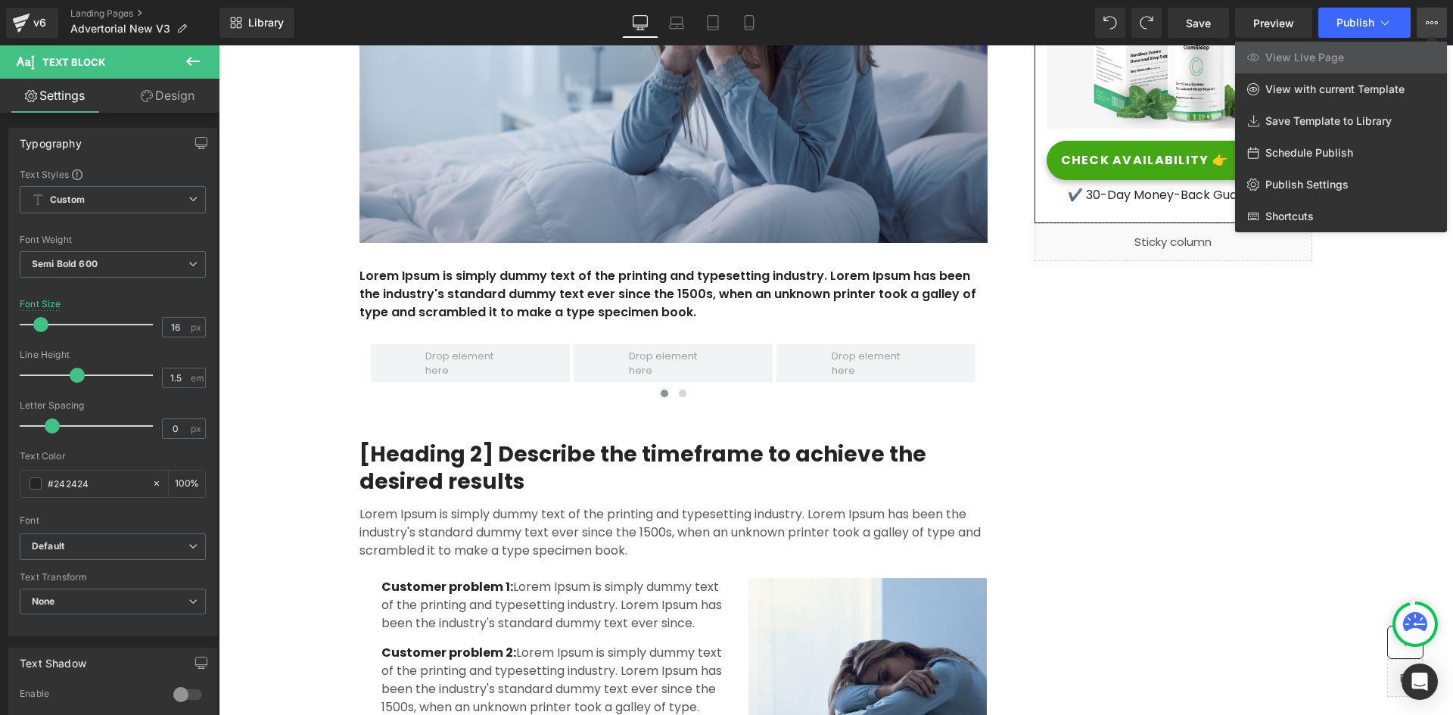
click at [1431, 12] on button "View Live Page View with current Template Save Template to Library Schedule Pub…" at bounding box center [1432, 23] width 30 height 30
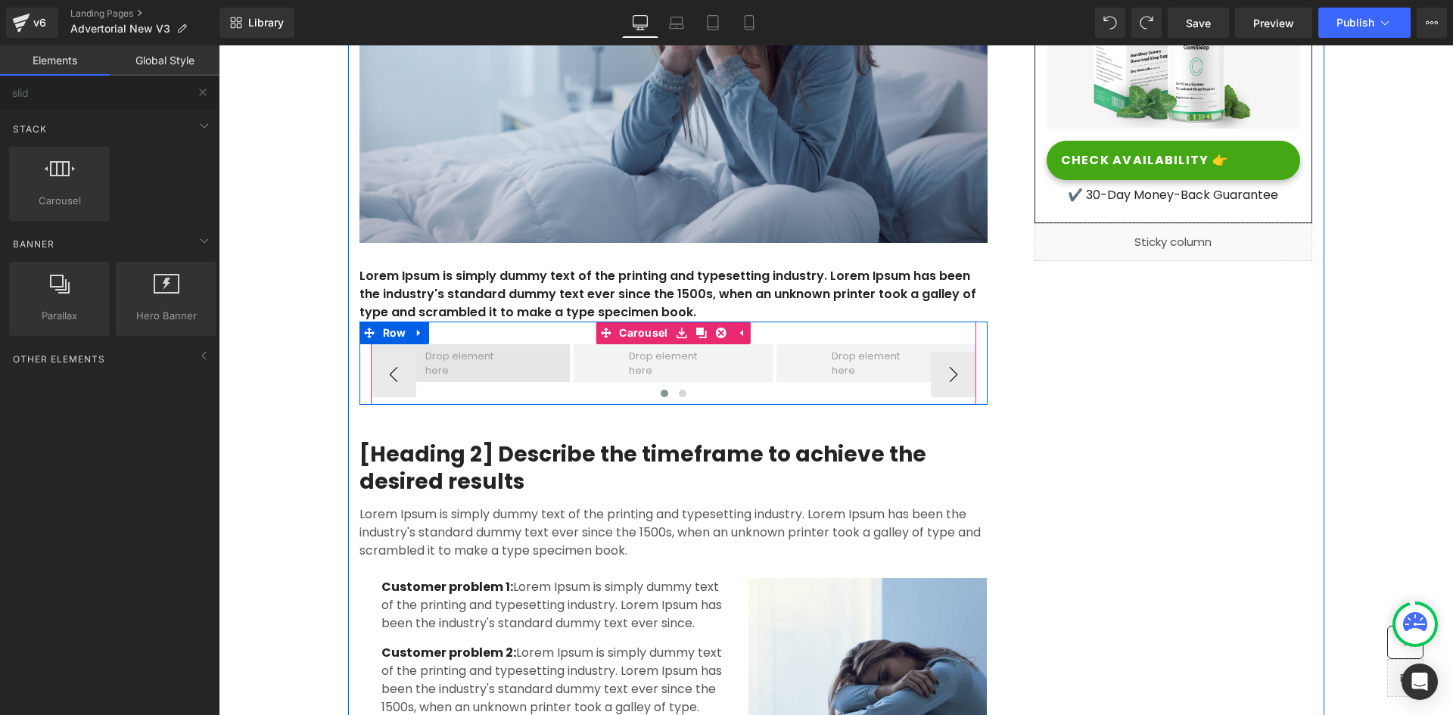
click at [459, 353] on span at bounding box center [470, 362] width 100 height 37
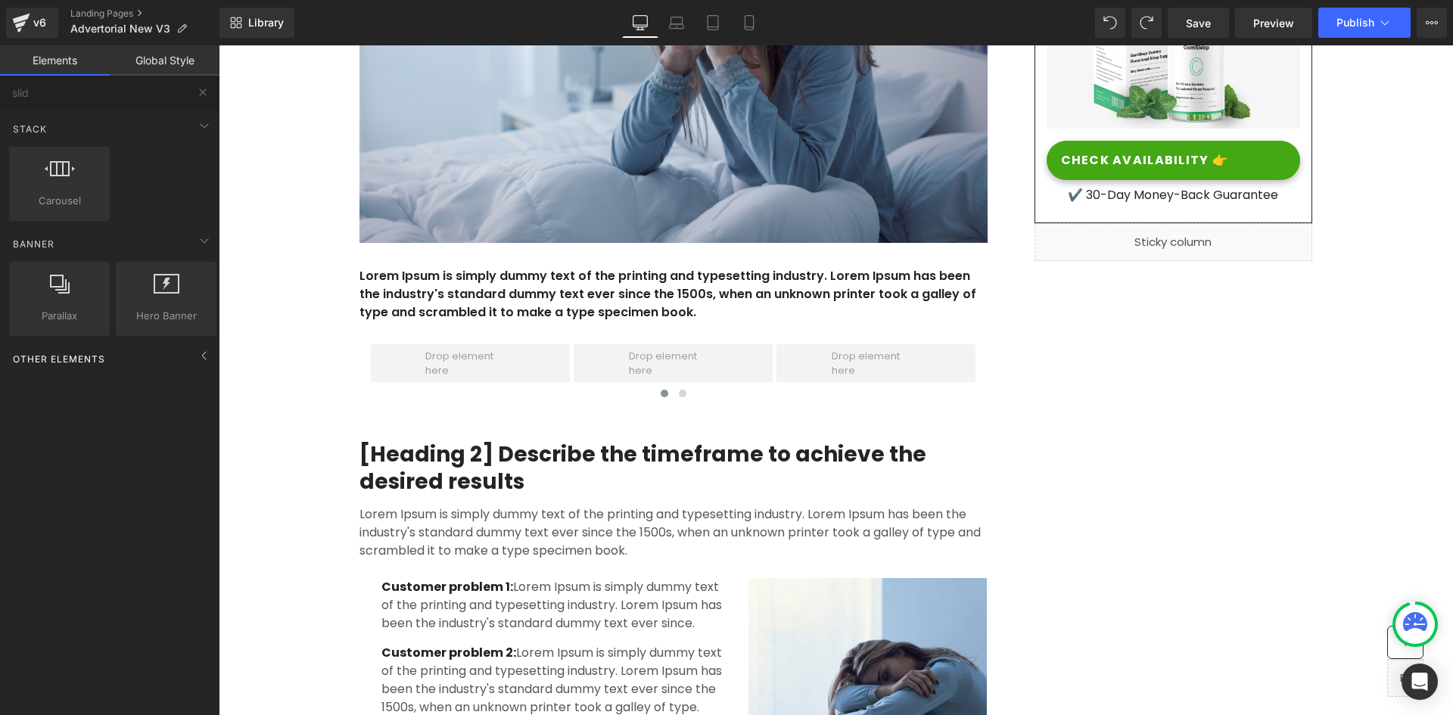
click at [78, 363] on span "Other Elements" at bounding box center [58, 359] width 95 height 14
click at [56, 406] on icon at bounding box center [59, 399] width 23 height 23
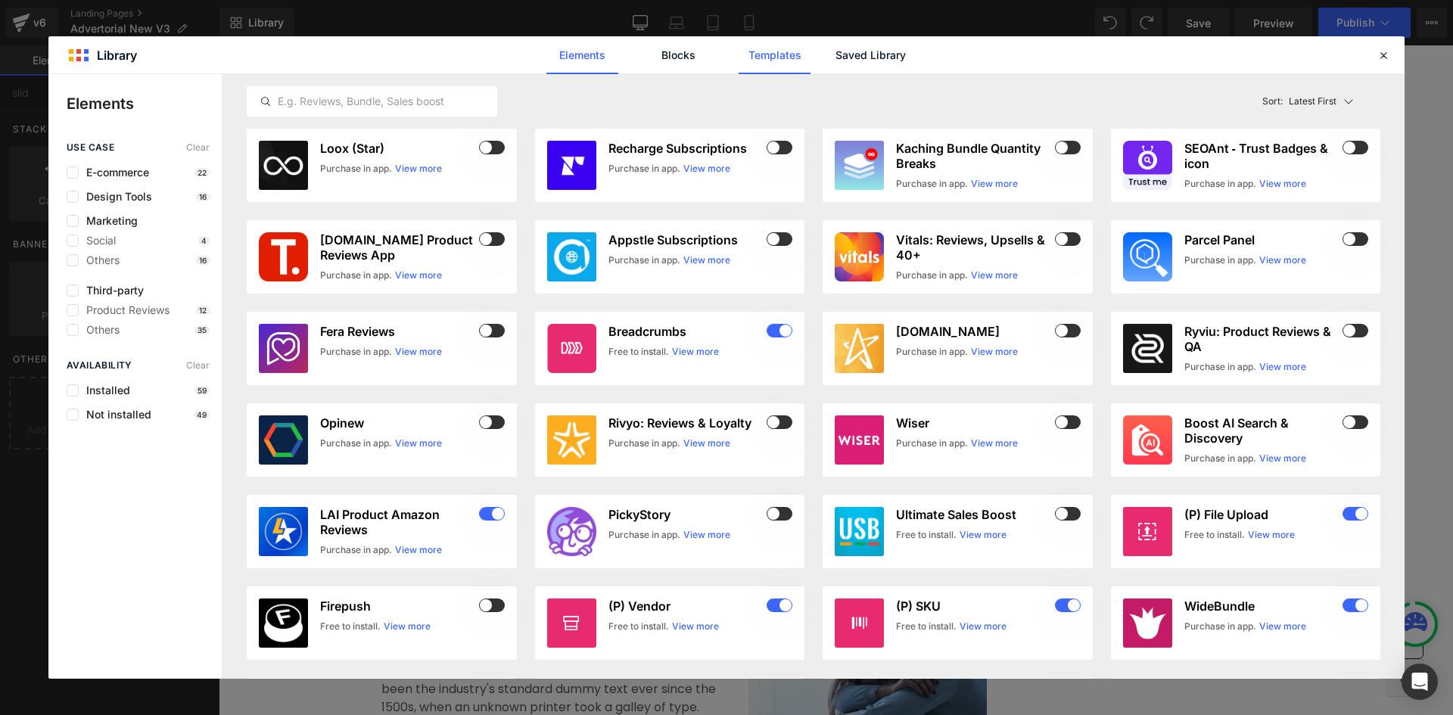
click at [758, 58] on link "Templates" at bounding box center [775, 55] width 72 height 38
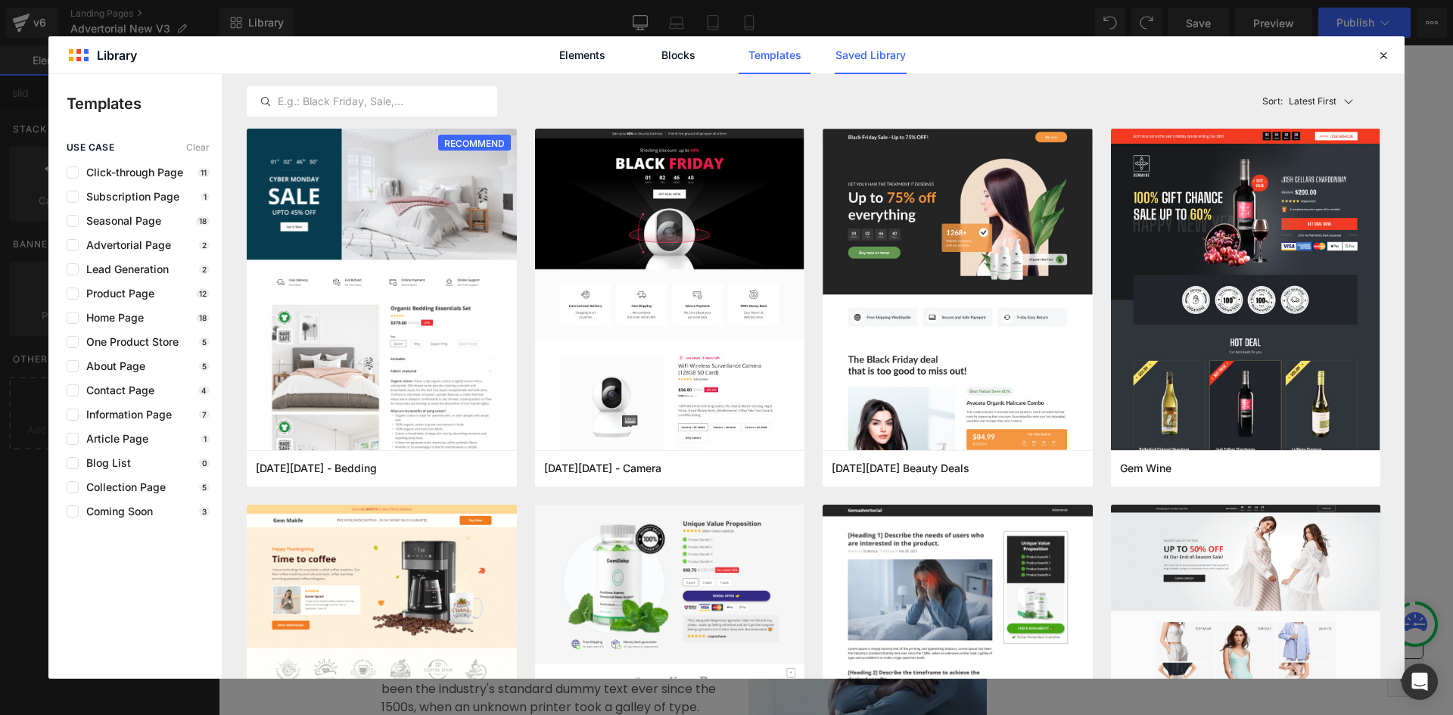
click at [858, 58] on link "Saved Library" at bounding box center [871, 55] width 72 height 38
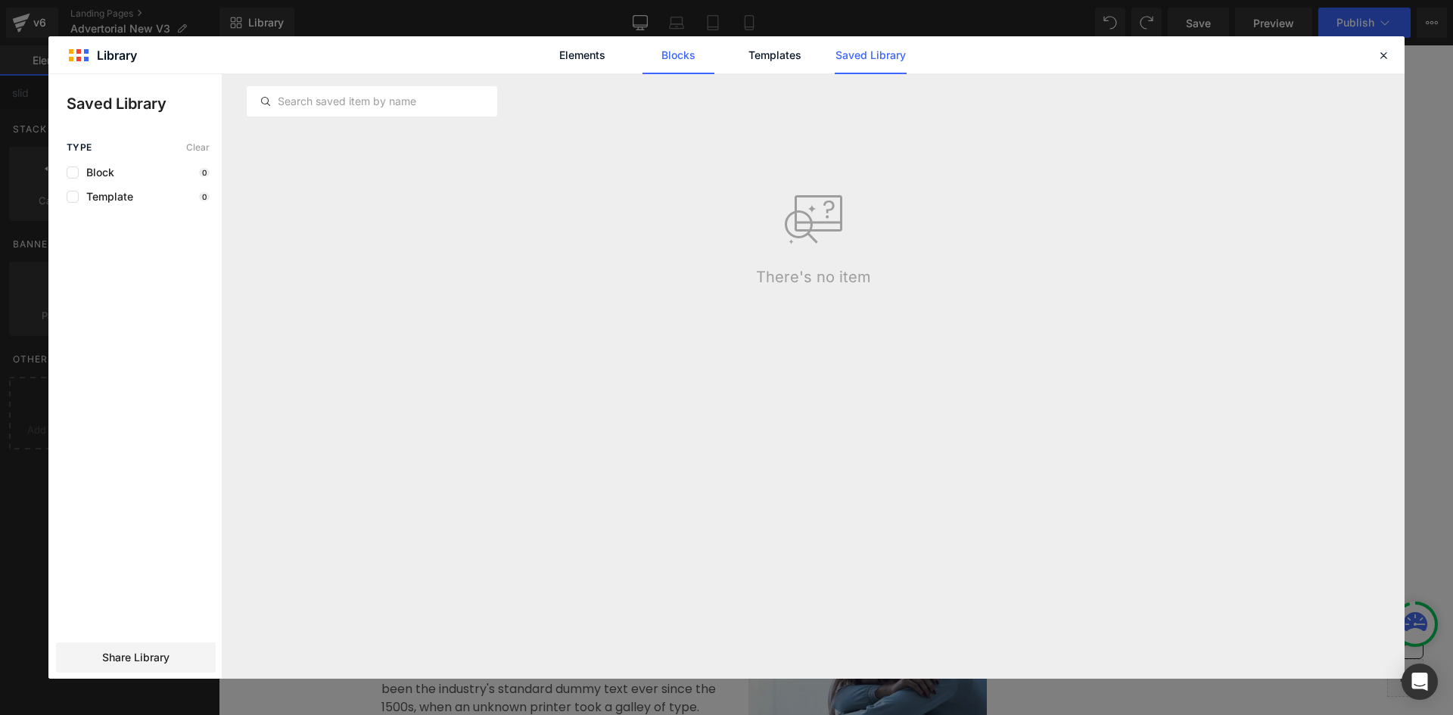
click at [674, 47] on link "Blocks" at bounding box center [679, 55] width 72 height 38
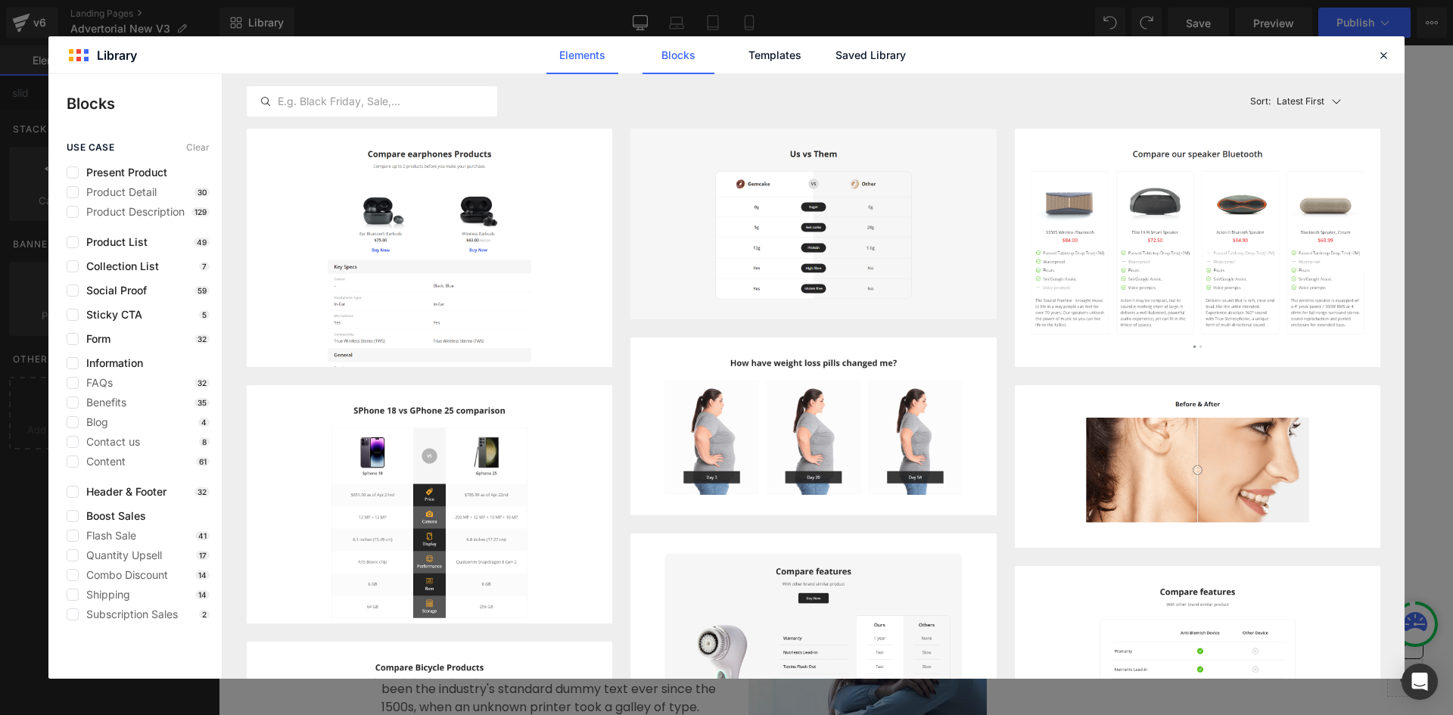
click at [570, 51] on link "Elements" at bounding box center [583, 55] width 72 height 38
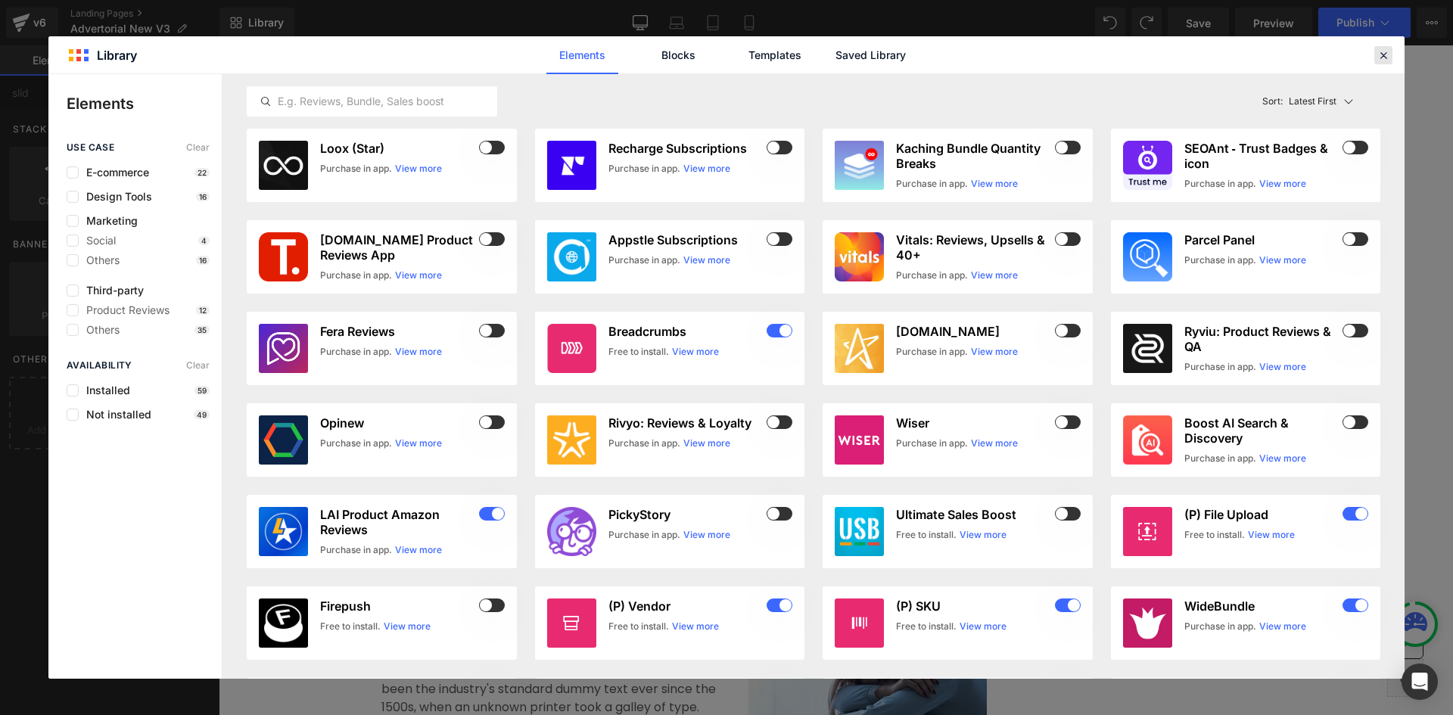
click at [1385, 60] on icon at bounding box center [1384, 55] width 14 height 14
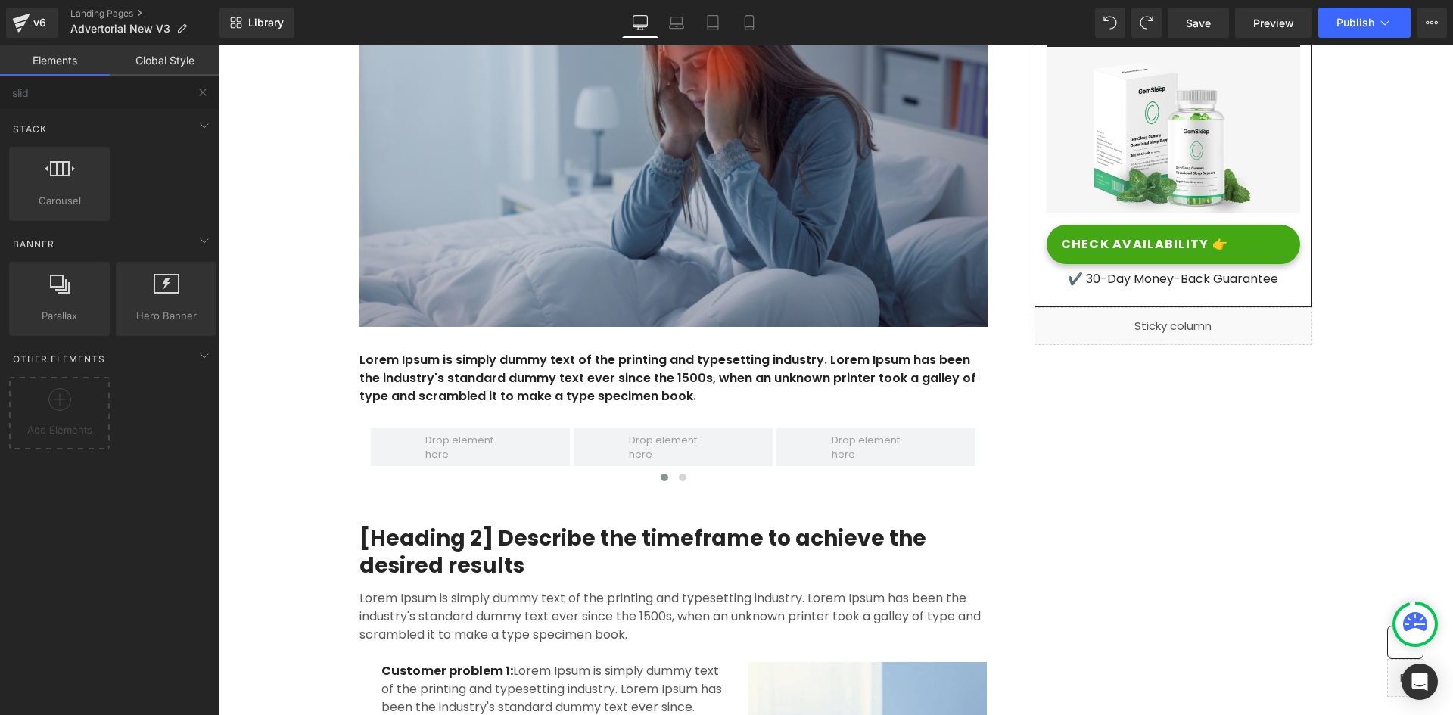
scroll to position [944, 0]
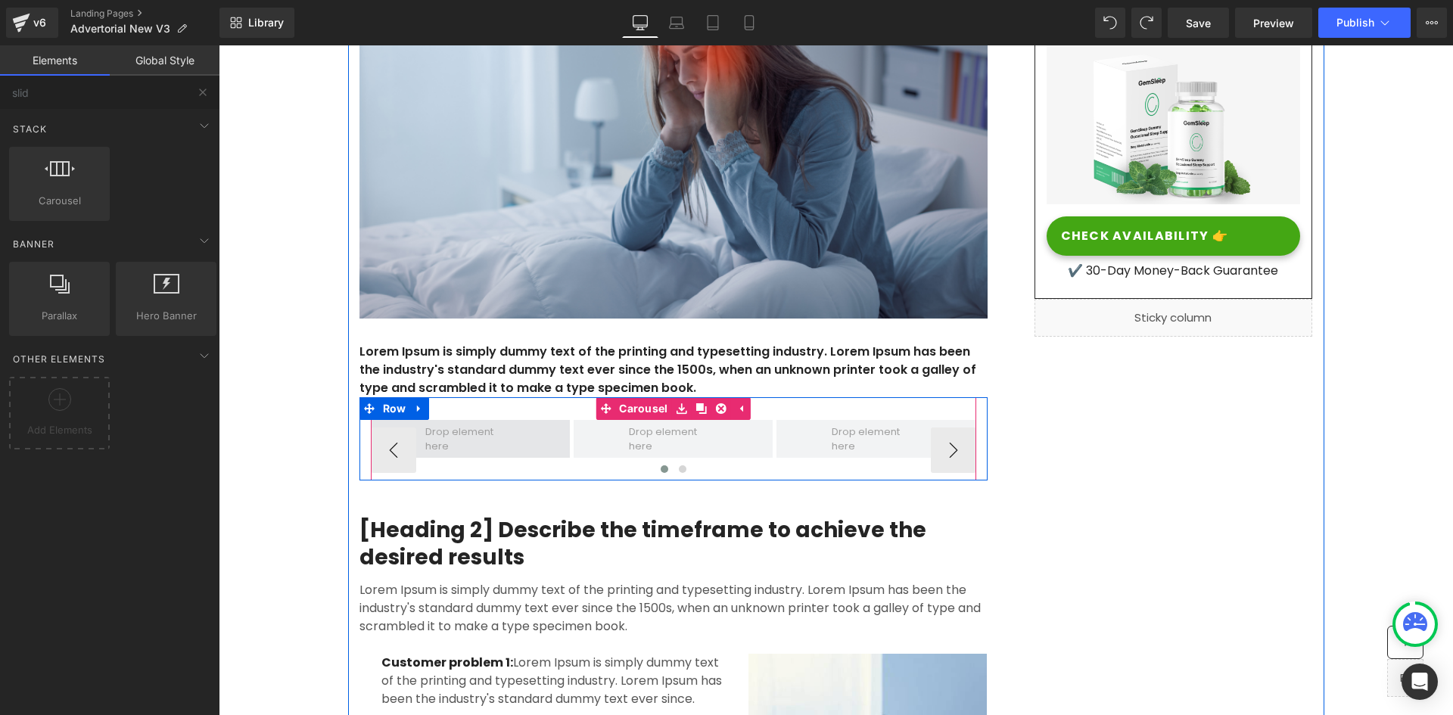
click at [471, 435] on span at bounding box center [470, 438] width 100 height 37
click at [440, 438] on span at bounding box center [470, 438] width 100 height 37
click at [545, 447] on span at bounding box center [470, 439] width 199 height 38
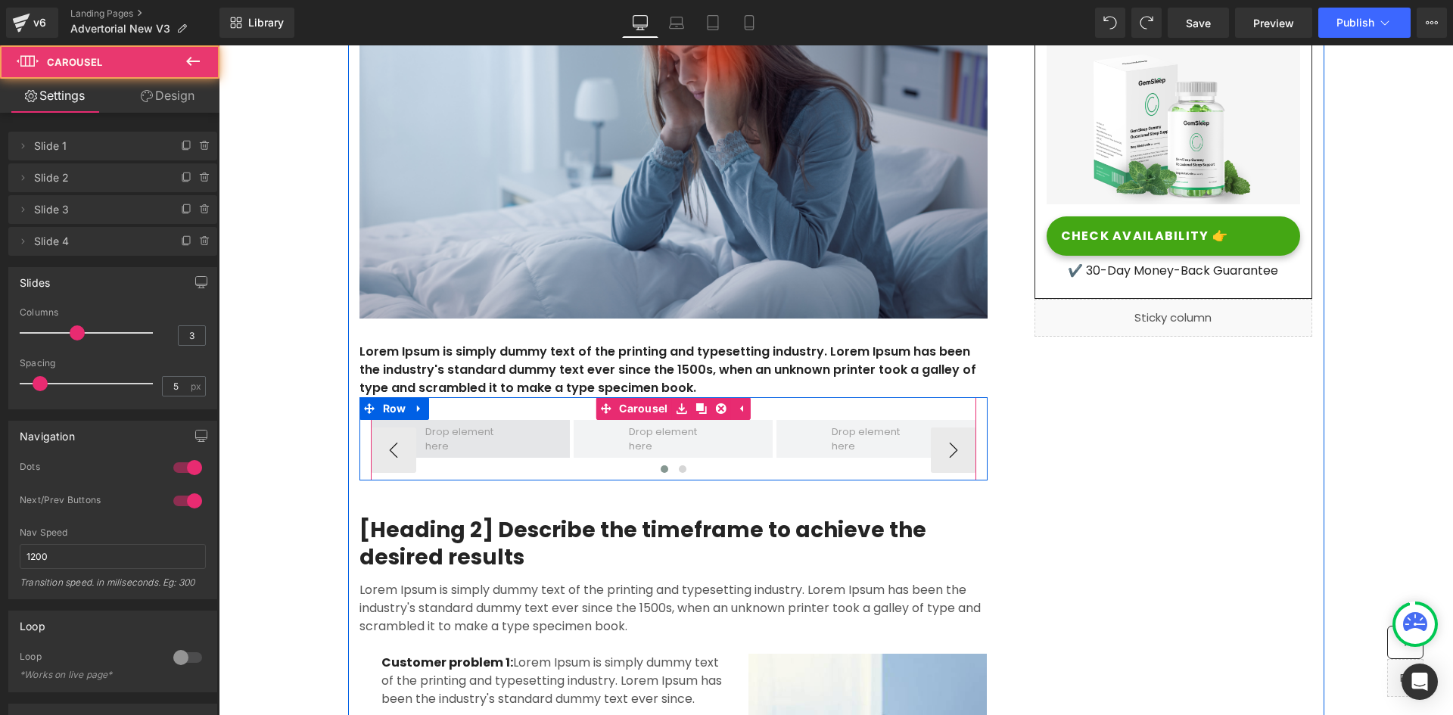
click at [534, 425] on span at bounding box center [470, 439] width 199 height 38
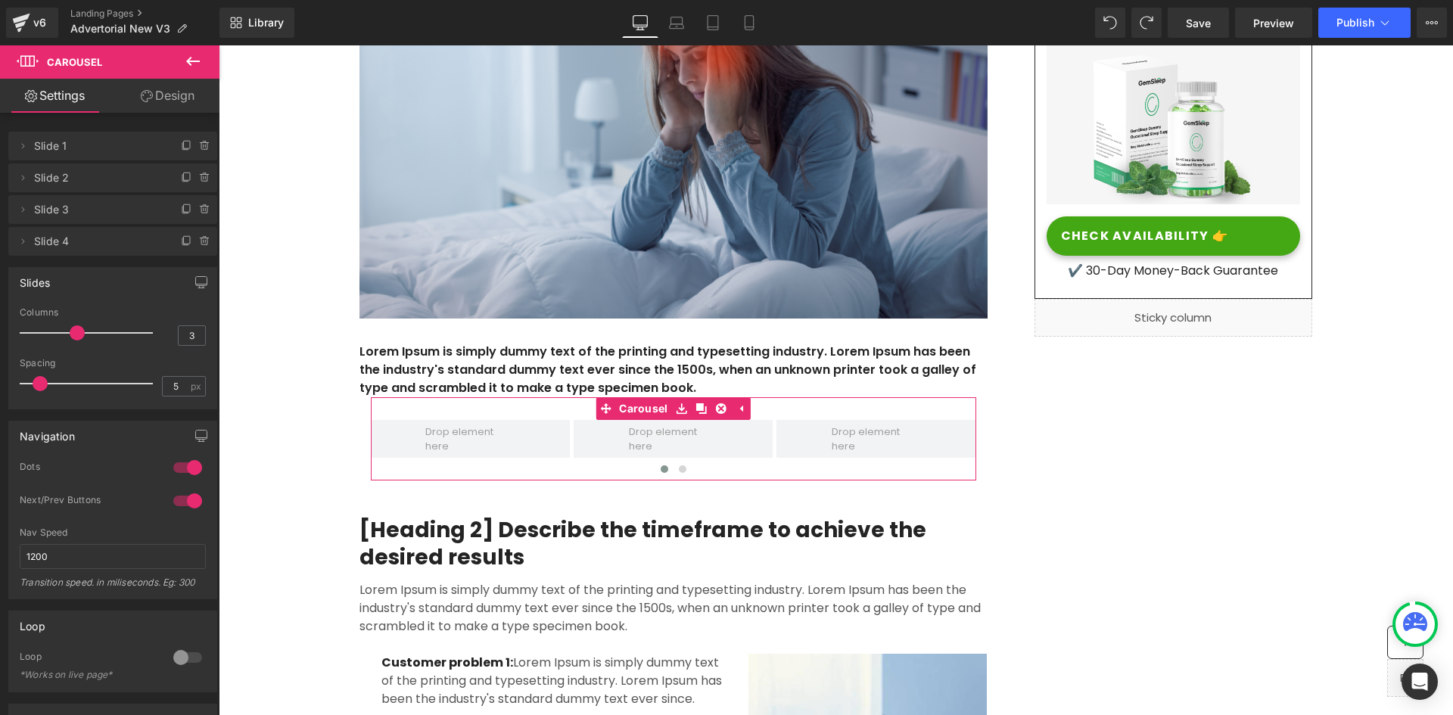
click at [151, 101] on link "Design" at bounding box center [168, 96] width 110 height 34
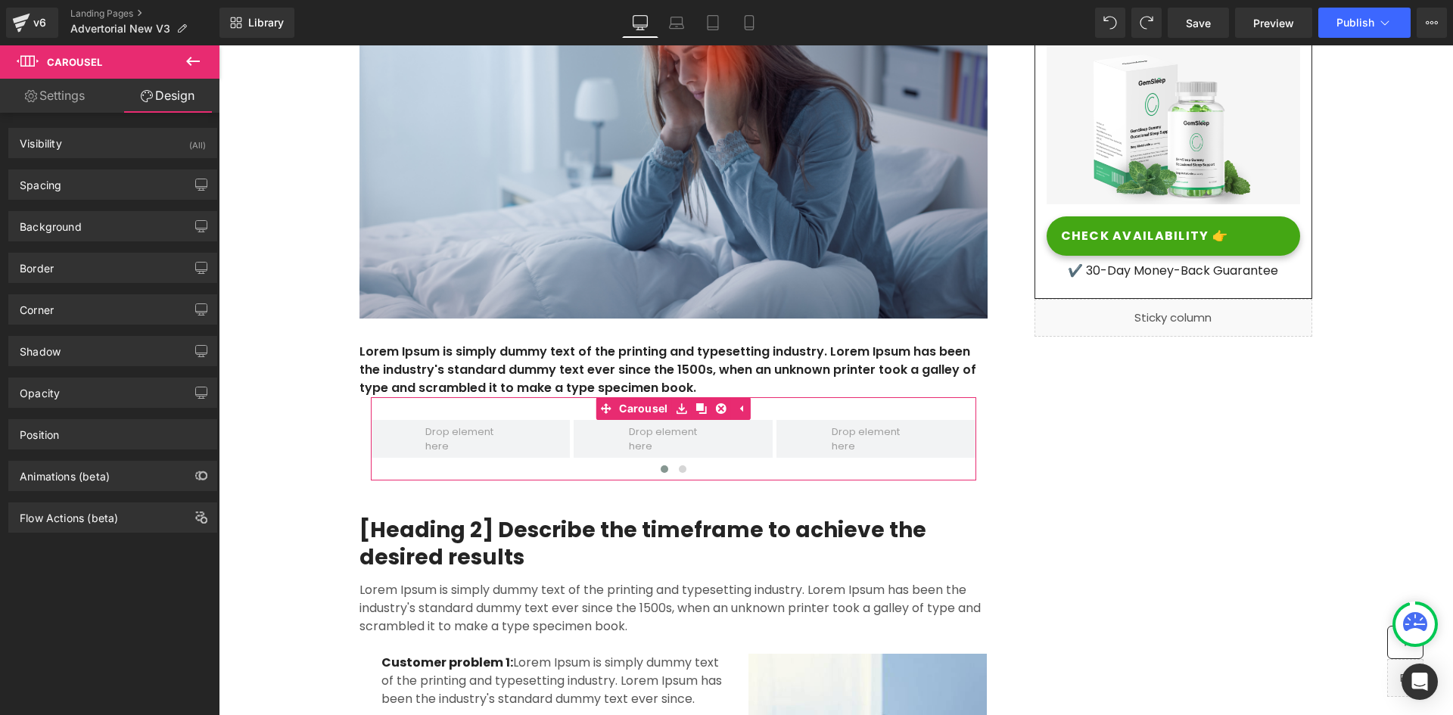
click at [68, 101] on link "Settings" at bounding box center [55, 96] width 110 height 34
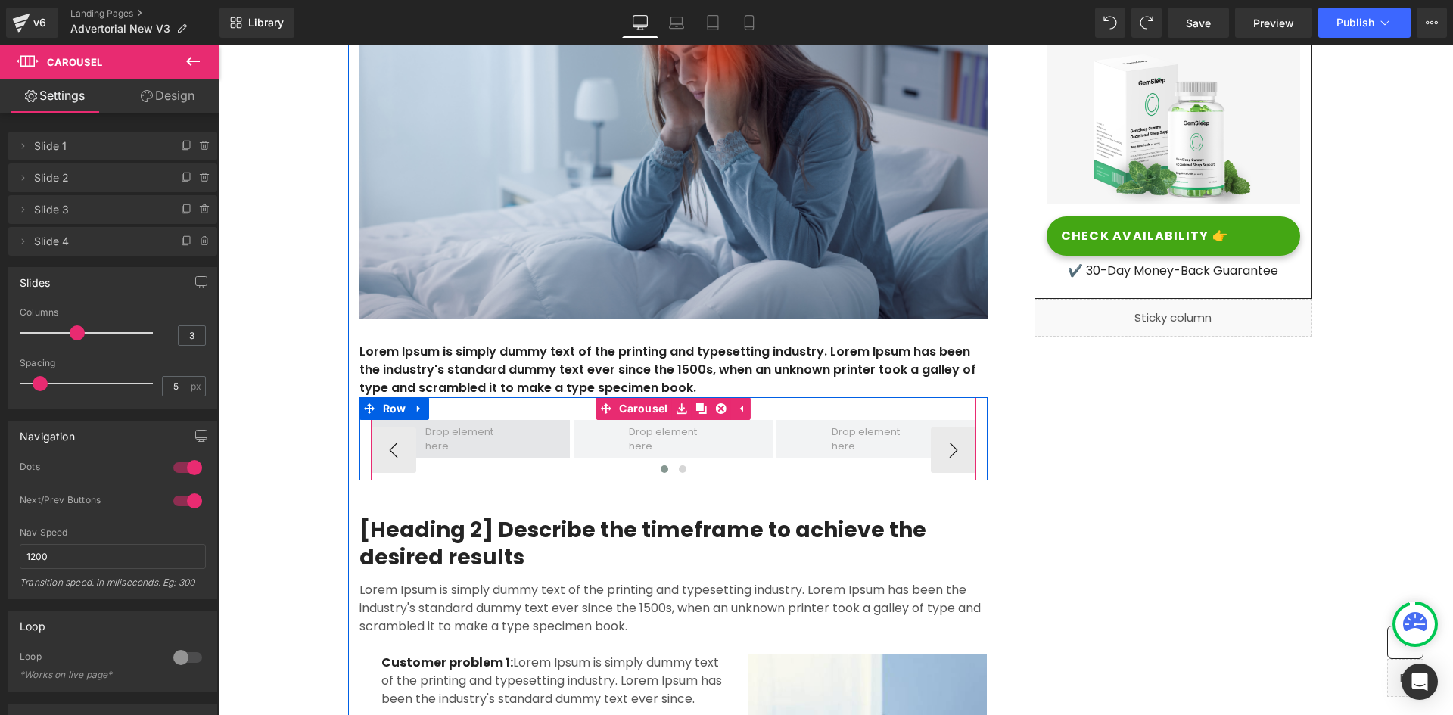
click at [525, 431] on span at bounding box center [470, 439] width 199 height 38
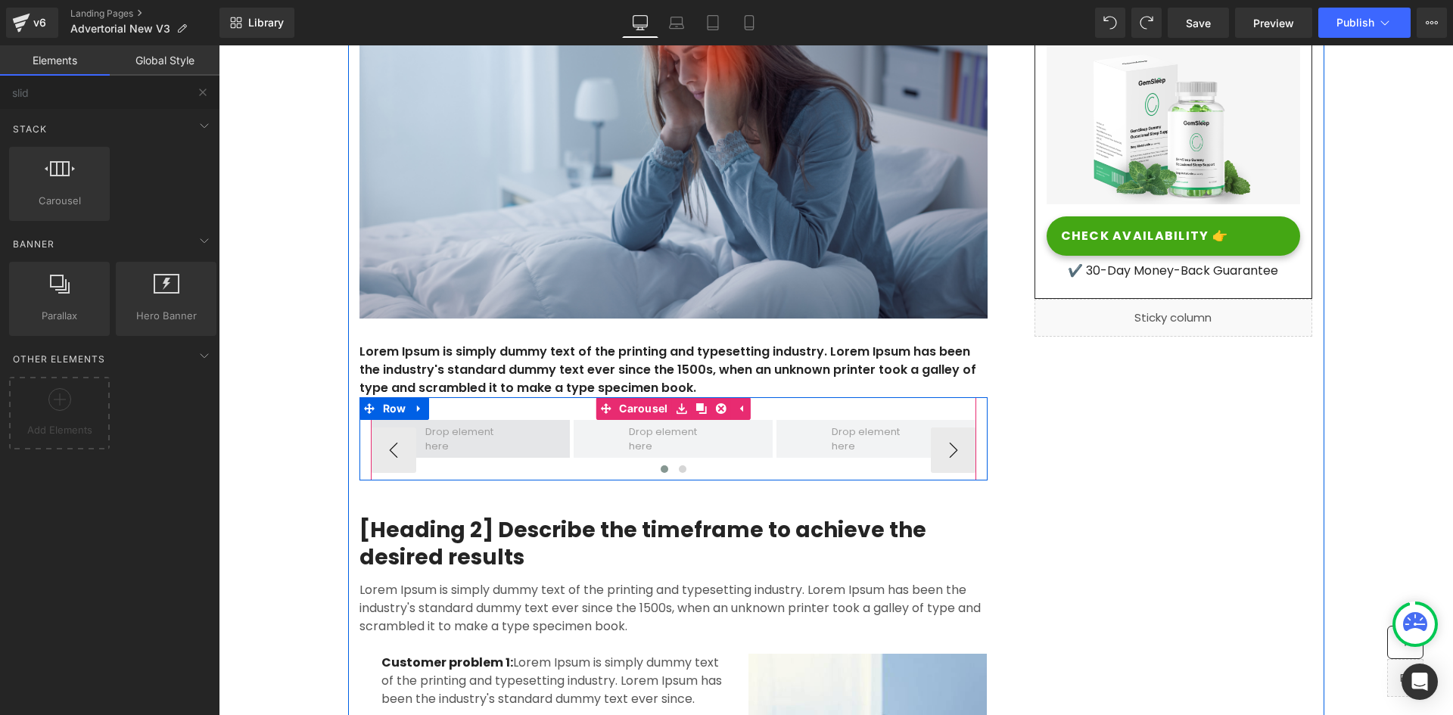
click at [484, 428] on span at bounding box center [470, 438] width 100 height 37
click at [518, 451] on span at bounding box center [470, 439] width 199 height 38
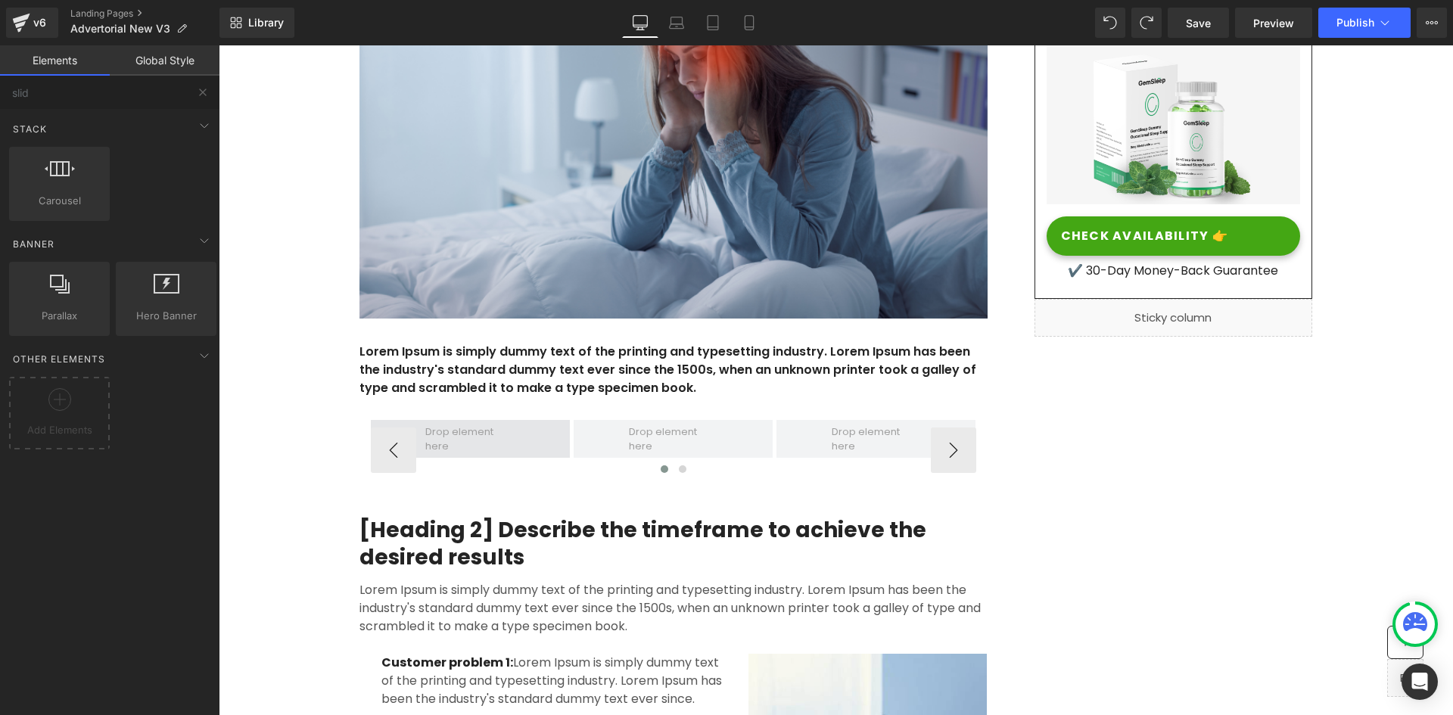
click at [502, 424] on span at bounding box center [470, 438] width 100 height 37
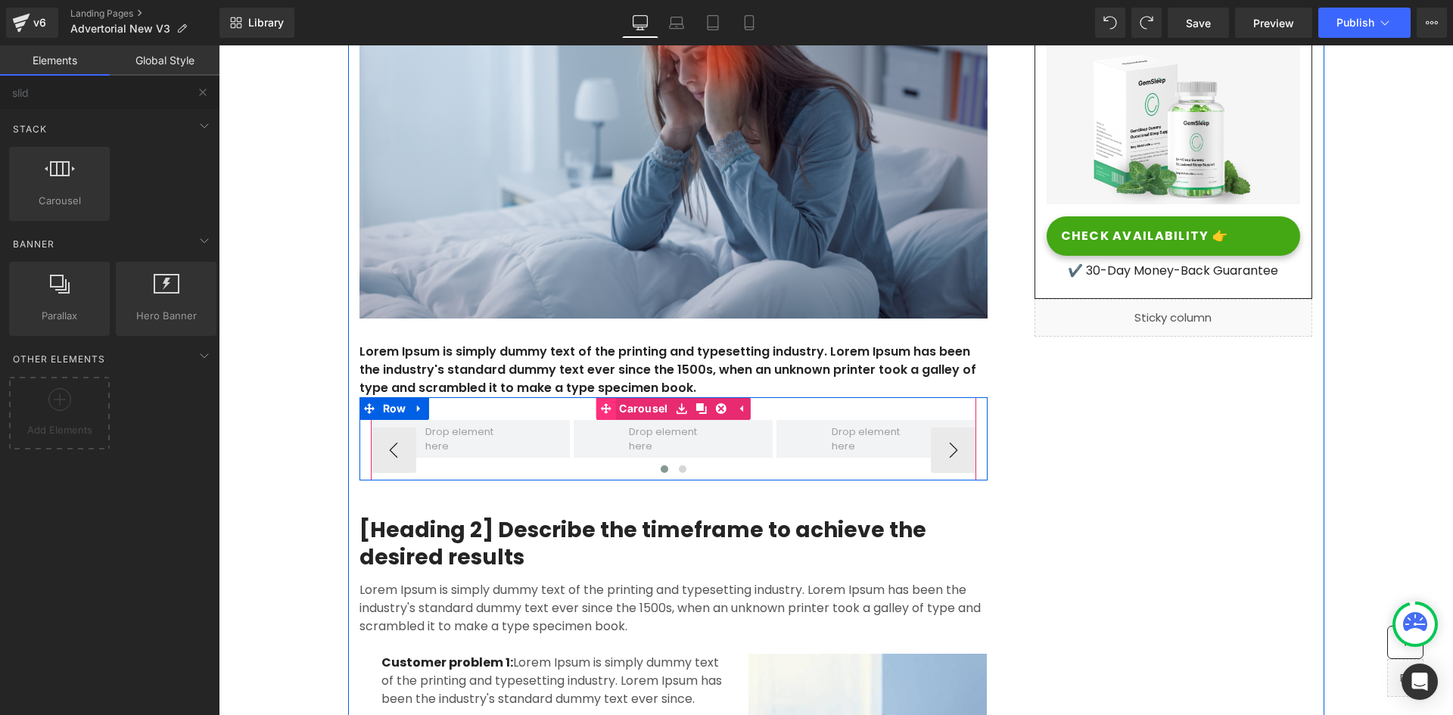
click at [631, 410] on link "Carousel" at bounding box center [634, 408] width 76 height 23
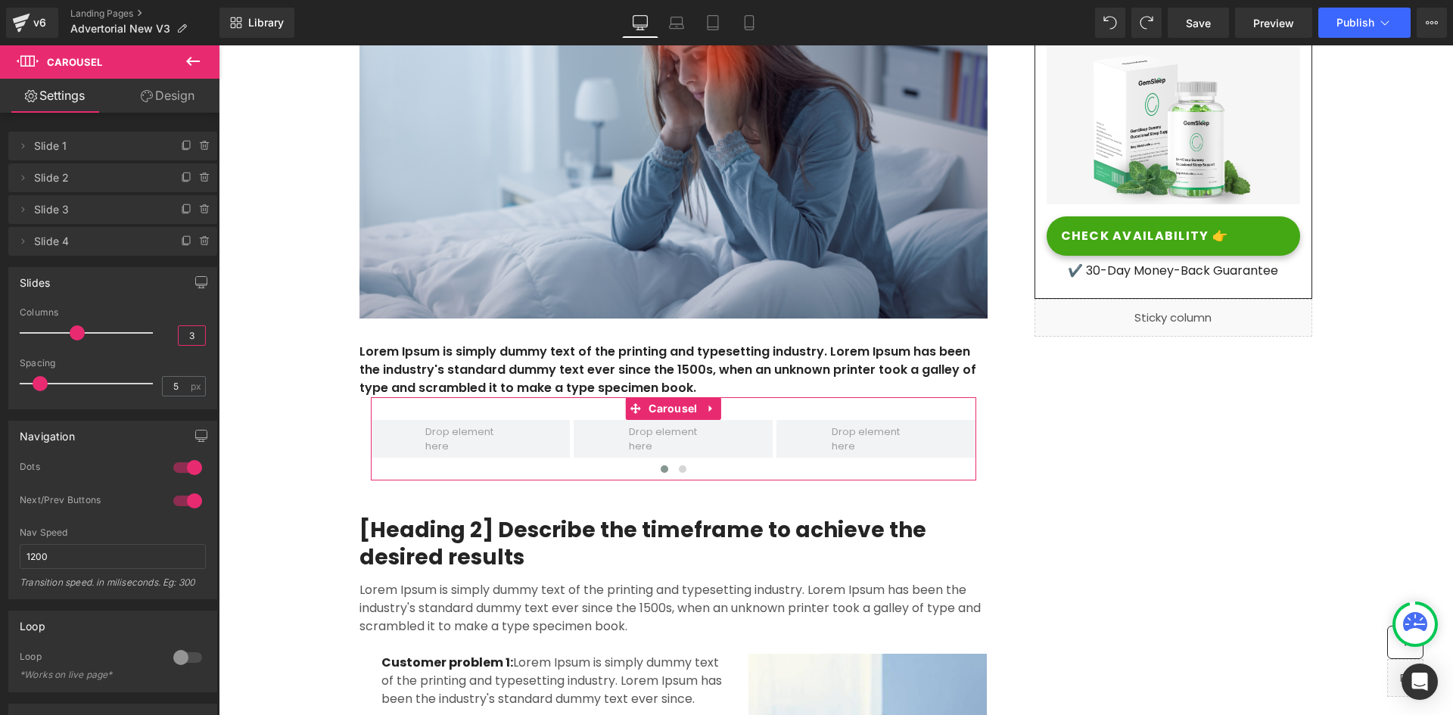
click at [181, 335] on input "3" at bounding box center [192, 335] width 26 height 19
click at [167, 396] on div "5 px" at bounding box center [184, 386] width 44 height 20
click at [201, 244] on icon at bounding box center [204, 241] width 6 height 7
click at [194, 236] on button "Delete" at bounding box center [189, 242] width 48 height 20
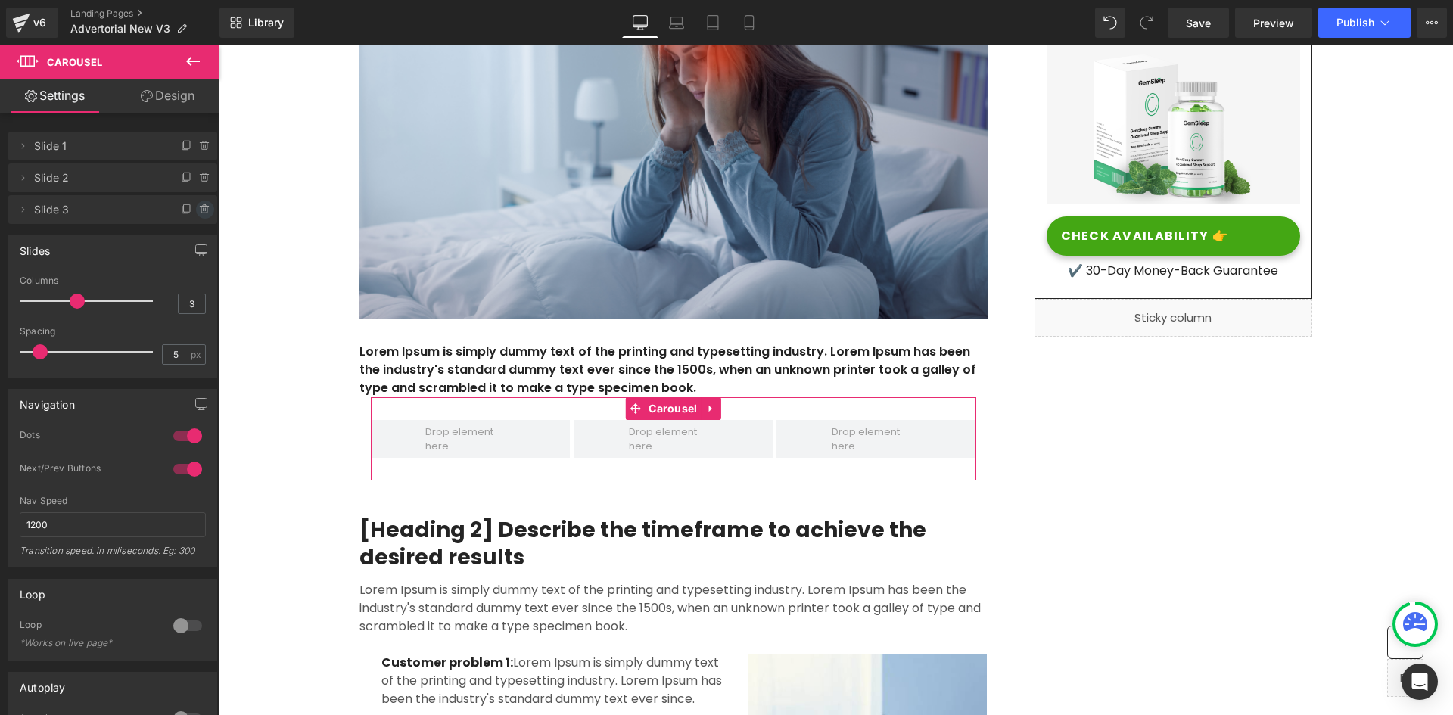
click at [199, 212] on icon at bounding box center [205, 210] width 12 height 12
click at [190, 223] on div "Delete Cancel" at bounding box center [112, 209] width 209 height 29
click at [187, 213] on button "Delete" at bounding box center [189, 211] width 48 height 20
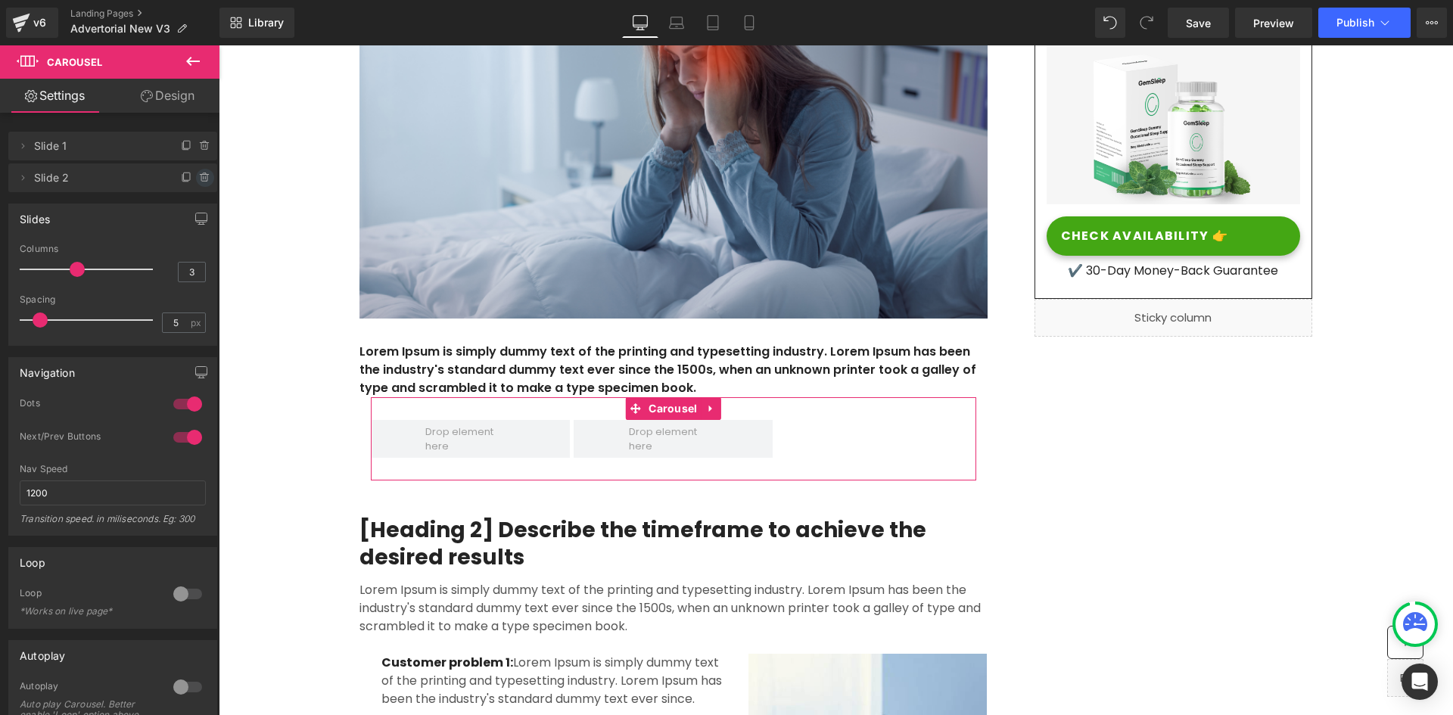
click at [203, 178] on icon at bounding box center [205, 178] width 12 height 12
click at [185, 189] on div "Delete Cancel" at bounding box center [112, 177] width 209 height 29
click at [183, 178] on button "Delete" at bounding box center [189, 179] width 48 height 20
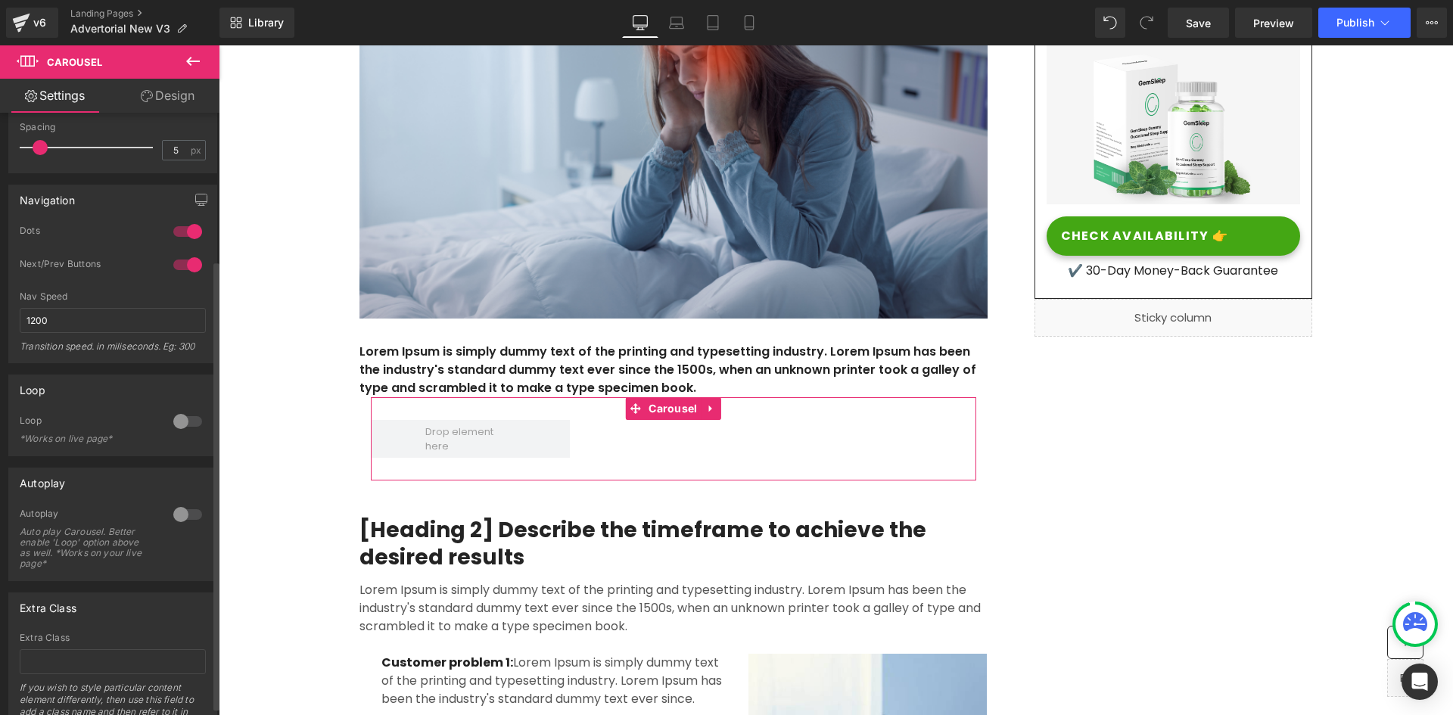
scroll to position [0, 0]
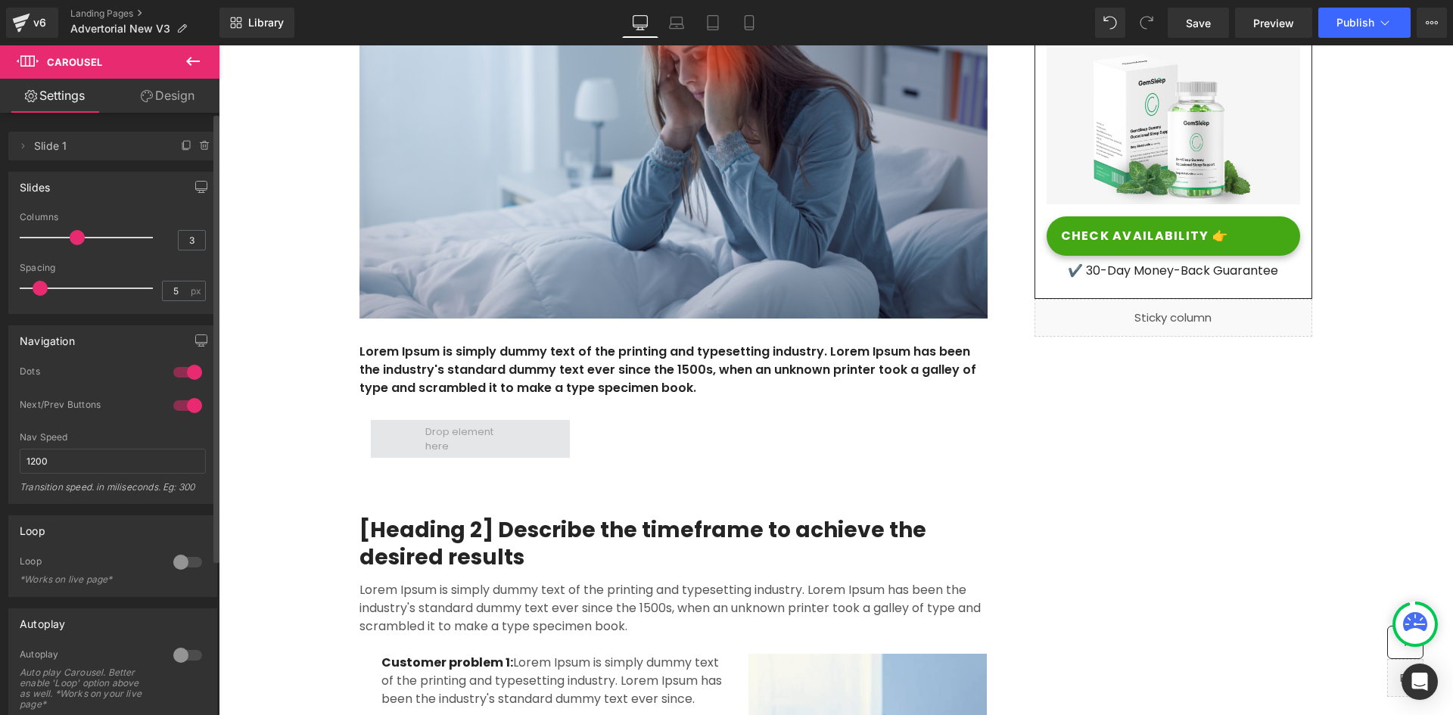
click at [453, 442] on span at bounding box center [470, 438] width 100 height 37
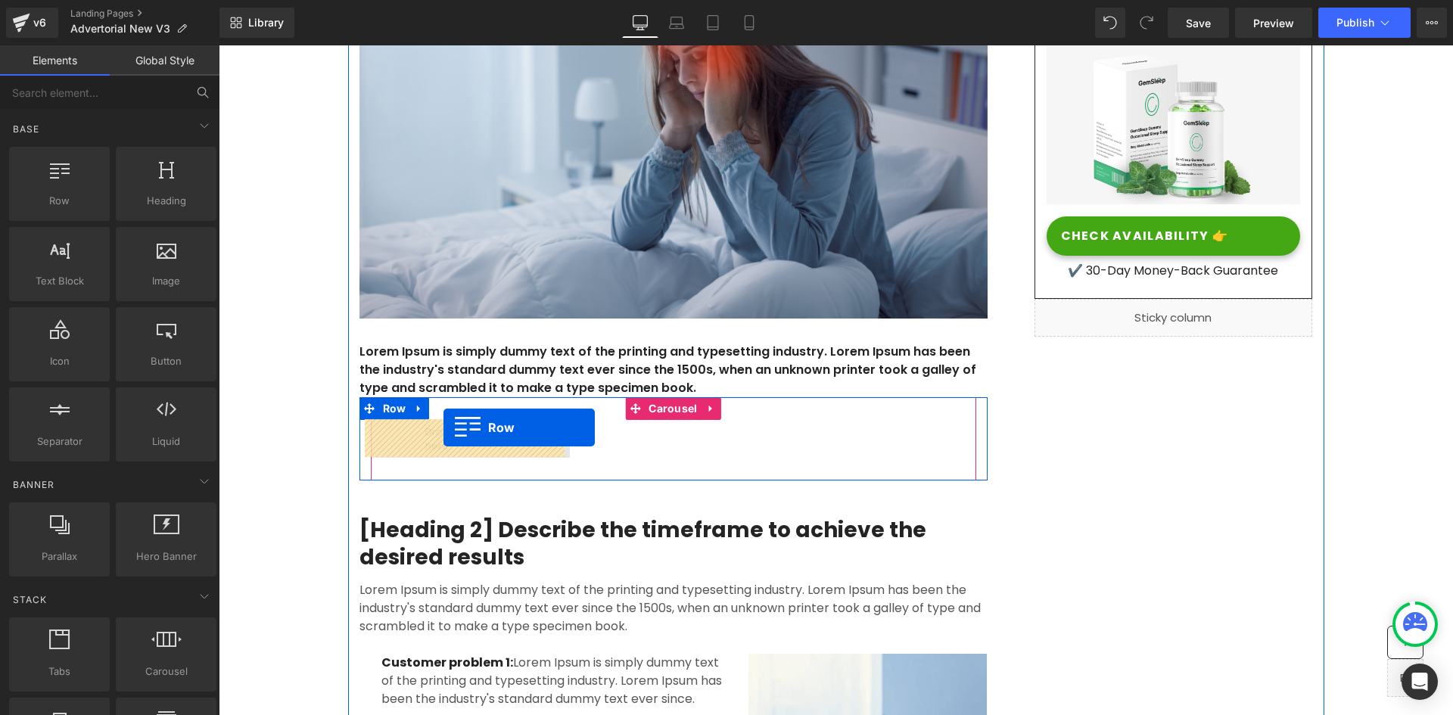
drag, startPoint x: 285, startPoint y: 231, endPoint x: 444, endPoint y: 428, distance: 252.5
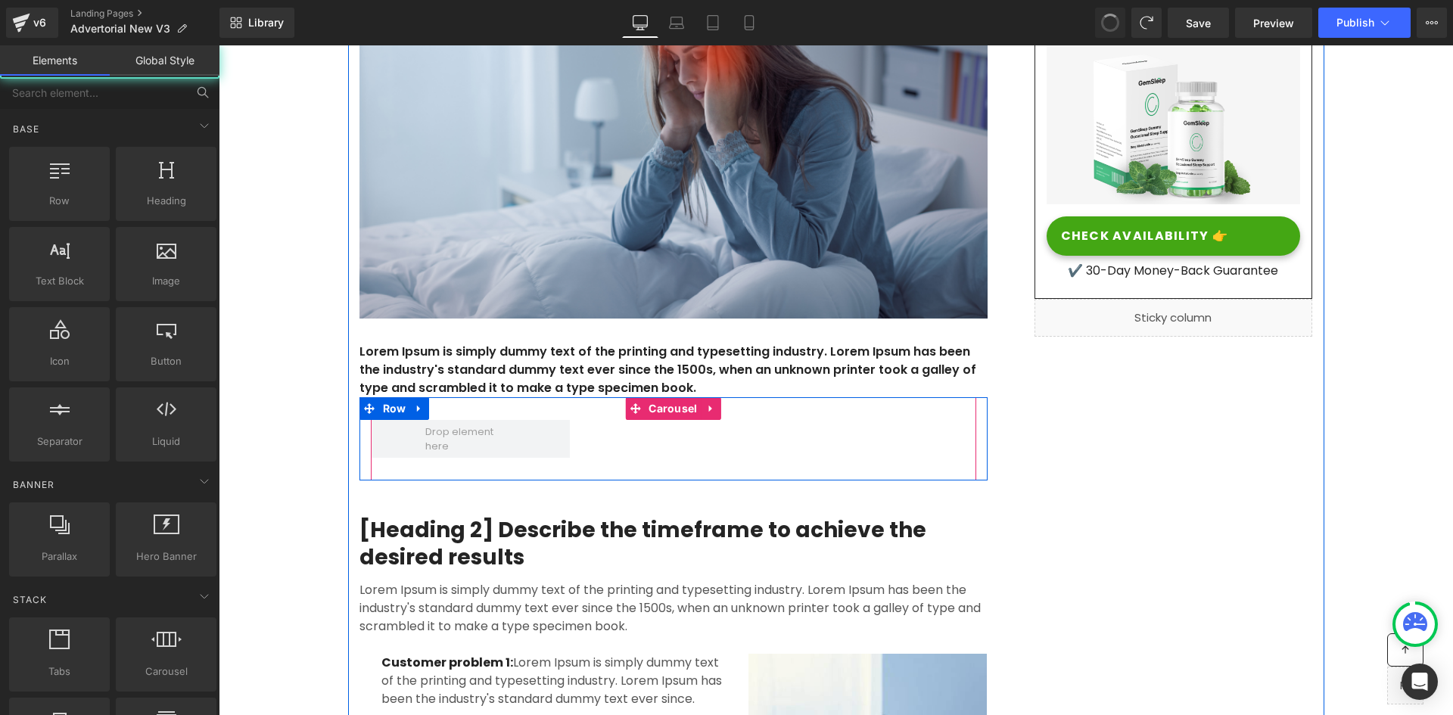
scroll to position [10122, 1223]
